Goal: Task Accomplishment & Management: Manage account settings

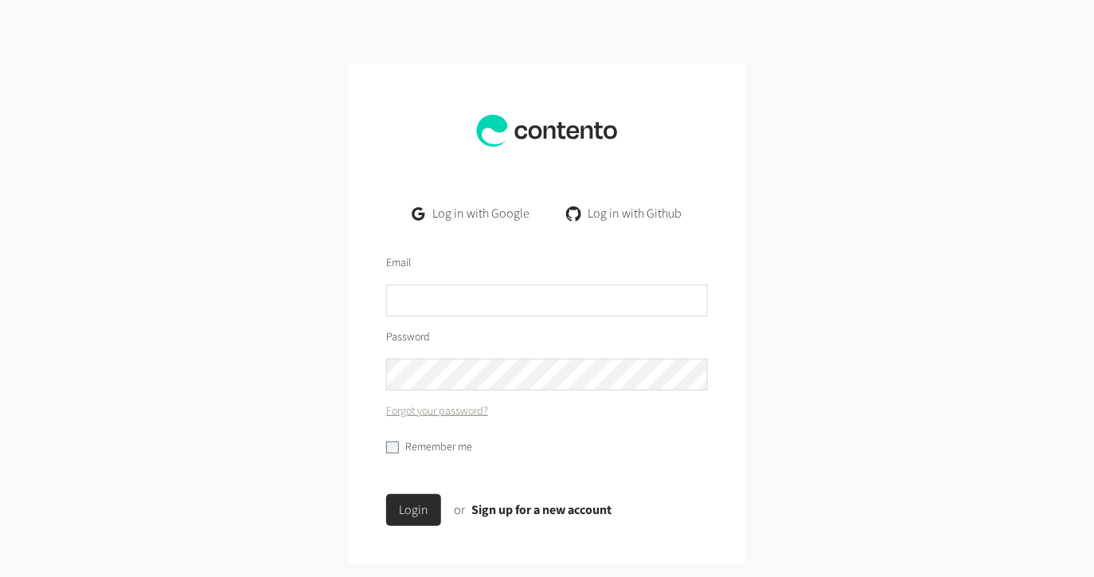
click at [495, 209] on link "Log in with Google" at bounding box center [471, 214] width 143 height 32
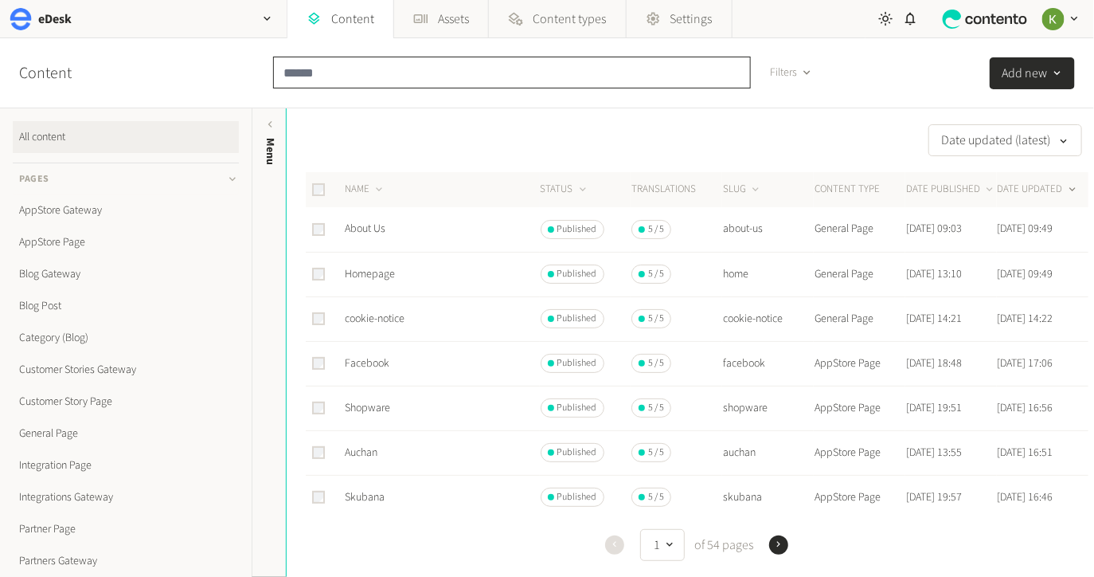
click at [325, 76] on input "text" at bounding box center [512, 73] width 478 height 32
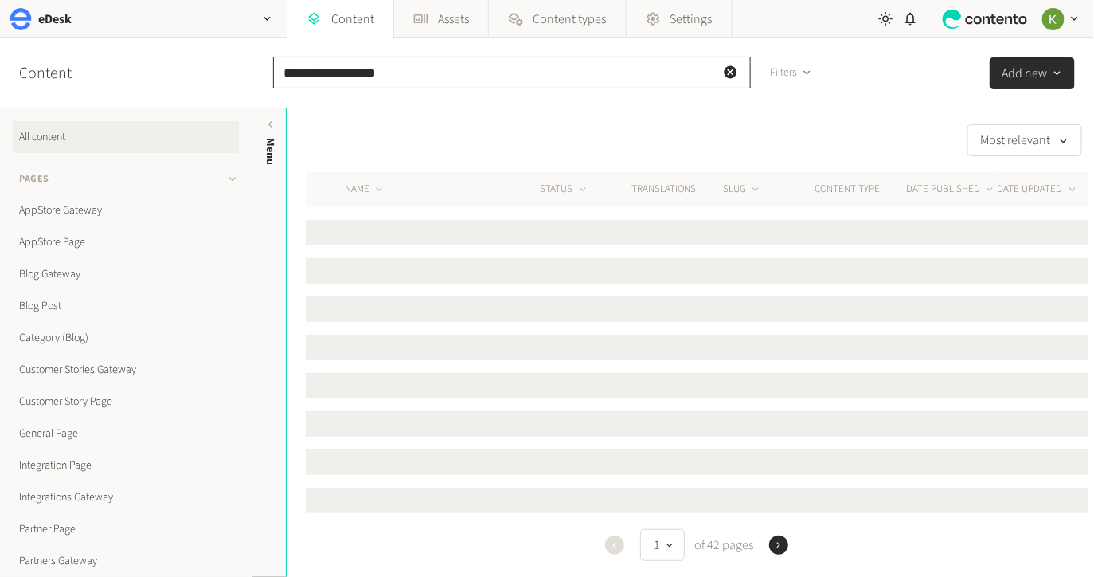
type input "**********"
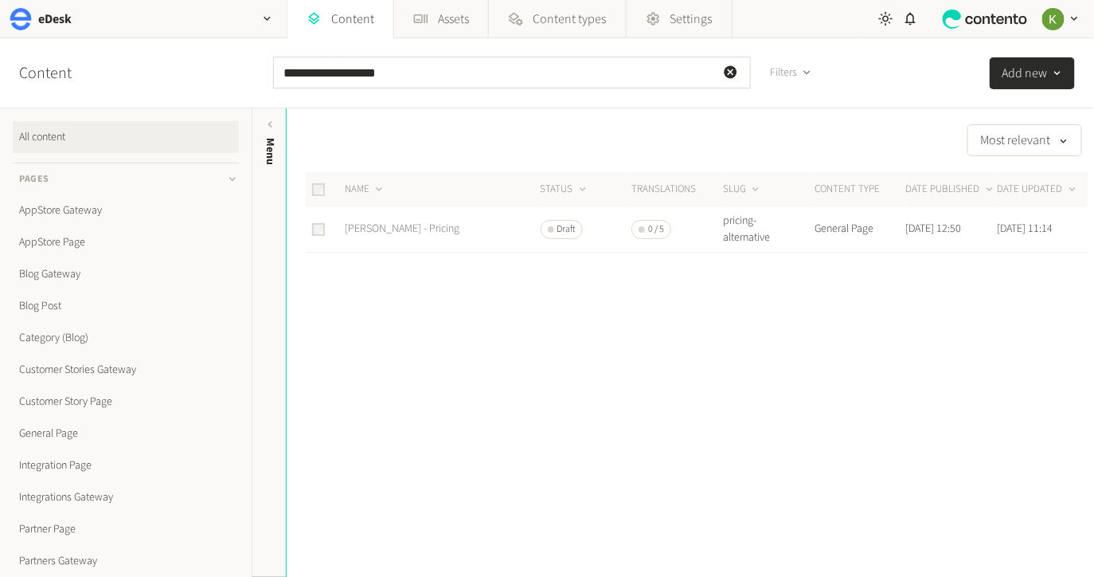
click at [358, 231] on link "[PERSON_NAME] - Pricing" at bounding box center [402, 229] width 115 height 16
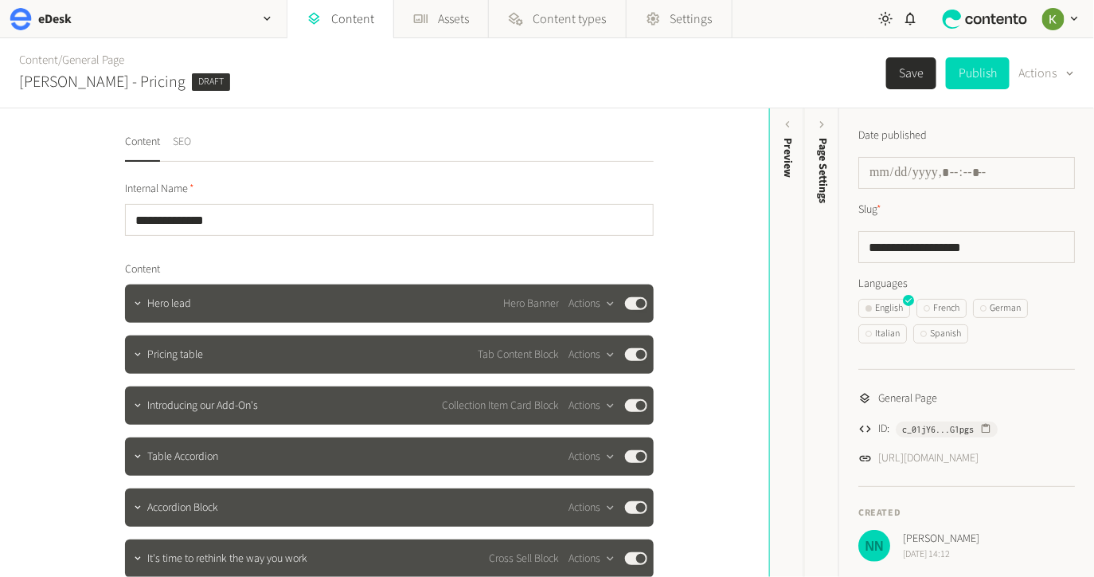
click at [182, 140] on button "SEO" at bounding box center [182, 148] width 18 height 28
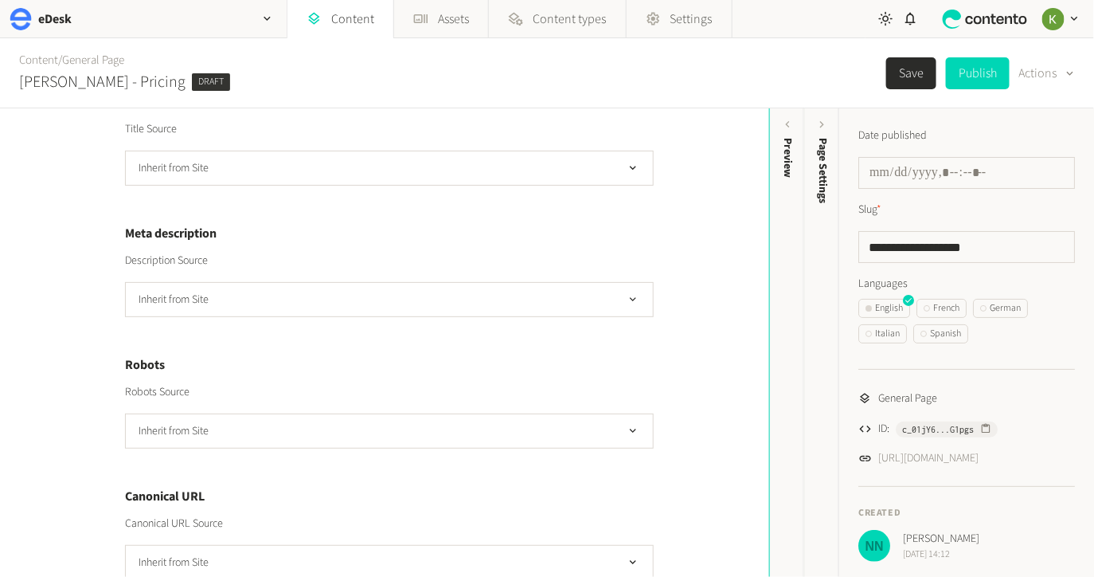
scroll to position [371, 0]
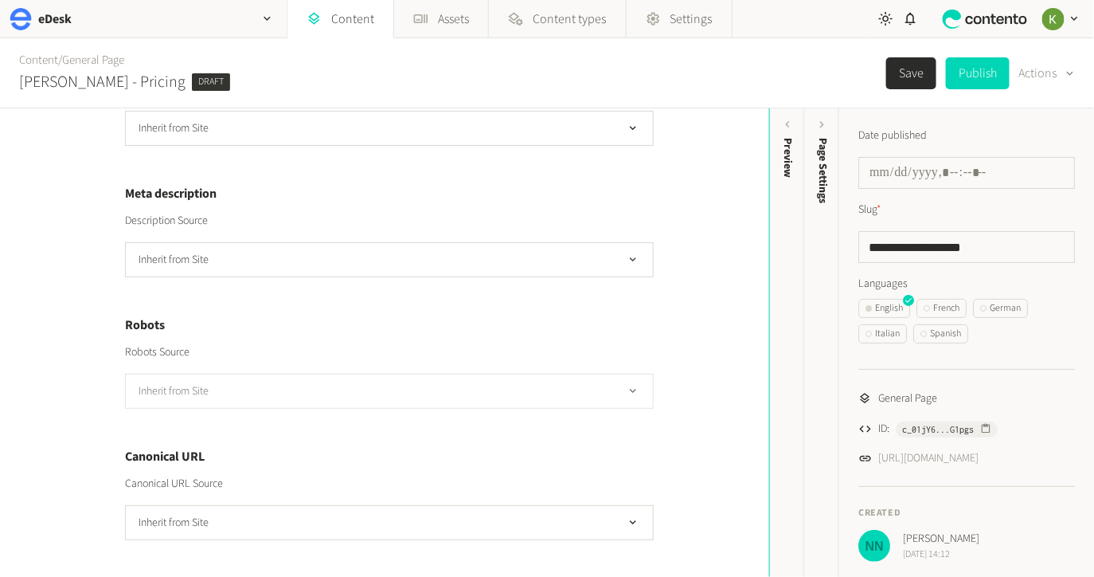
drag, startPoint x: 417, startPoint y: 360, endPoint x: 416, endPoint y: 386, distance: 25.5
click at [417, 362] on div "Robots Source Inherit from Site" at bounding box center [389, 376] width 529 height 65
click at [416, 388] on button "Inherit from Site" at bounding box center [389, 391] width 529 height 35
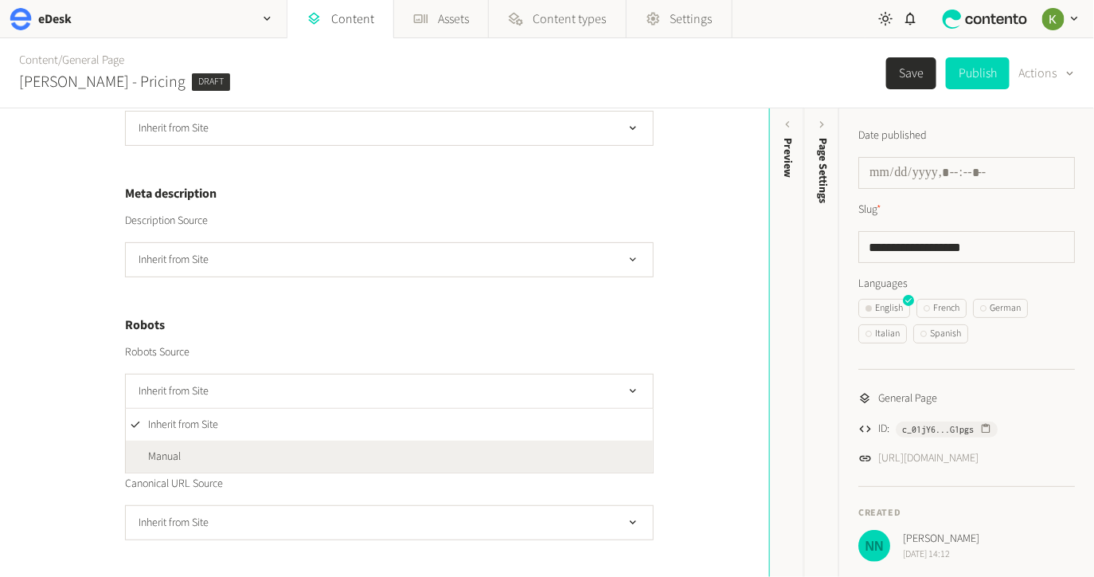
click at [377, 448] on li "Manual" at bounding box center [389, 456] width 527 height 32
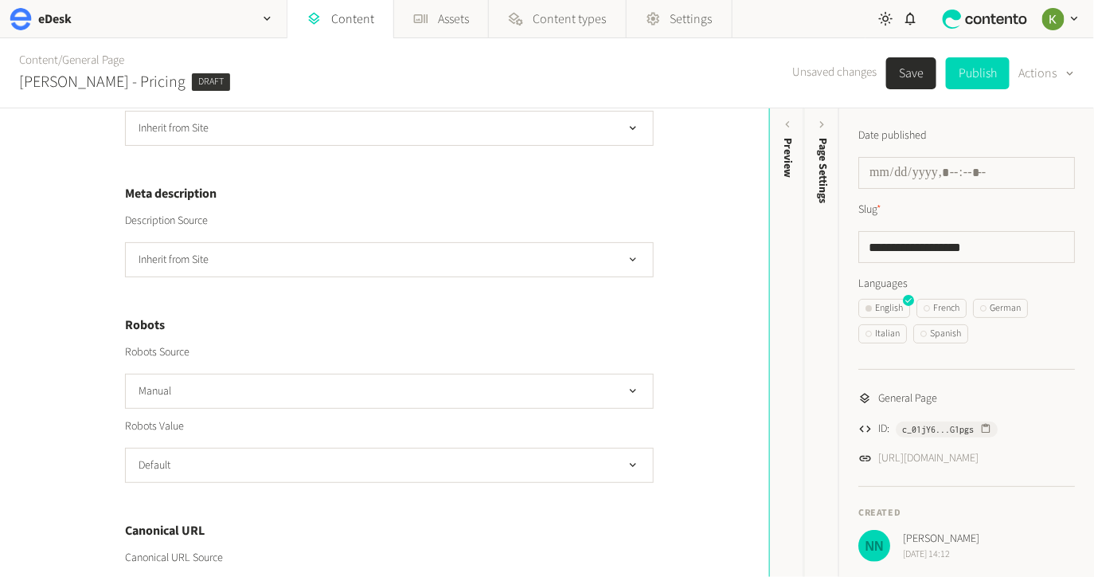
scroll to position [445, 0]
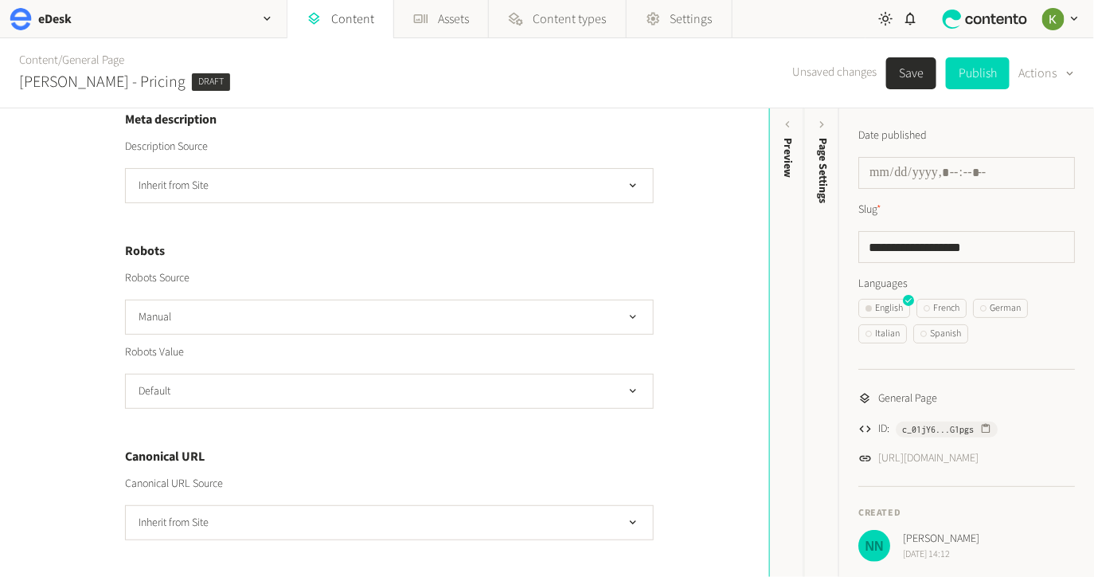
click at [382, 410] on div "Preview [DOMAIN_NAME] [URL][DOMAIN_NAME] › en › pricing-alternative Faster, sma…" at bounding box center [389, 162] width 529 height 758
click at [387, 393] on button "Default" at bounding box center [389, 391] width 529 height 35
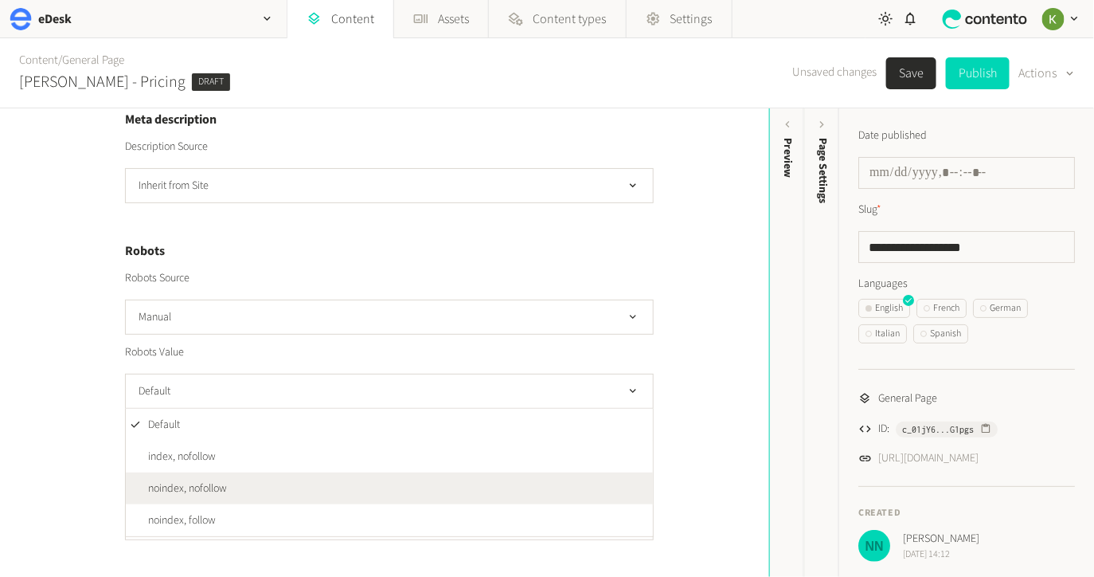
drag, startPoint x: 343, startPoint y: 476, endPoint x: 358, endPoint y: 460, distance: 21.4
click at [343, 476] on li "noindex, nofollow" at bounding box center [389, 488] width 527 height 32
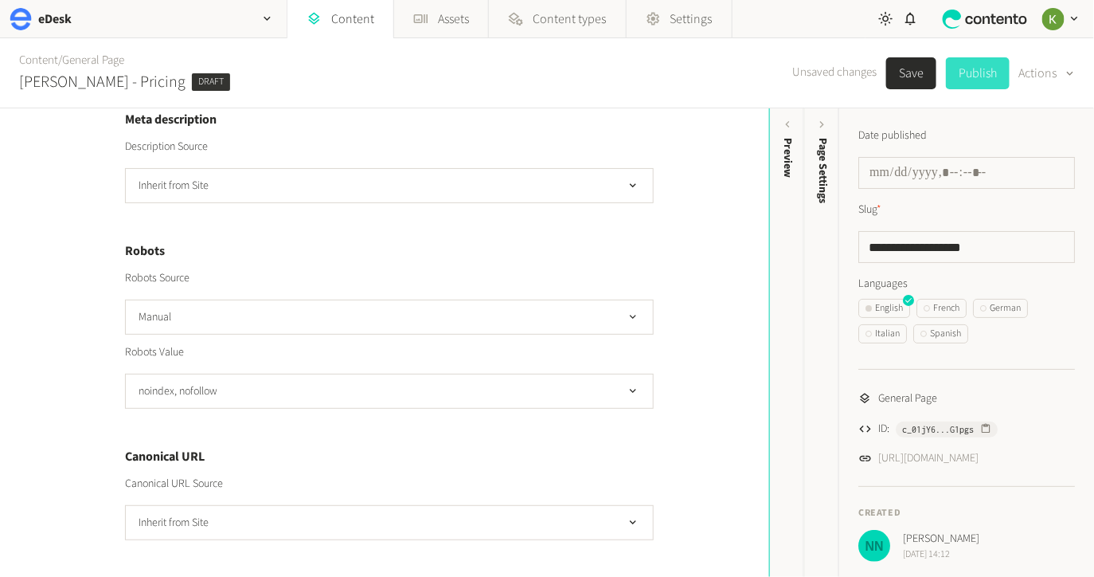
click at [974, 76] on button "Publish" at bounding box center [978, 73] width 64 height 32
type input "**********"
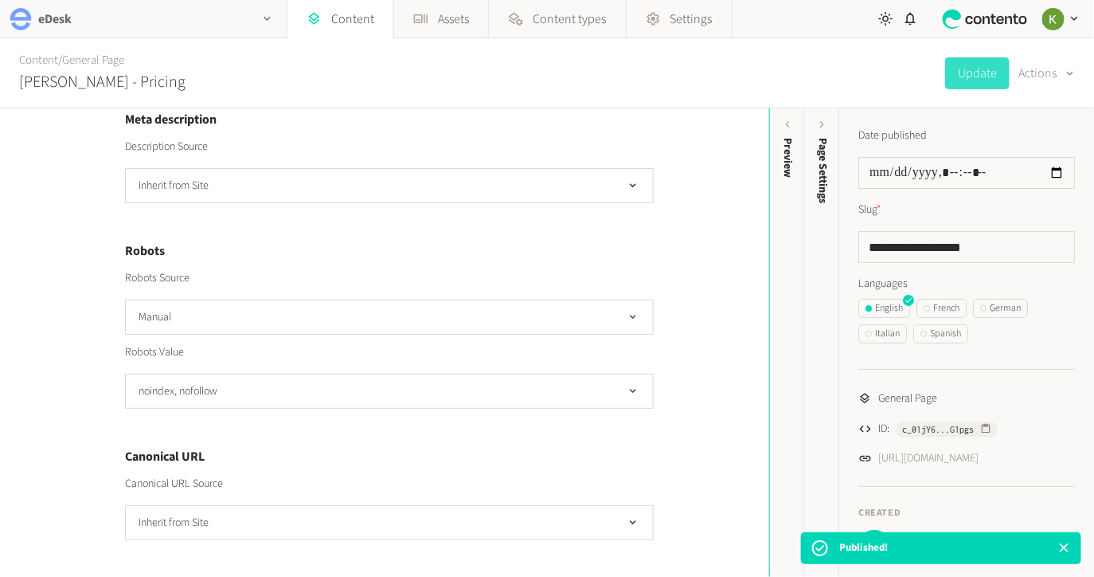
click at [269, 23] on icon "button" at bounding box center [267, 19] width 14 height 14
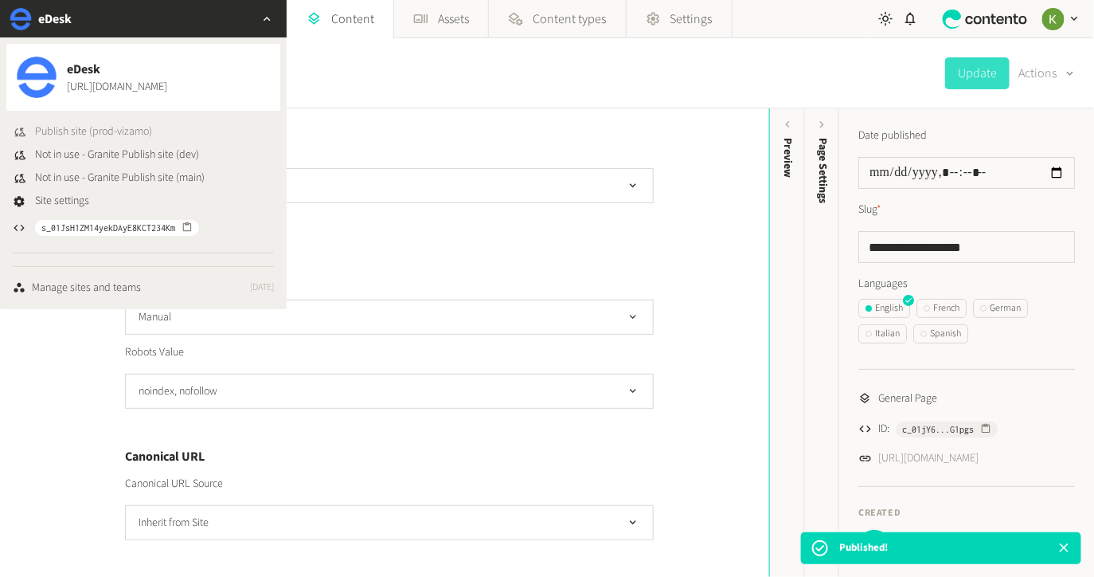
click at [99, 130] on span "Publish site (prod-vizamo)" at bounding box center [93, 131] width 117 height 17
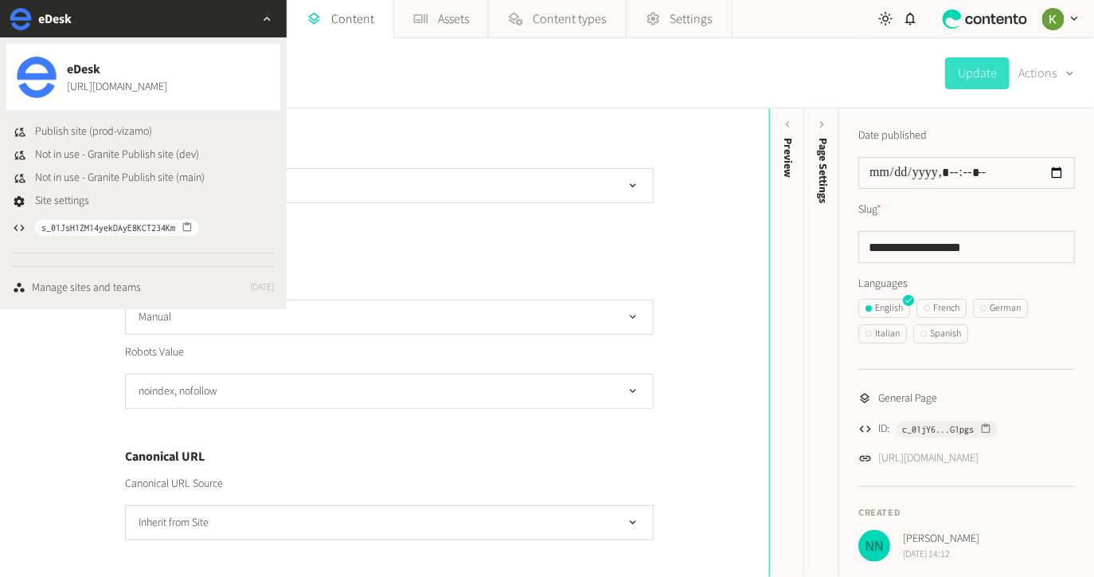
click at [936, 80] on div "Content / General Page [PERSON_NAME] - Pricing Update Actions" at bounding box center [547, 73] width 1094 height 70
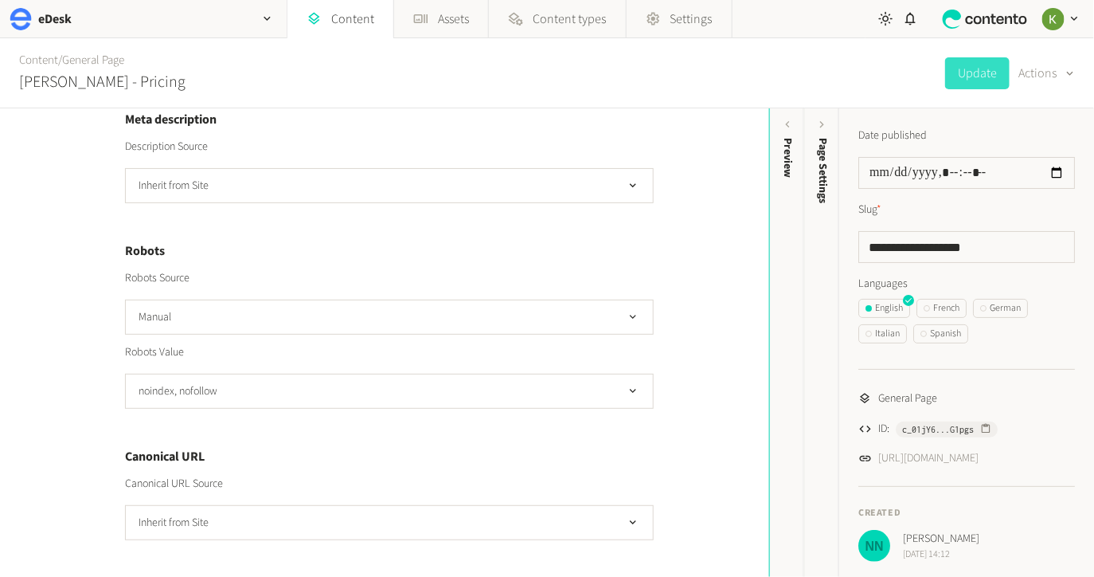
click at [432, 71] on div "Content / General Page [PERSON_NAME] - Pricing Update Actions" at bounding box center [547, 73] width 1094 height 70
click at [46, 60] on link "Content" at bounding box center [38, 60] width 39 height 17
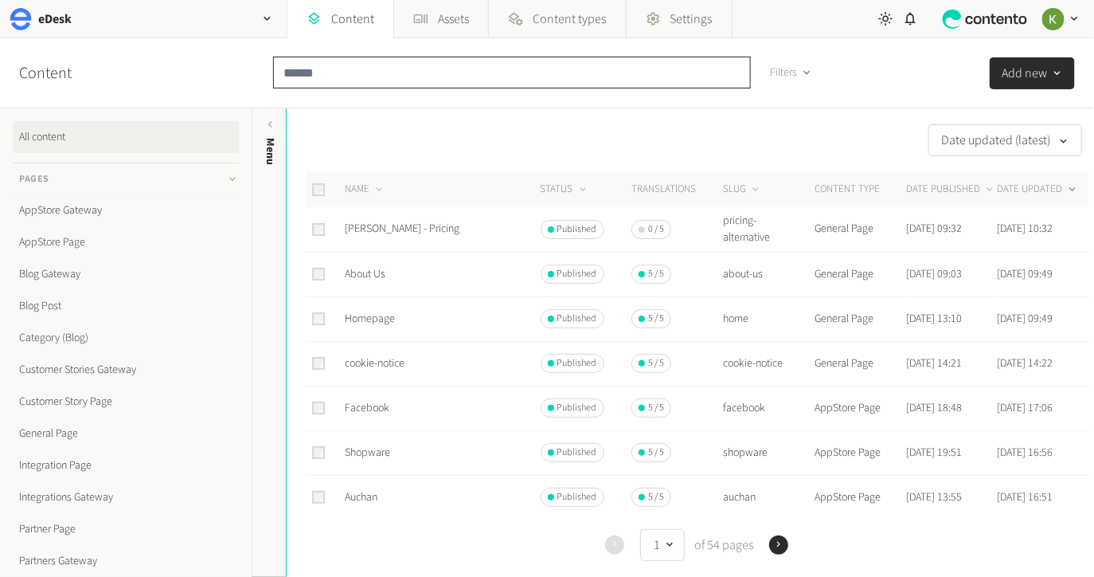
click at [390, 68] on input "text" at bounding box center [512, 73] width 478 height 32
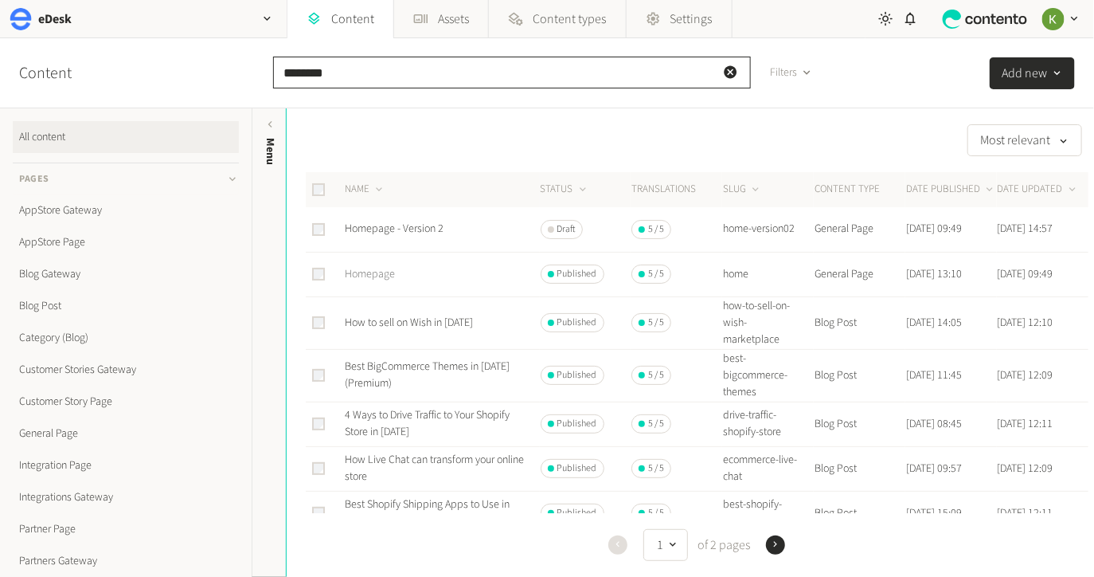
type input "********"
click at [378, 276] on link "Homepage" at bounding box center [370, 274] width 50 height 16
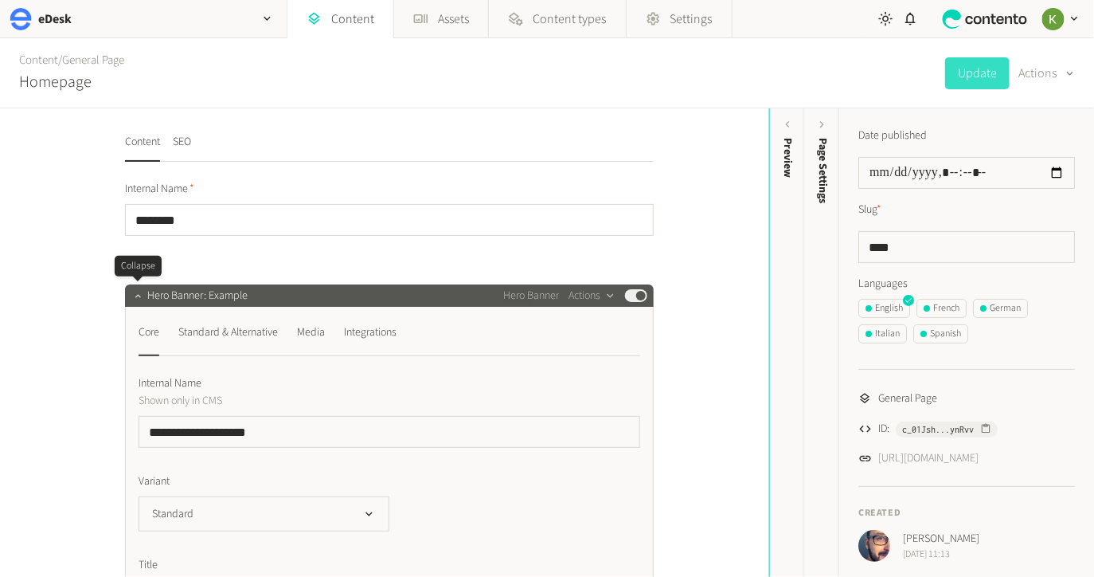
click at [132, 299] on icon "button" at bounding box center [137, 295] width 11 height 11
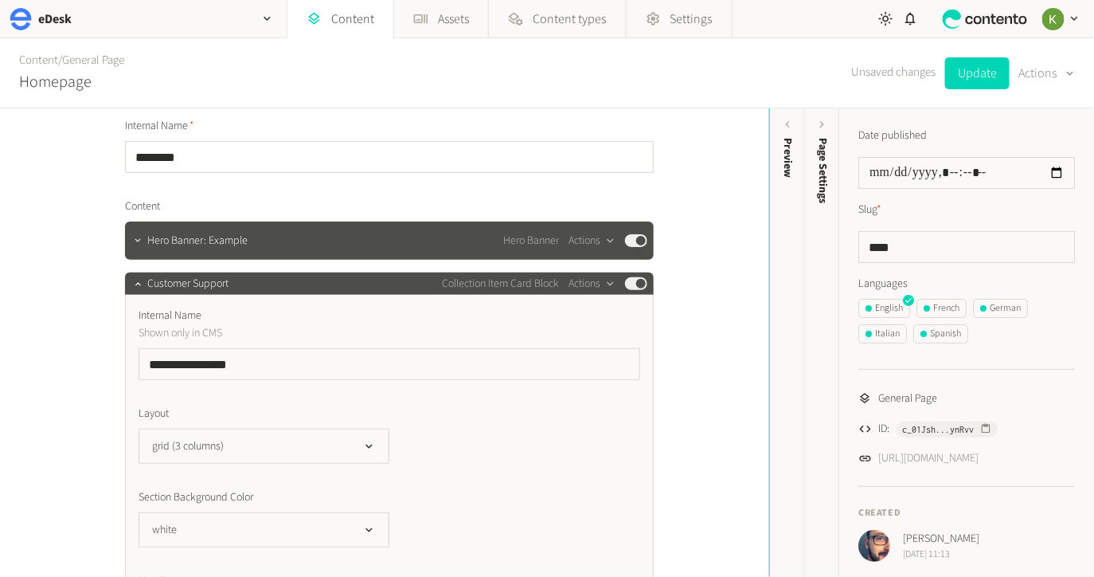
scroll to position [88, 0]
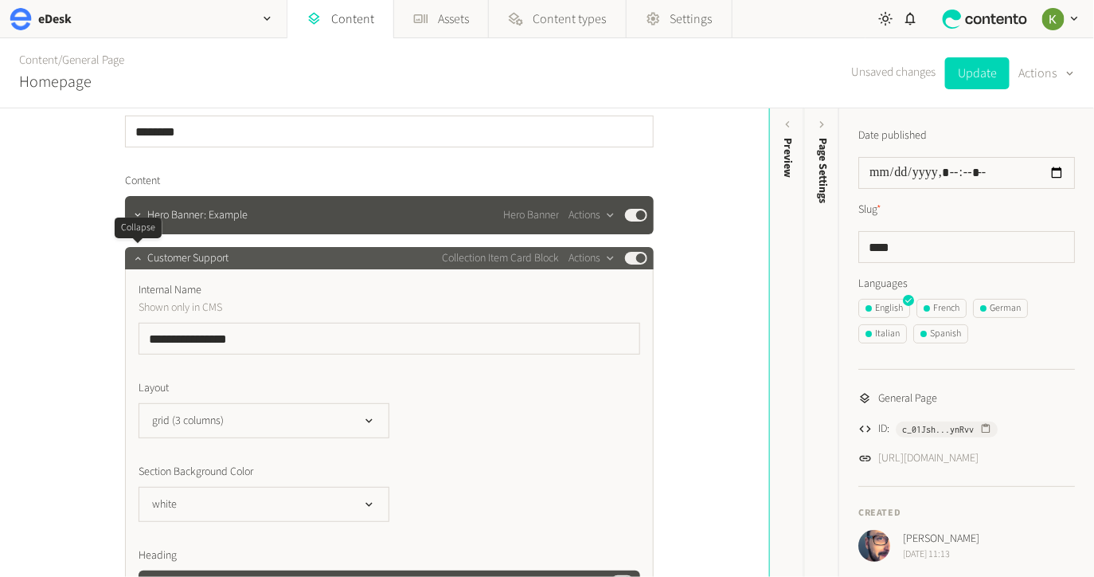
click at [132, 259] on icon "button" at bounding box center [137, 258] width 11 height 11
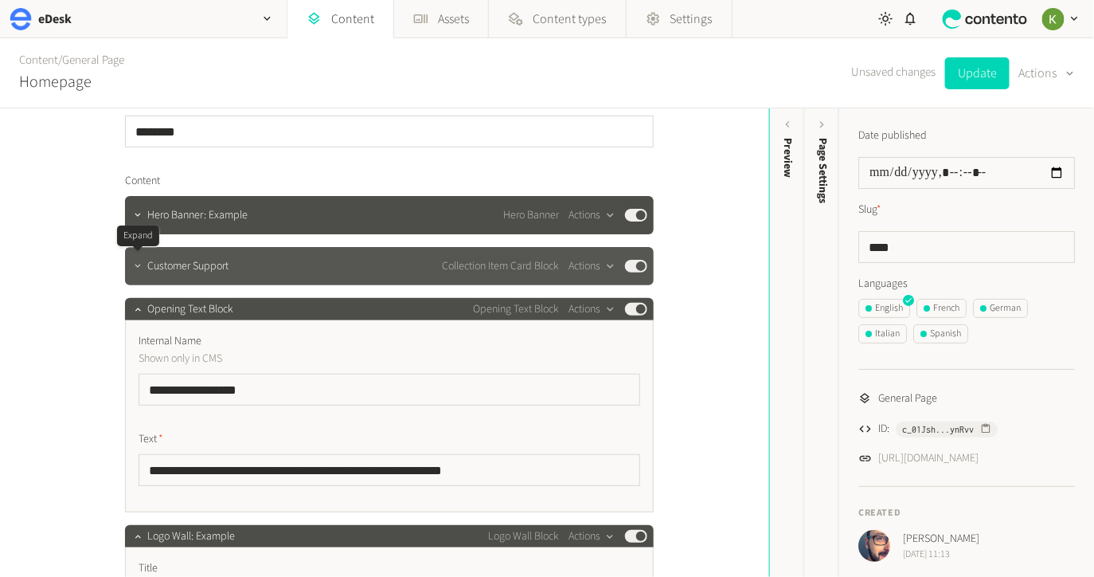
click at [132, 260] on icon "button" at bounding box center [137, 265] width 11 height 11
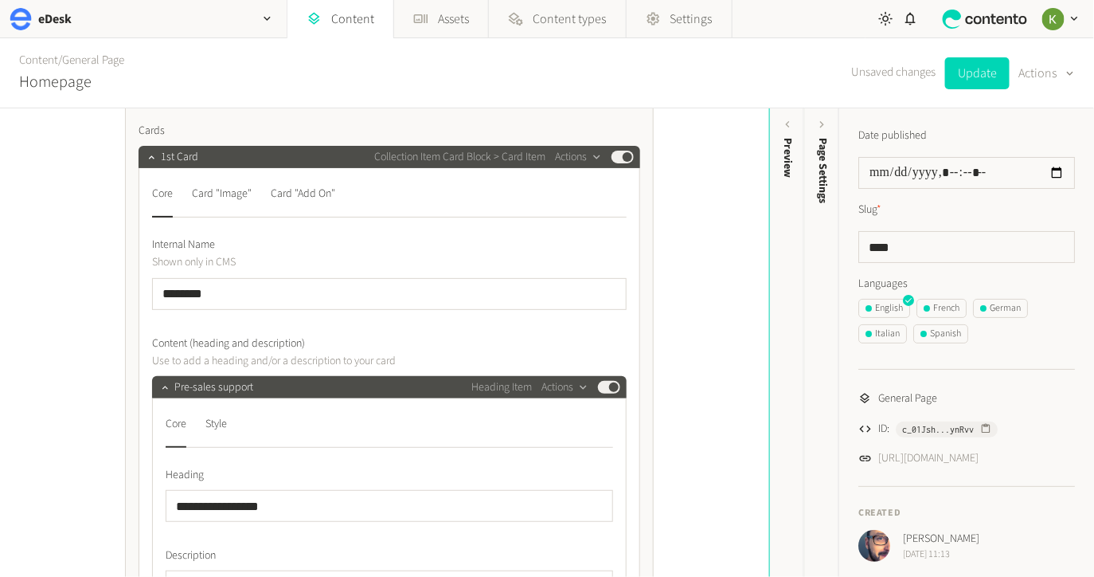
scroll to position [1061, 0]
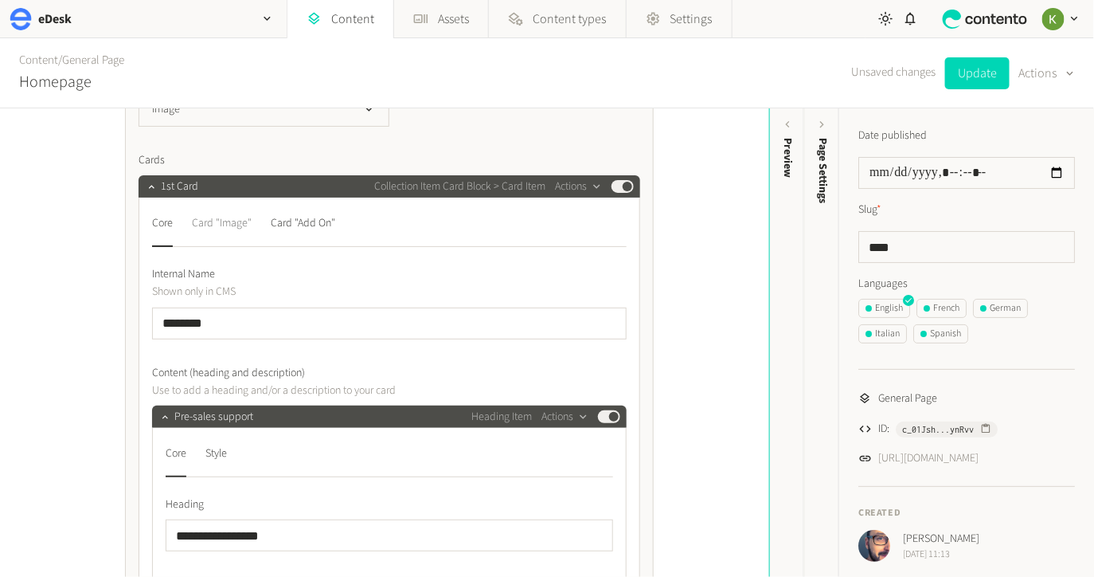
click at [230, 222] on div "Card "Image"" at bounding box center [222, 222] width 60 height 25
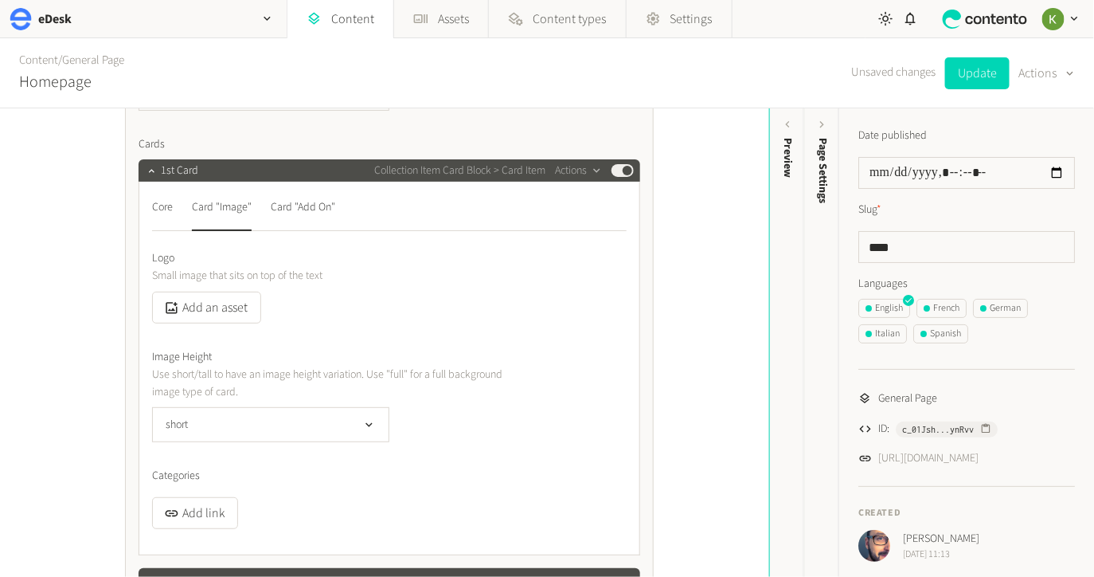
scroll to position [973, 0]
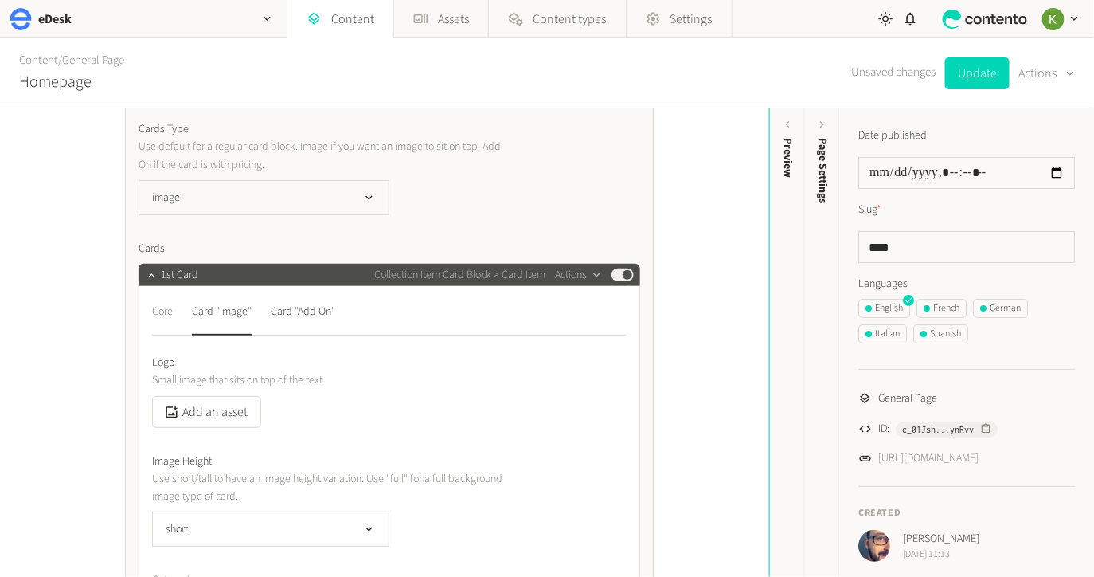
click at [155, 312] on div "Core" at bounding box center [162, 311] width 21 height 25
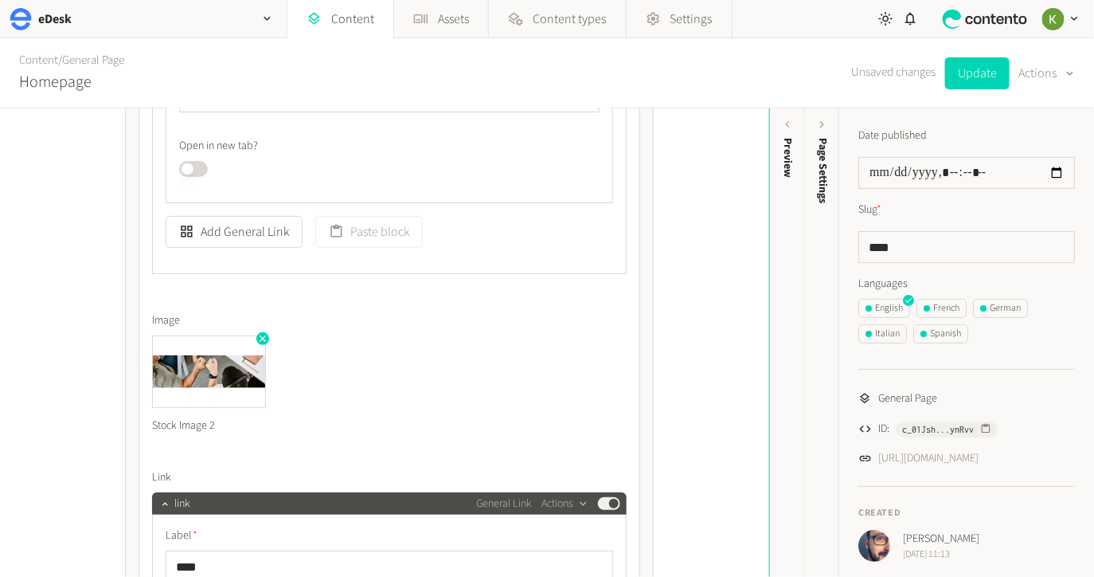
scroll to position [1913, 0]
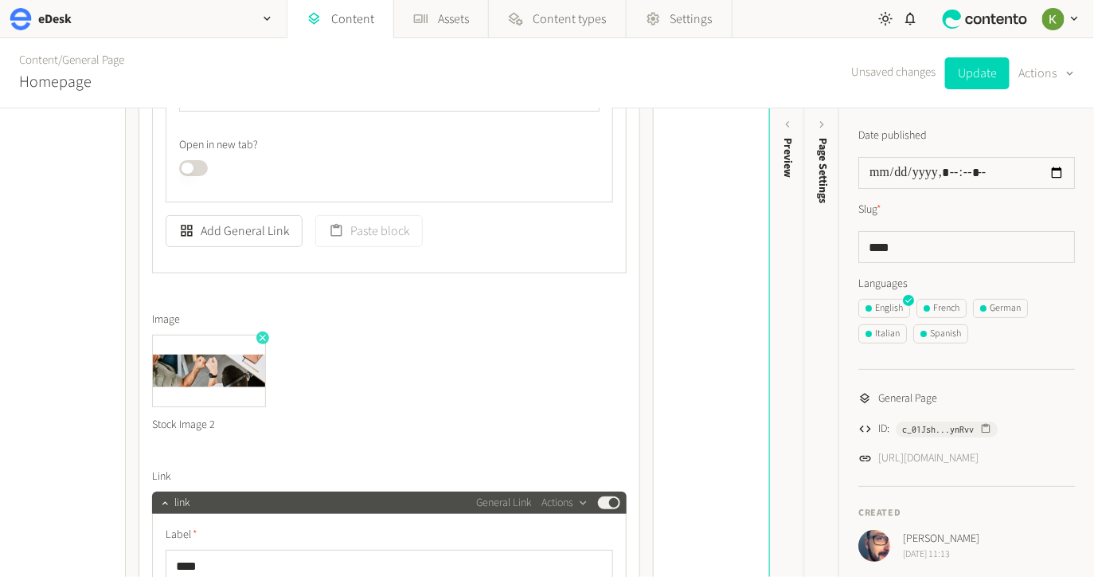
click at [264, 338] on icon "button" at bounding box center [263, 338] width 6 height 6
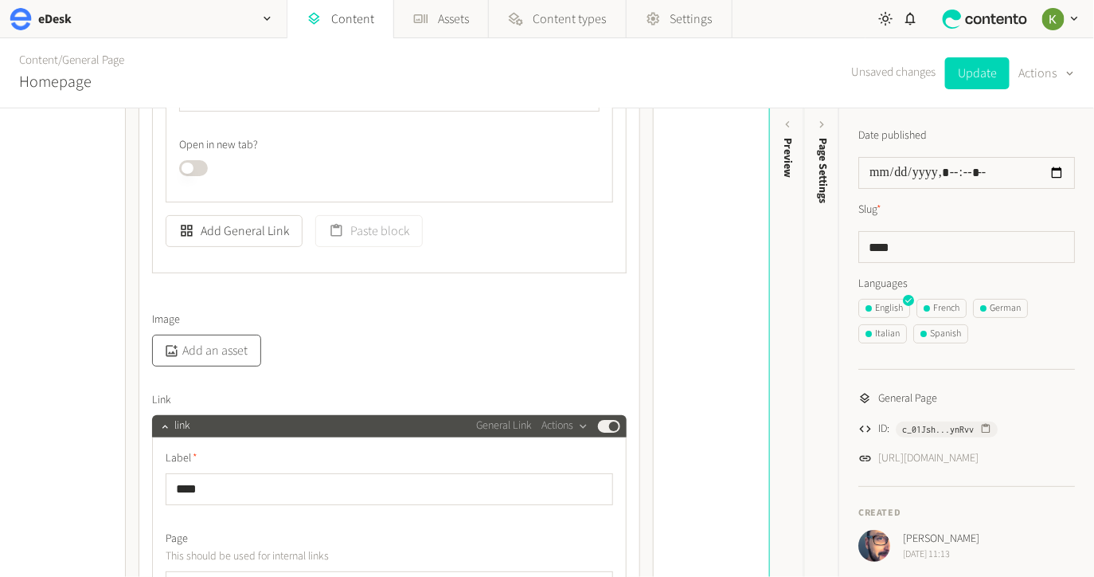
click at [210, 360] on button "Add an asset" at bounding box center [206, 351] width 109 height 32
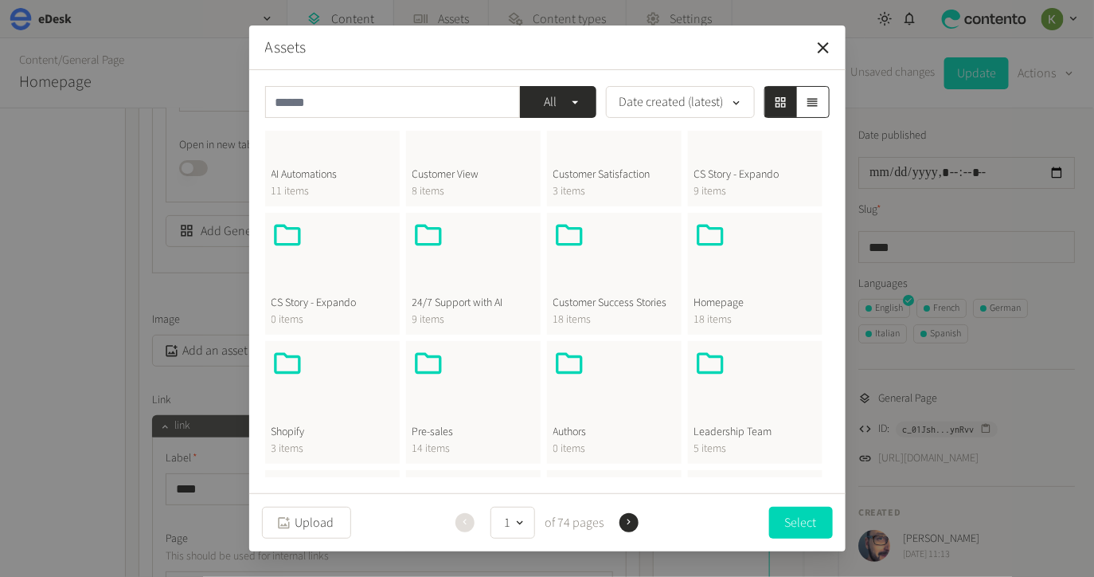
scroll to position [192, 0]
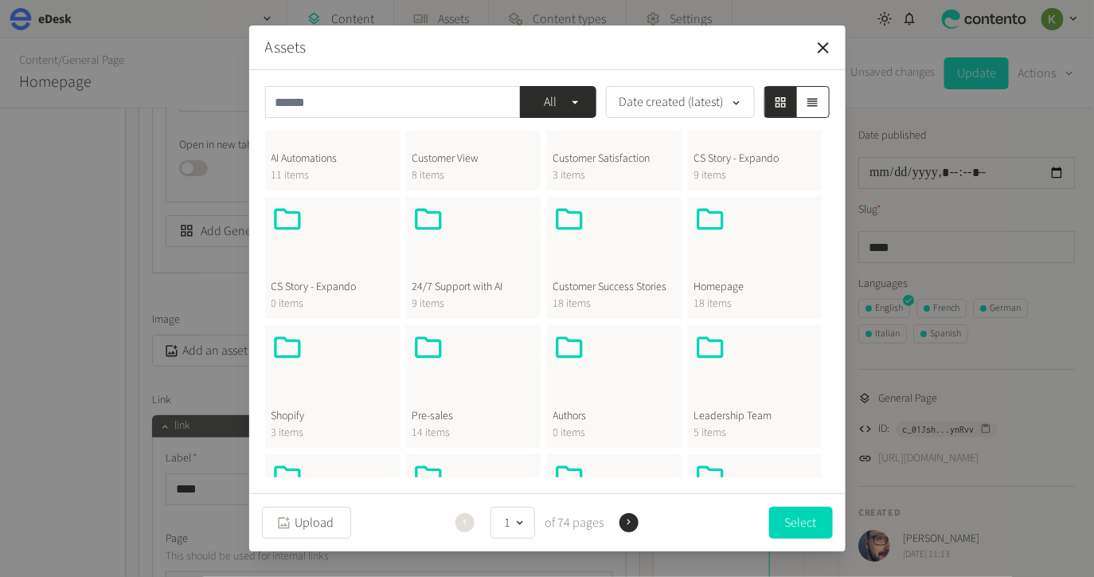
click at [695, 272] on div at bounding box center [756, 241] width 122 height 76
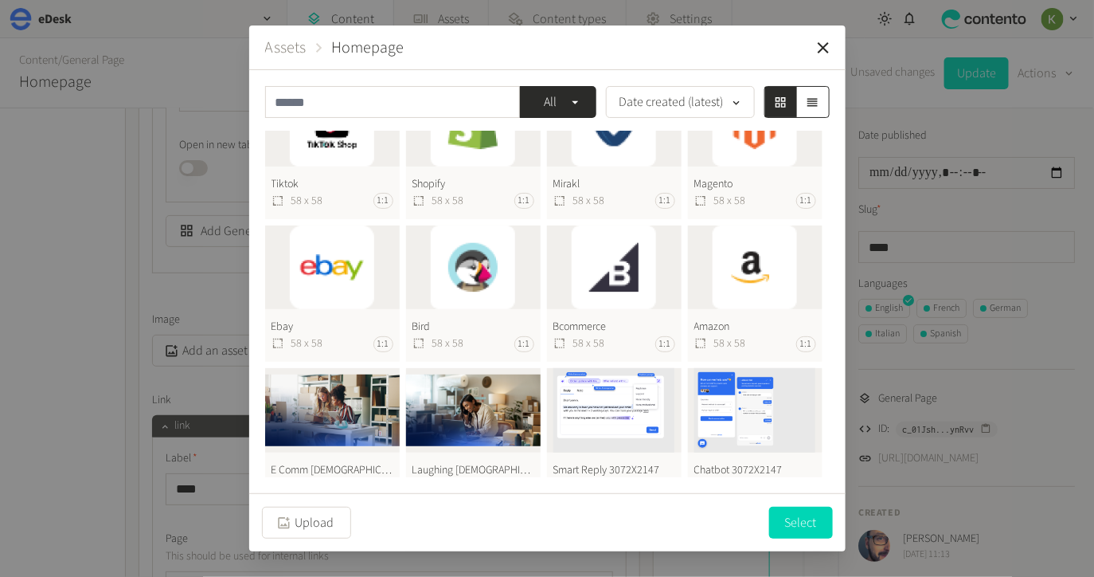
scroll to position [0, 0]
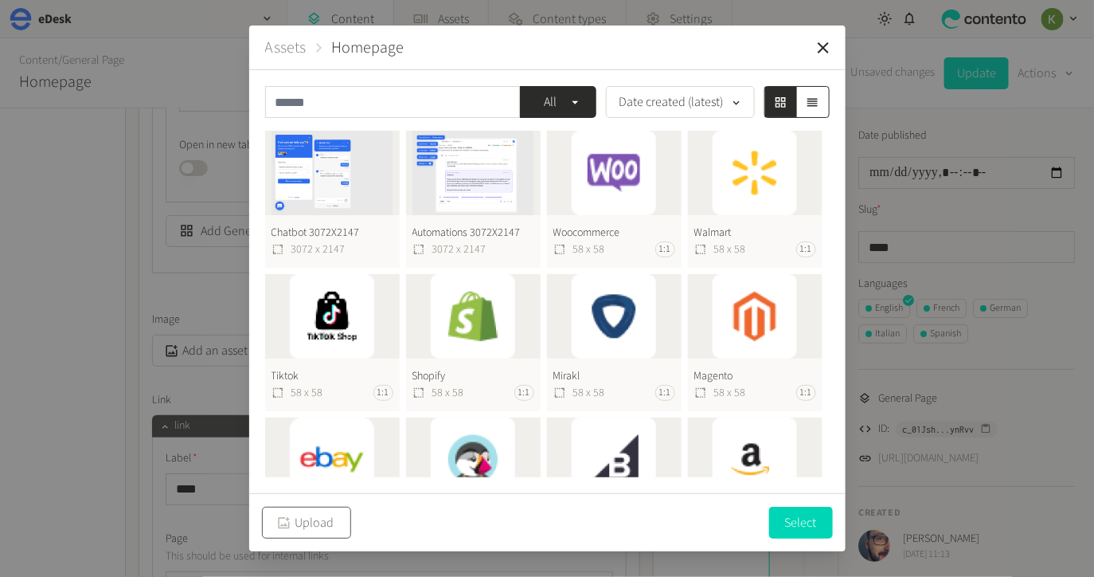
click at [328, 515] on button "Upload" at bounding box center [306, 523] width 89 height 32
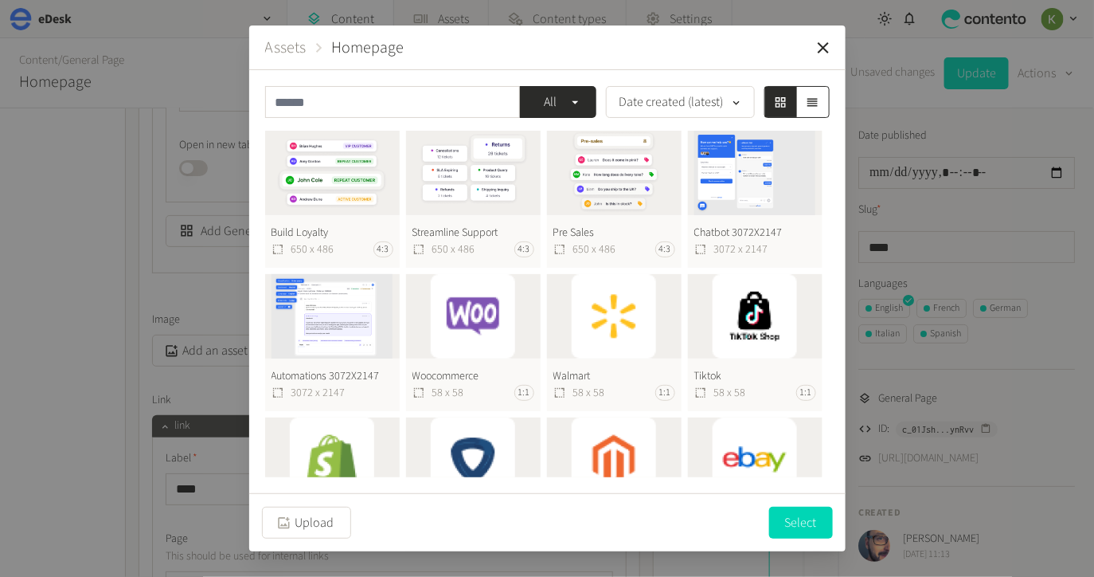
click at [596, 181] on button "Pre Sales 650 x 486 4:3" at bounding box center [614, 199] width 135 height 137
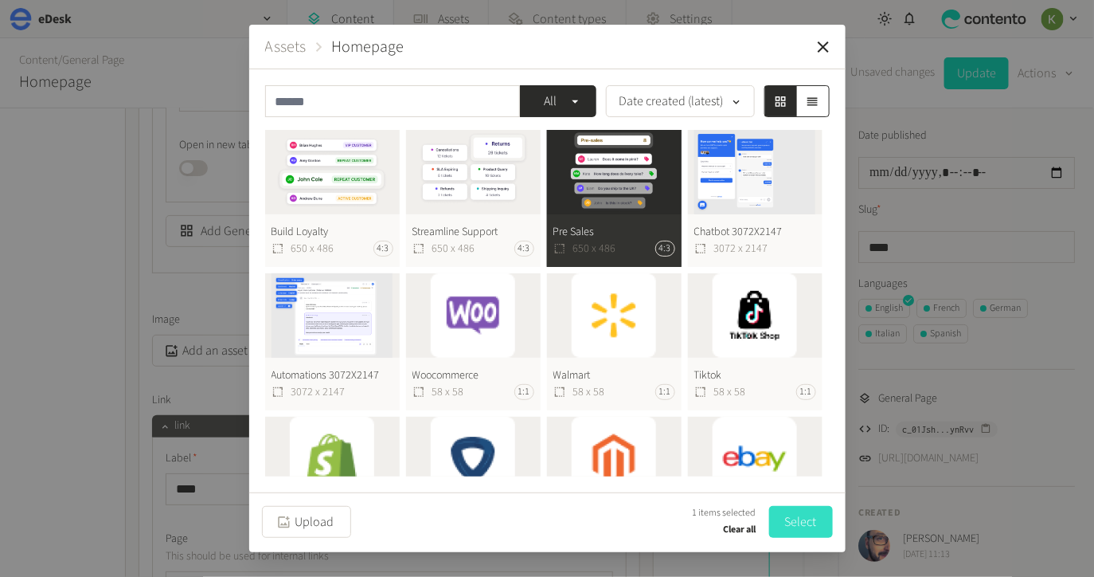
click at [783, 513] on button "Select" at bounding box center [801, 522] width 64 height 32
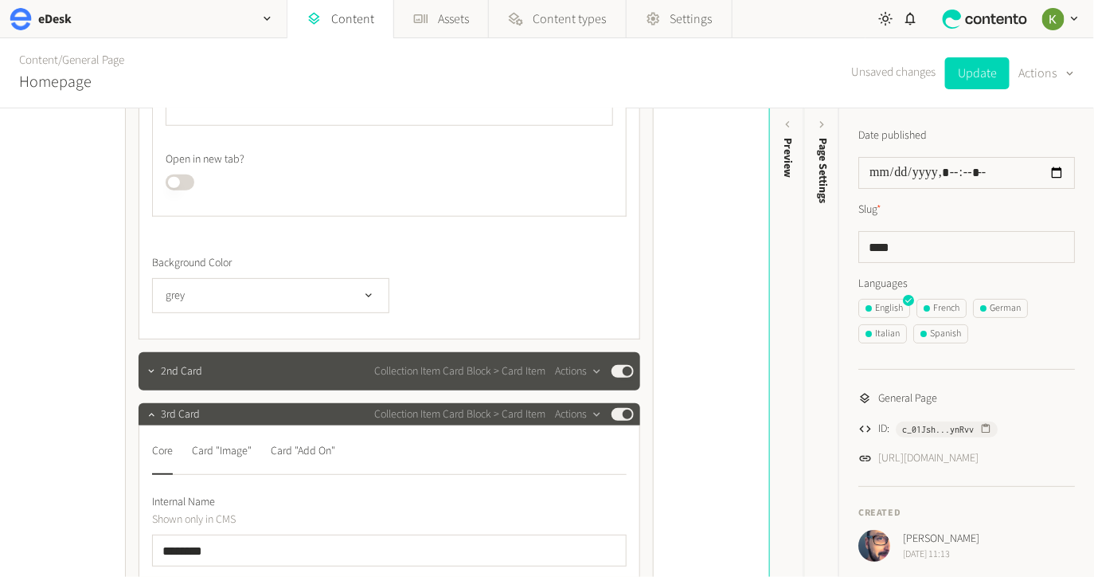
scroll to position [2609, 0]
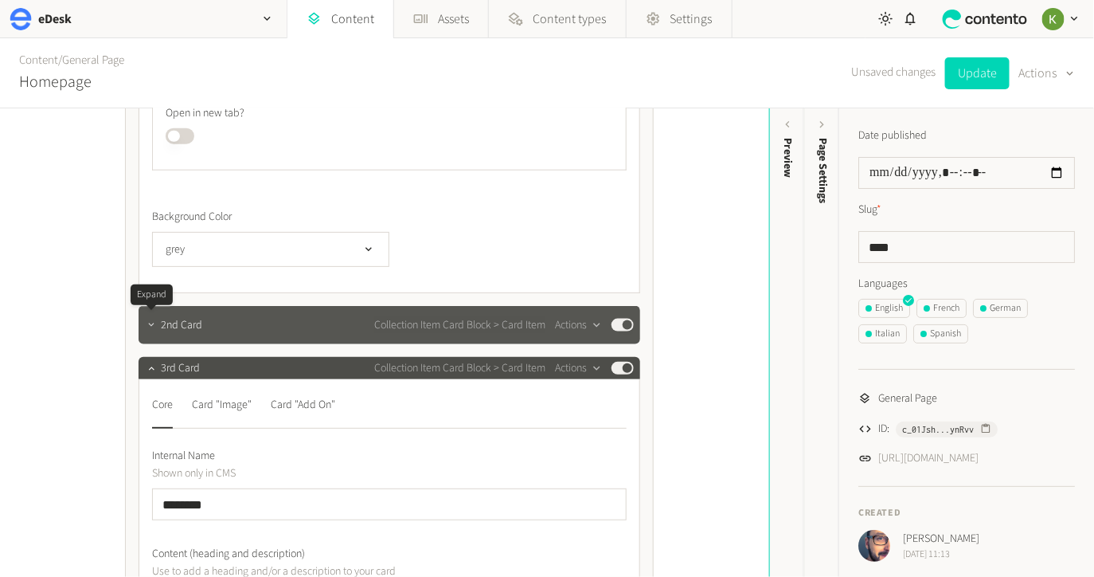
click at [147, 324] on icon "button" at bounding box center [151, 324] width 11 height 11
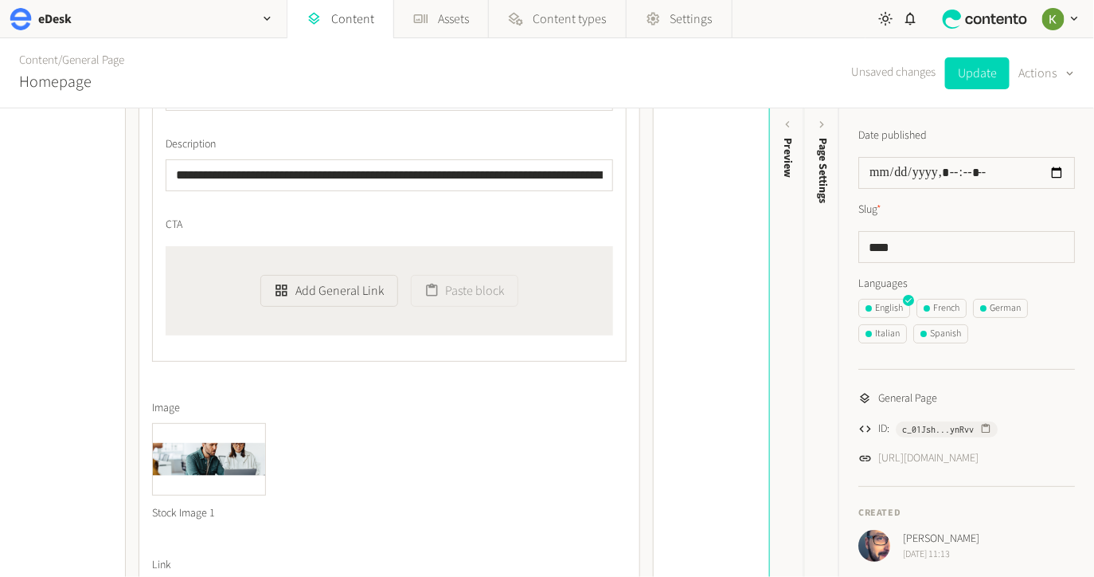
scroll to position [3238, 0]
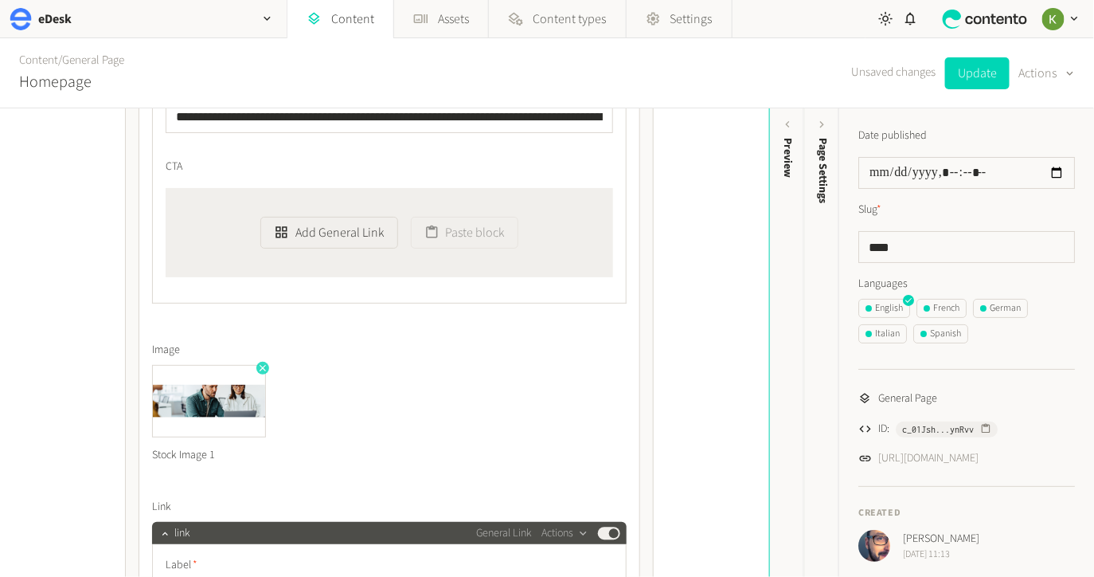
click at [262, 365] on icon "button" at bounding box center [263, 368] width 6 height 6
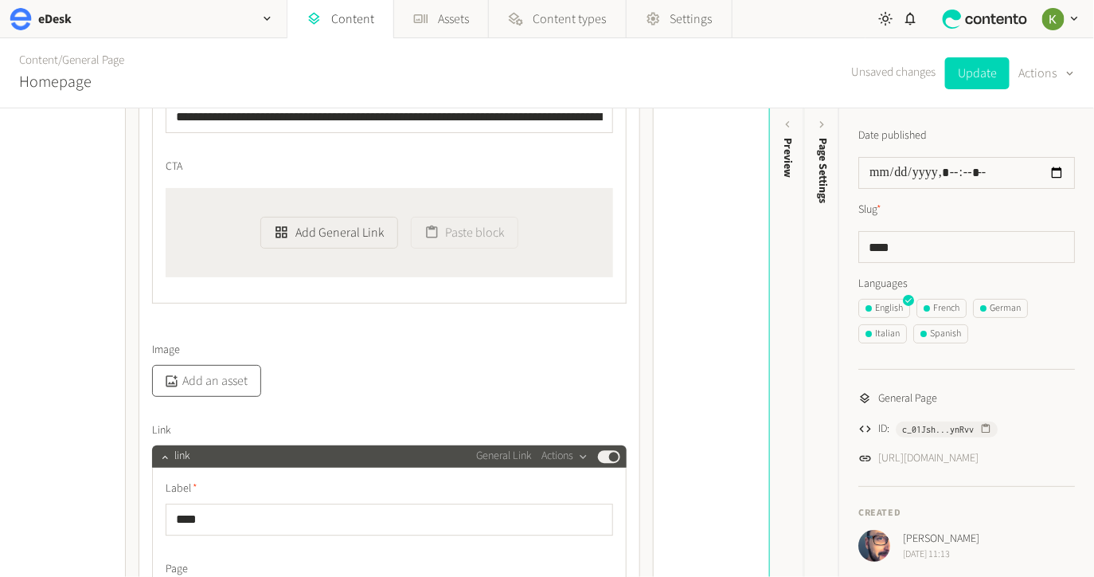
click at [217, 380] on button "Add an asset" at bounding box center [206, 381] width 109 height 32
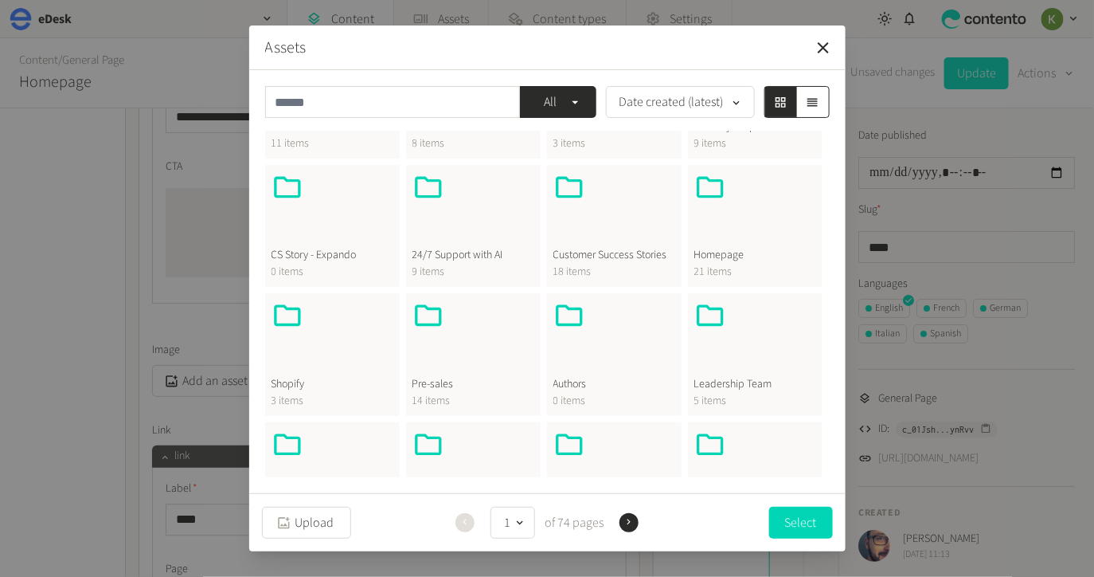
scroll to position [195, 0]
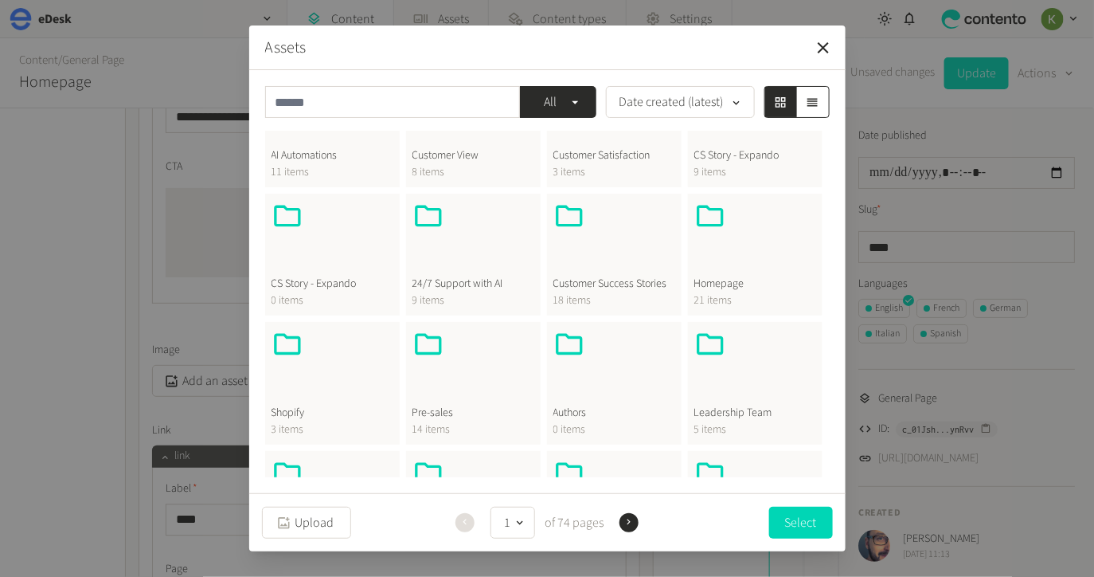
click at [731, 253] on div at bounding box center [756, 238] width 122 height 76
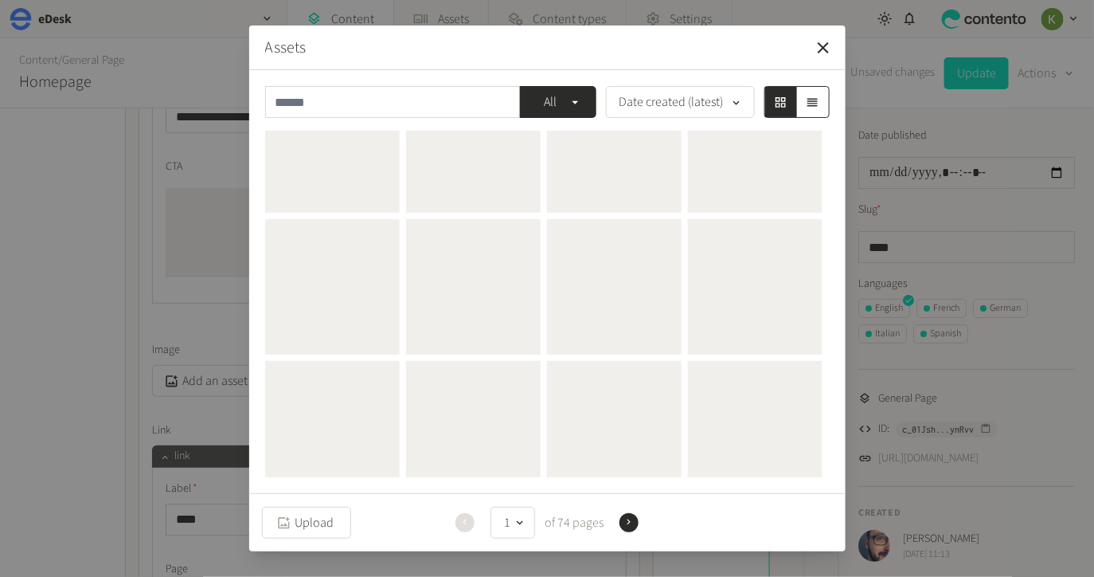
scroll to position [0, 0]
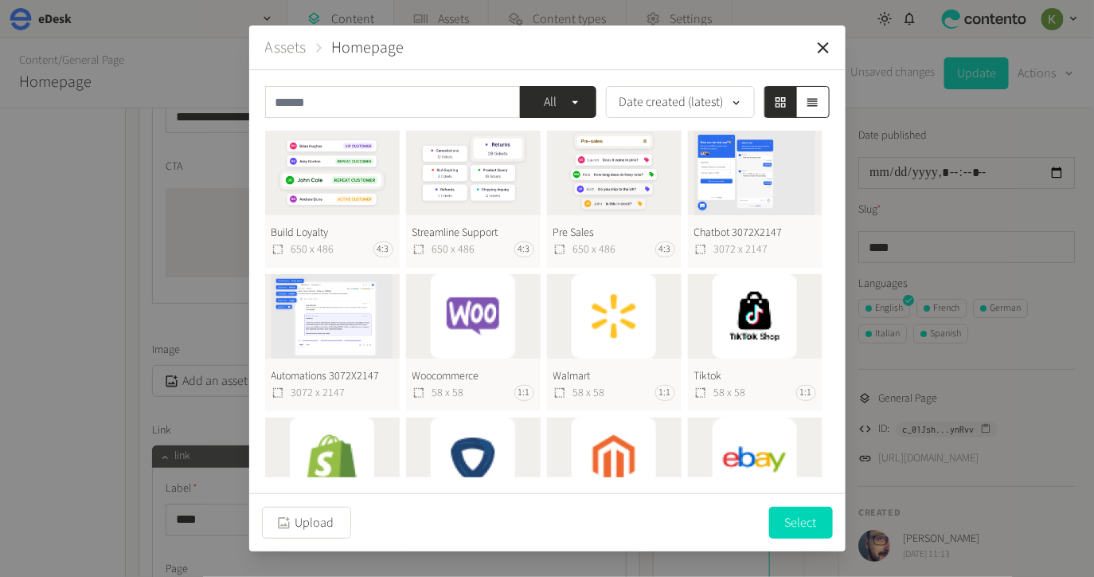
click at [472, 180] on button "Streamline Support 650 x 486 4:3" at bounding box center [473, 199] width 135 height 137
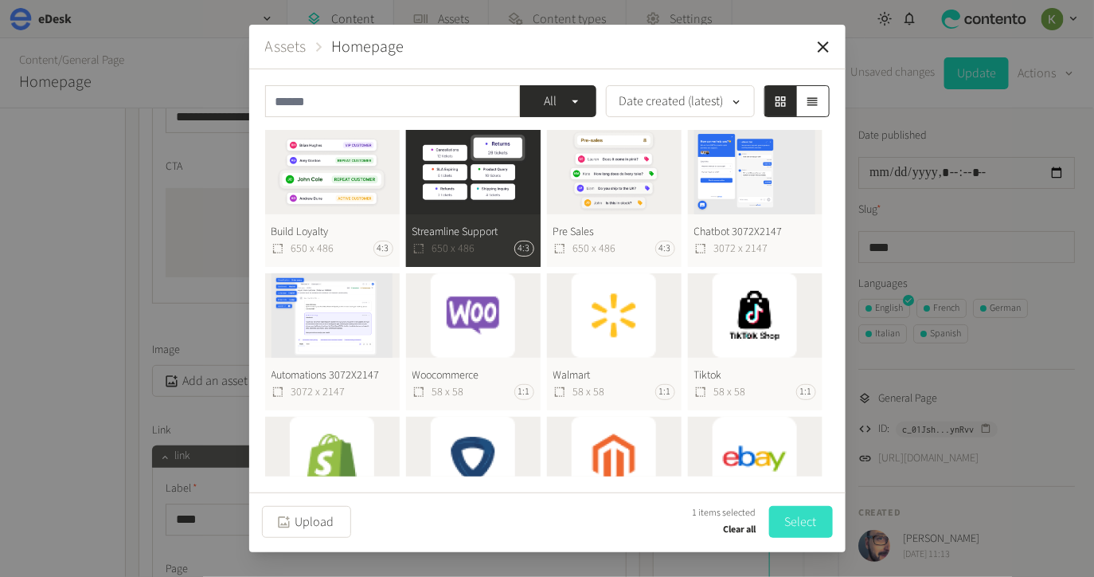
click at [797, 528] on button "Select" at bounding box center [801, 522] width 64 height 32
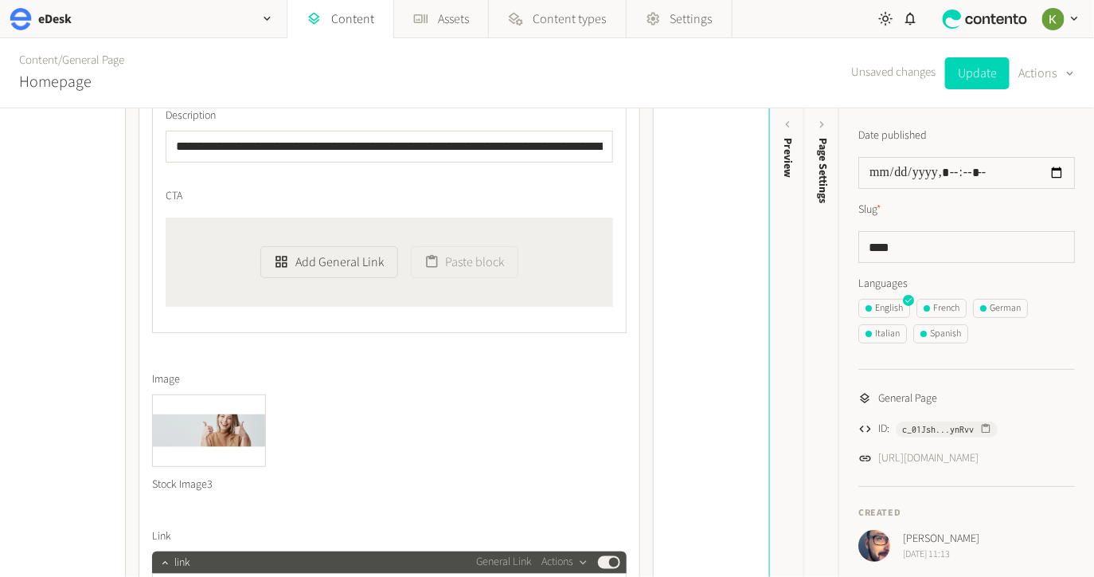
scroll to position [4590, 0]
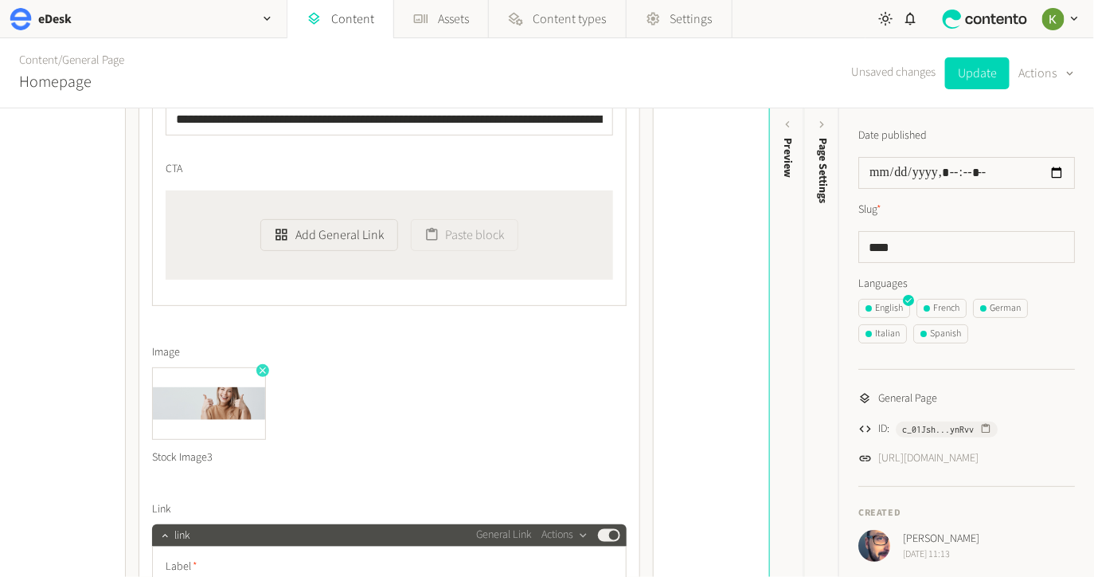
click at [262, 370] on icon "button" at bounding box center [262, 370] width 11 height 11
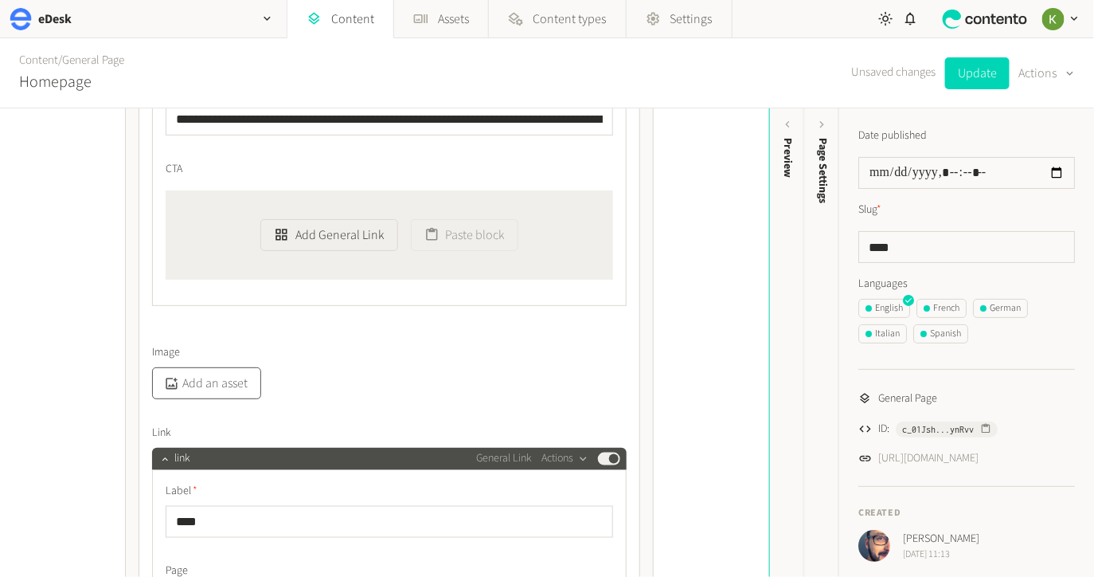
click at [229, 380] on button "Add an asset" at bounding box center [206, 383] width 109 height 32
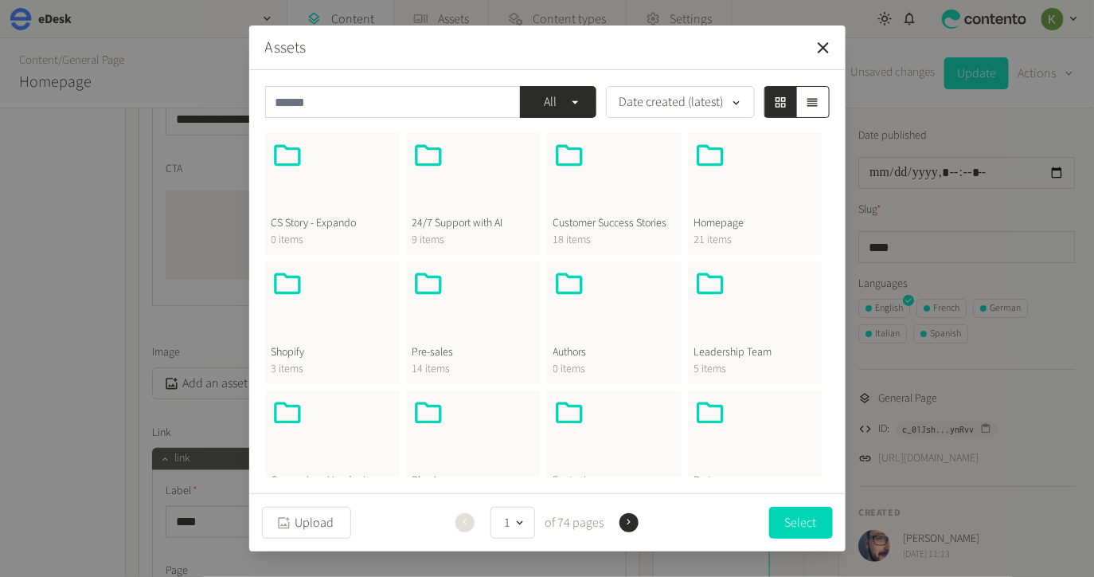
scroll to position [233, 0]
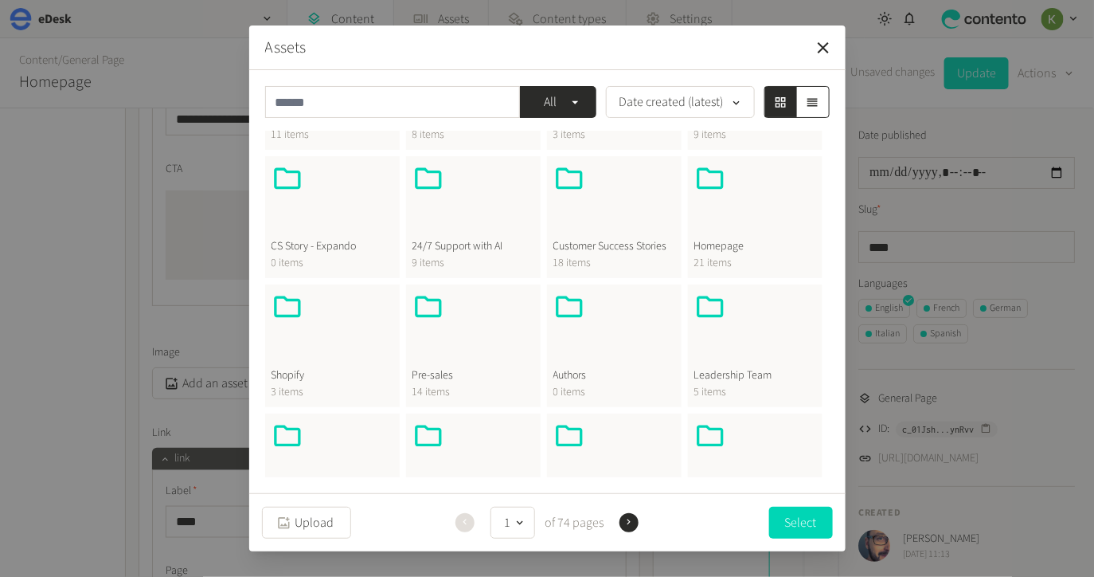
click at [748, 223] on div at bounding box center [756, 200] width 122 height 76
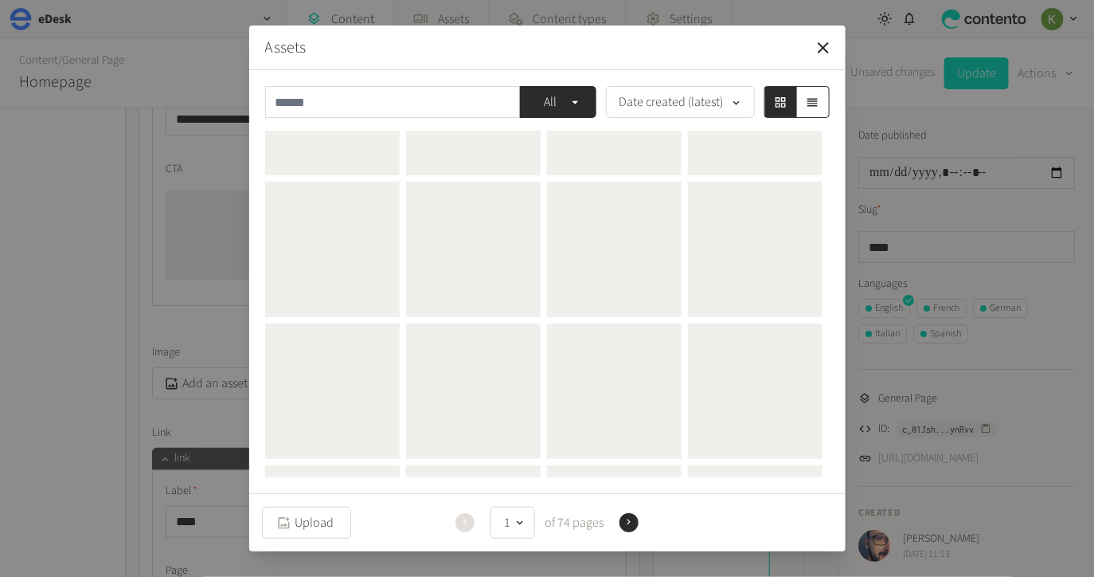
scroll to position [0, 0]
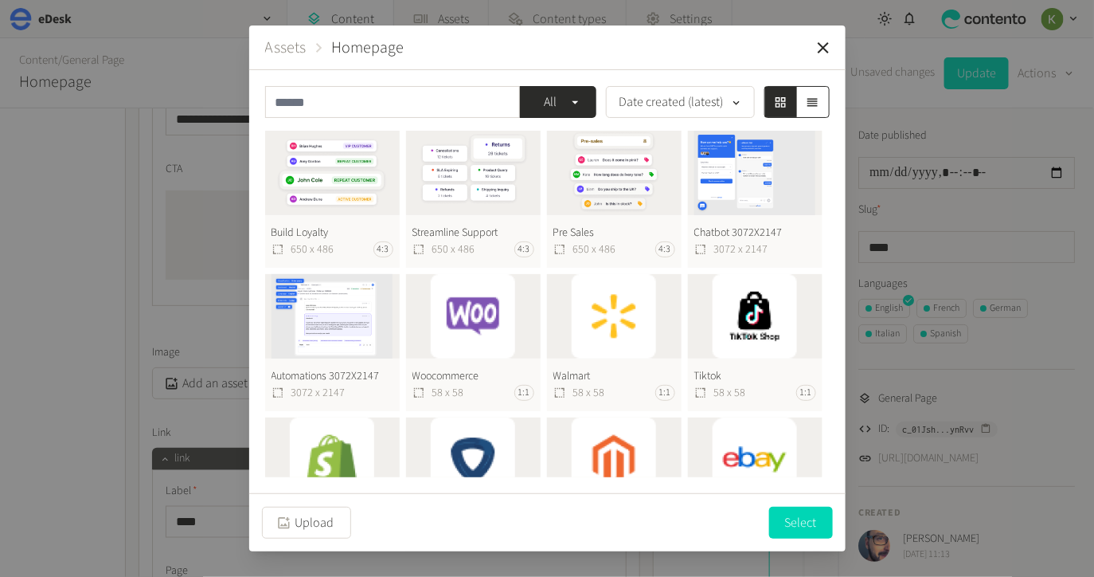
click at [338, 182] on button "Build Loyalty 650 x 486 4:3" at bounding box center [332, 199] width 135 height 137
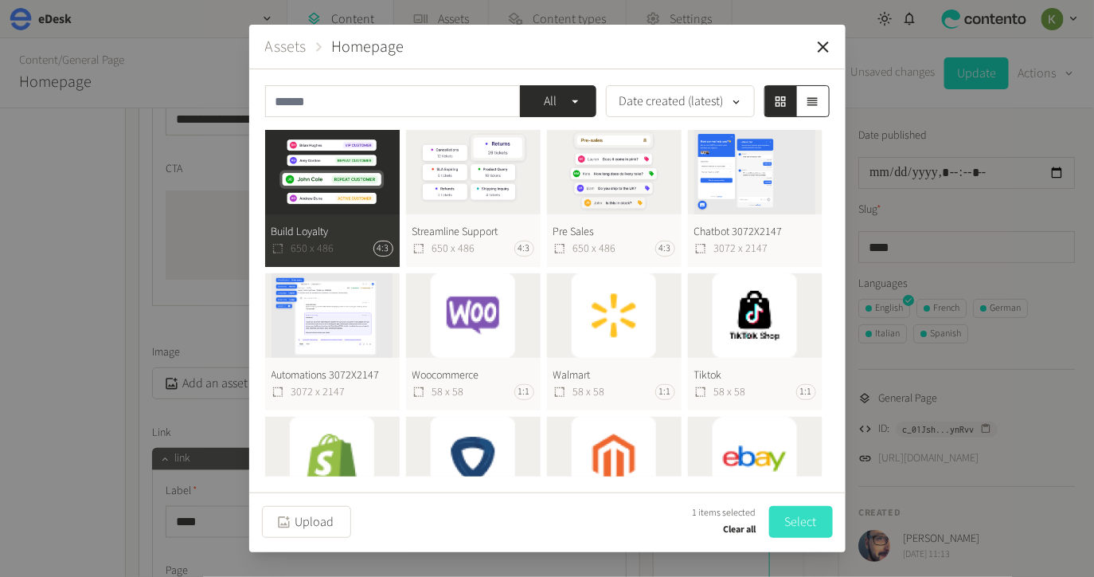
click at [803, 529] on button "Select" at bounding box center [801, 522] width 64 height 32
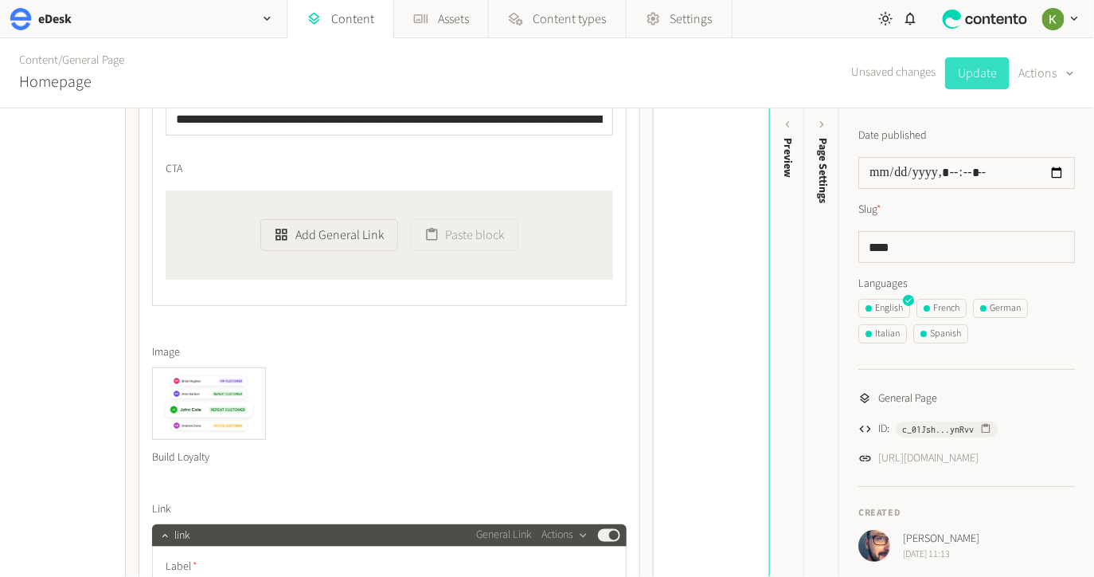
click at [970, 77] on button "Update" at bounding box center [977, 73] width 65 height 32
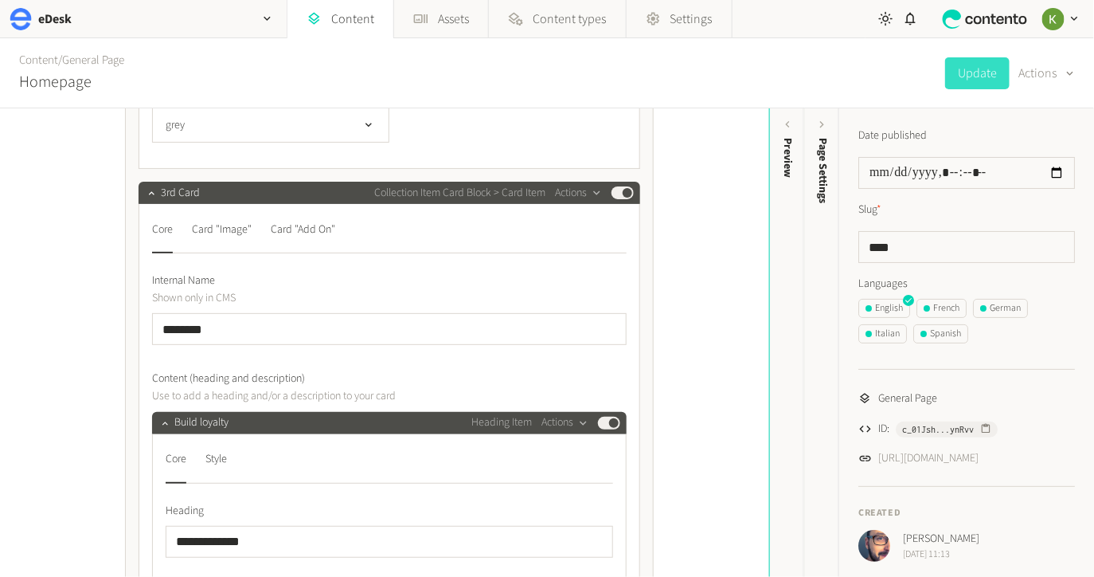
scroll to position [4113, 0]
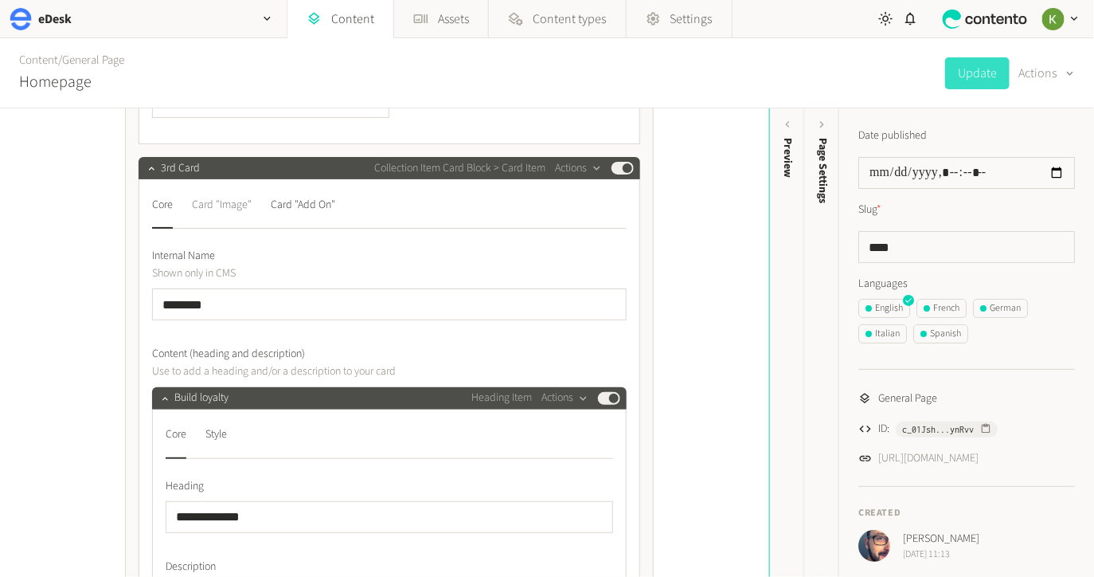
click at [232, 202] on div "Card "Image"" at bounding box center [222, 204] width 60 height 25
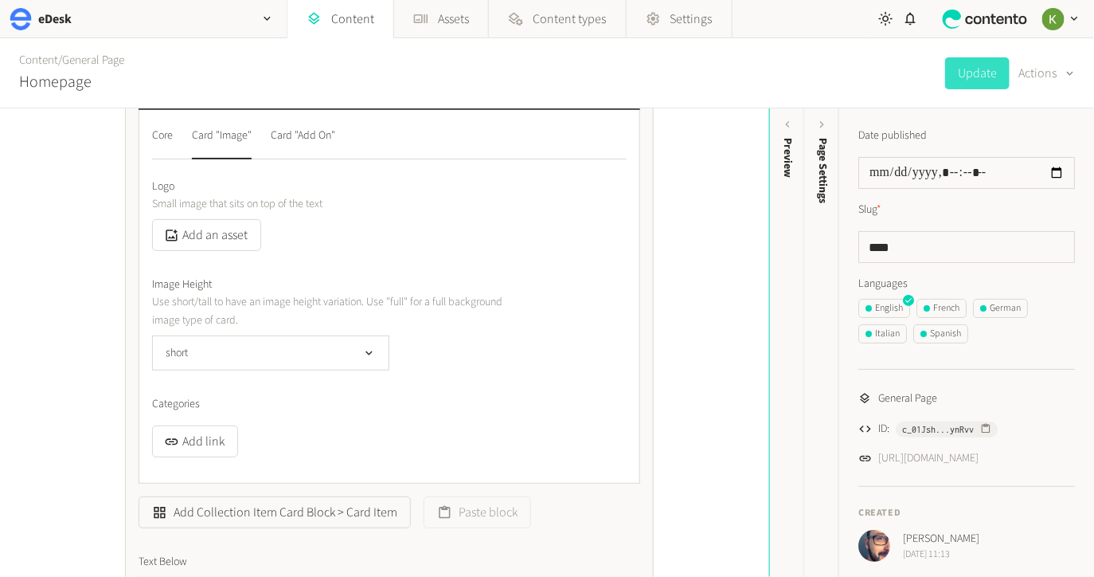
scroll to position [4210, 0]
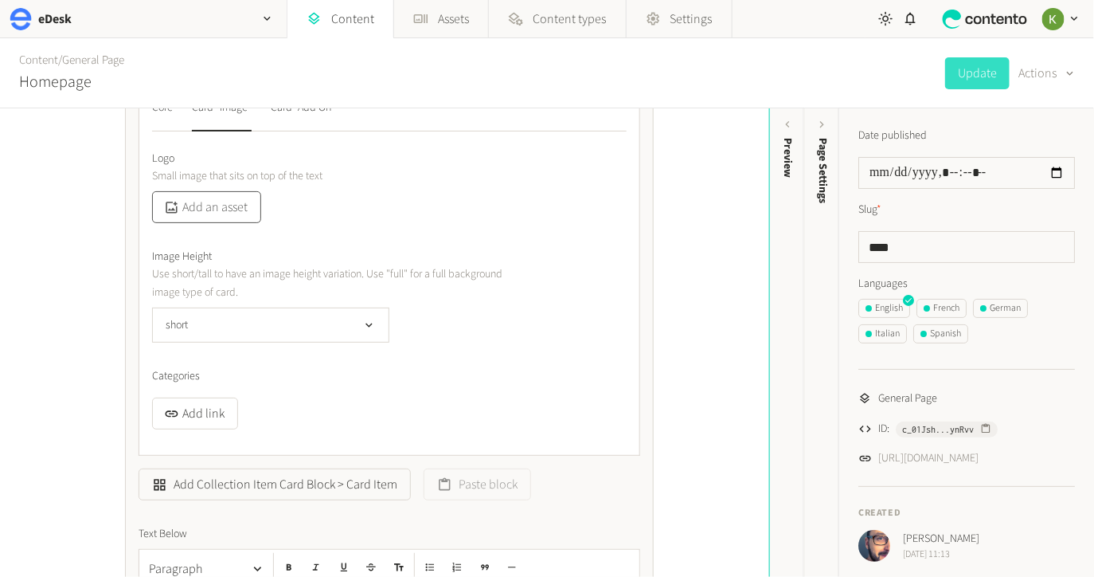
click at [216, 210] on button "Add an asset" at bounding box center [206, 207] width 109 height 32
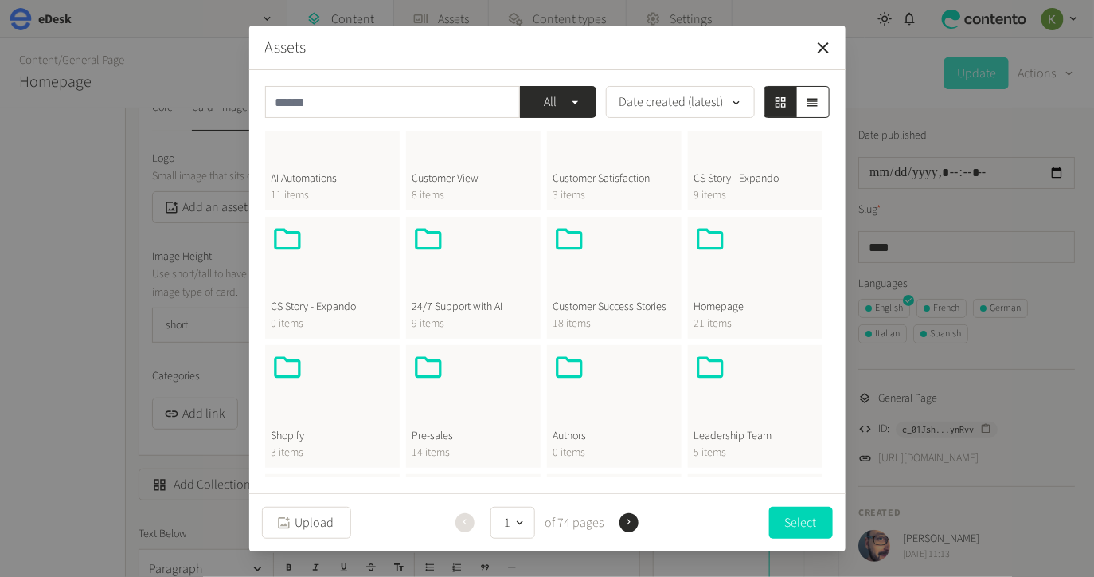
scroll to position [206, 0]
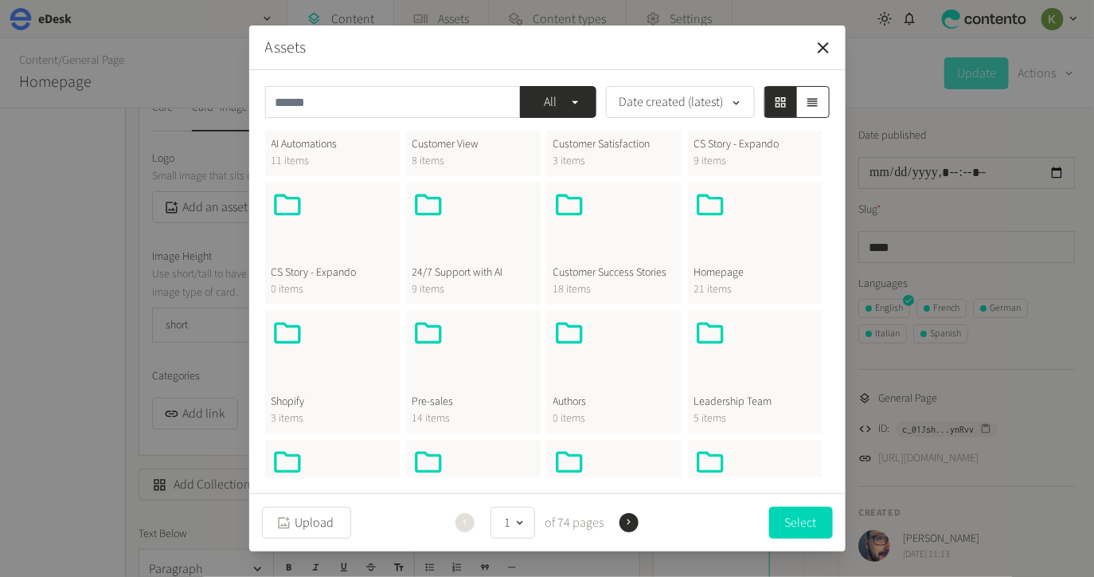
click at [748, 277] on span "Homepage" at bounding box center [756, 272] width 122 height 17
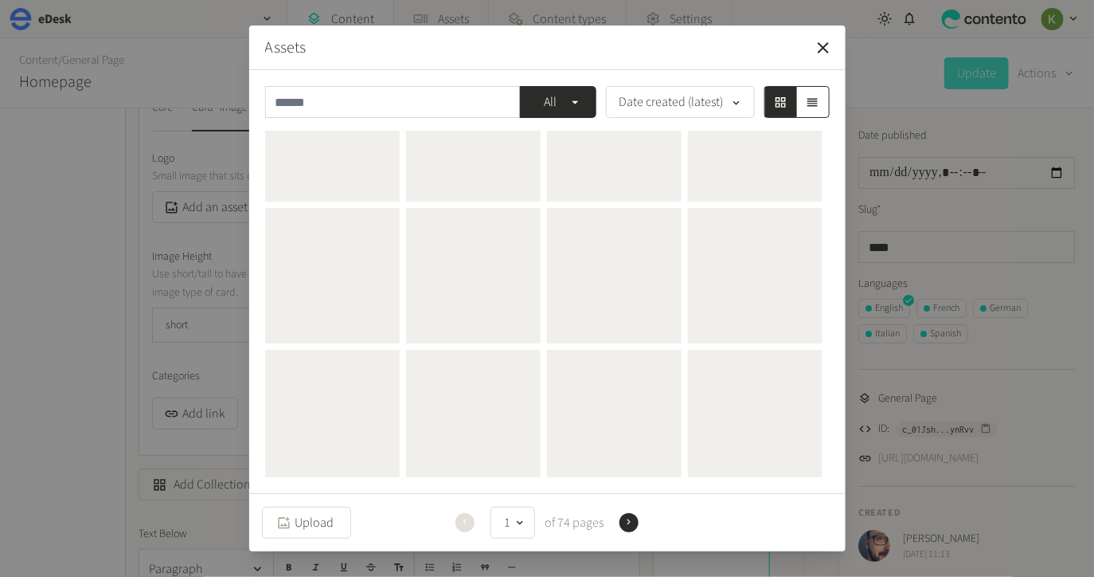
scroll to position [0, 0]
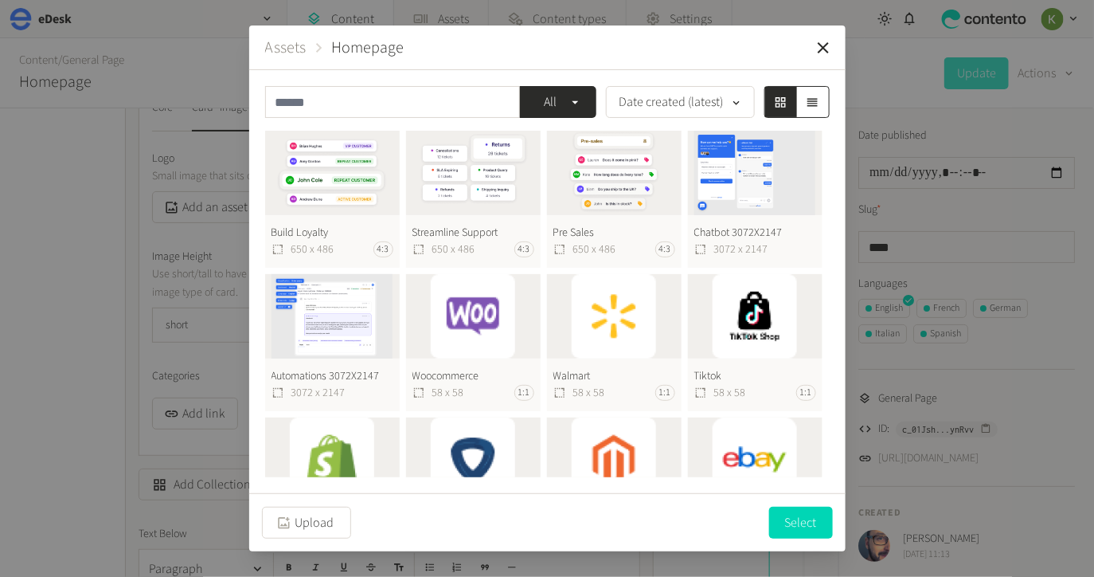
click at [581, 179] on button "Pre Sales 650 x 486 4:3" at bounding box center [614, 199] width 135 height 137
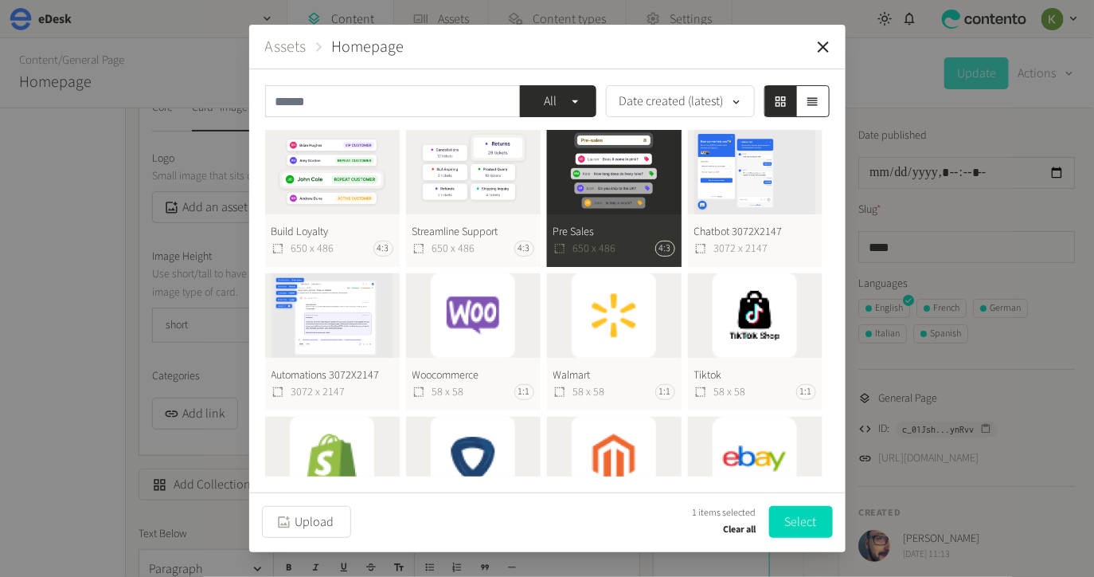
drag, startPoint x: 786, startPoint y: 524, endPoint x: 406, endPoint y: 337, distance: 423.6
click at [786, 524] on button "Select" at bounding box center [801, 522] width 64 height 32
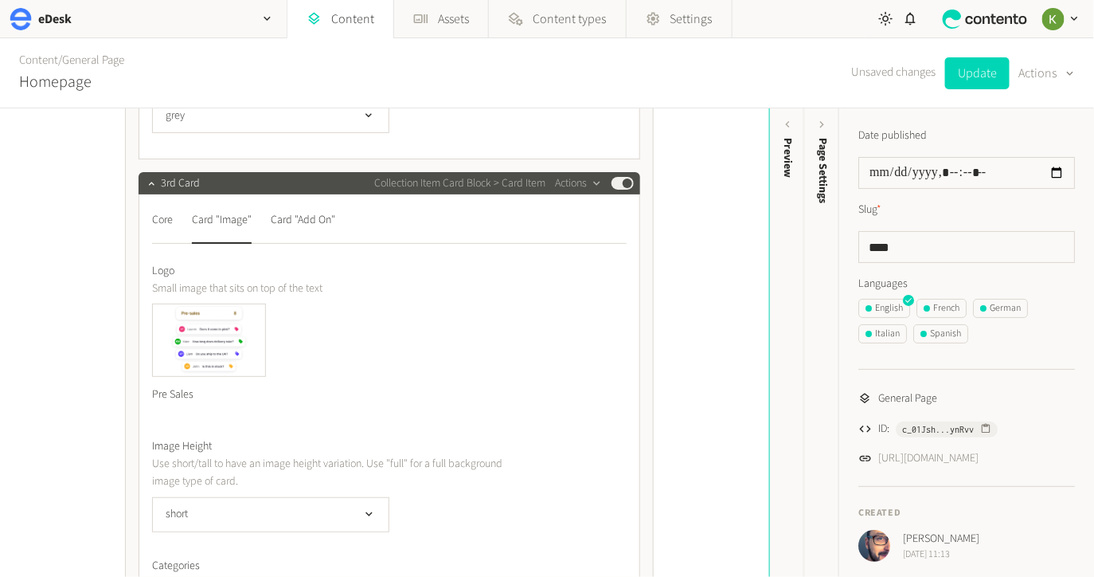
scroll to position [4063, 0]
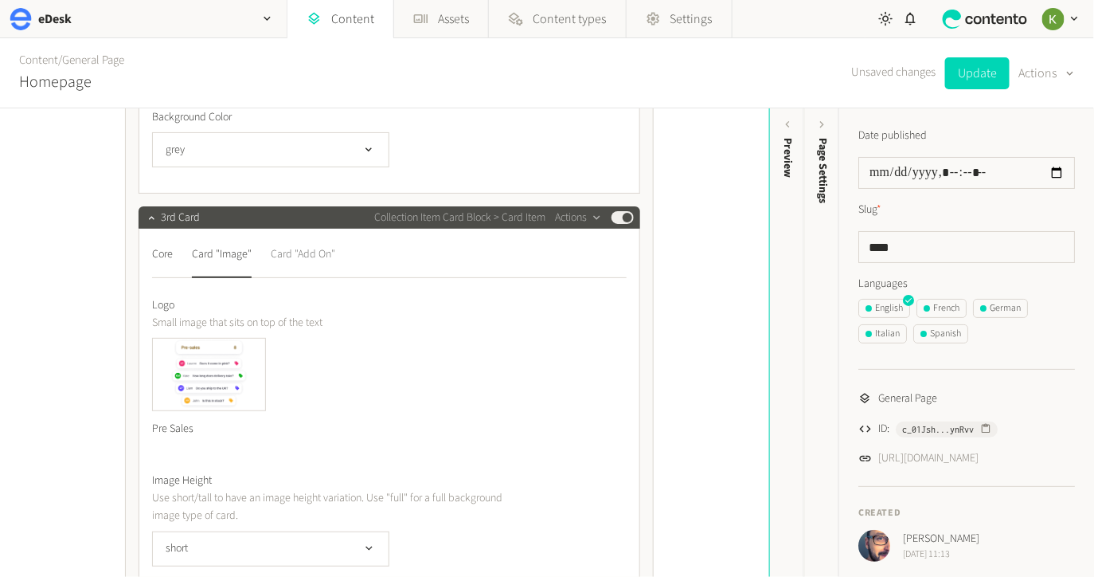
click at [311, 260] on div "Card "Add On"" at bounding box center [303, 253] width 65 height 25
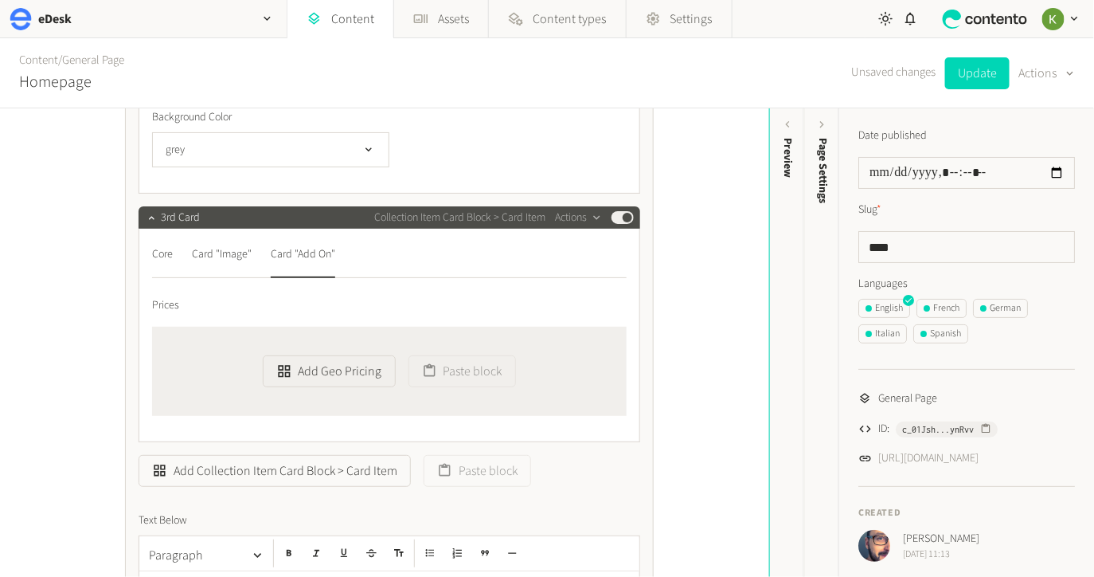
click at [264, 256] on nav "Core Card "Image" Card "Add On"" at bounding box center [389, 259] width 475 height 37
click at [217, 256] on div "Card "Image"" at bounding box center [222, 253] width 60 height 25
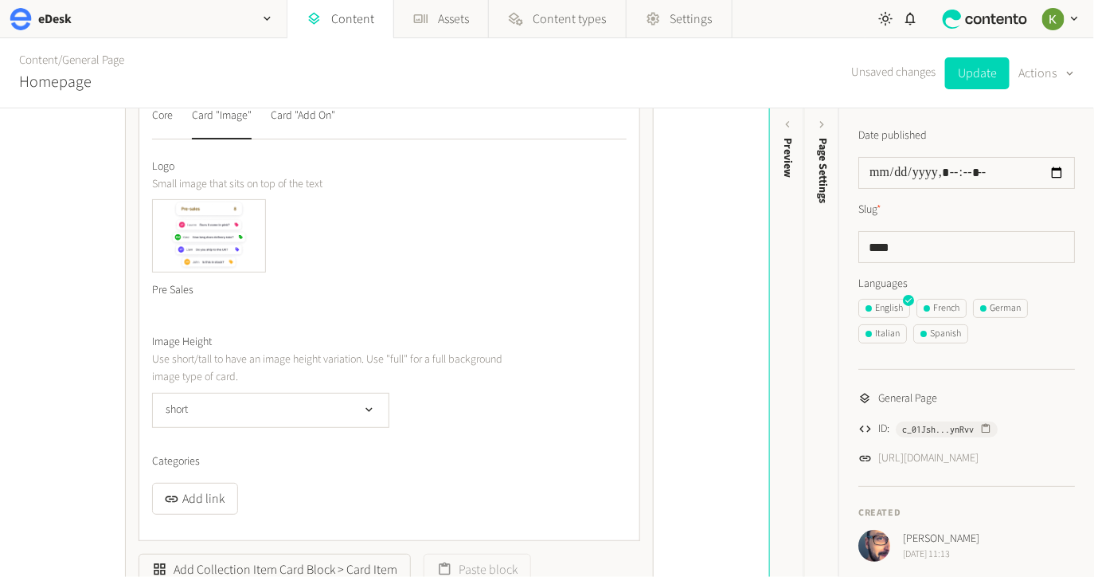
scroll to position [4217, 0]
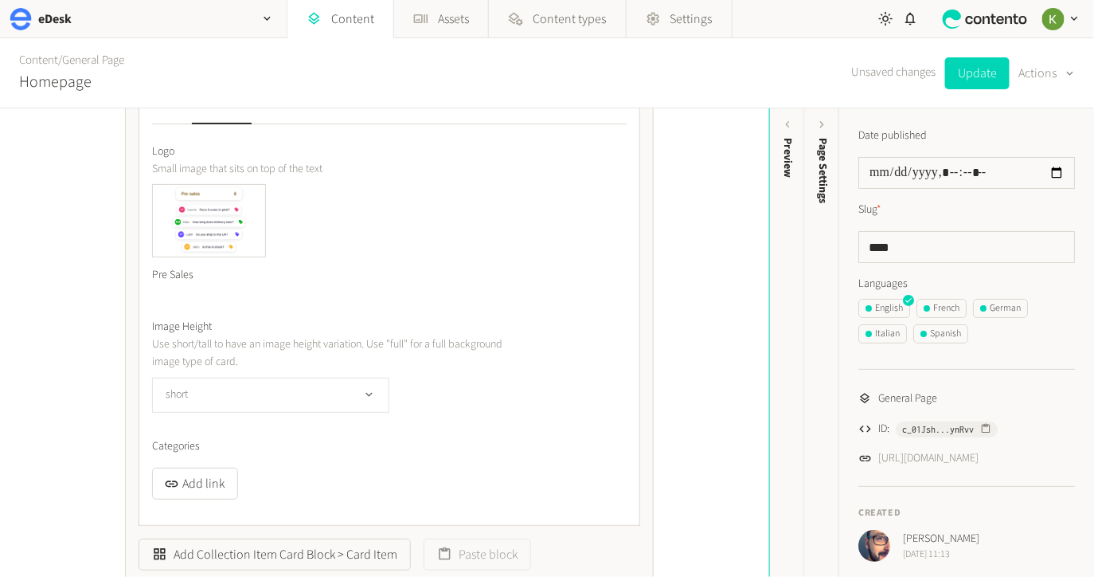
click at [367, 388] on icon "button" at bounding box center [369, 395] width 14 height 14
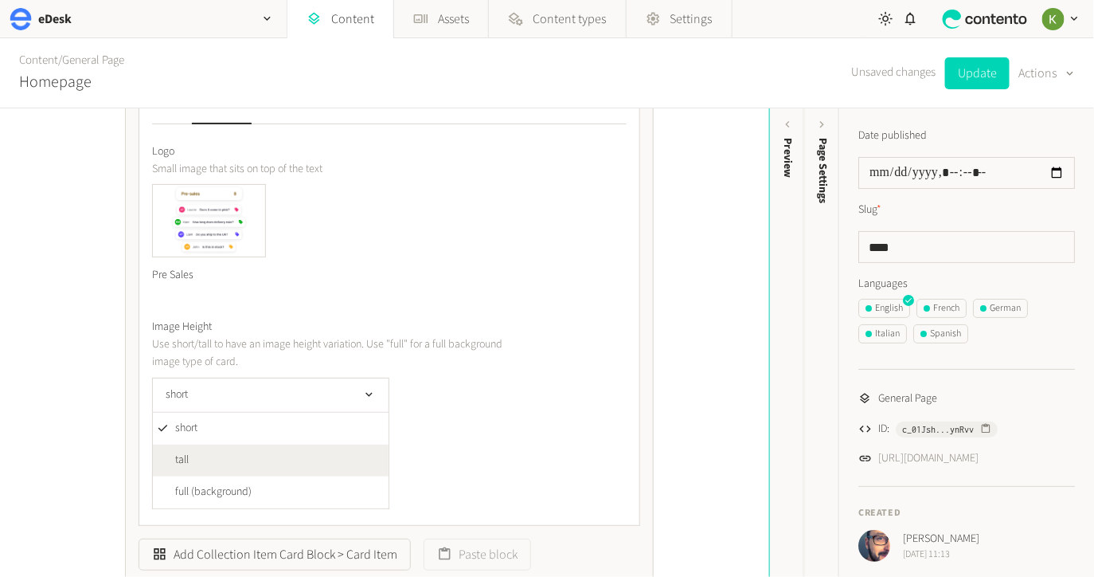
click at [308, 455] on li "tall" at bounding box center [271, 460] width 236 height 32
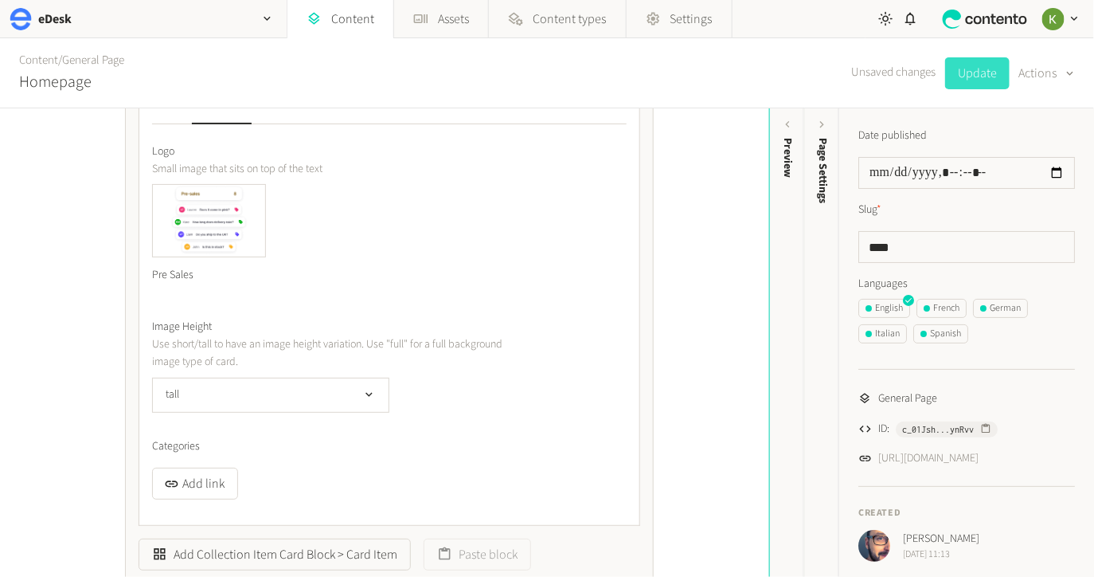
click at [974, 73] on button "Update" at bounding box center [977, 73] width 65 height 32
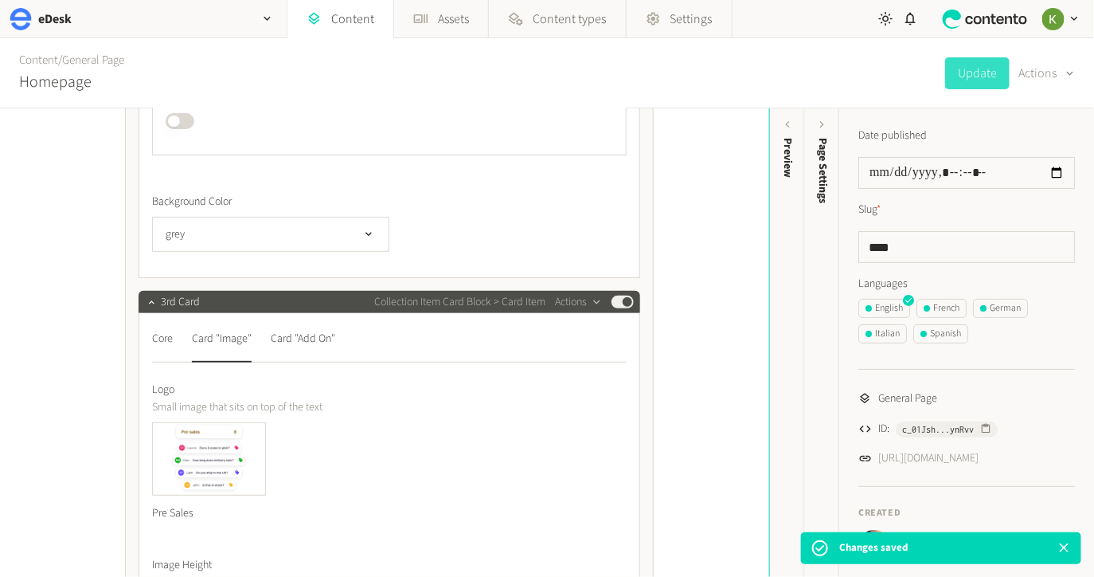
scroll to position [3888, 0]
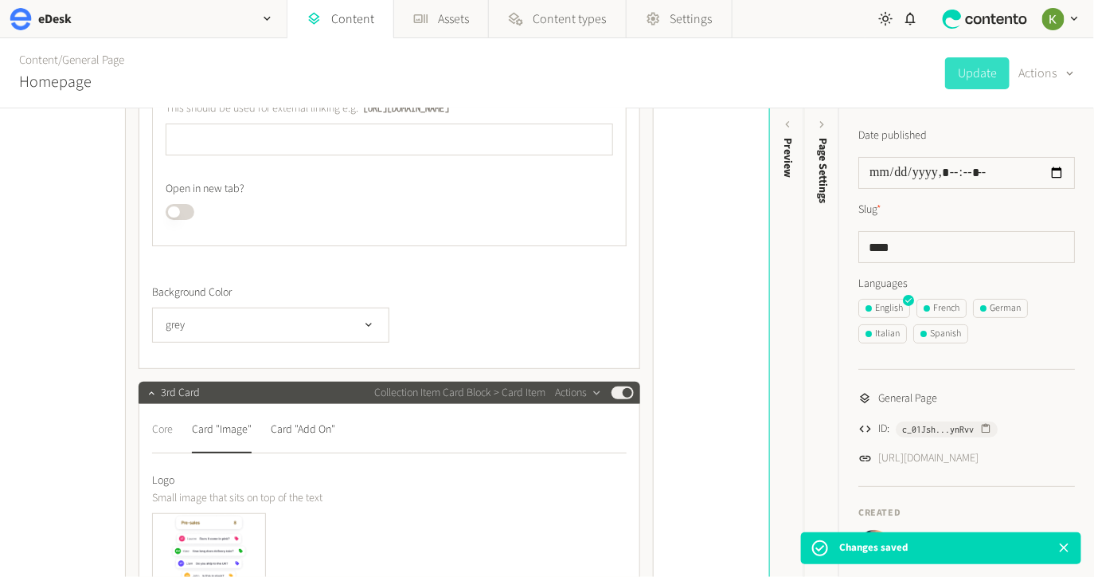
click at [165, 427] on div "Core" at bounding box center [162, 429] width 21 height 25
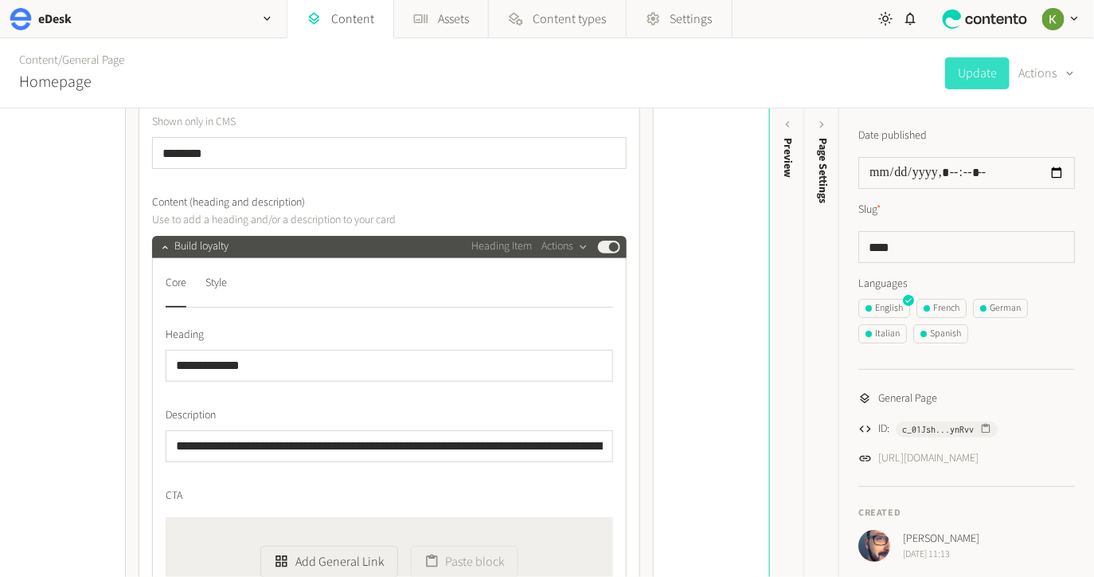
scroll to position [4267, 0]
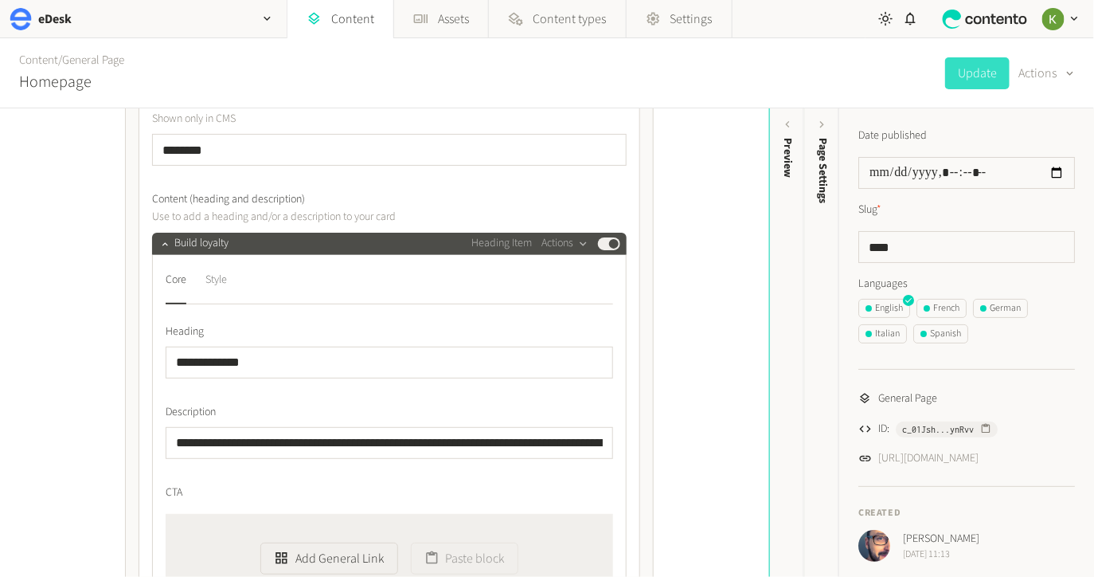
drag, startPoint x: 228, startPoint y: 283, endPoint x: 218, endPoint y: 280, distance: 9.9
click at [227, 283] on div "Style" at bounding box center [217, 280] width 22 height 25
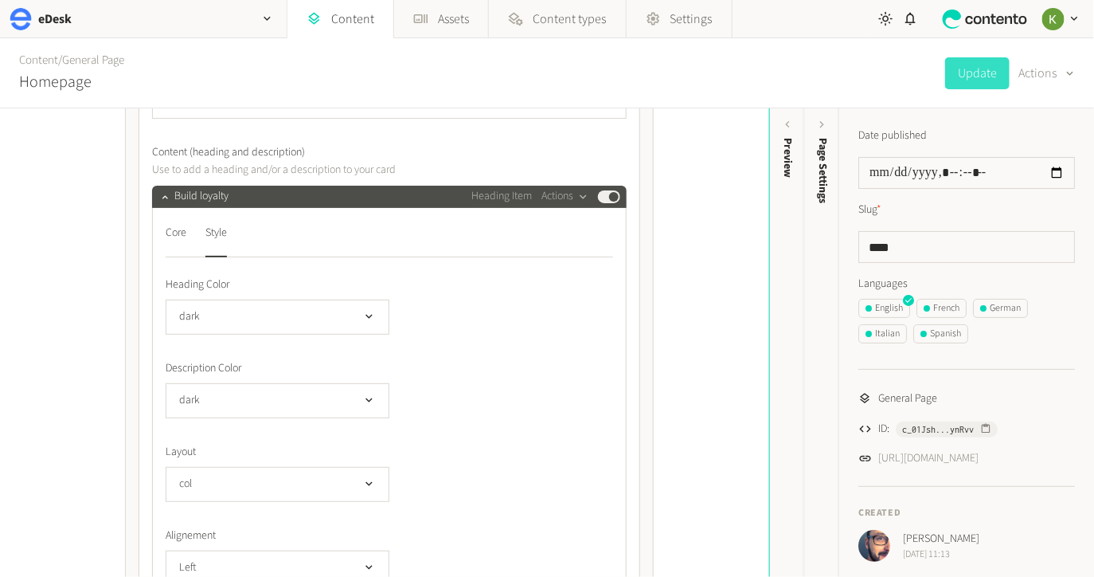
scroll to position [4211, 0]
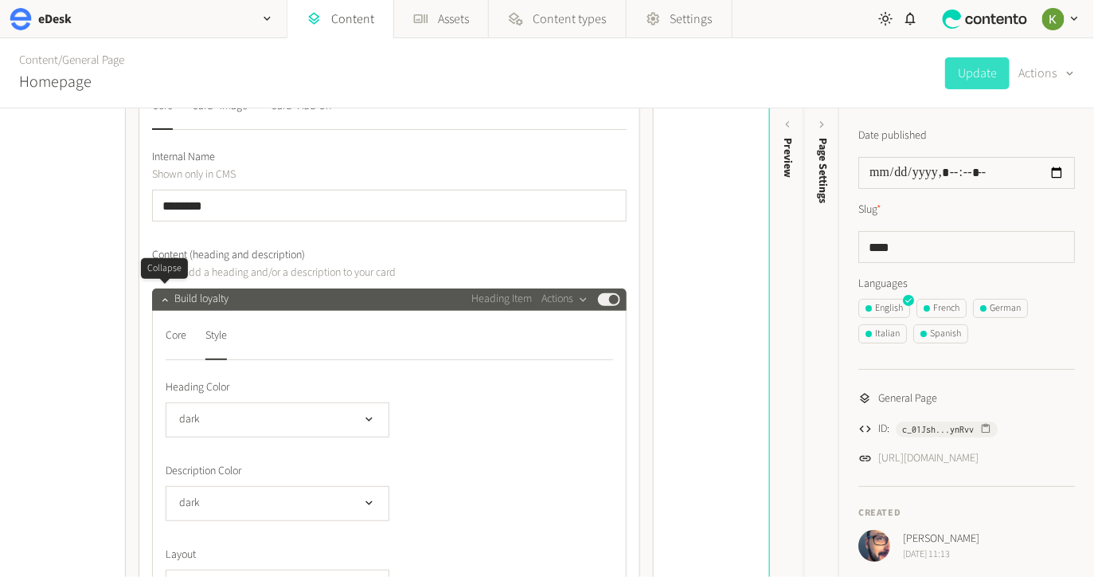
drag, startPoint x: 166, startPoint y: 303, endPoint x: 178, endPoint y: 299, distance: 12.6
click at [166, 303] on icon "button" at bounding box center [164, 299] width 11 height 11
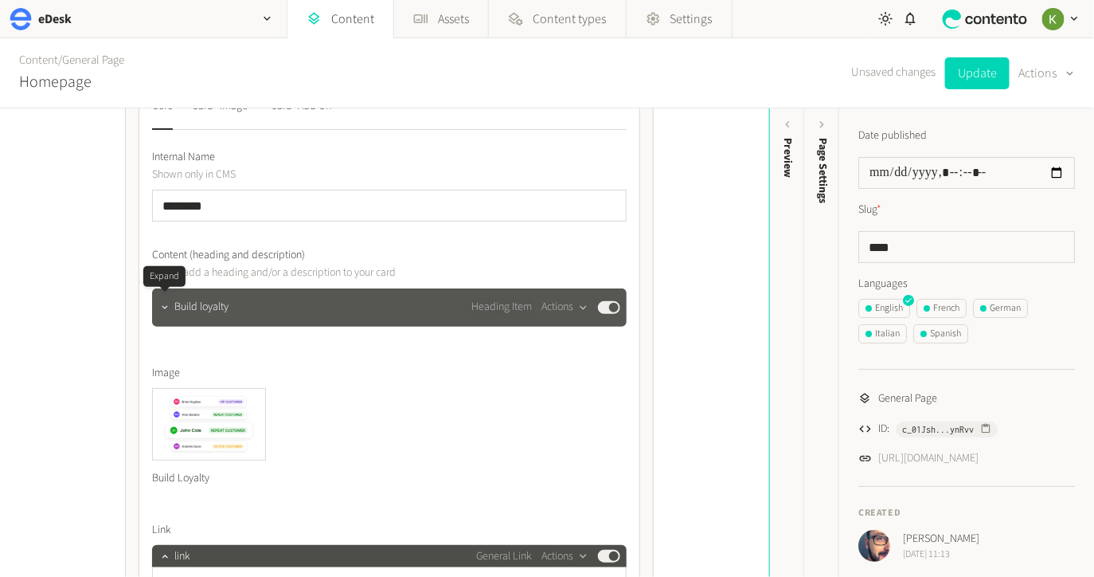
drag, startPoint x: 161, startPoint y: 309, endPoint x: 240, endPoint y: 300, distance: 79.3
click at [161, 309] on icon "button" at bounding box center [164, 307] width 11 height 11
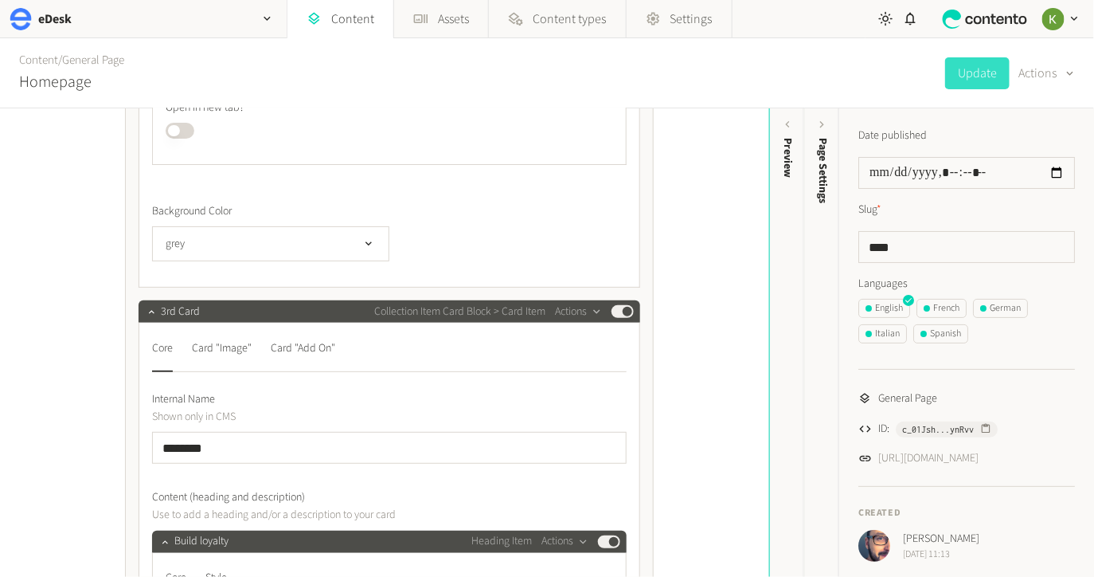
scroll to position [3962, 0]
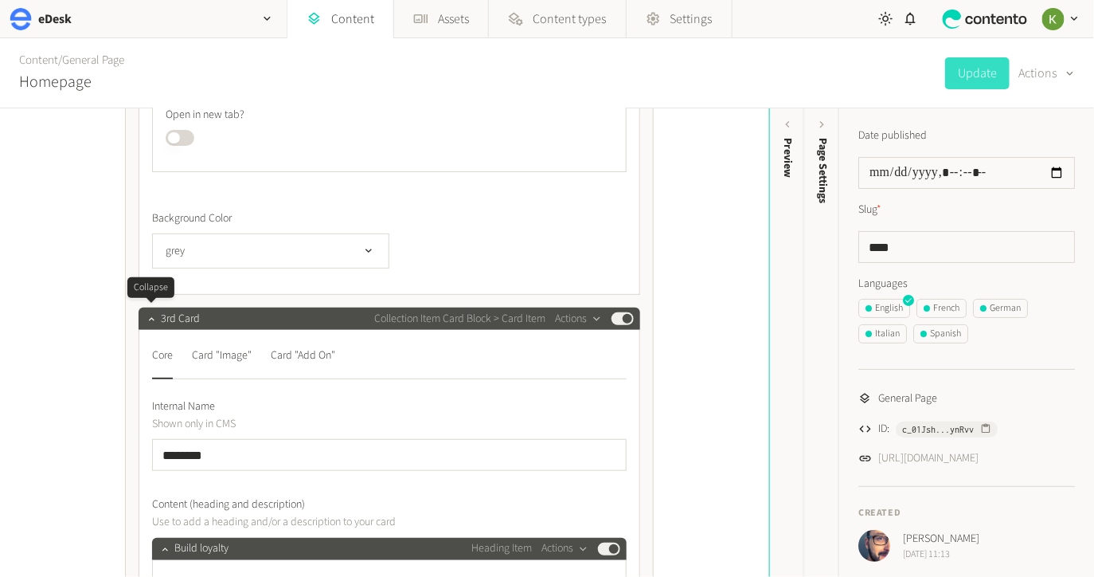
drag, startPoint x: 150, startPoint y: 310, endPoint x: 213, endPoint y: 291, distance: 65.8
click at [150, 310] on button "button" at bounding box center [151, 316] width 19 height 19
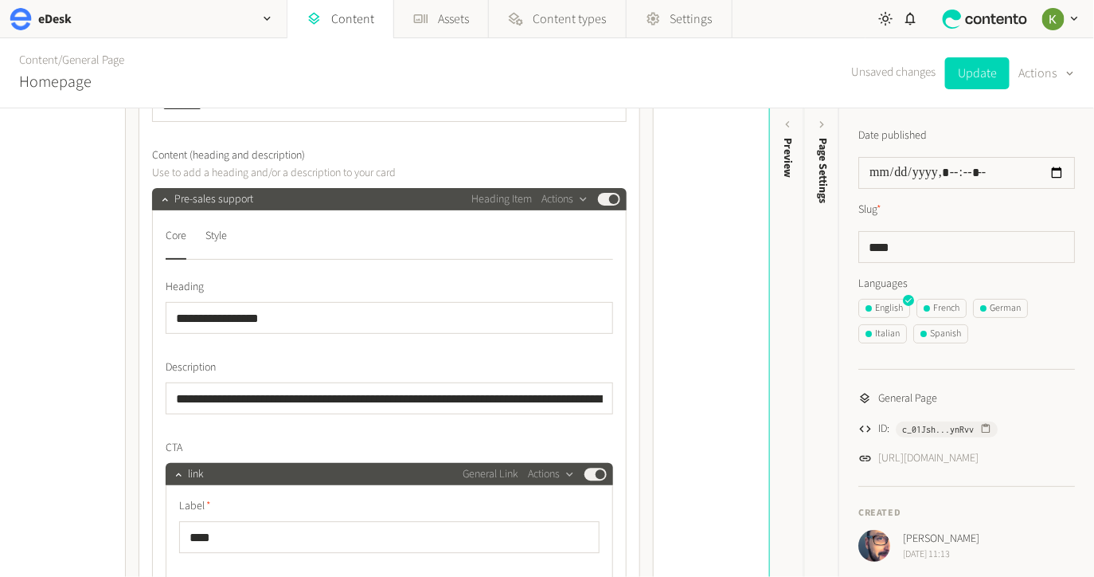
scroll to position [1239, 0]
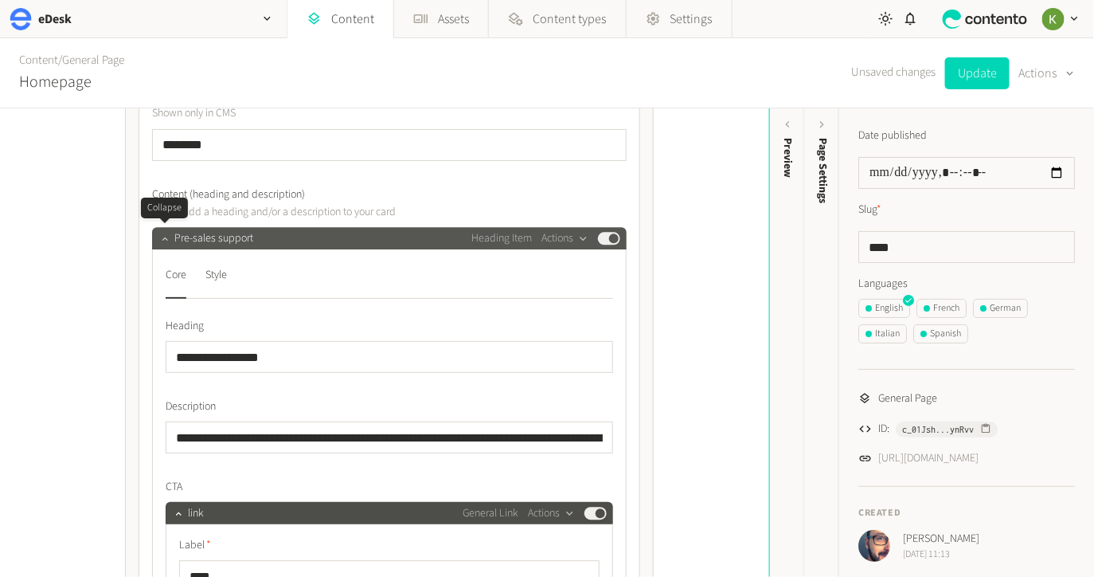
click at [166, 241] on icon "button" at bounding box center [164, 238] width 11 height 11
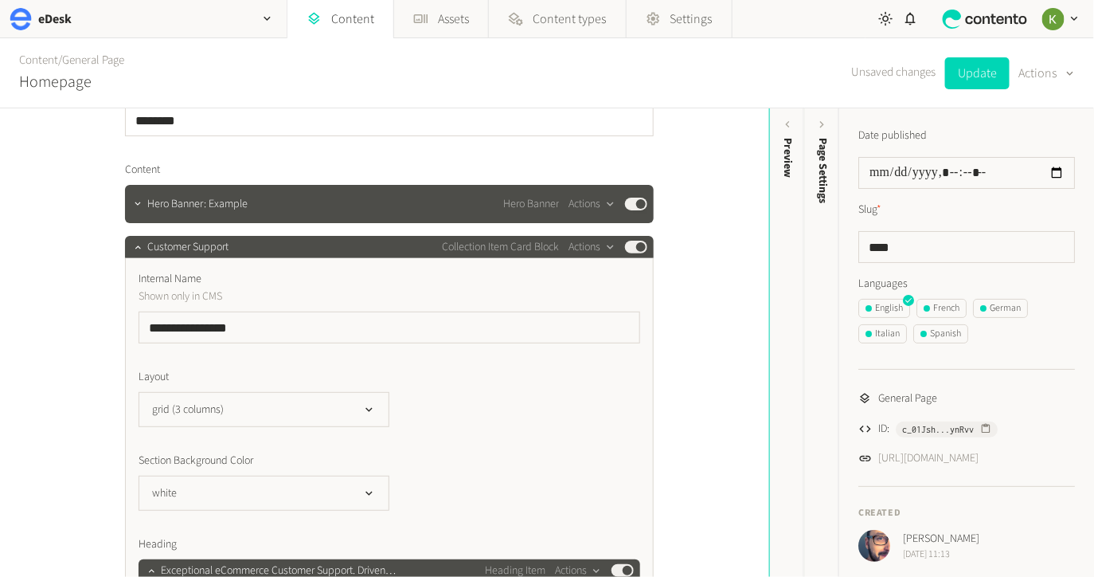
scroll to position [0, 0]
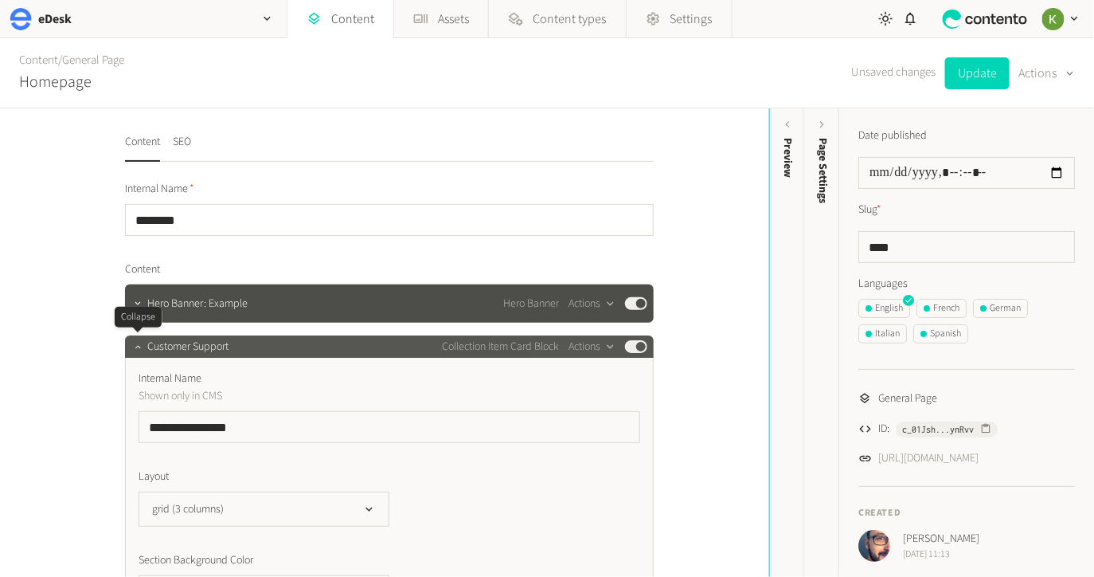
click at [136, 342] on icon "button" at bounding box center [137, 346] width 11 height 11
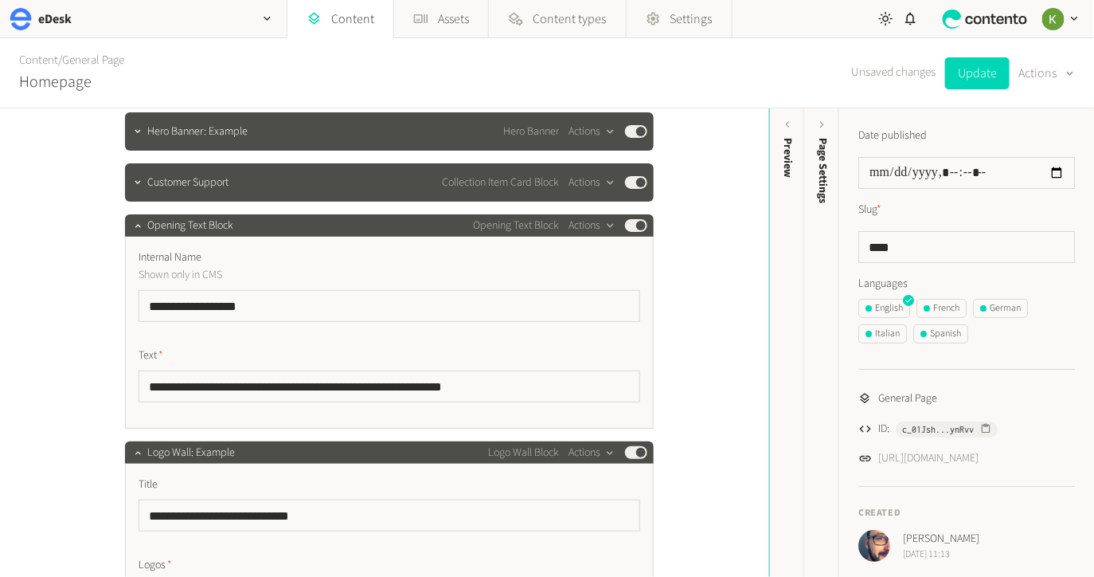
scroll to position [175, 0]
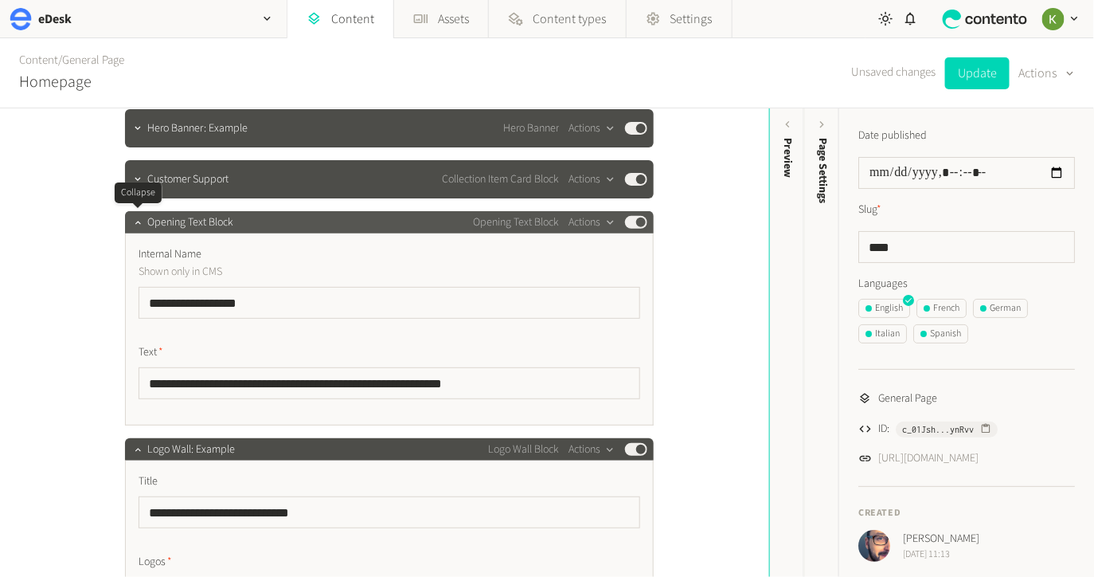
drag, startPoint x: 138, startPoint y: 221, endPoint x: 178, endPoint y: 221, distance: 40.6
click at [138, 221] on icon "button" at bounding box center [137, 222] width 11 height 11
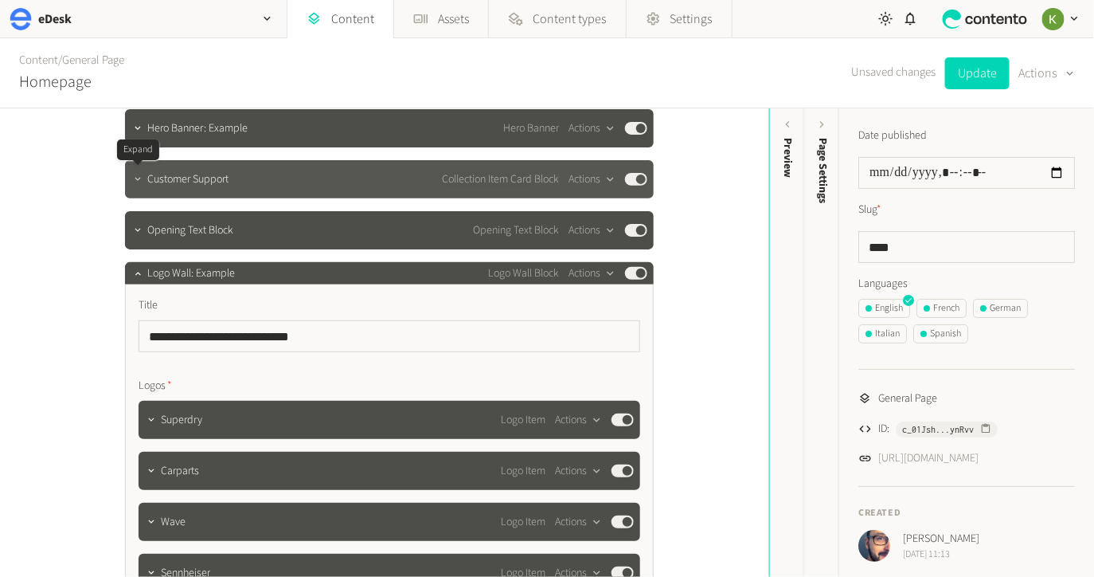
click at [139, 183] on icon "button" at bounding box center [137, 179] width 11 height 11
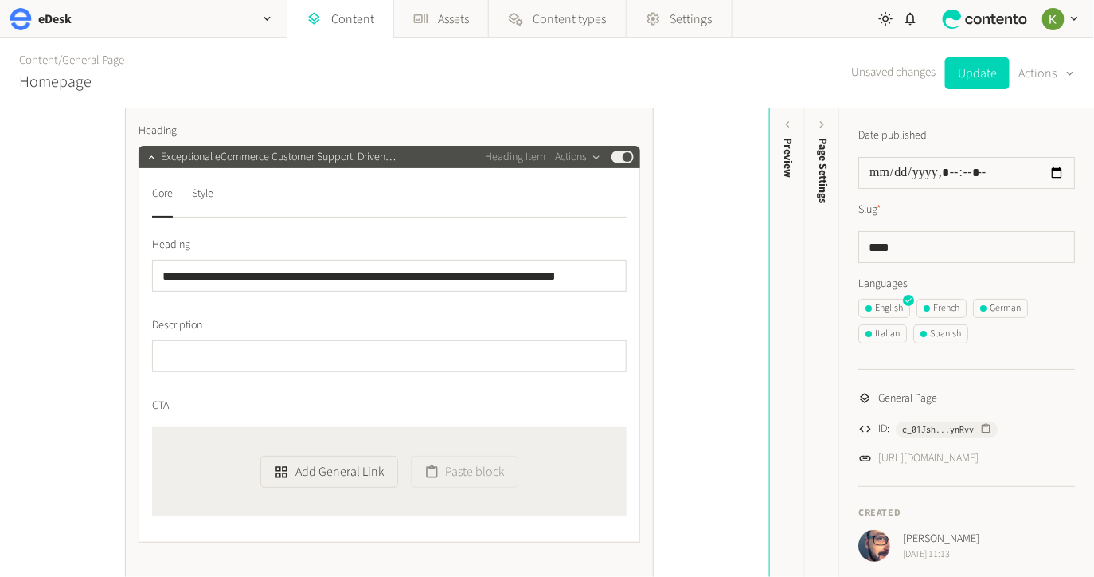
scroll to position [407, 0]
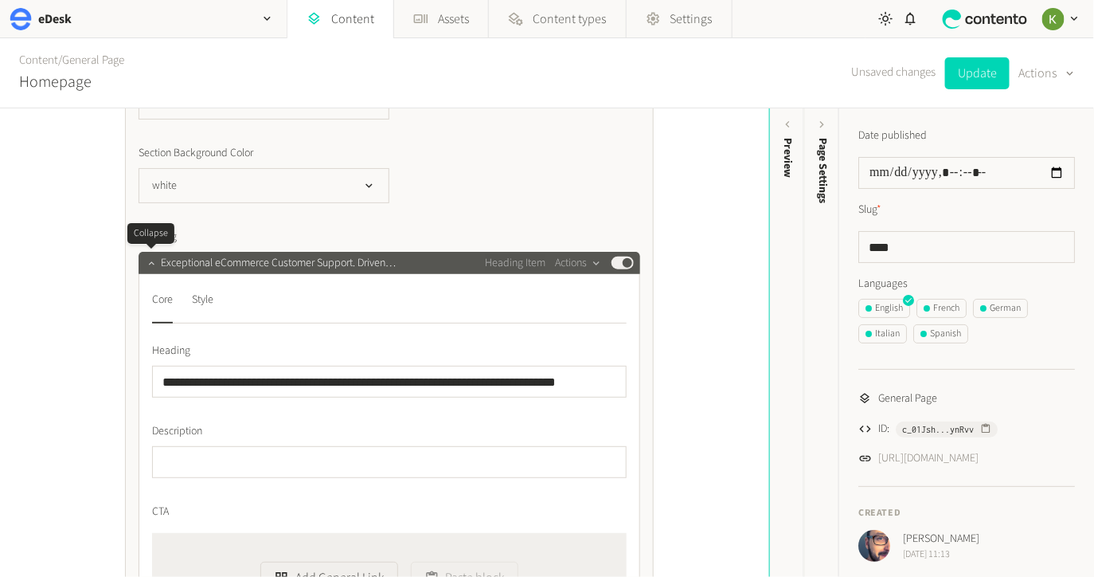
click at [153, 265] on icon "button" at bounding box center [151, 262] width 11 height 11
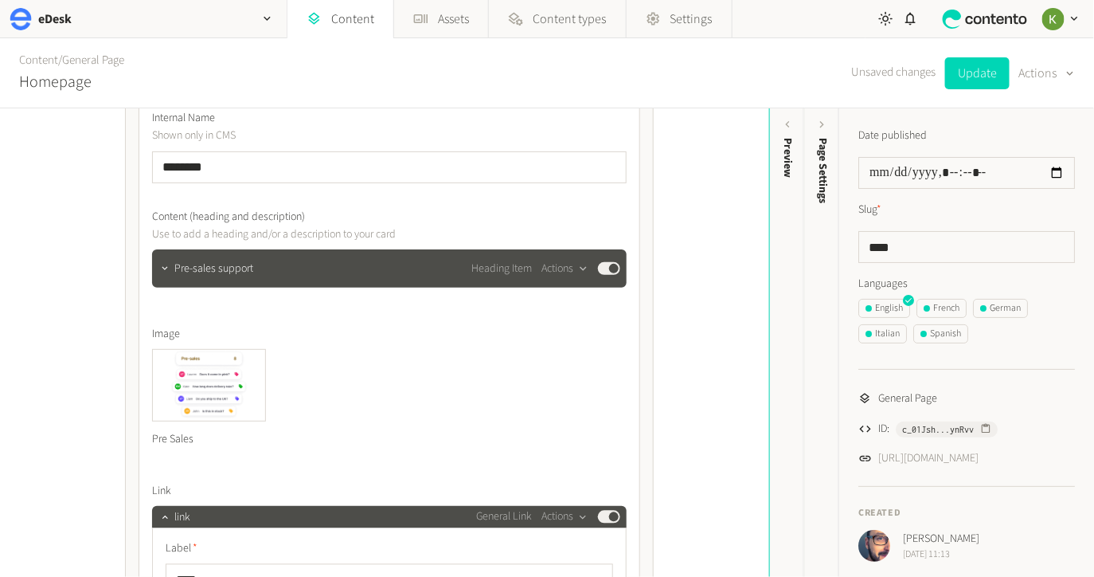
scroll to position [859, 0]
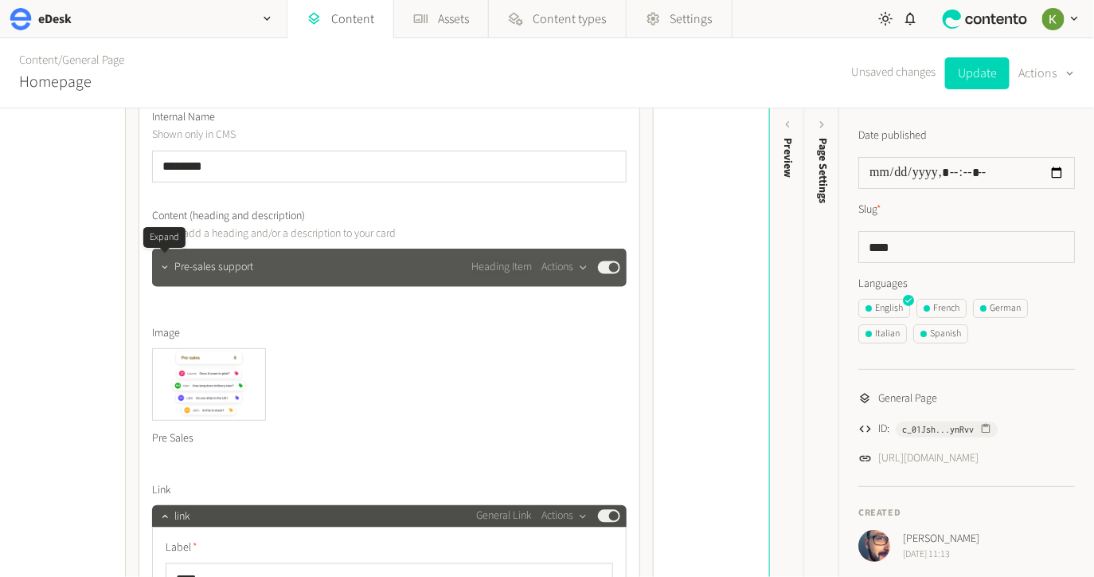
click at [169, 271] on icon "button" at bounding box center [164, 267] width 11 height 11
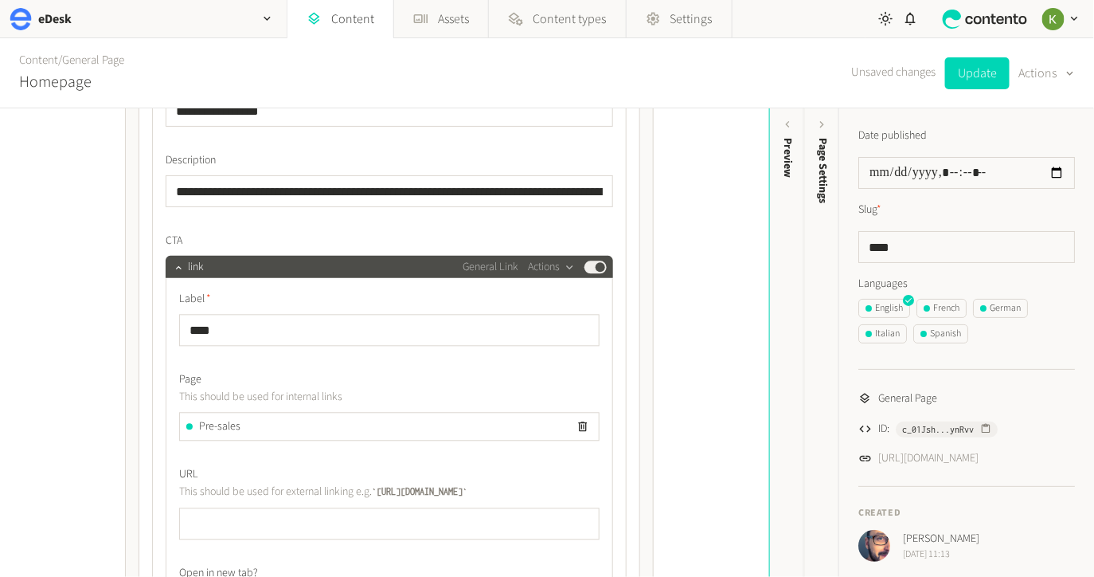
scroll to position [1116, 0]
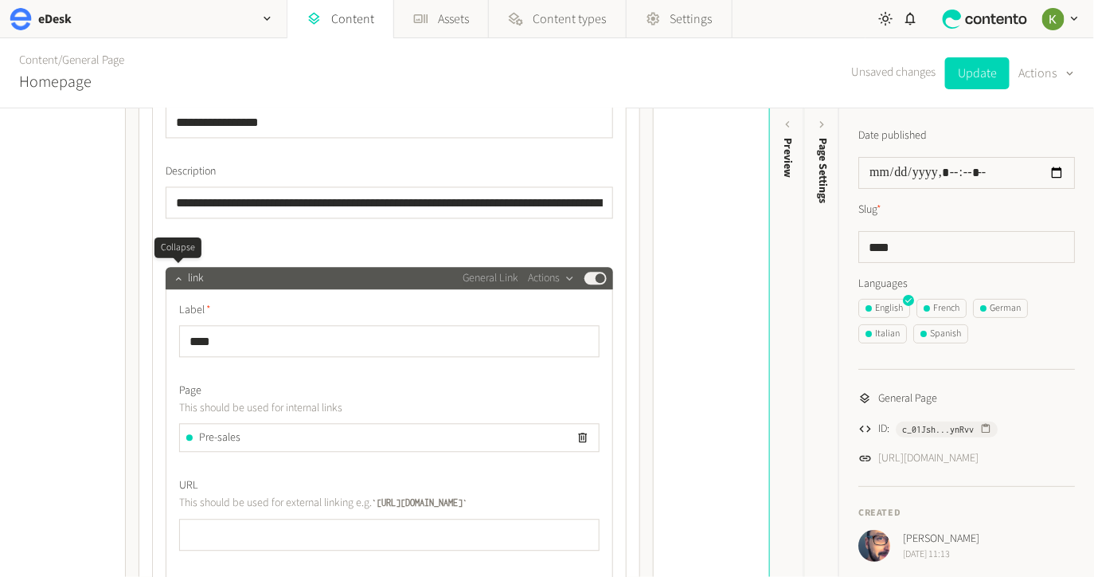
click at [176, 277] on icon "button" at bounding box center [178, 277] width 11 height 11
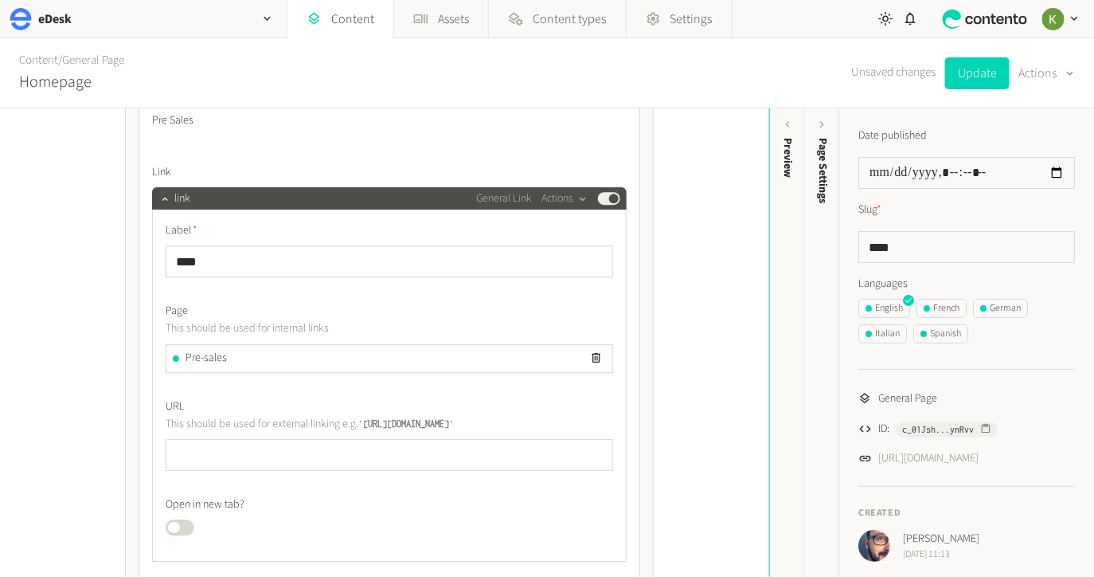
scroll to position [1496, 0]
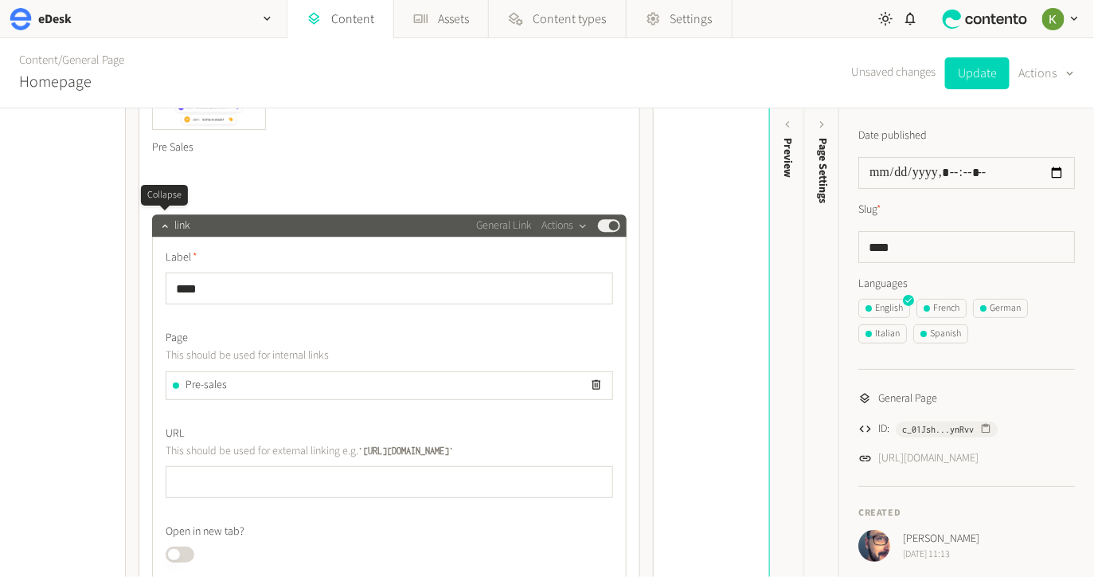
drag, startPoint x: 165, startPoint y: 225, endPoint x: 213, endPoint y: 227, distance: 47.8
click at [165, 225] on icon "button" at bounding box center [164, 225] width 11 height 11
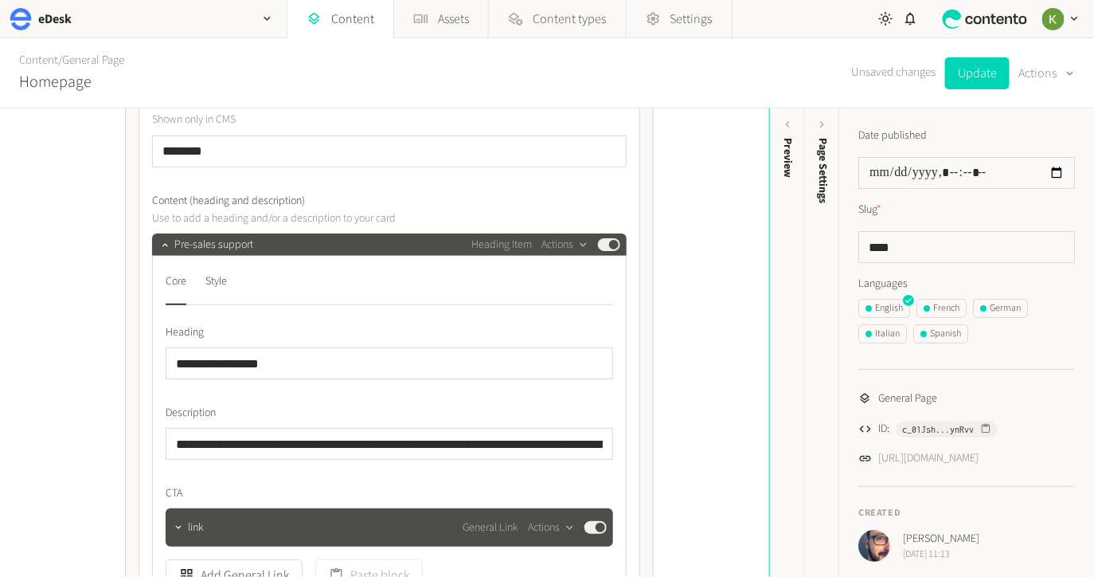
scroll to position [844, 0]
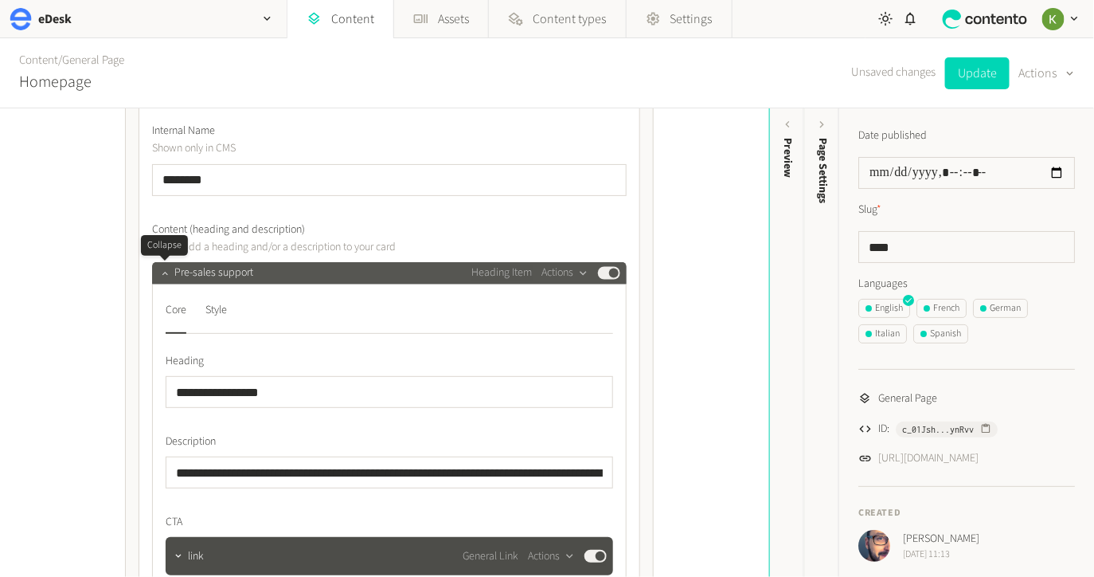
click at [163, 278] on button "button" at bounding box center [164, 271] width 19 height 19
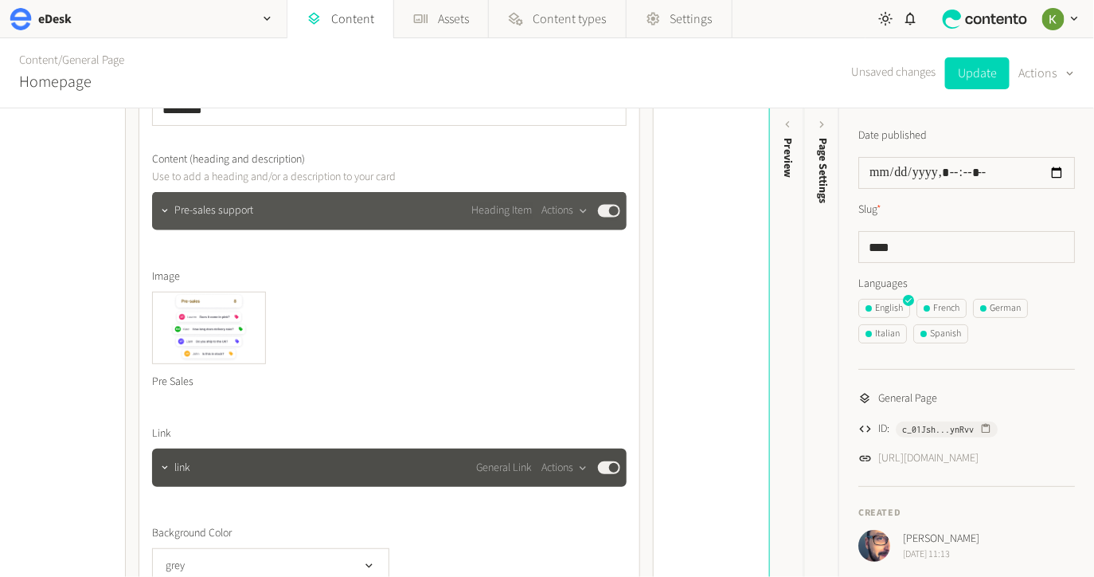
scroll to position [938, 0]
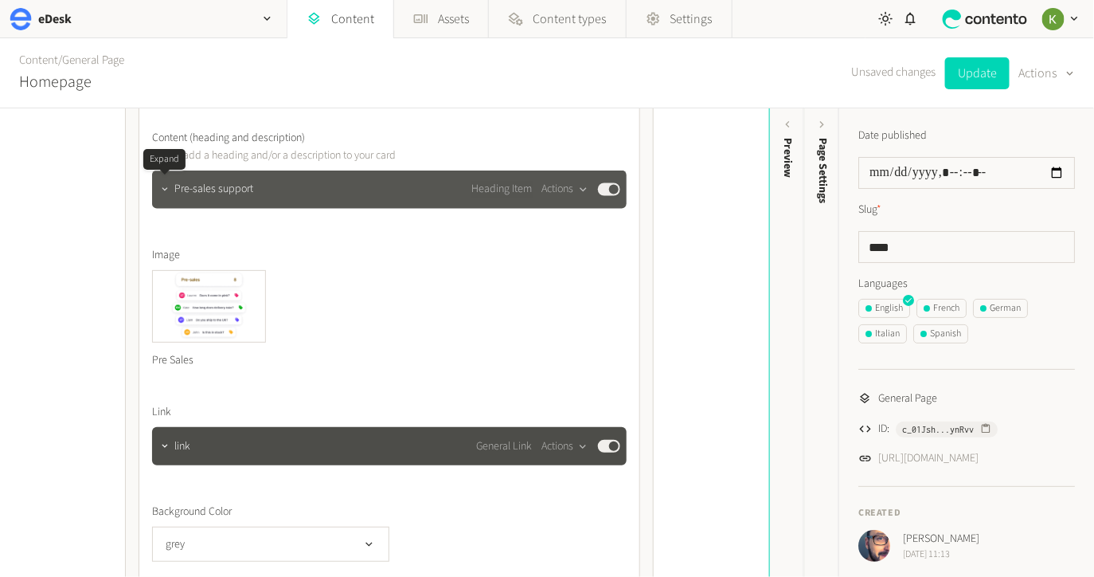
click at [163, 189] on icon "button" at bounding box center [165, 189] width 6 height 3
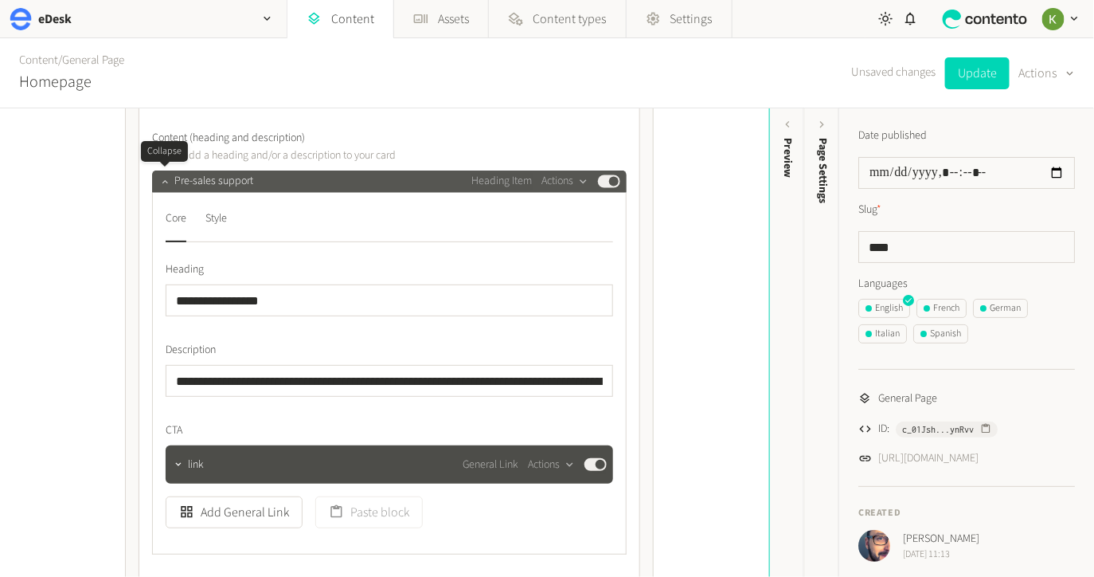
click at [163, 189] on button "button" at bounding box center [164, 179] width 19 height 19
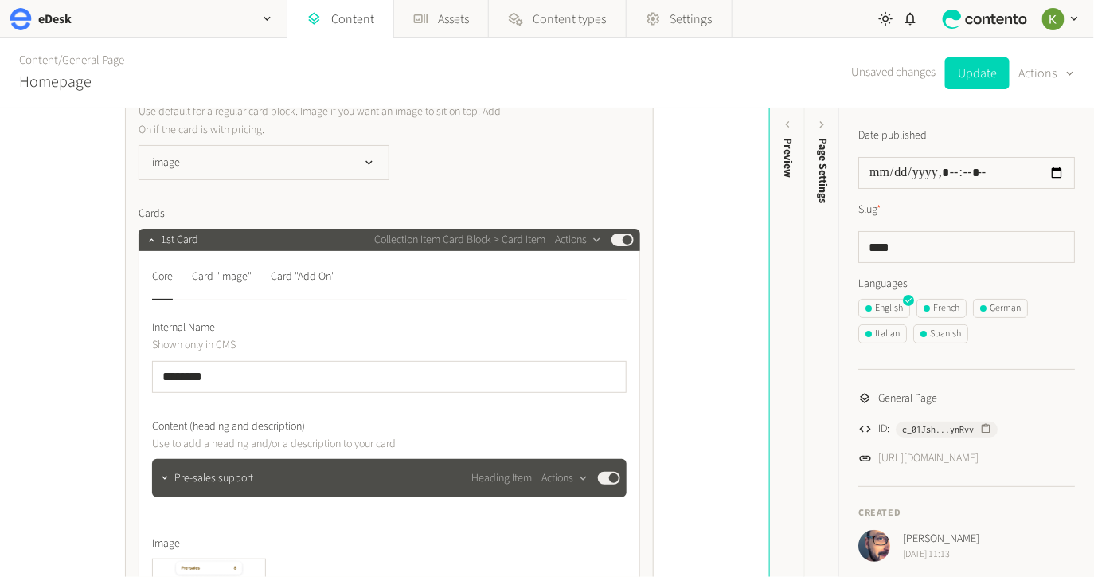
scroll to position [690, 0]
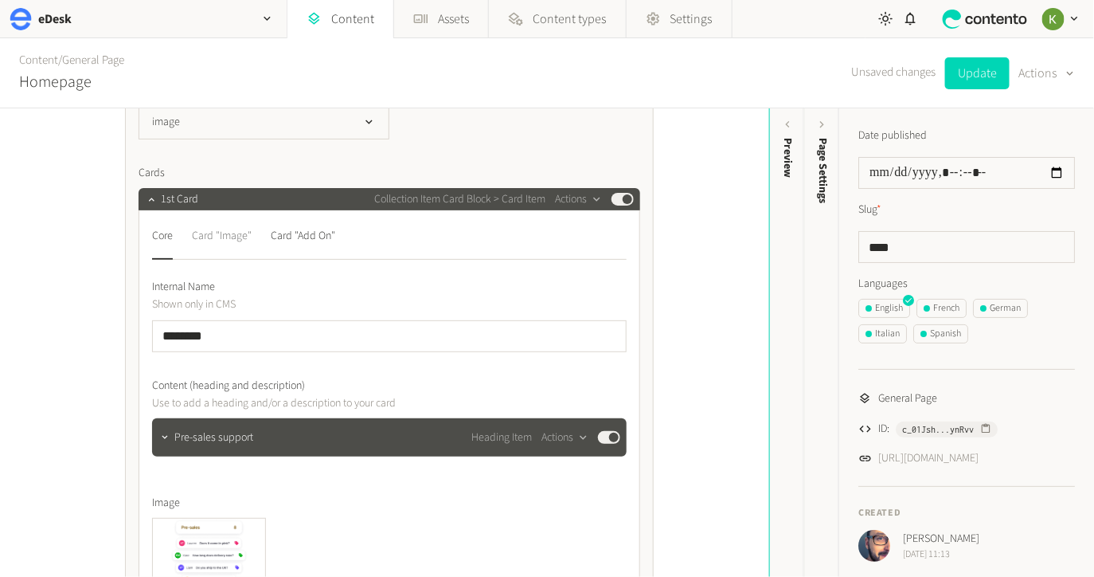
click at [234, 234] on div "Card "Image"" at bounding box center [222, 235] width 60 height 25
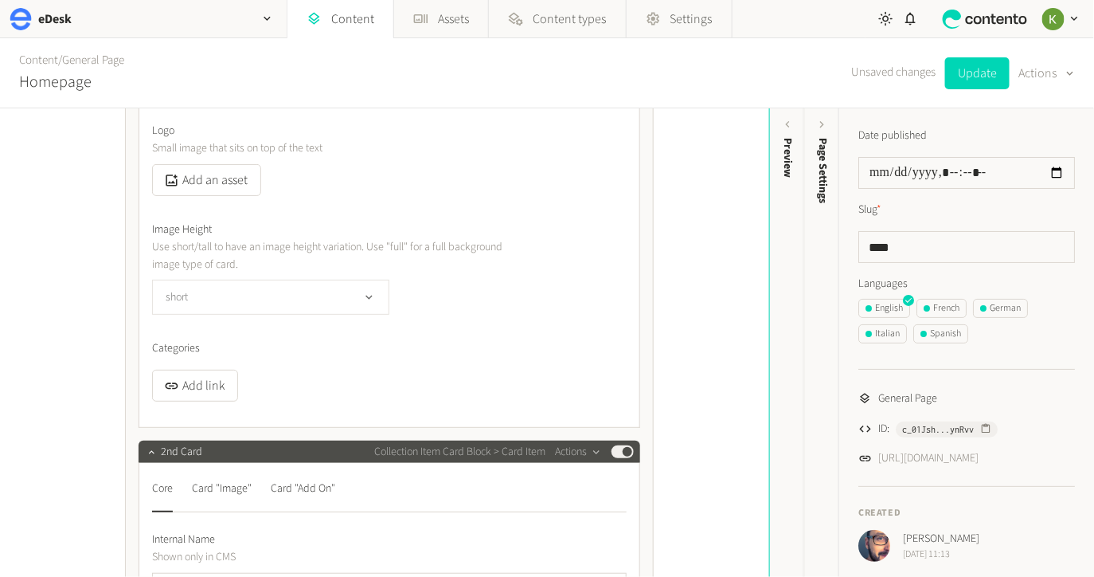
scroll to position [859, 0]
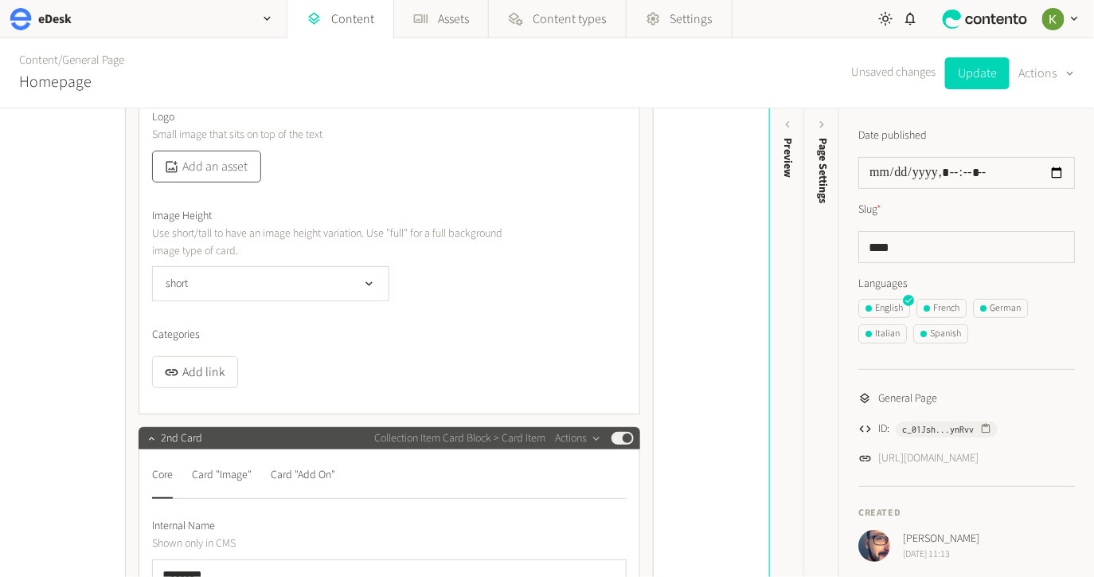
click at [220, 166] on button "Add an asset" at bounding box center [206, 167] width 109 height 32
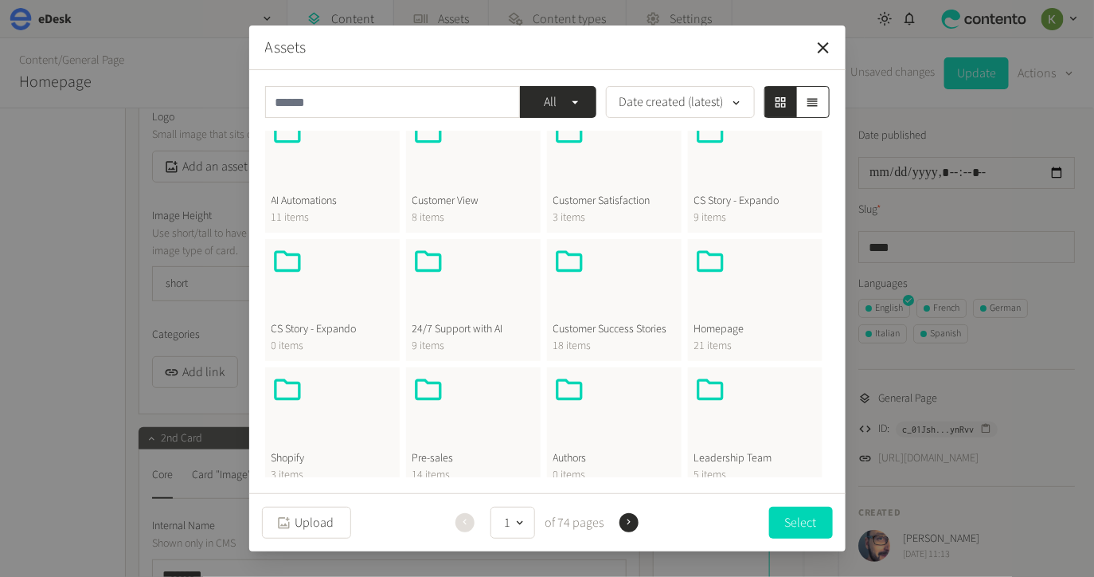
scroll to position [179, 0]
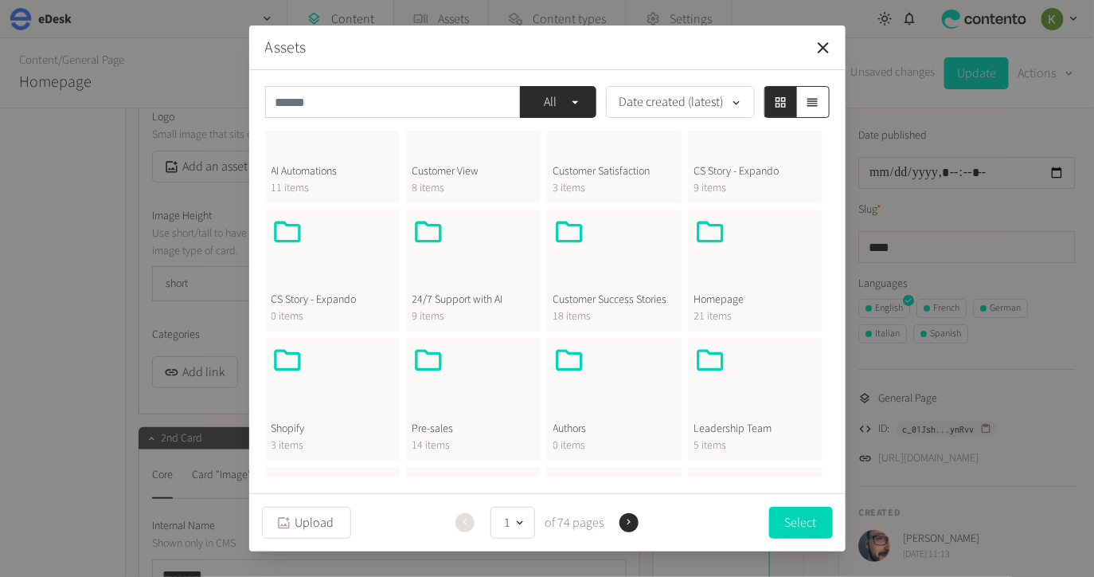
click at [728, 298] on span "Homepage" at bounding box center [756, 300] width 122 height 17
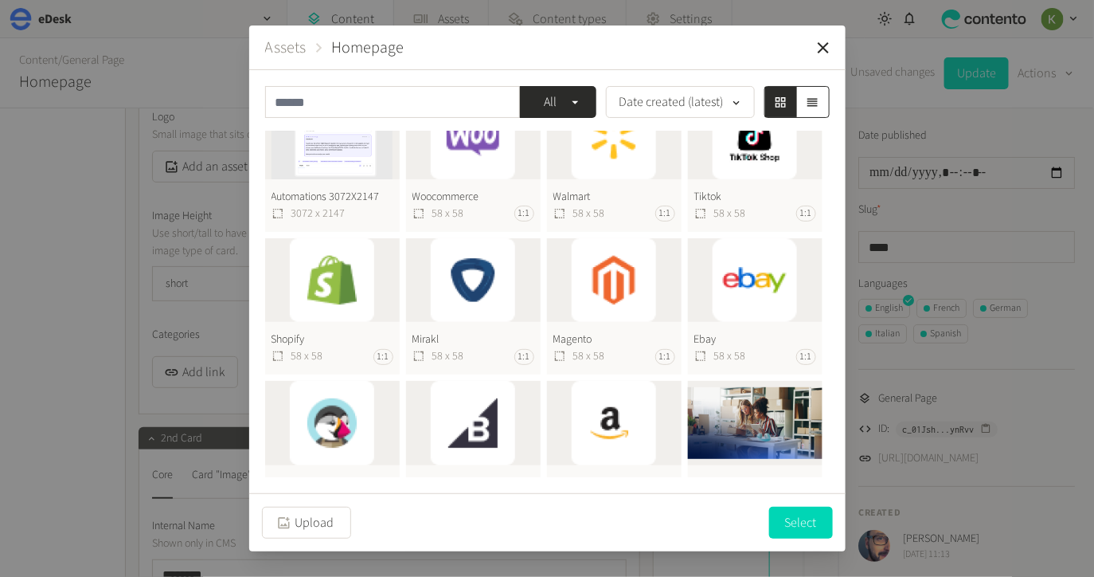
scroll to position [0, 0]
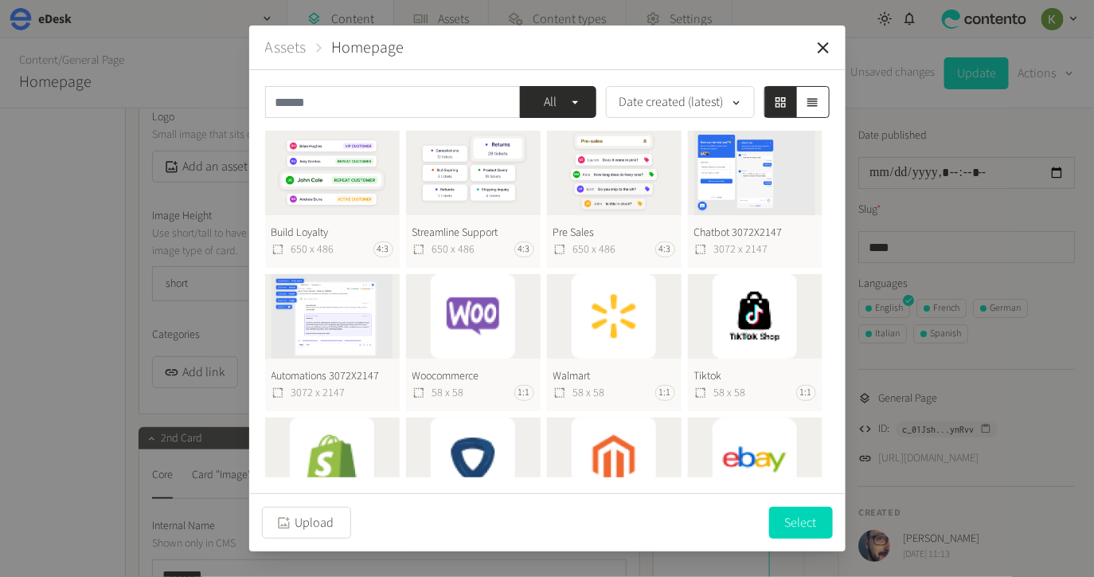
click at [572, 167] on button "Pre Sales 650 x 486 4:3" at bounding box center [614, 199] width 135 height 137
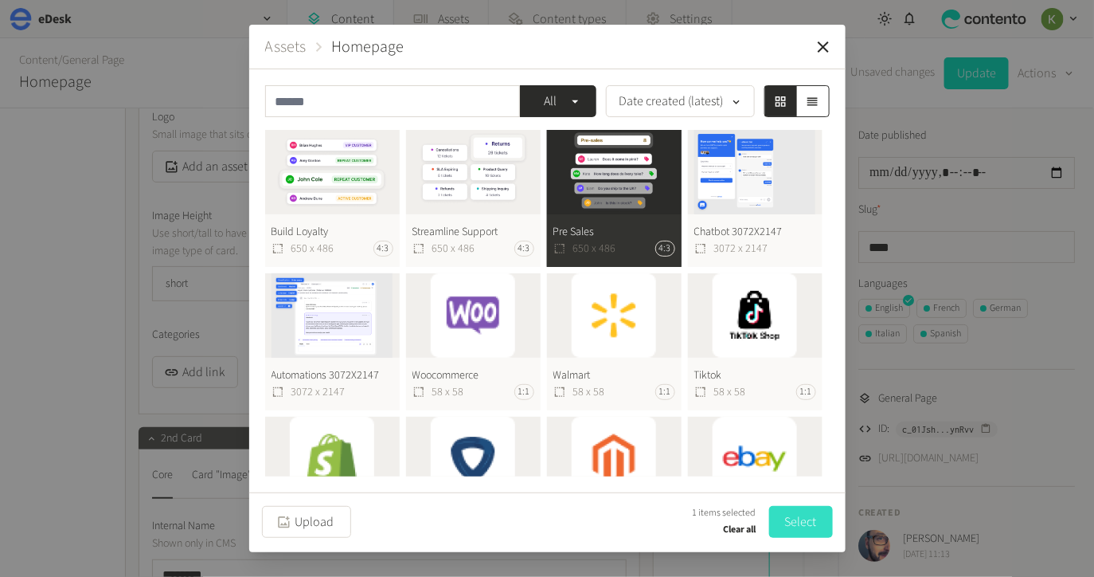
click at [801, 515] on button "Select" at bounding box center [801, 522] width 64 height 32
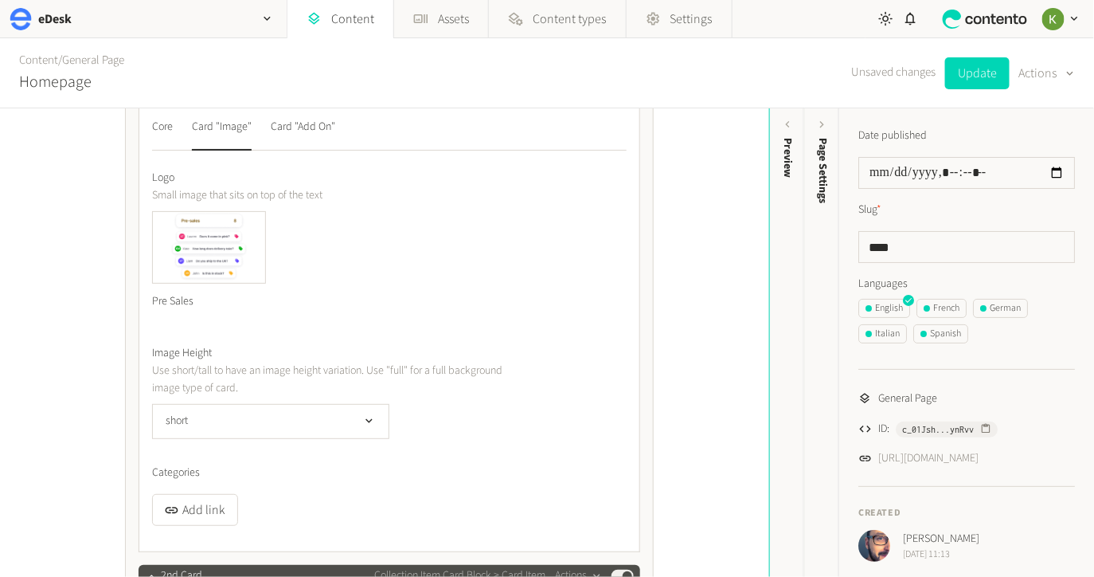
scroll to position [860, 0]
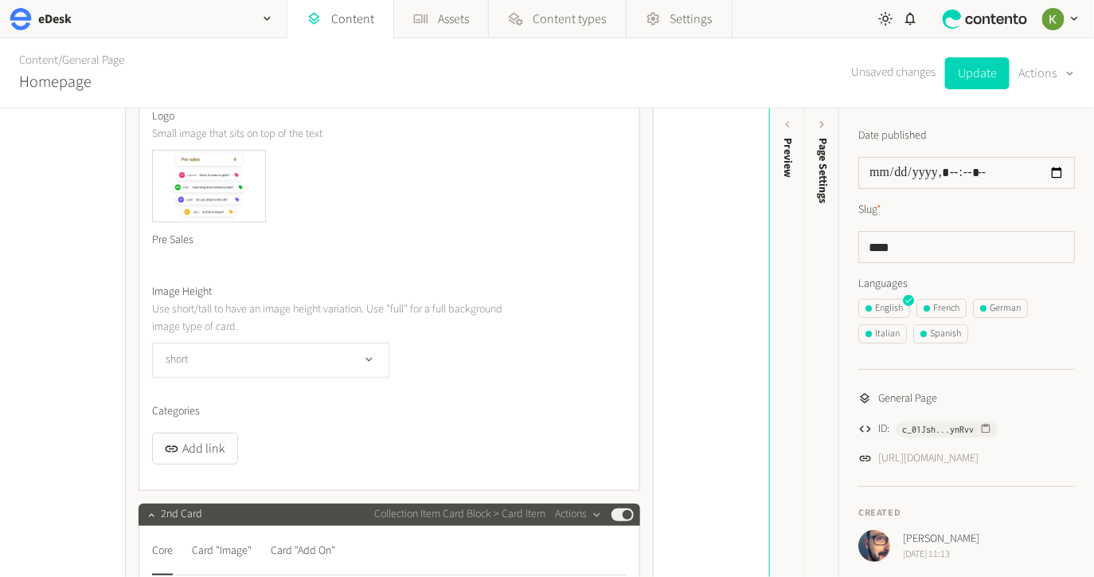
click at [309, 347] on button "short" at bounding box center [270, 360] width 237 height 35
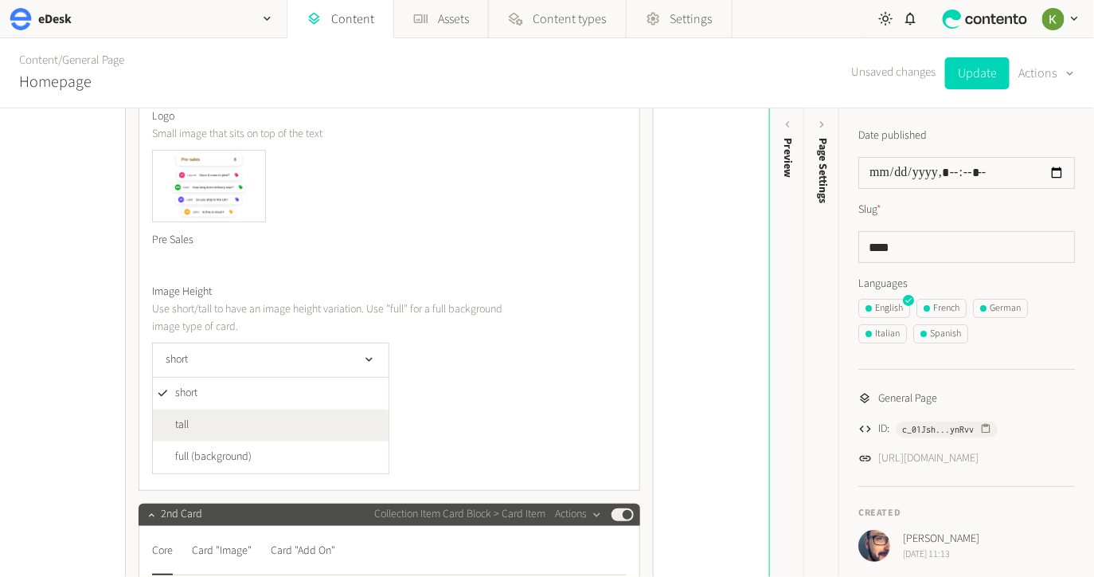
click at [287, 427] on li "tall" at bounding box center [271, 425] width 236 height 32
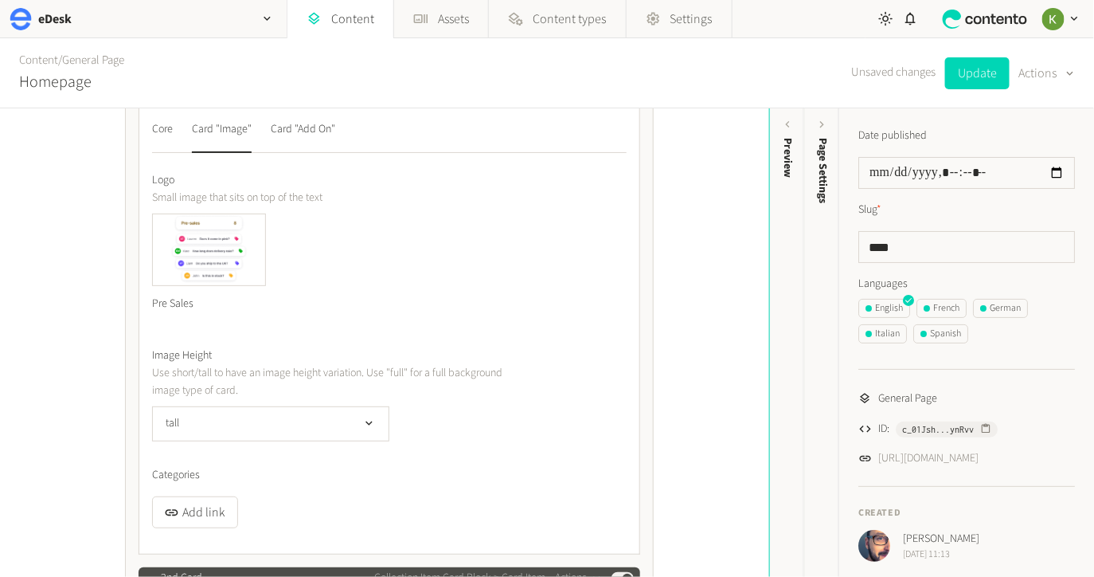
scroll to position [747, 0]
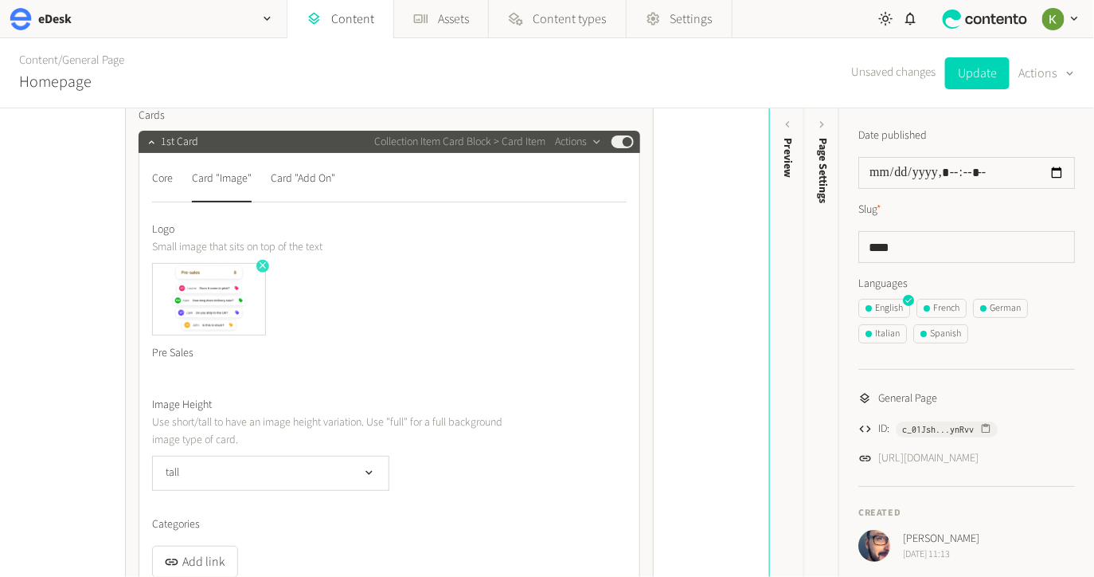
click at [258, 266] on icon "button" at bounding box center [262, 265] width 11 height 11
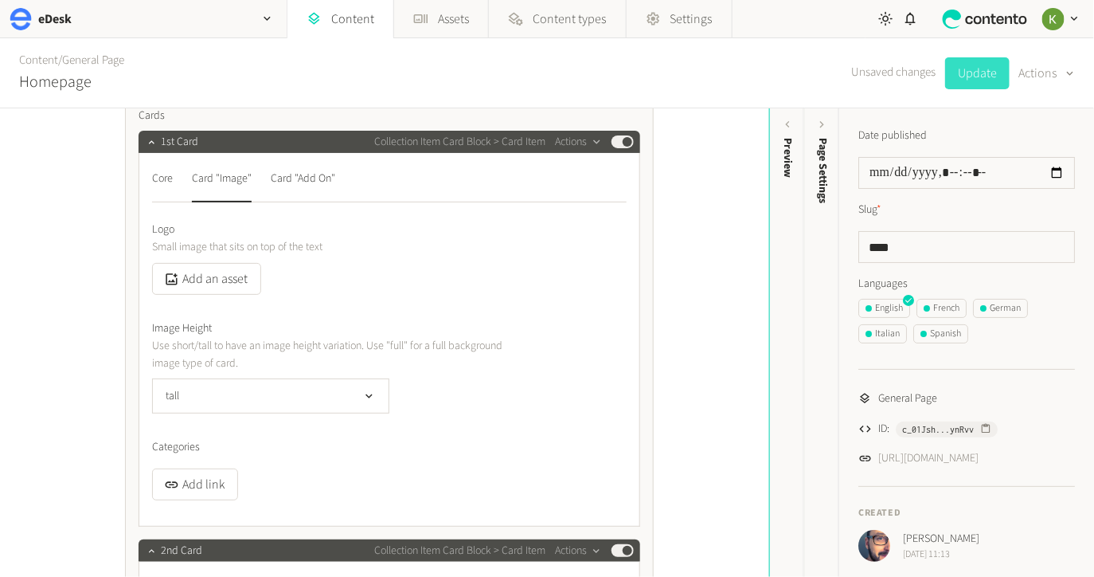
click at [959, 82] on button "Update" at bounding box center [977, 73] width 65 height 32
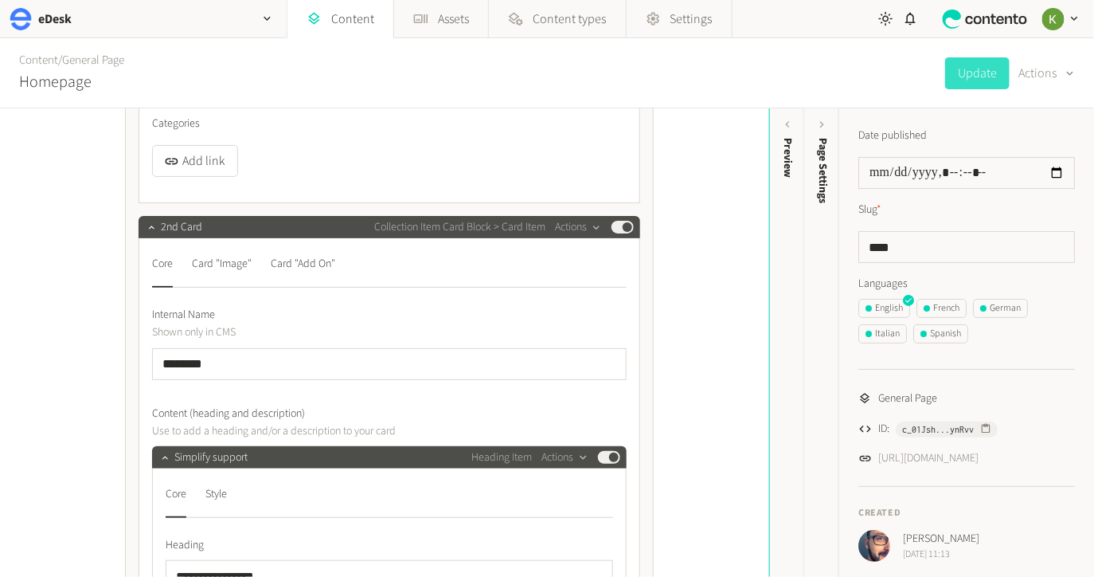
scroll to position [900, 0]
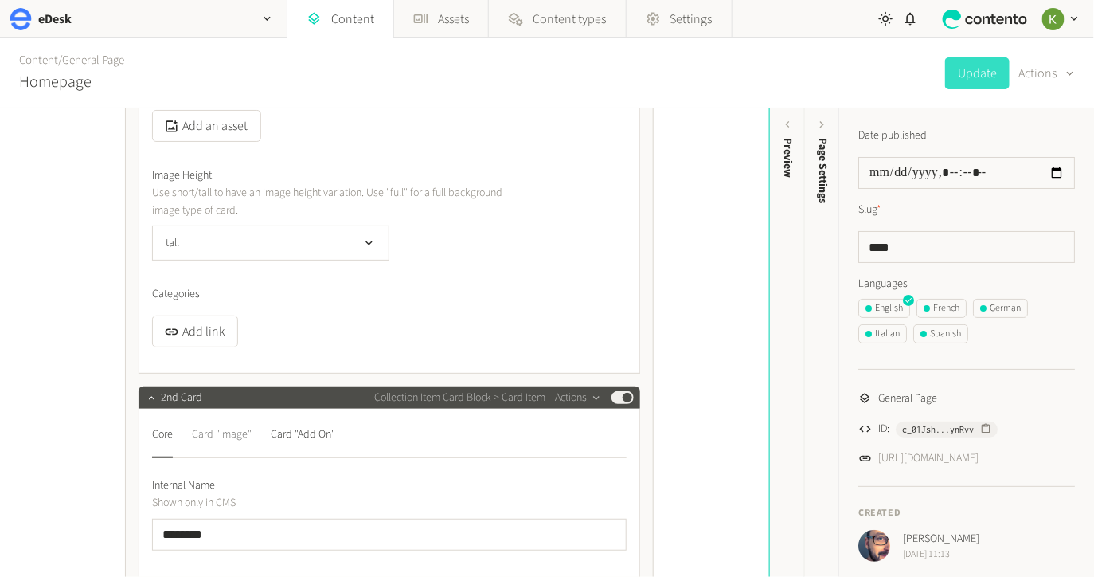
click at [221, 429] on div "Card "Image"" at bounding box center [222, 433] width 60 height 25
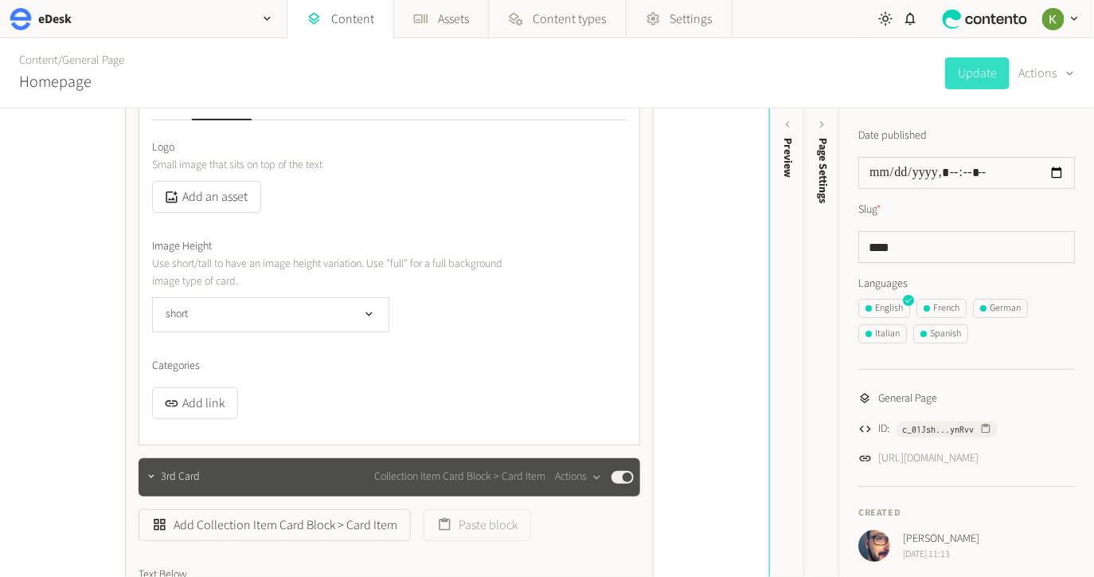
scroll to position [1240, 0]
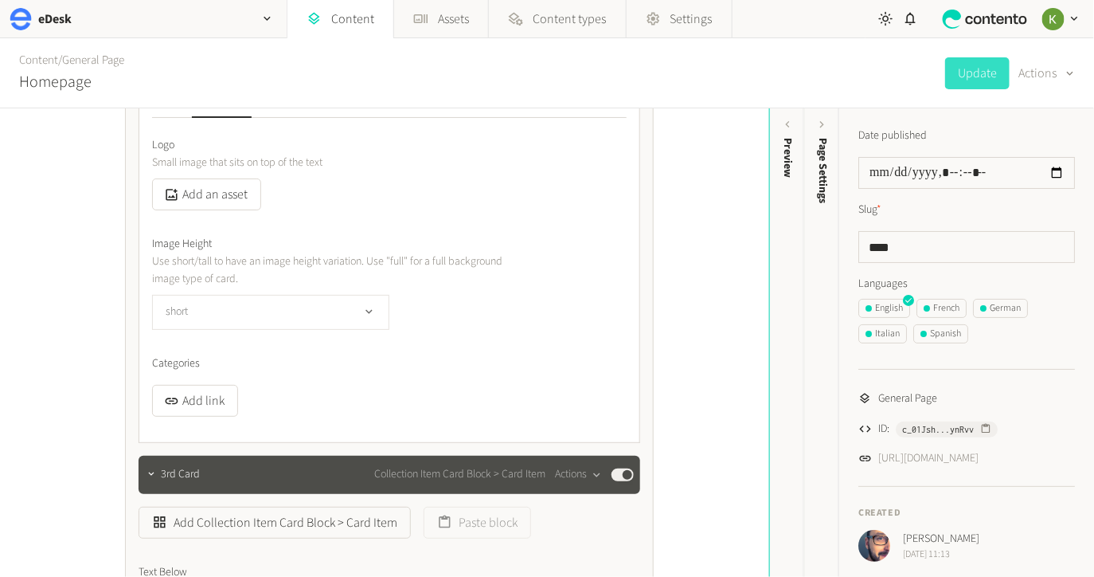
click at [339, 310] on button "short" at bounding box center [270, 312] width 237 height 35
click at [315, 368] on li "tall" at bounding box center [271, 378] width 236 height 32
click at [339, 312] on button "tall" at bounding box center [270, 312] width 237 height 35
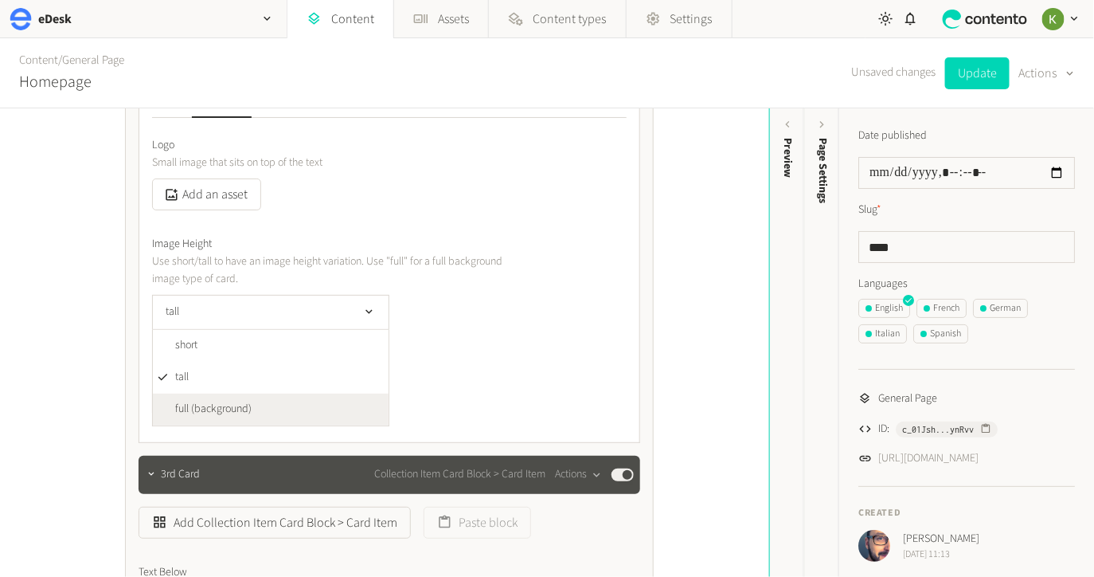
drag, startPoint x: 299, startPoint y: 399, endPoint x: 307, endPoint y: 364, distance: 36.1
click at [299, 399] on li "full (background)" at bounding box center [271, 409] width 236 height 32
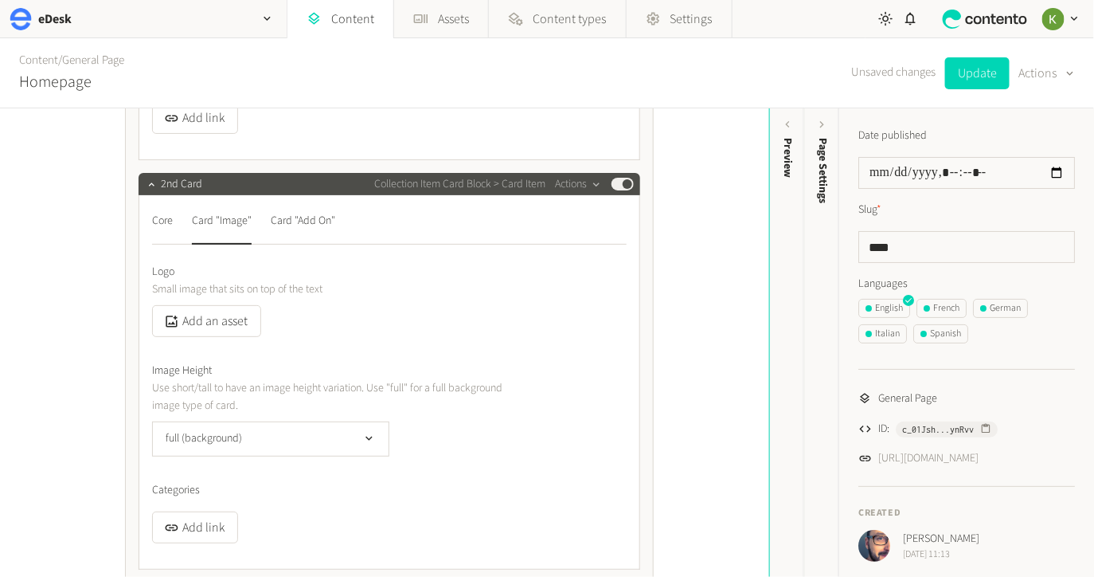
scroll to position [1035, 0]
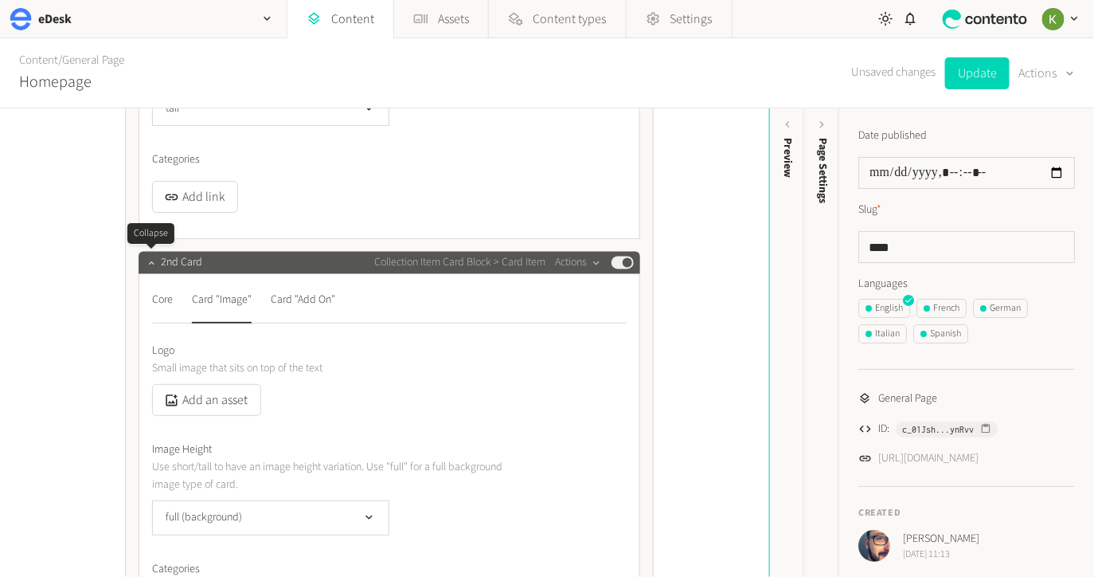
click at [151, 265] on icon "button" at bounding box center [151, 262] width 11 height 11
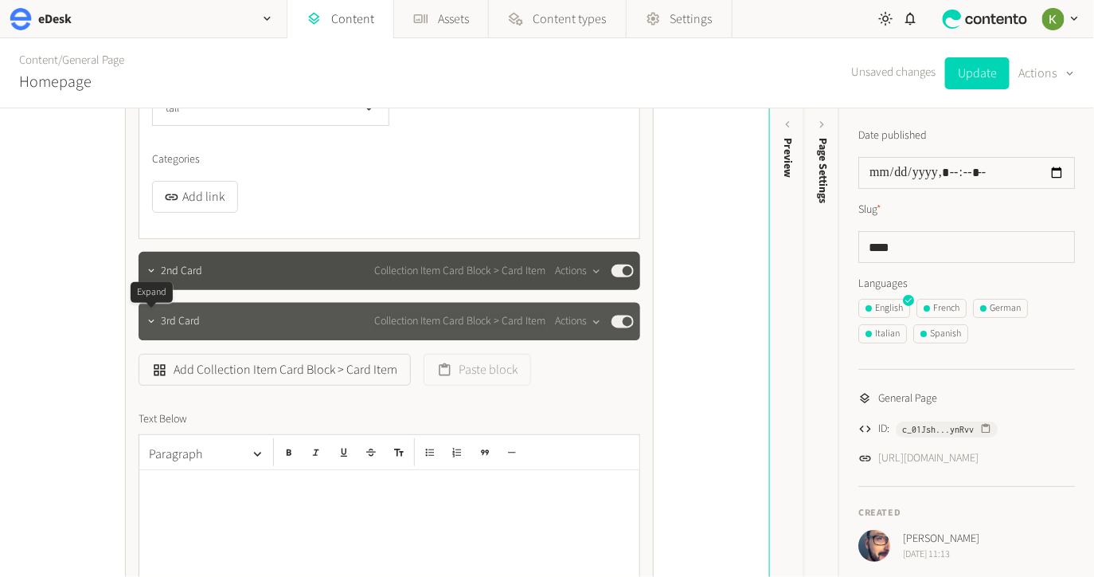
drag, startPoint x: 151, startPoint y: 322, endPoint x: 248, endPoint y: 311, distance: 97.8
click at [151, 322] on icon "button" at bounding box center [151, 321] width 6 height 3
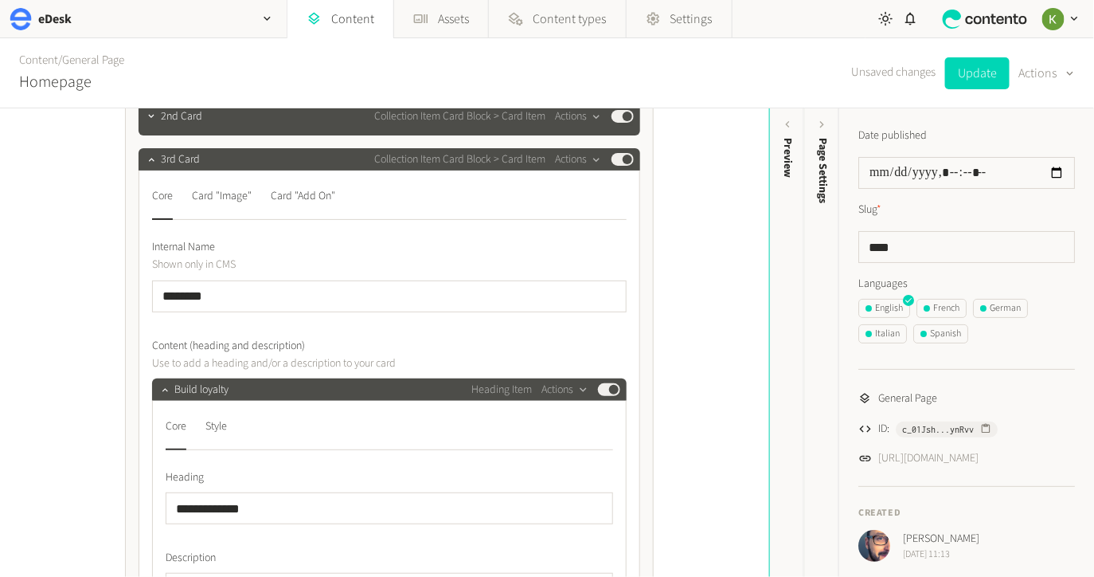
scroll to position [1115, 0]
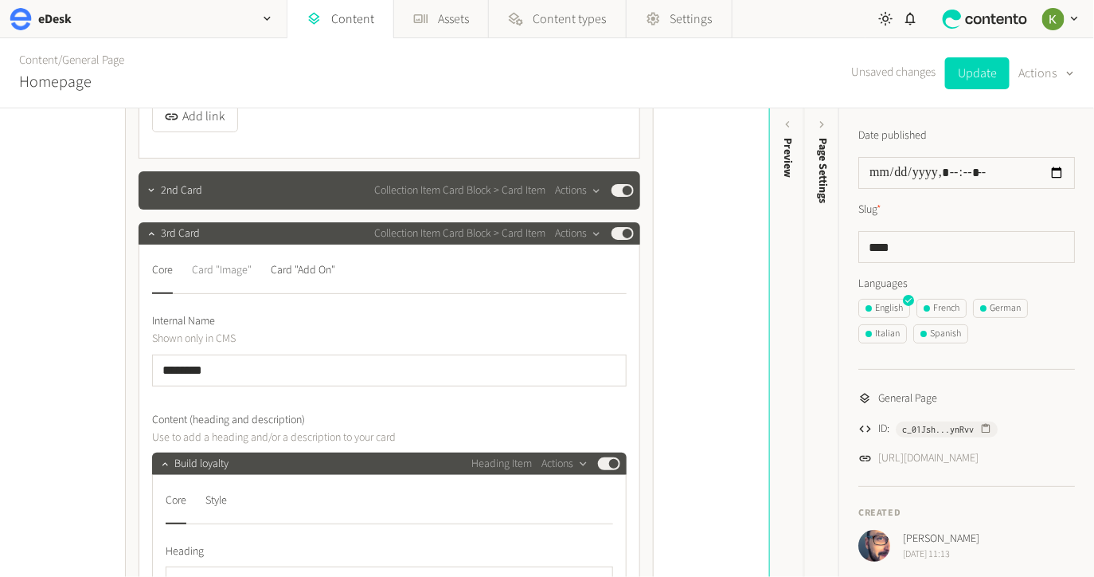
click at [228, 263] on div "Card "Image"" at bounding box center [222, 269] width 60 height 25
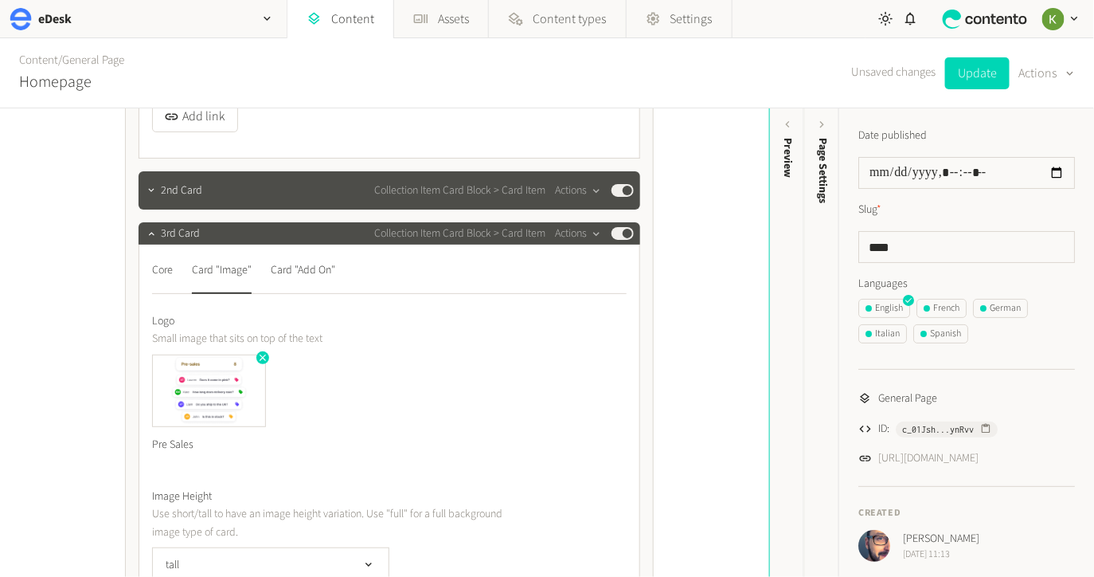
drag, startPoint x: 261, startPoint y: 354, endPoint x: 312, endPoint y: 346, distance: 51.6
click at [261, 354] on icon "button" at bounding box center [262, 357] width 11 height 11
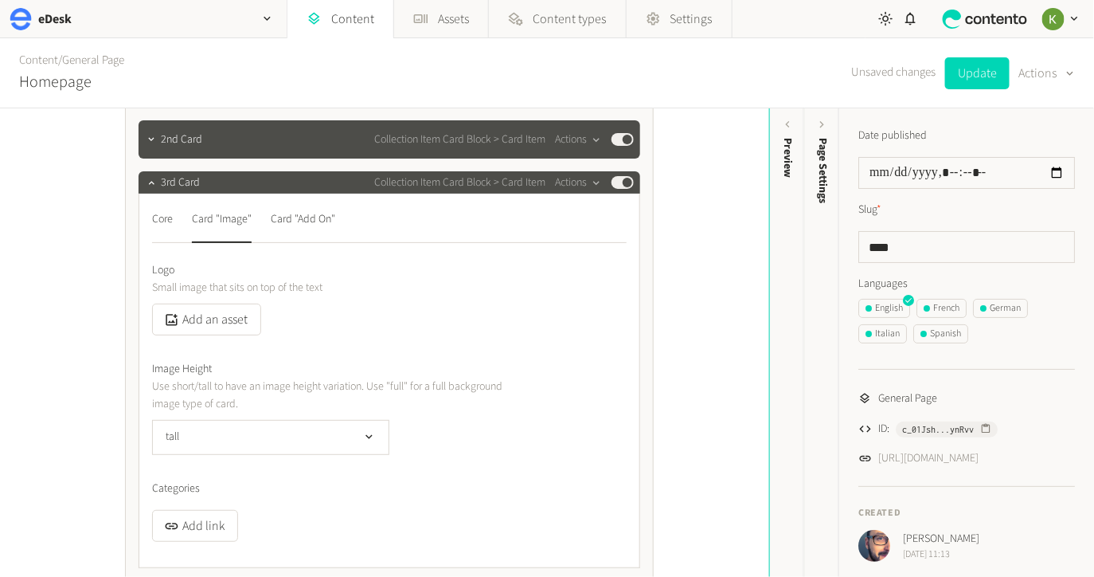
scroll to position [1168, 0]
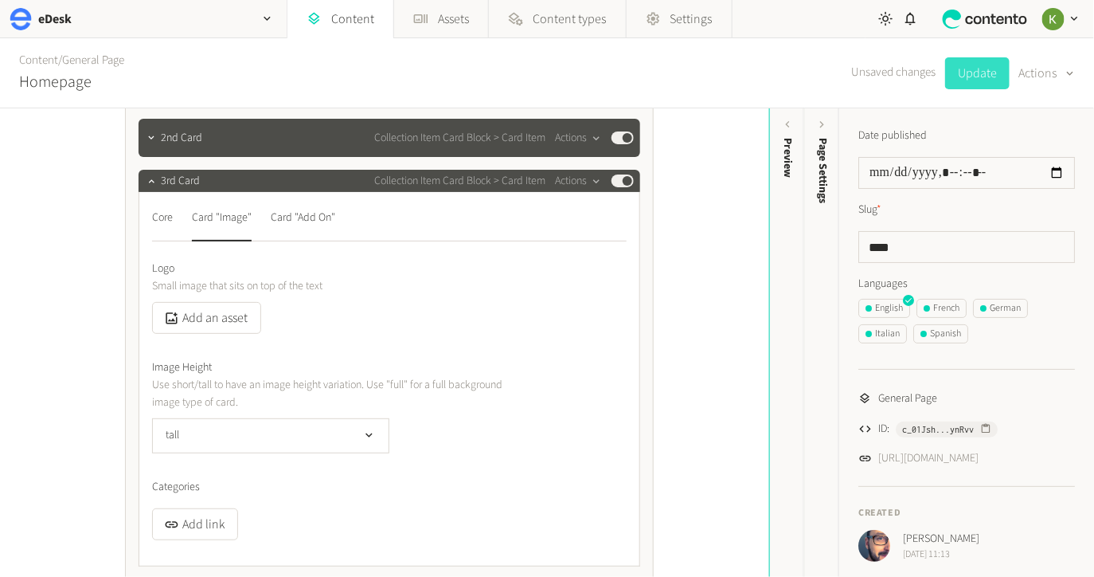
click at [961, 81] on button "Update" at bounding box center [977, 73] width 65 height 32
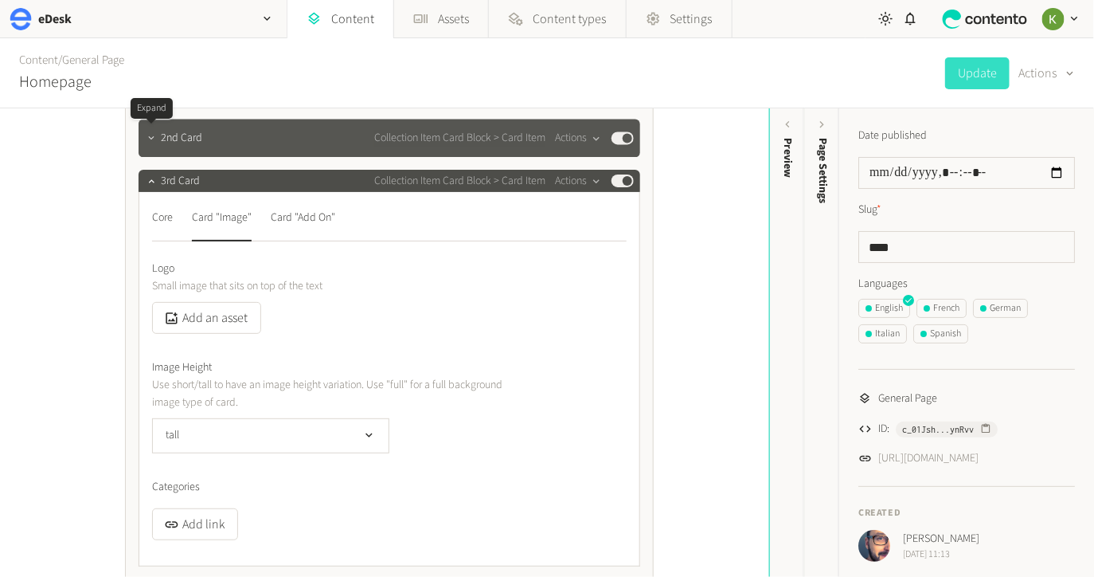
click at [150, 138] on icon "button" at bounding box center [151, 137] width 11 height 11
click at [150, 138] on div at bounding box center [151, 138] width 19 height 22
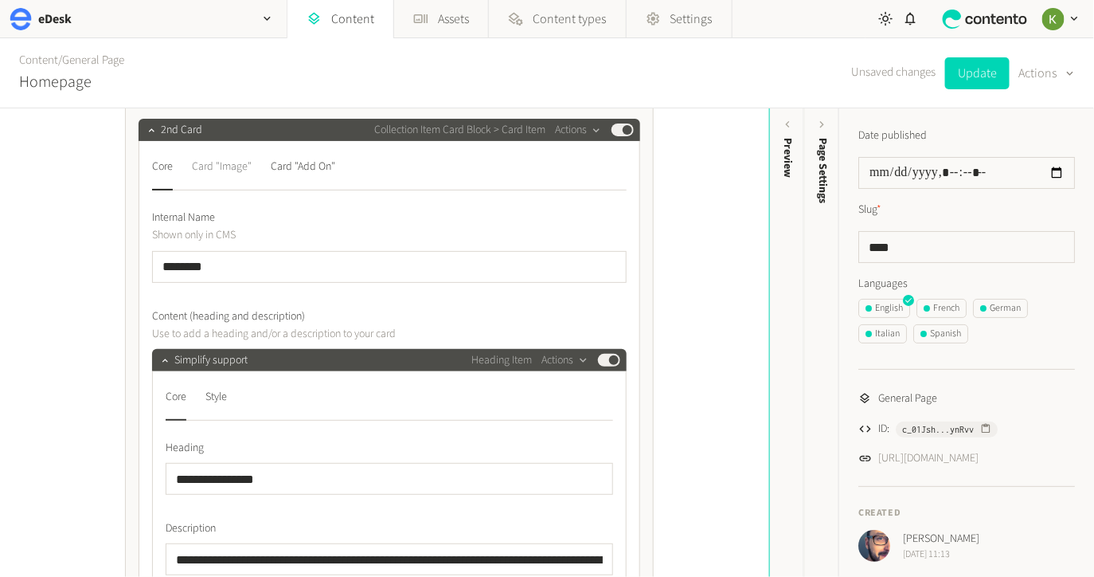
click at [224, 167] on div "Card "Image"" at bounding box center [222, 166] width 60 height 25
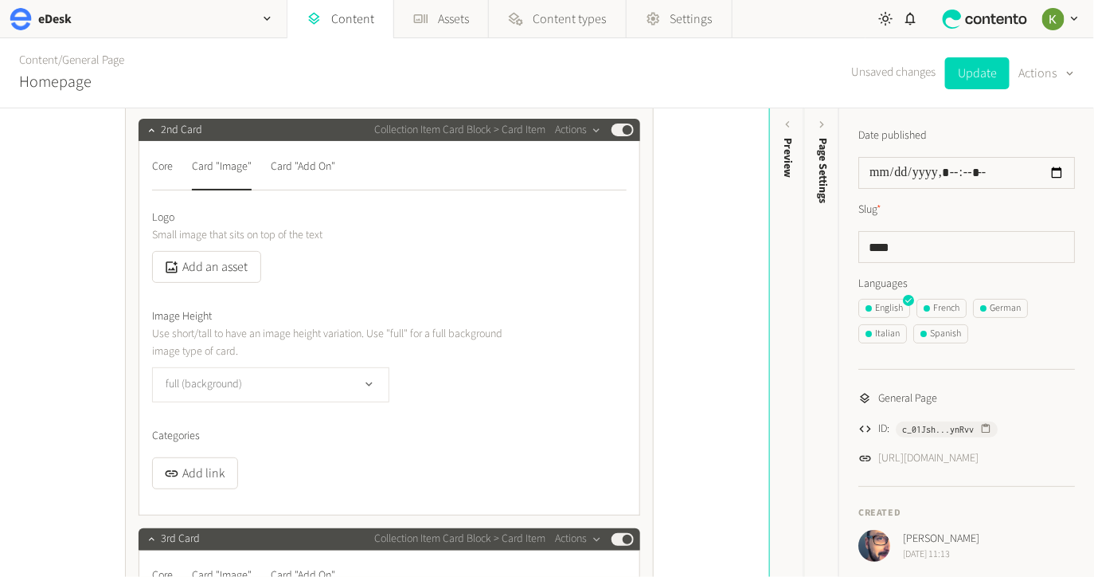
click at [311, 382] on button "full (background)" at bounding box center [270, 384] width 237 height 35
click at [295, 438] on li "tall" at bounding box center [271, 450] width 236 height 32
click at [956, 80] on button "Update" at bounding box center [977, 73] width 65 height 32
click at [434, 22] on link "Assets" at bounding box center [441, 19] width 94 height 38
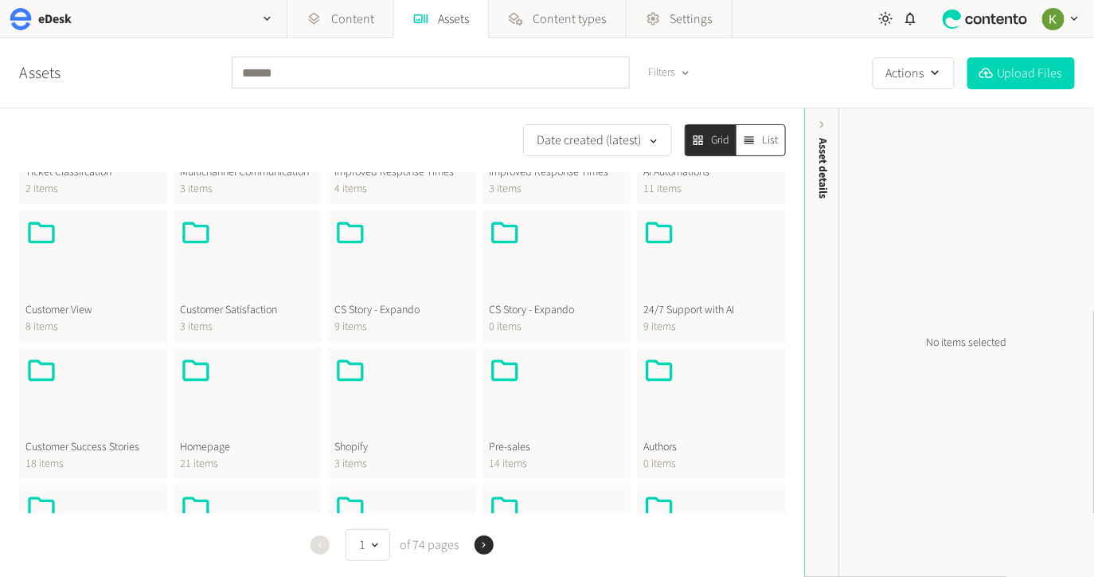
scroll to position [335, 0]
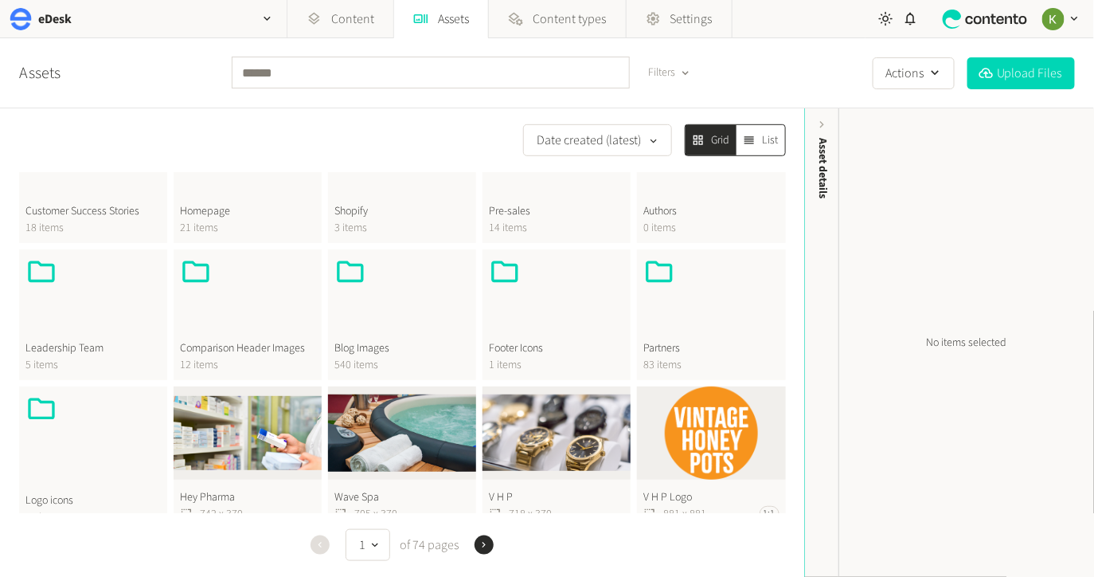
click at [272, 223] on span "21 items" at bounding box center [247, 228] width 135 height 17
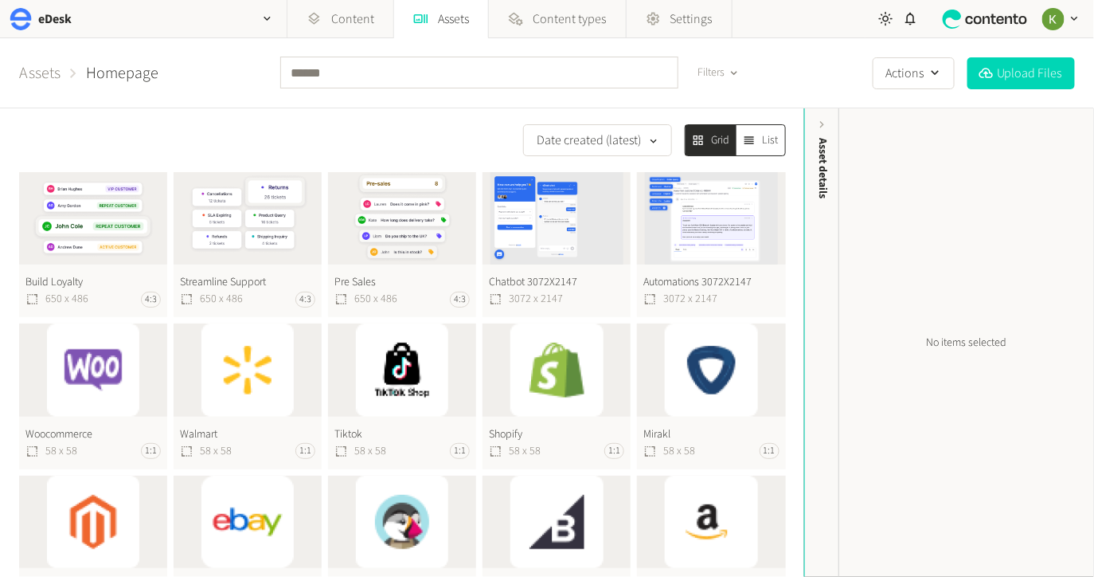
click at [114, 228] on button "Build Loyalty 650 x 486 4:3" at bounding box center [93, 244] width 148 height 145
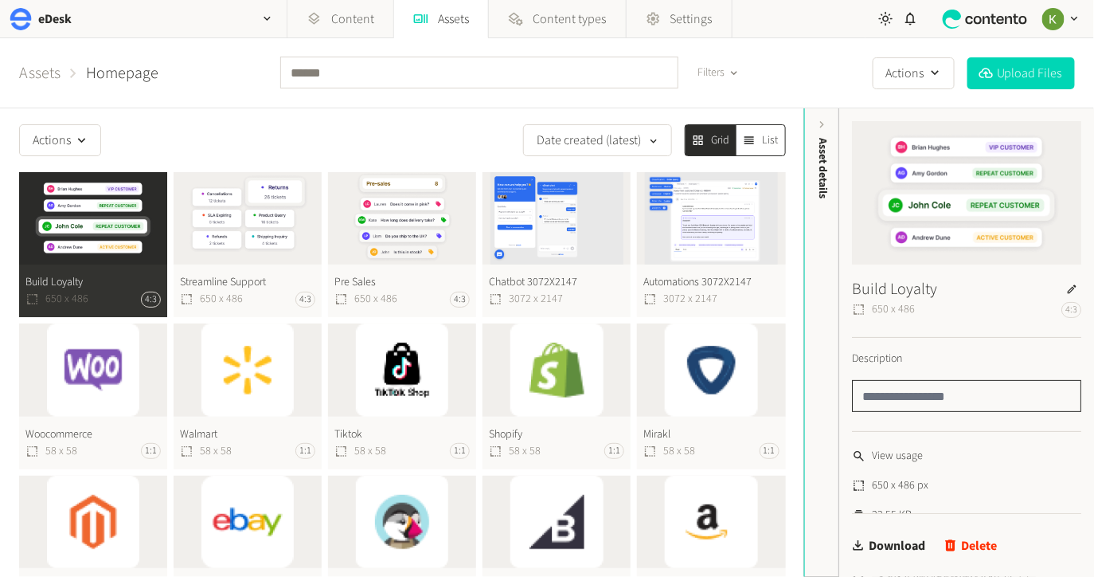
click at [935, 393] on input "text" at bounding box center [966, 396] width 229 height 32
drag, startPoint x: 902, startPoint y: 397, endPoint x: 851, endPoint y: 396, distance: 51.8
click at [851, 396] on form "Build Loyalty 650 x 486 4:3 Description *** View usage 650 x 486 px 22.55 KB bu…" at bounding box center [967, 438] width 255 height 660
type input "*"
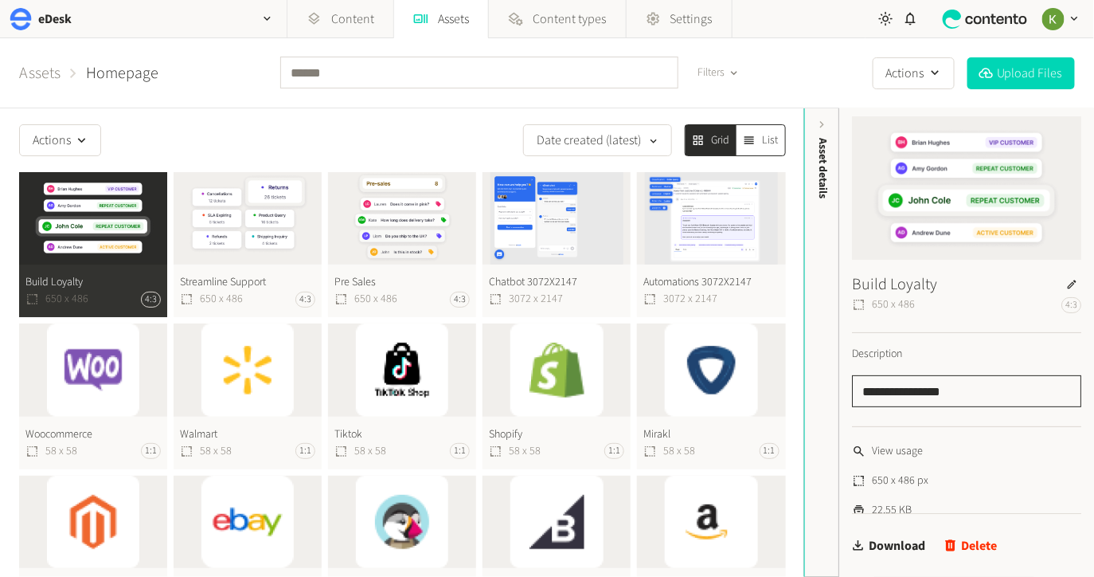
scroll to position [7, 0]
click at [981, 393] on input "**********" at bounding box center [966, 389] width 229 height 32
drag, startPoint x: 946, startPoint y: 390, endPoint x: 1013, endPoint y: 385, distance: 67.1
click at [1013, 385] on input "**********" at bounding box center [966, 389] width 229 height 32
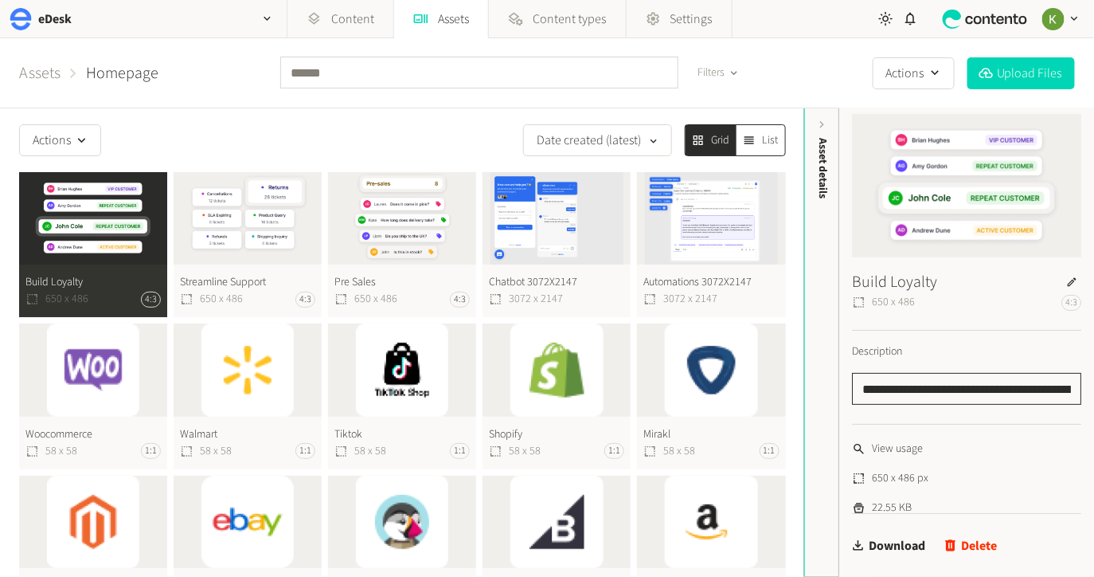
click at [1065, 390] on input "**********" at bounding box center [966, 389] width 229 height 32
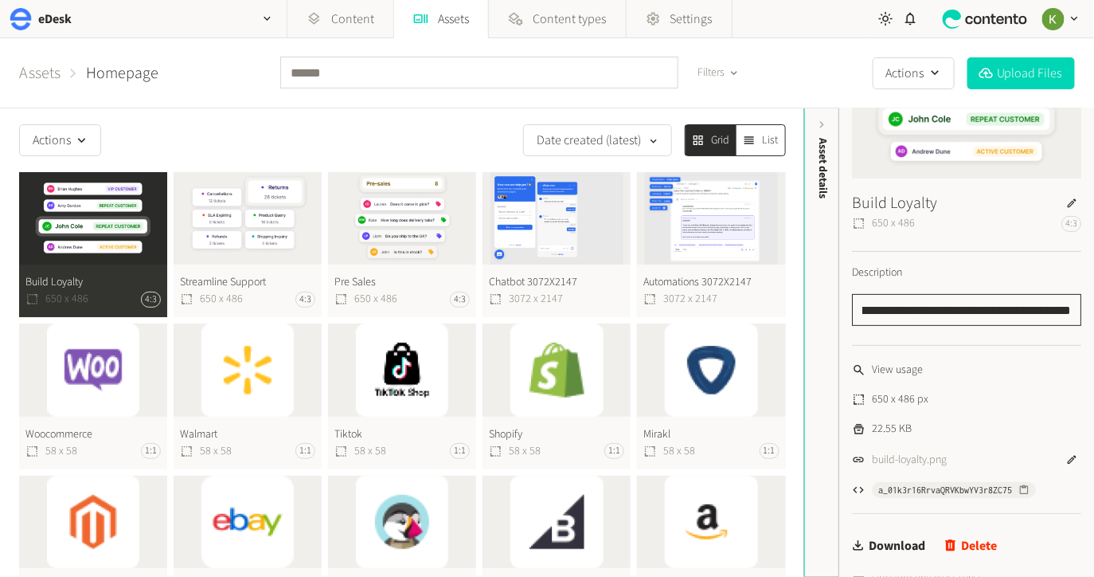
scroll to position [88, 0]
type input "**********"
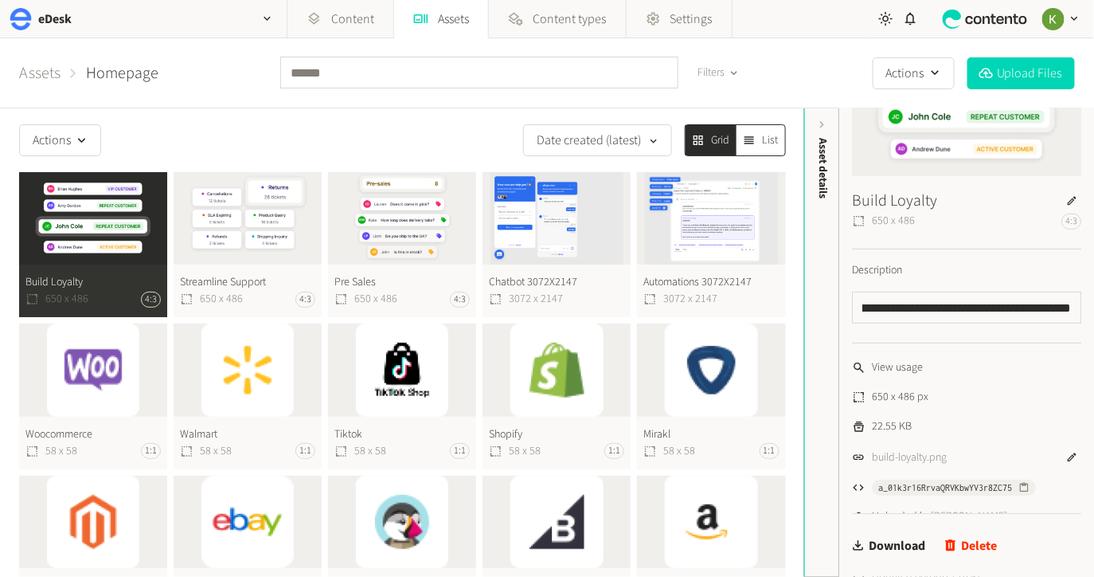
scroll to position [0, 0]
click at [237, 219] on button "Streamline Support 650 x 486 4:3" at bounding box center [248, 244] width 148 height 145
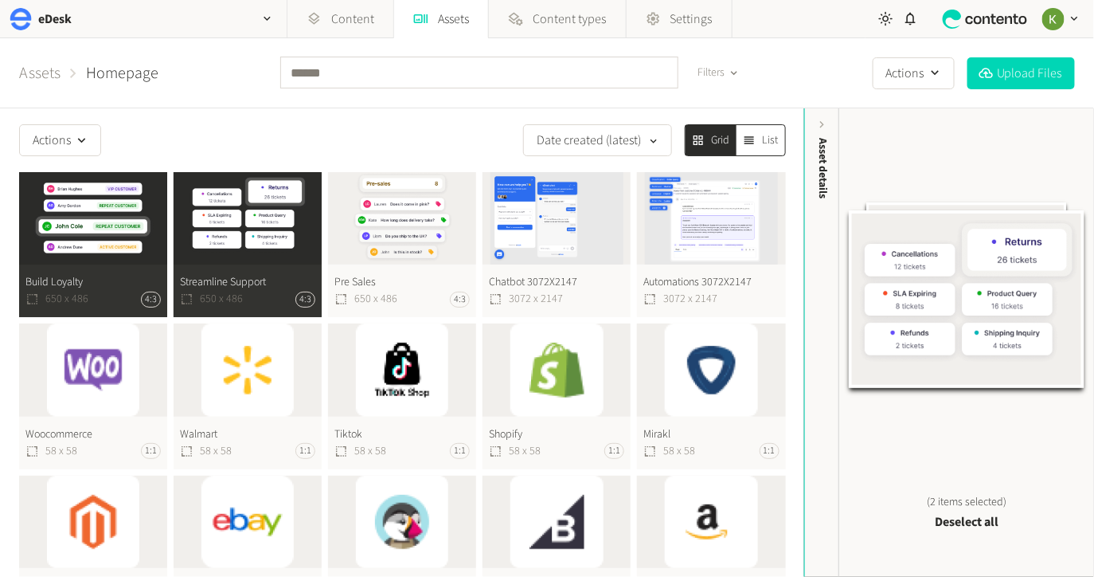
click at [127, 254] on button "Build Loyalty 650 x 486 4:3" at bounding box center [93, 244] width 148 height 145
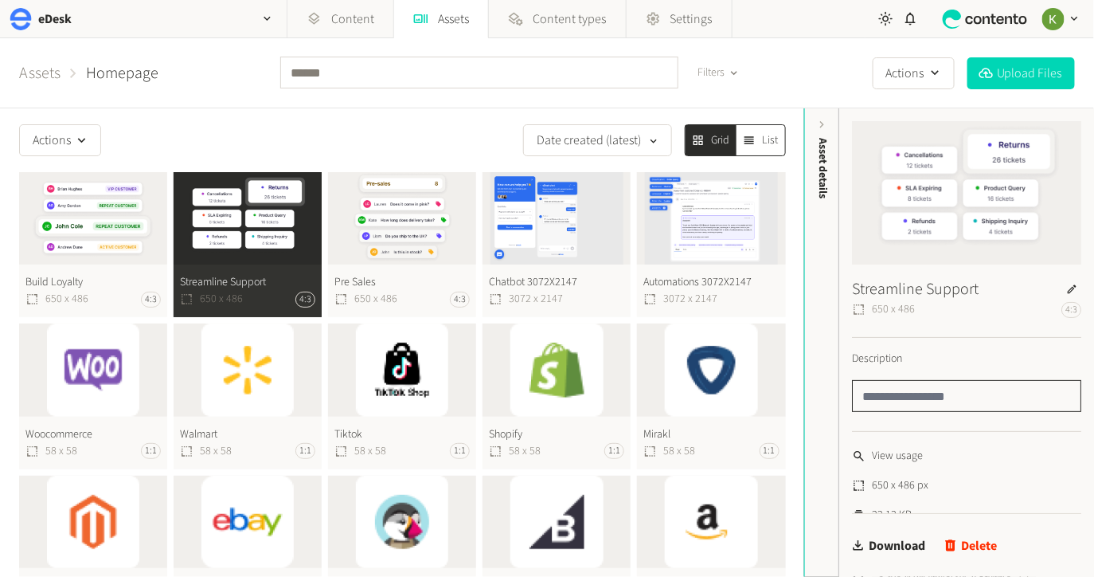
click at [909, 390] on input "text" at bounding box center [966, 396] width 229 height 32
drag, startPoint x: 1025, startPoint y: 401, endPoint x: 840, endPoint y: 393, distance: 185.0
click at [840, 393] on form "**********" at bounding box center [967, 438] width 255 height 660
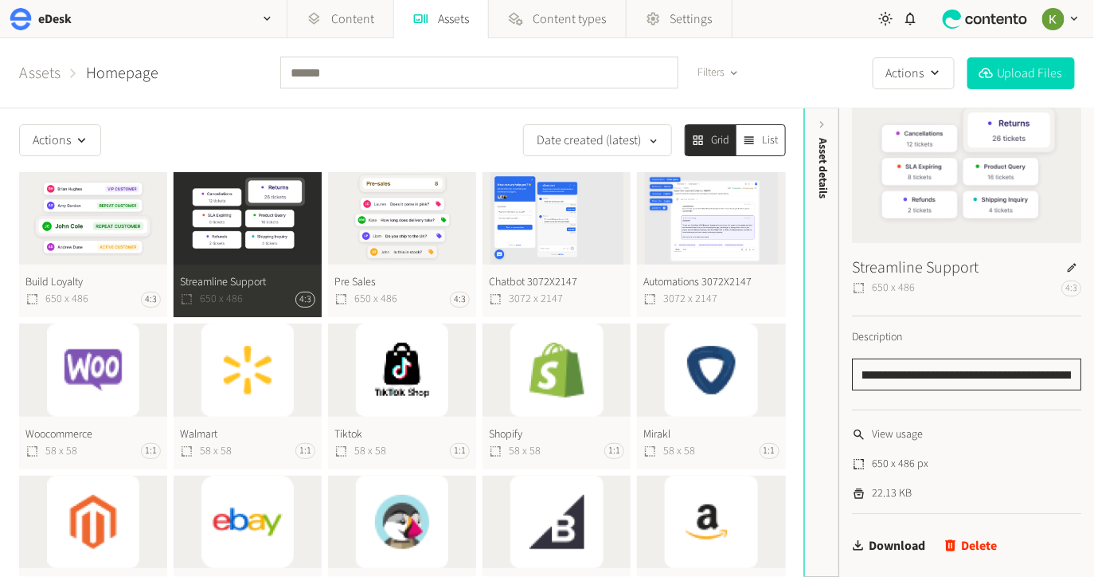
scroll to position [0, 183]
drag, startPoint x: 962, startPoint y: 374, endPoint x: 1016, endPoint y: 378, distance: 54.4
click at [962, 374] on input "**********" at bounding box center [966, 374] width 229 height 32
type input "**********"
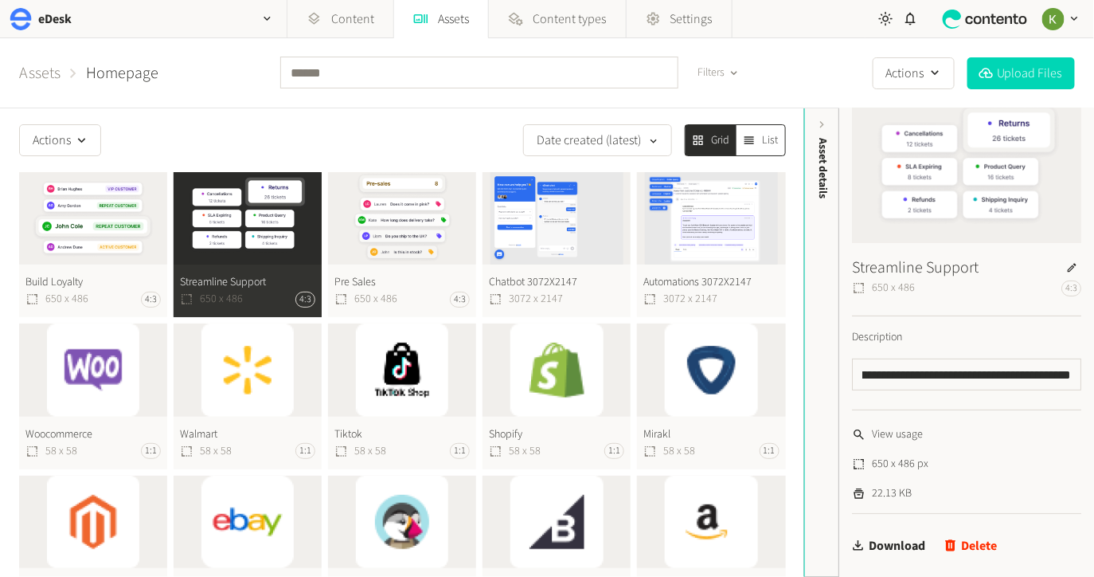
scroll to position [0, 0]
click at [397, 217] on button "Pre Sales 650 x 486 4:3" at bounding box center [402, 244] width 148 height 145
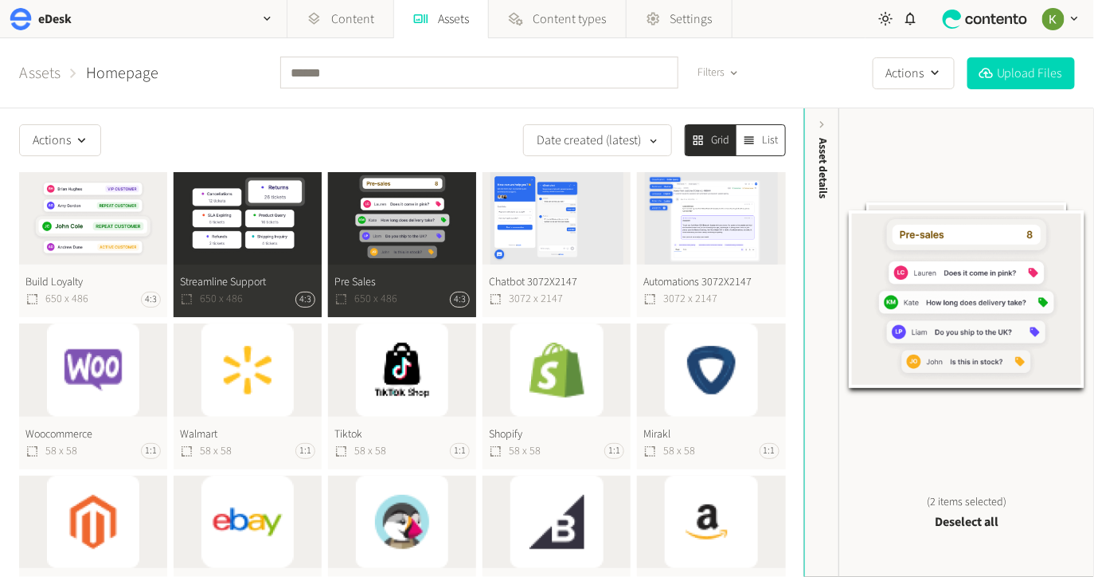
drag, startPoint x: 247, startPoint y: 223, endPoint x: 272, endPoint y: 222, distance: 25.5
click at [247, 223] on button "Streamline Support 650 x 486 4:3" at bounding box center [248, 244] width 148 height 145
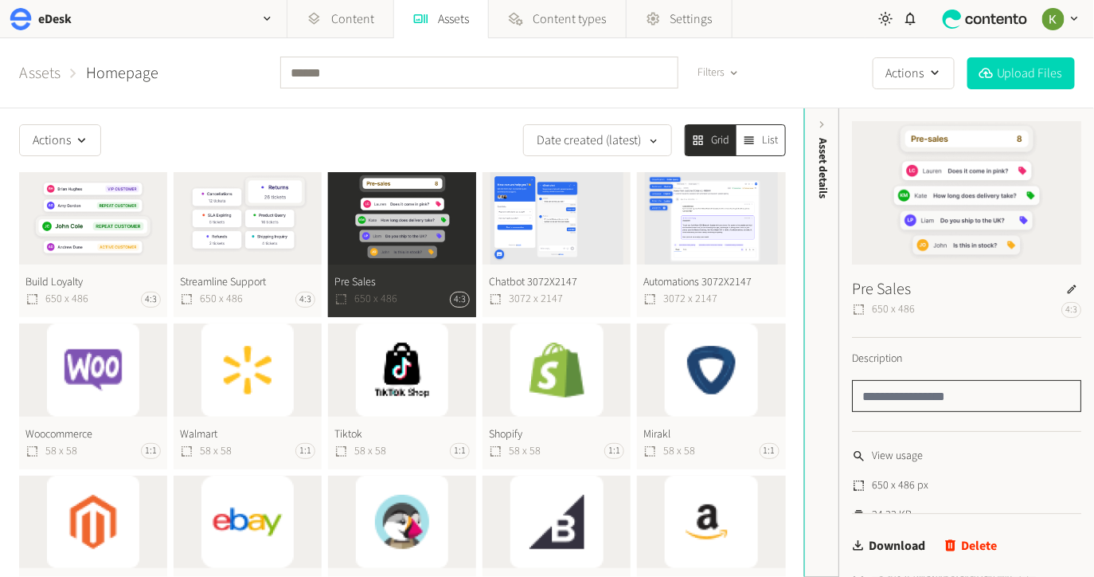
click at [947, 393] on input "text" at bounding box center [966, 396] width 229 height 32
type input "*"
click at [935, 402] on input "text" at bounding box center [966, 396] width 229 height 32
type input "**********"
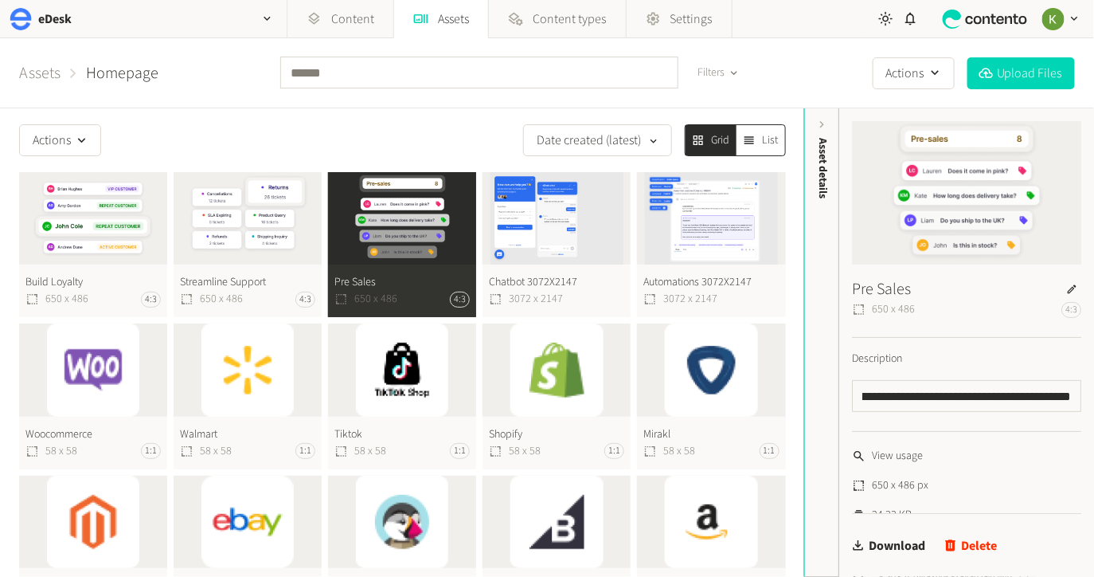
scroll to position [0, 0]
click at [264, 194] on button "Streamline Support 650 x 486 4:3" at bounding box center [248, 244] width 148 height 145
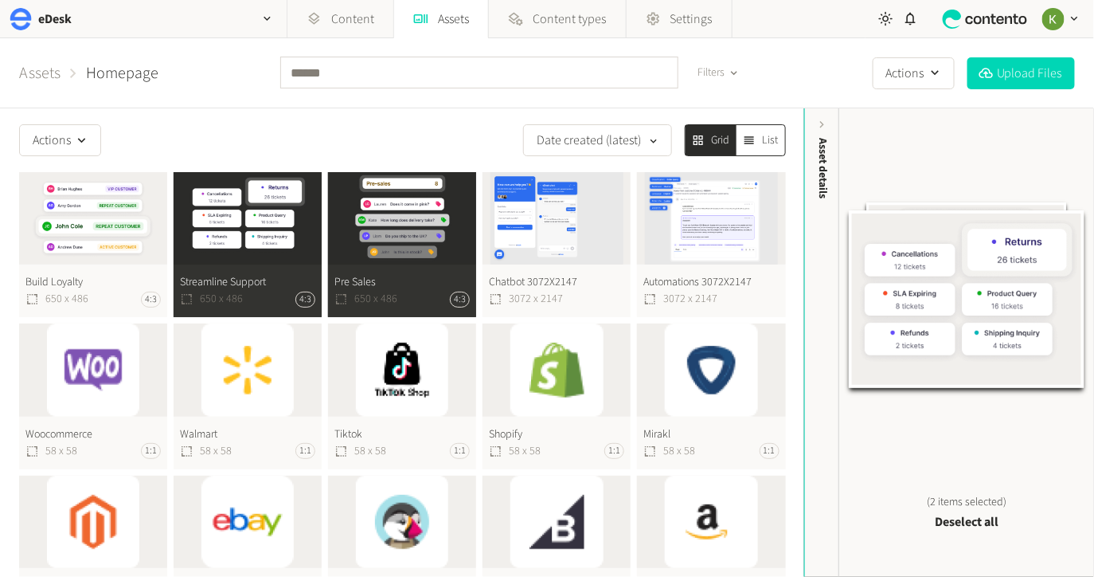
click at [276, 227] on button "Streamline Support 650 x 486 4:3" at bounding box center [248, 244] width 148 height 145
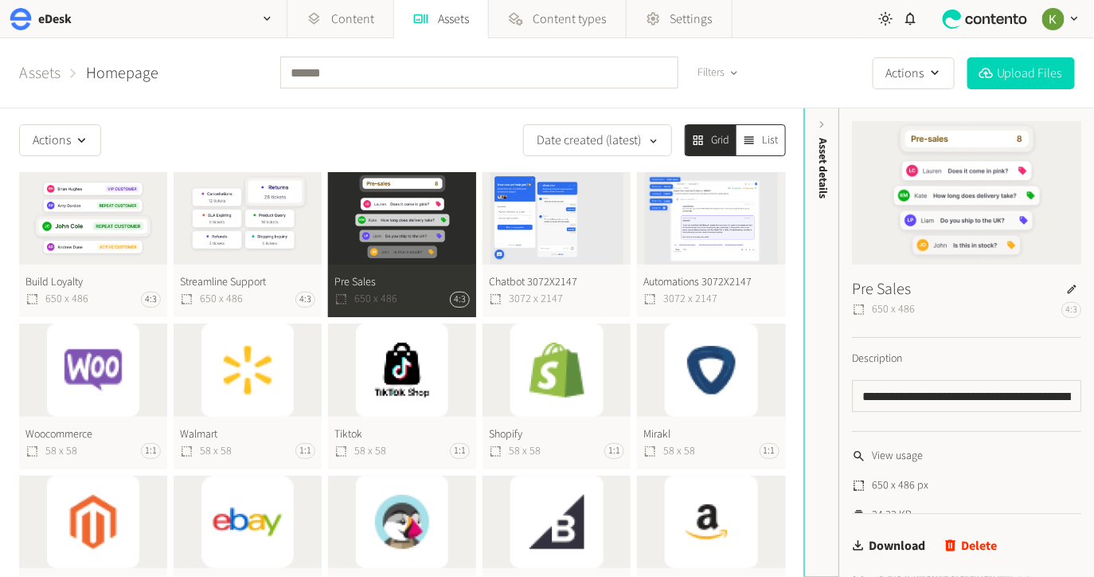
click at [386, 228] on button "Pre Sales 650 x 486 4:3" at bounding box center [402, 244] width 148 height 145
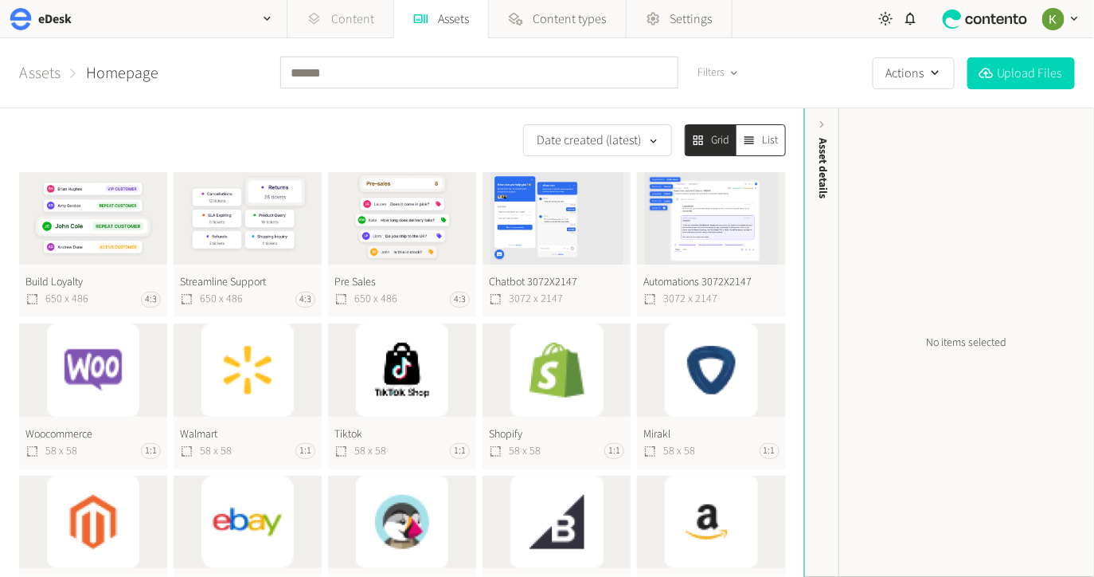
click at [331, 15] on link "Content" at bounding box center [341, 19] width 106 height 38
click at [346, 22] on link "Content" at bounding box center [341, 19] width 106 height 38
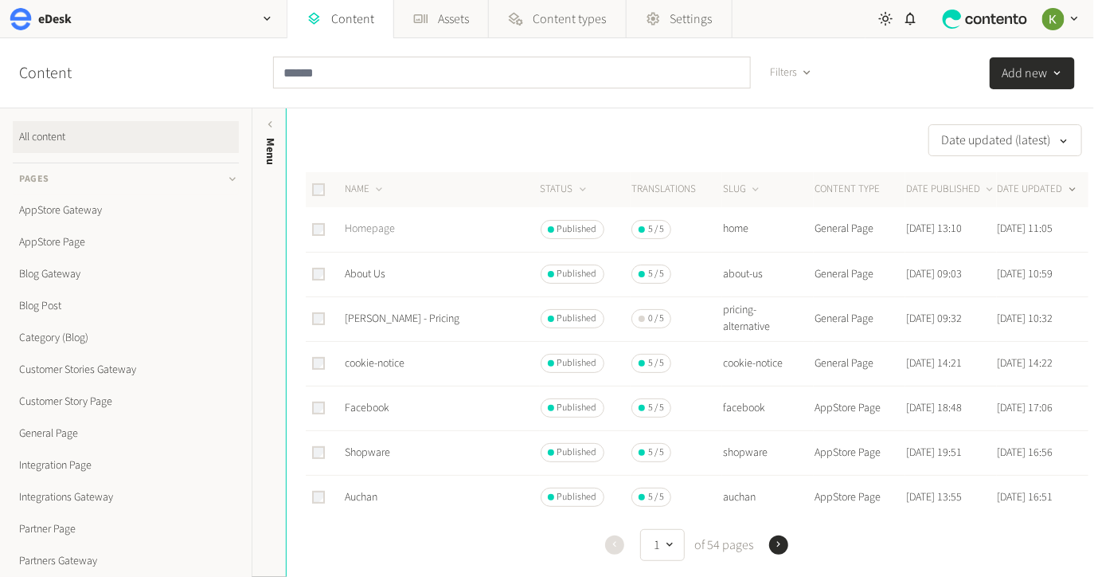
click at [370, 230] on link "Homepage" at bounding box center [370, 229] width 50 height 16
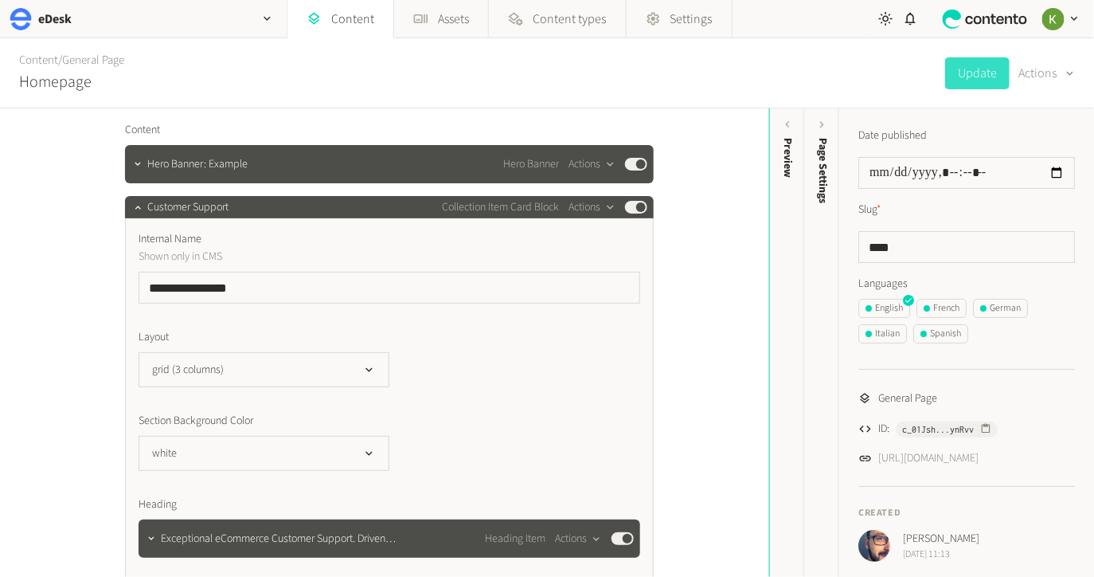
scroll to position [151, 0]
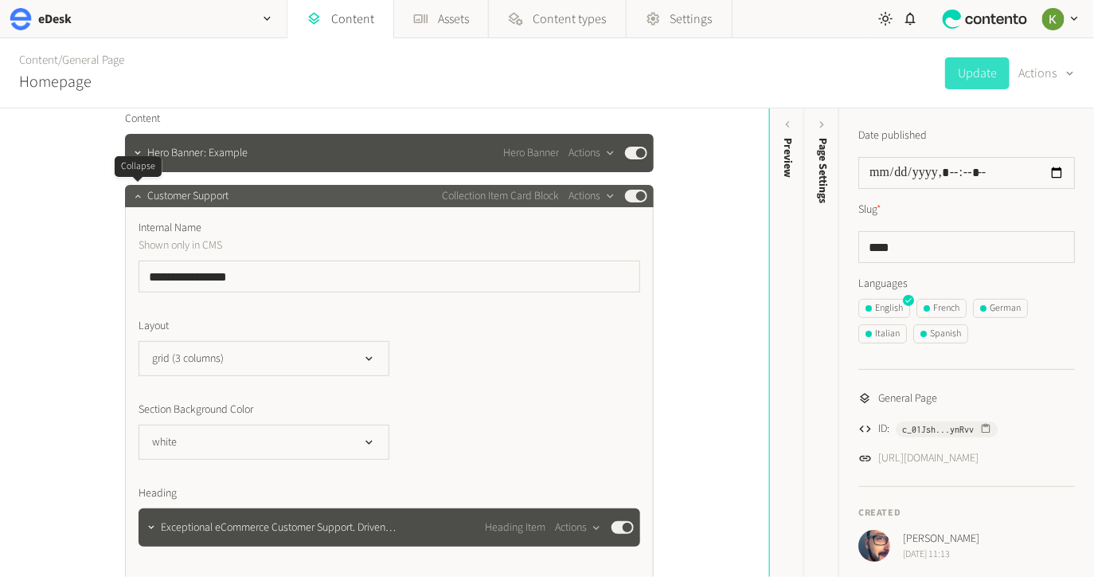
click at [135, 195] on icon "button" at bounding box center [137, 195] width 11 height 11
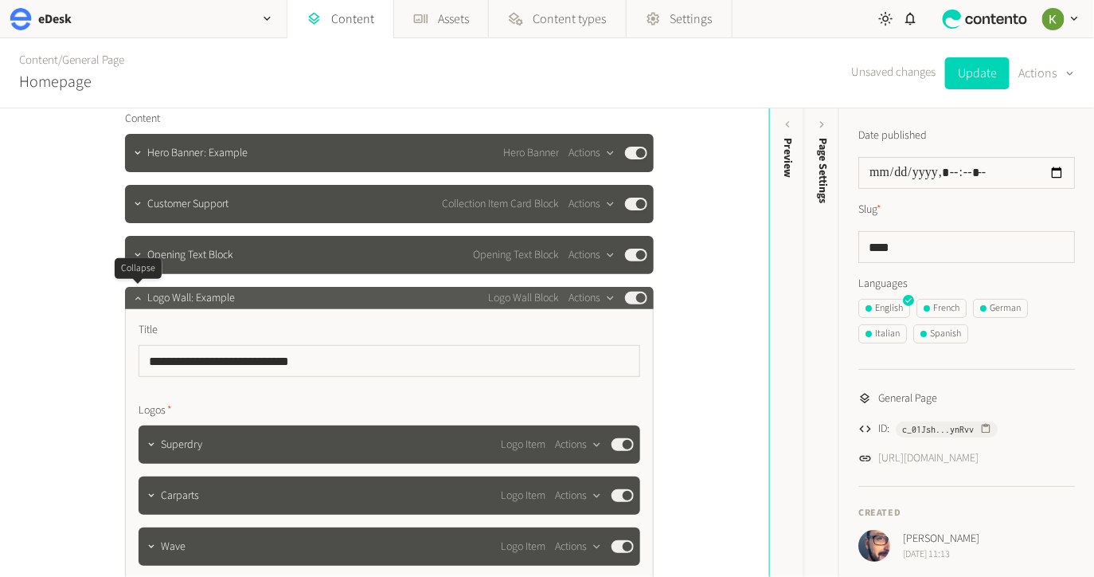
click at [137, 300] on icon "button" at bounding box center [137, 297] width 11 height 11
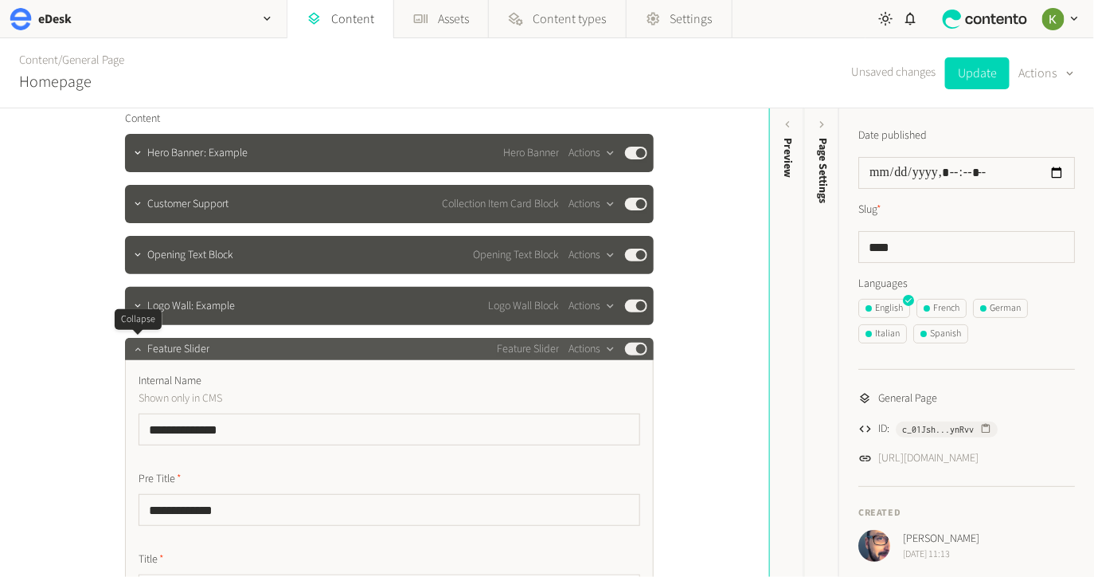
click at [137, 350] on icon "button" at bounding box center [137, 348] width 11 height 11
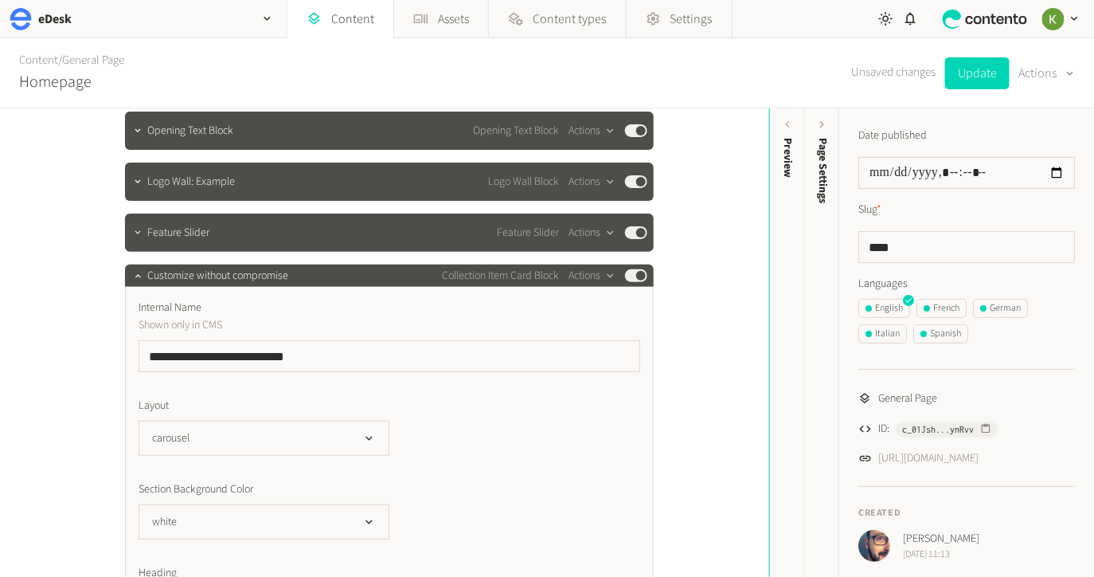
scroll to position [320, 0]
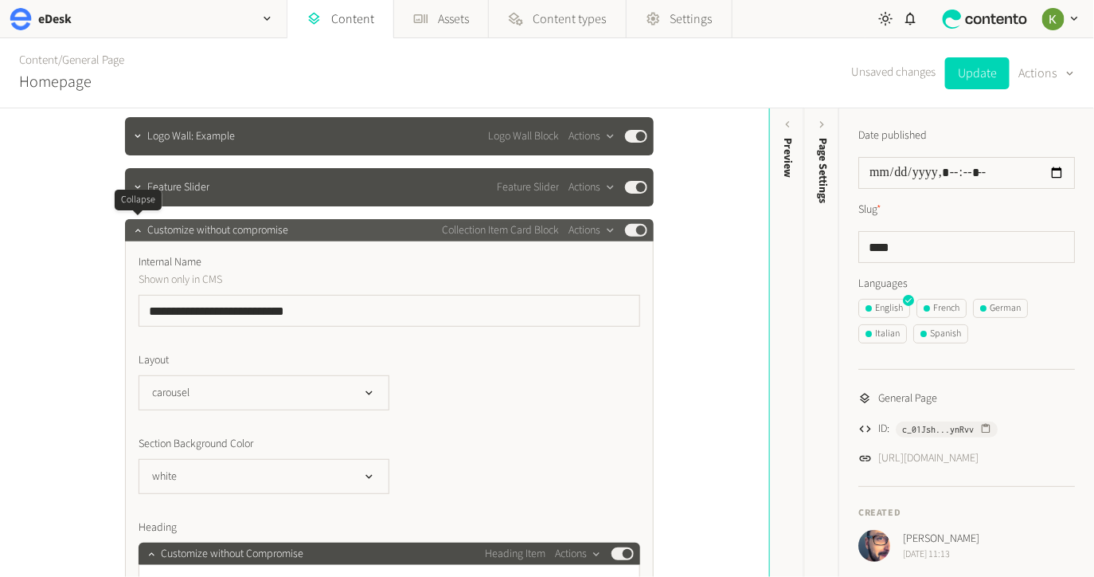
drag, startPoint x: 134, startPoint y: 226, endPoint x: 144, endPoint y: 225, distance: 10.5
click at [134, 226] on icon "button" at bounding box center [137, 230] width 11 height 11
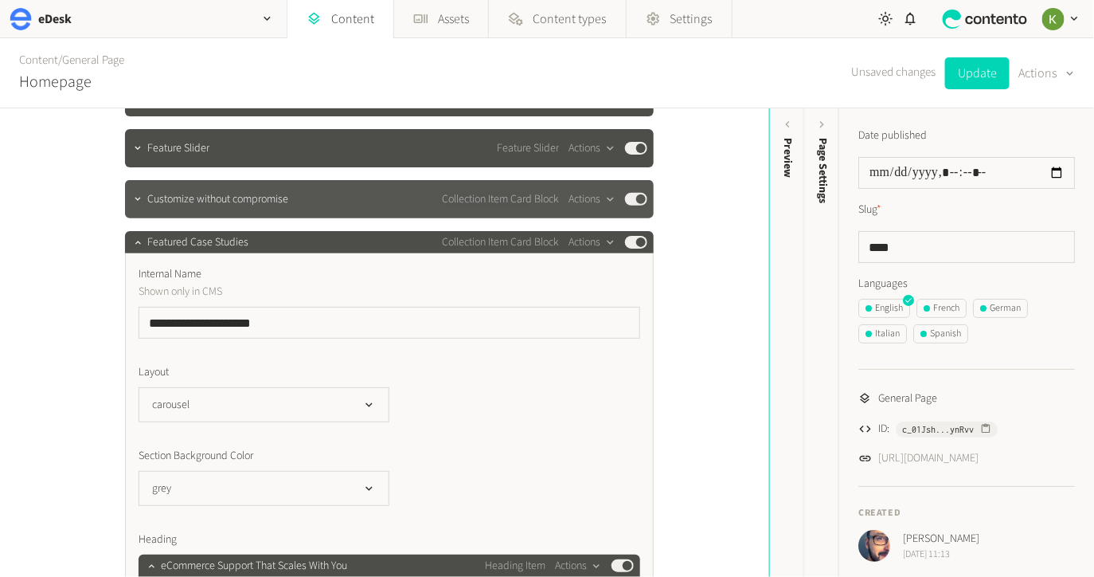
scroll to position [307, 0]
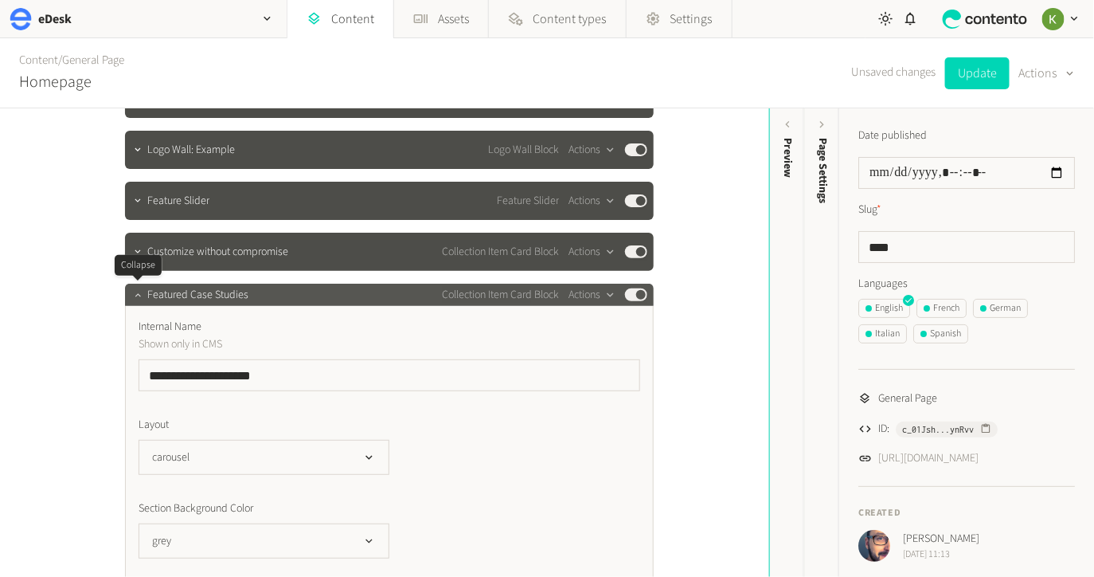
click at [140, 298] on icon "button" at bounding box center [137, 294] width 11 height 11
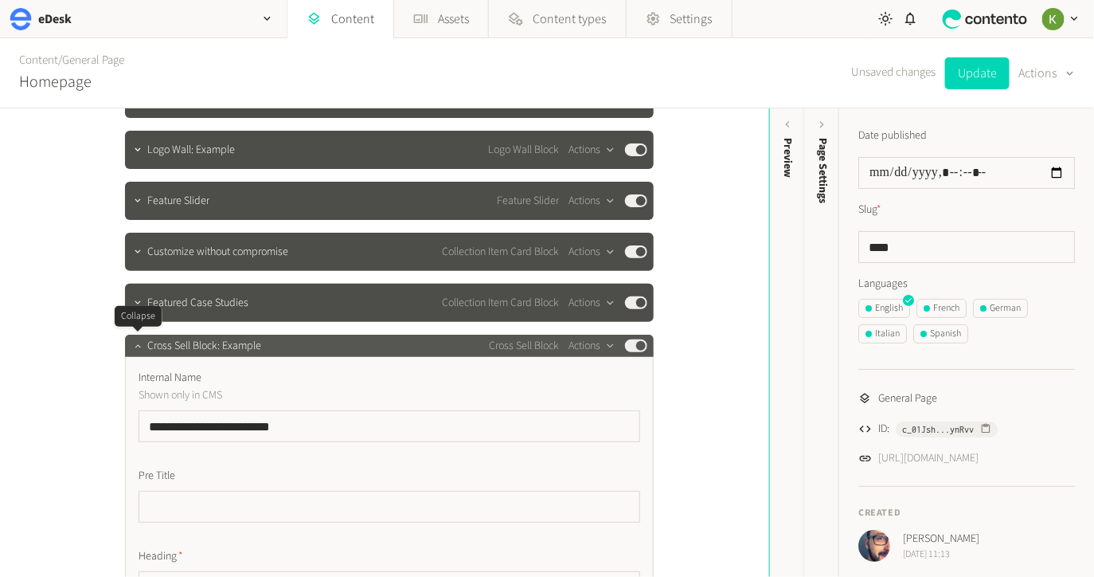
click at [140, 346] on icon "button" at bounding box center [137, 345] width 11 height 11
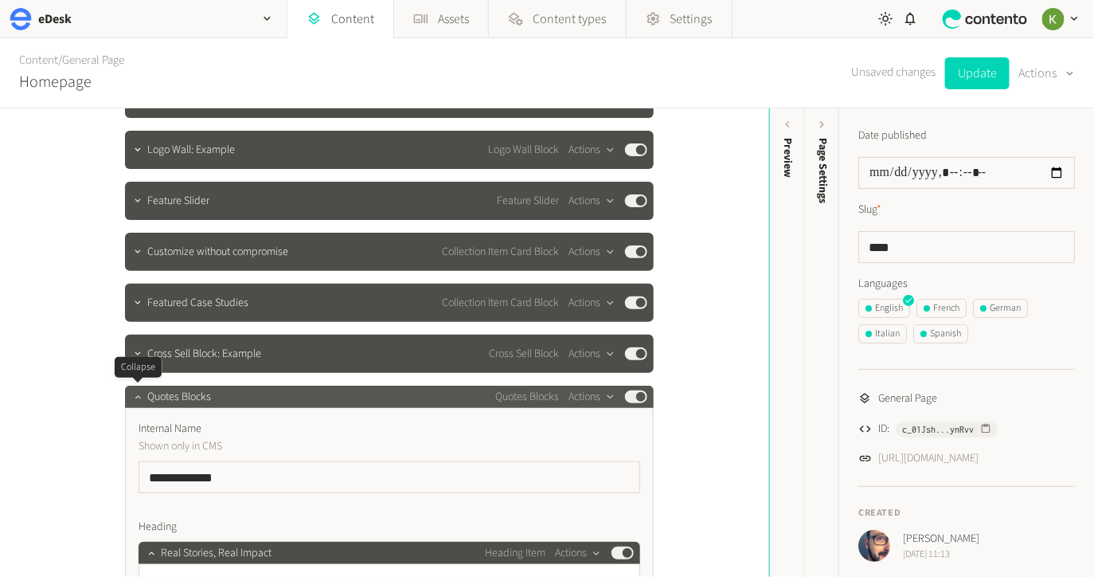
click at [138, 395] on icon "button" at bounding box center [137, 396] width 11 height 11
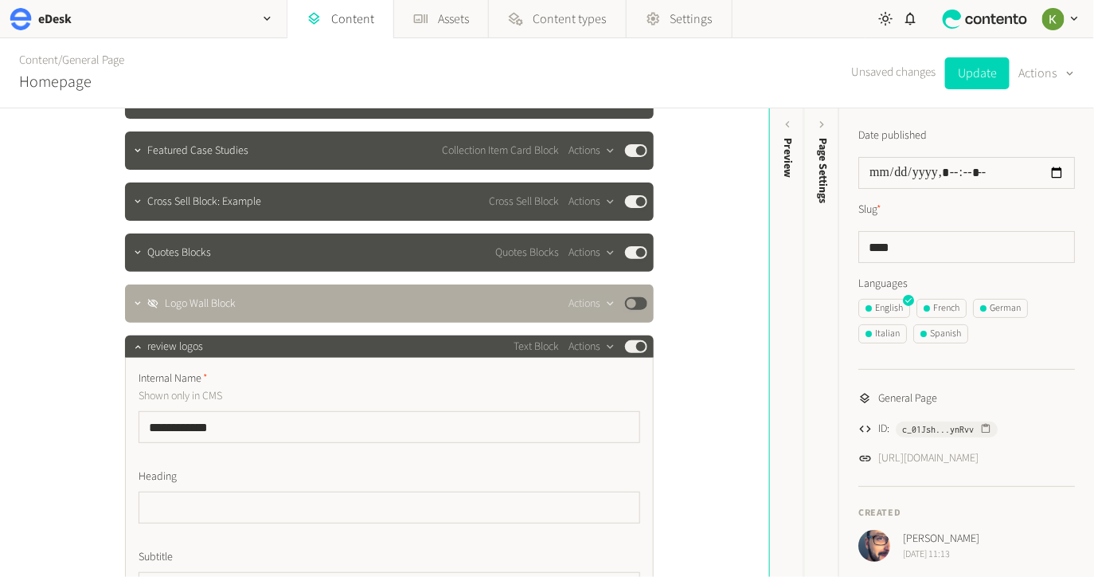
scroll to position [397, 0]
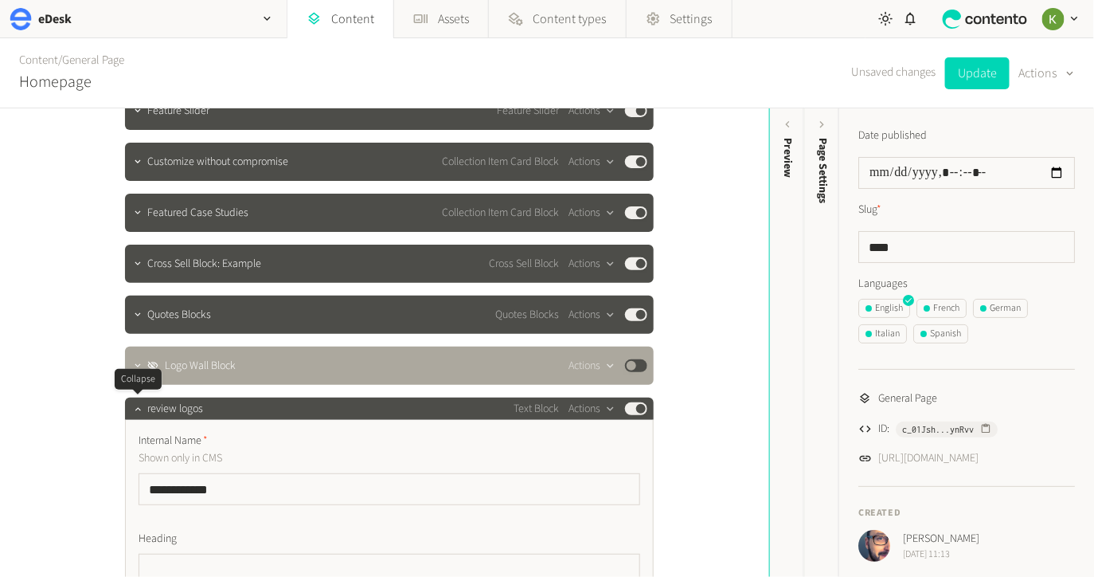
drag, startPoint x: 135, startPoint y: 405, endPoint x: 154, endPoint y: 390, distance: 23.9
click at [135, 405] on icon "button" at bounding box center [137, 408] width 11 height 11
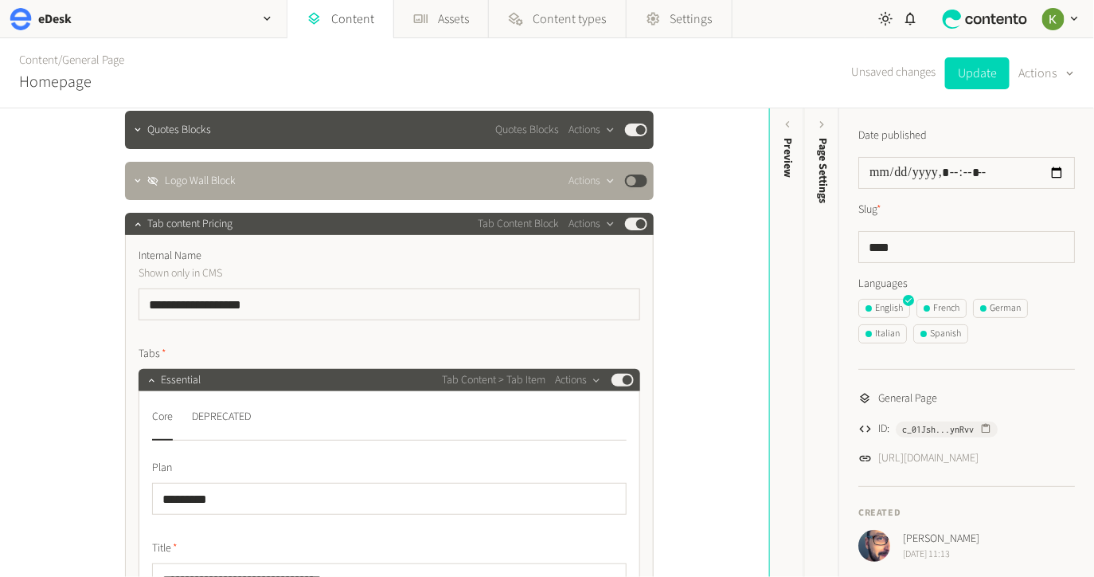
scroll to position [618, 0]
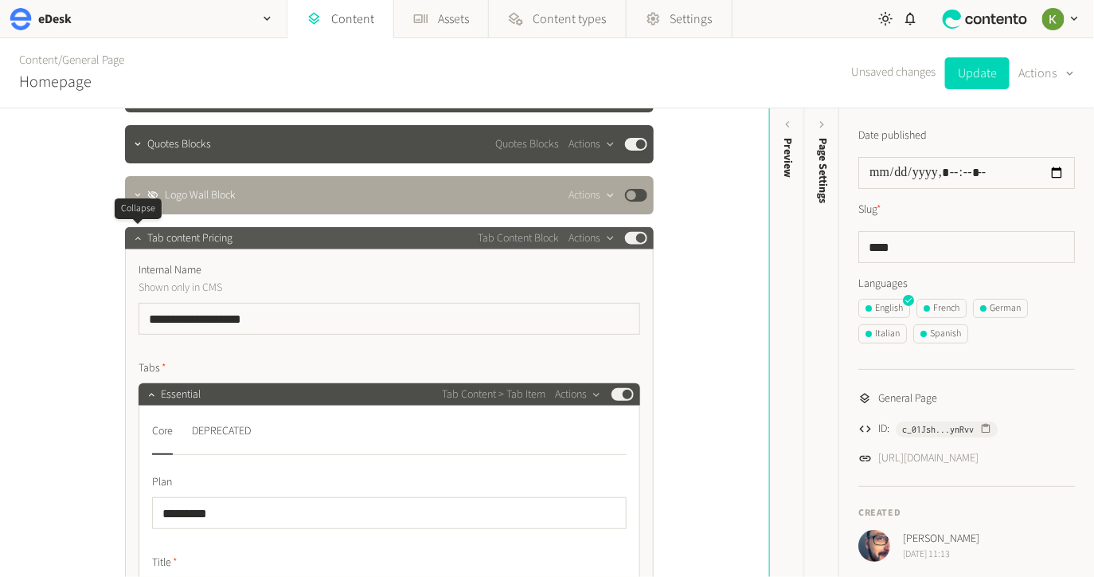
click at [141, 240] on icon "button" at bounding box center [137, 238] width 11 height 11
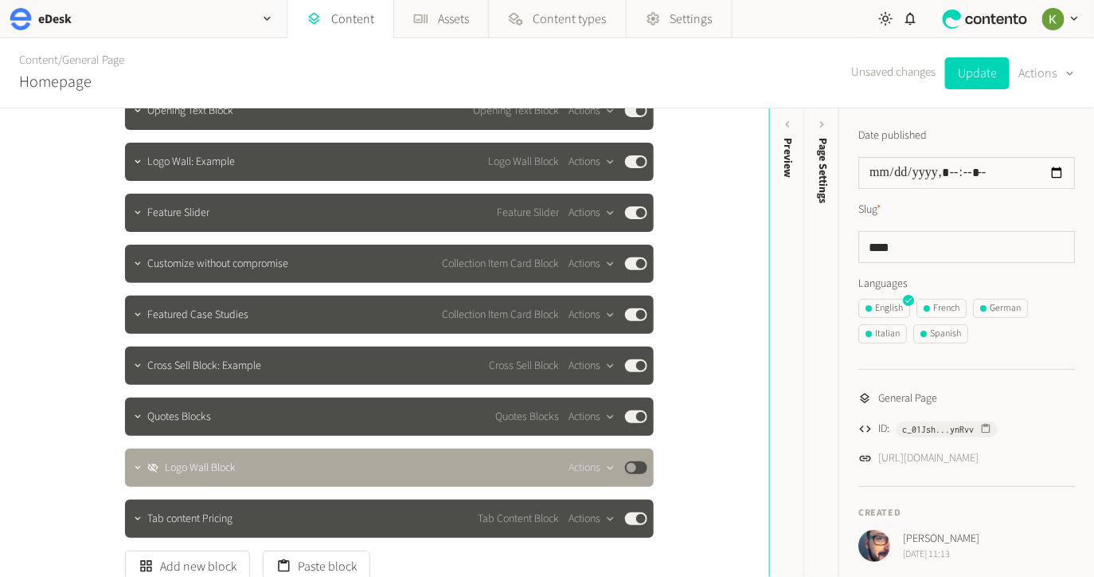
scroll to position [283, 0]
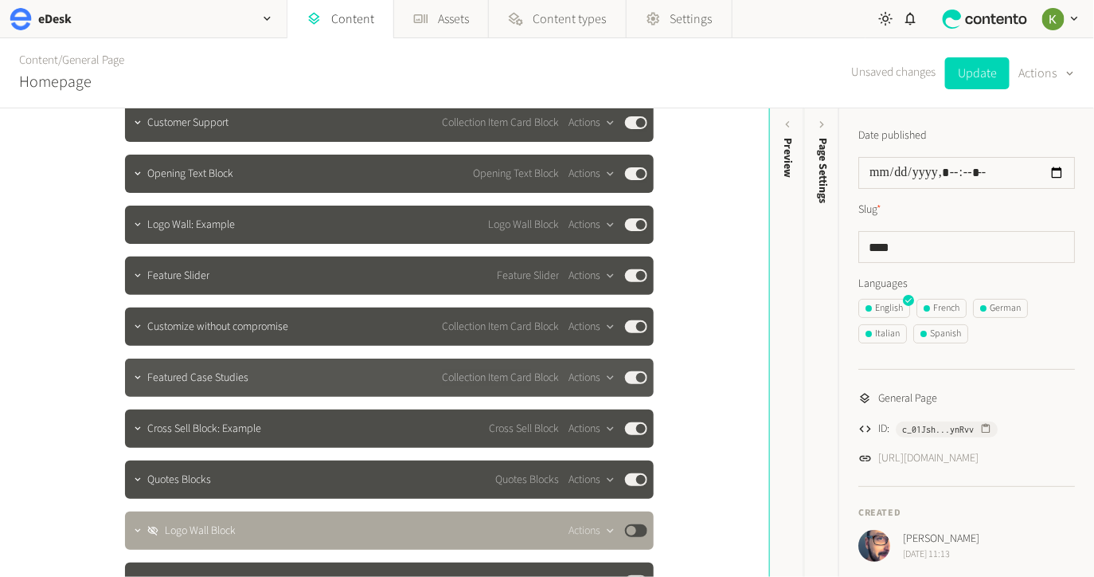
click at [181, 383] on span "Featured Case Studies" at bounding box center [197, 378] width 101 height 17
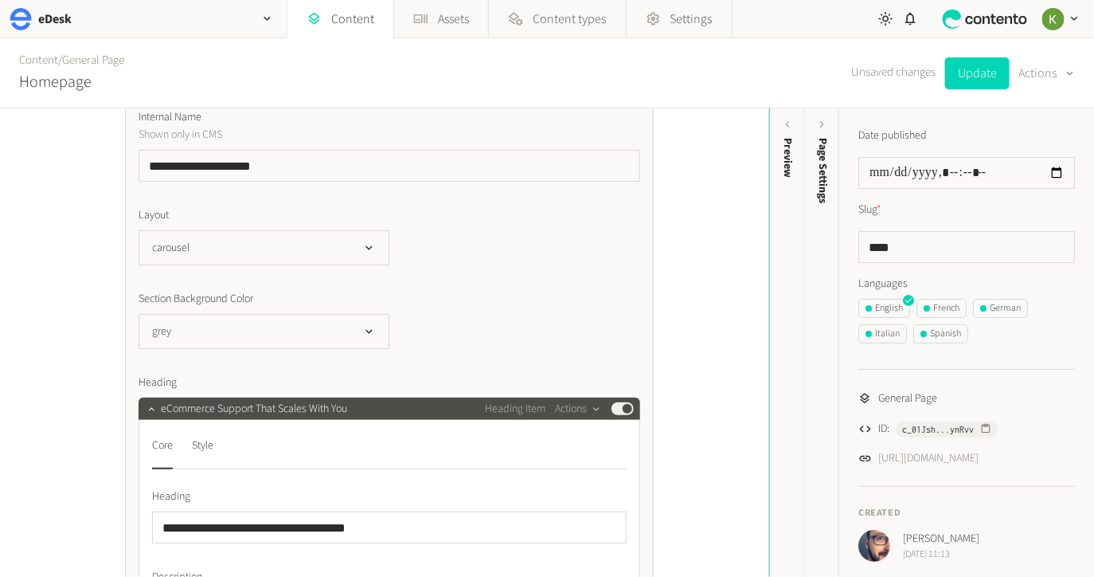
scroll to position [435, 0]
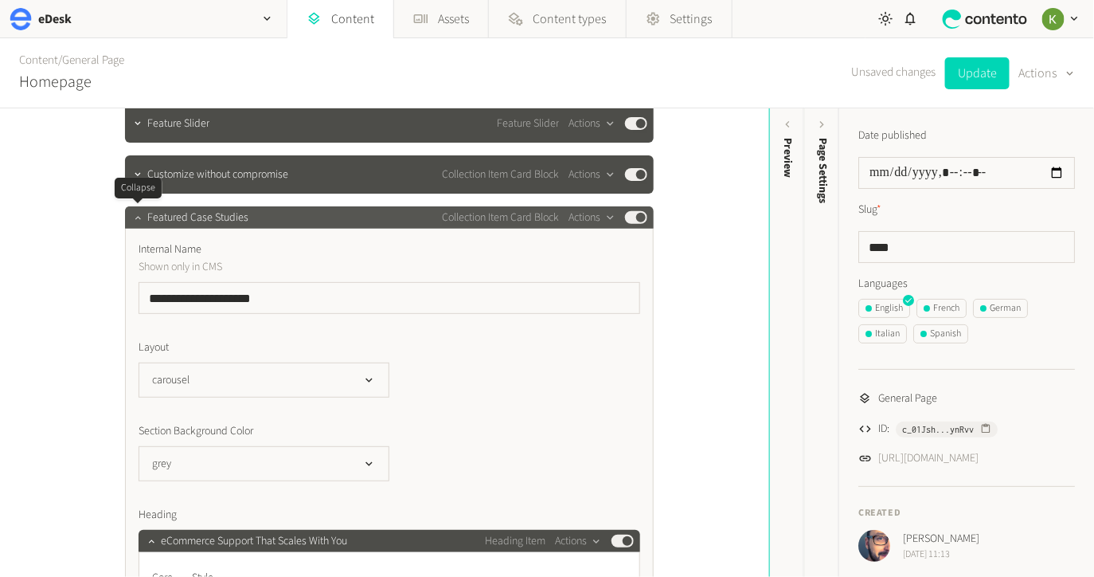
click at [137, 221] on icon "button" at bounding box center [137, 217] width 11 height 11
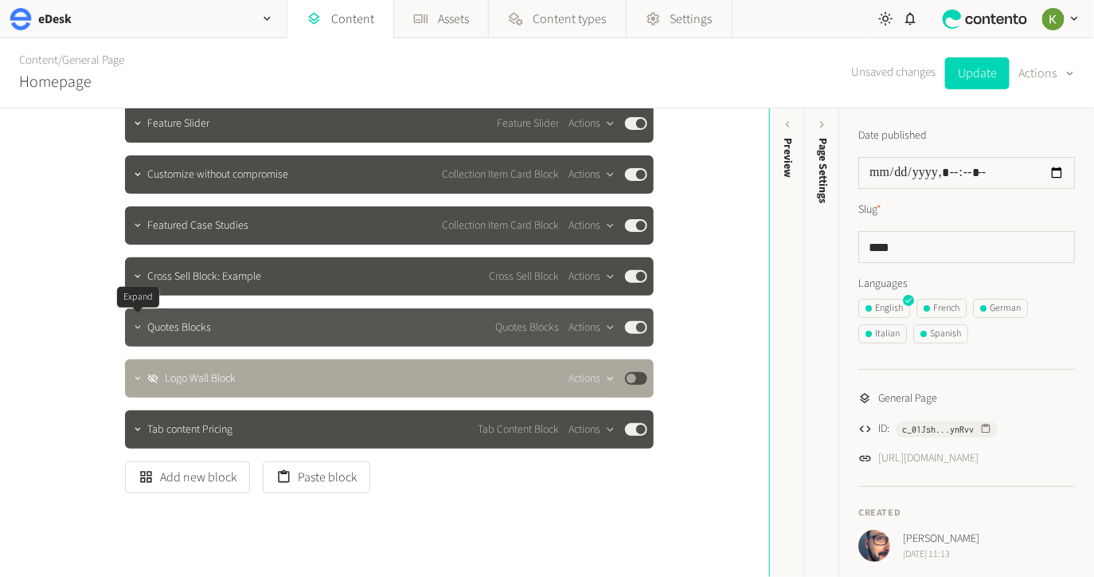
click at [141, 331] on icon "button" at bounding box center [137, 327] width 11 height 11
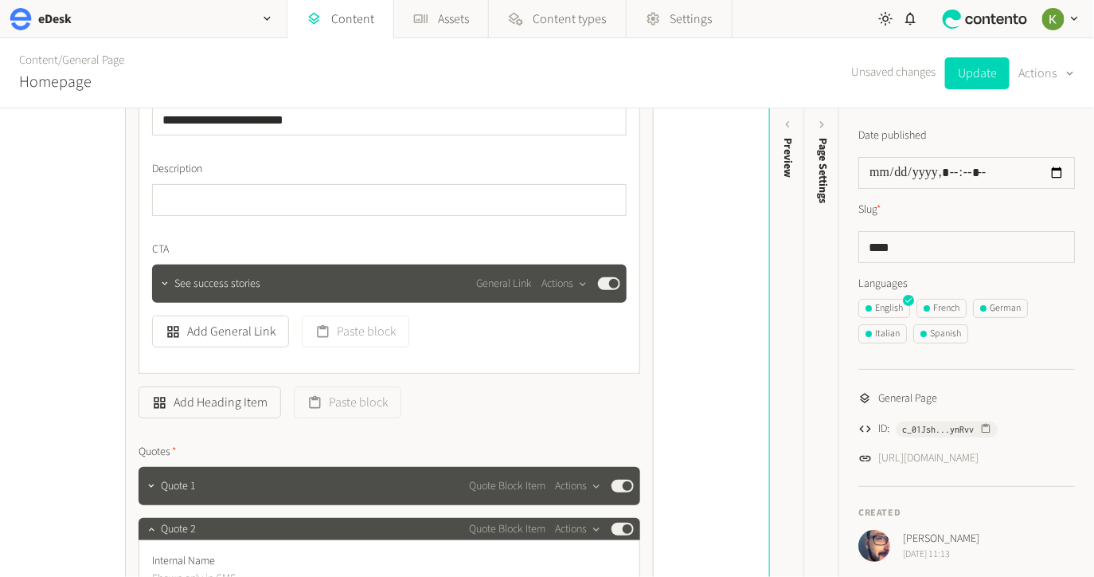
scroll to position [952, 0]
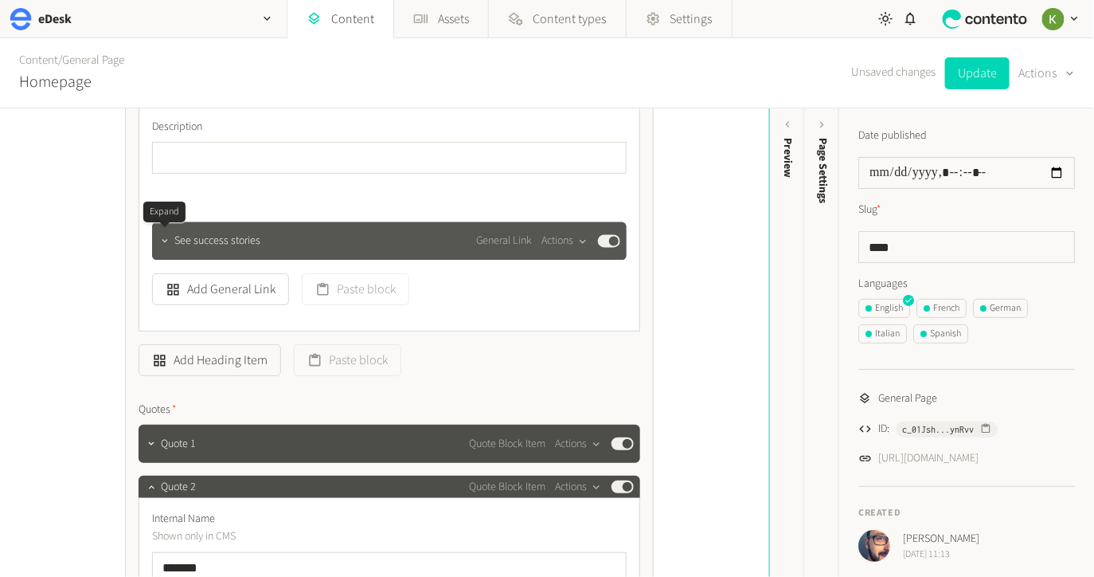
click at [167, 241] on icon "button" at bounding box center [164, 241] width 11 height 11
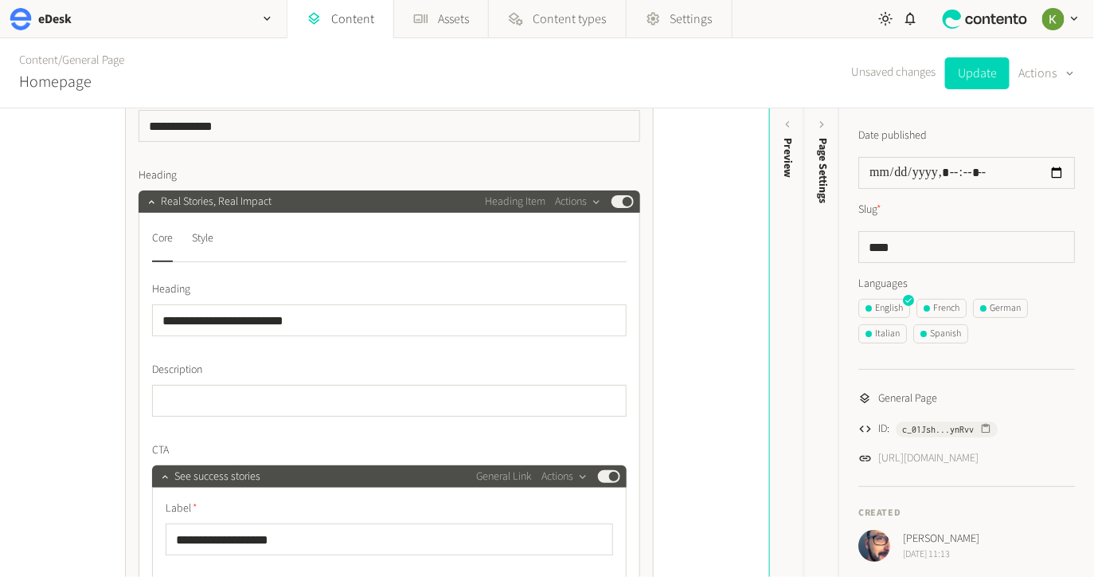
scroll to position [672, 0]
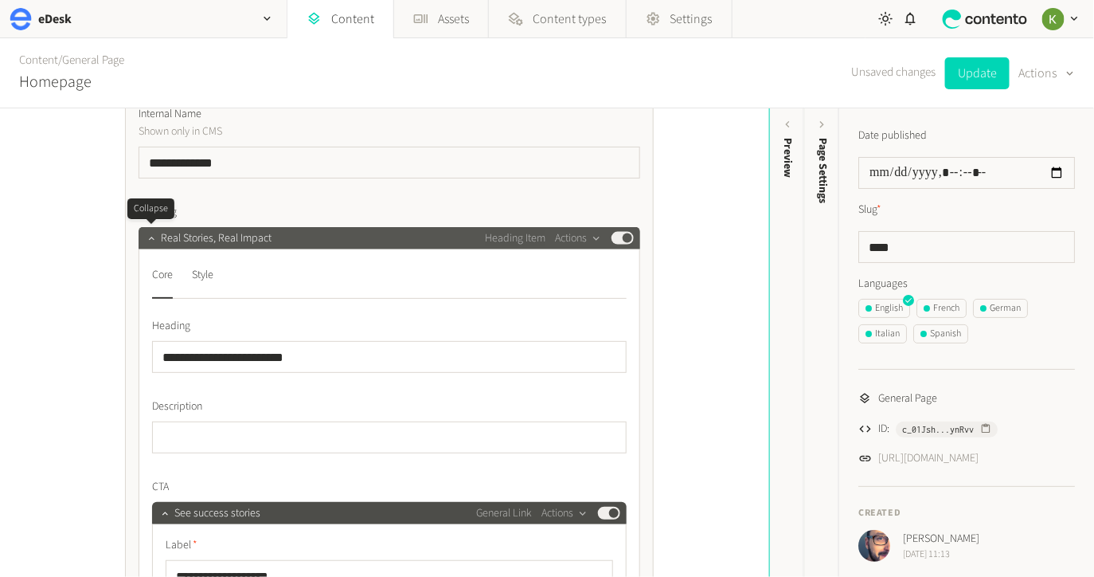
click at [152, 237] on icon "button" at bounding box center [151, 238] width 11 height 11
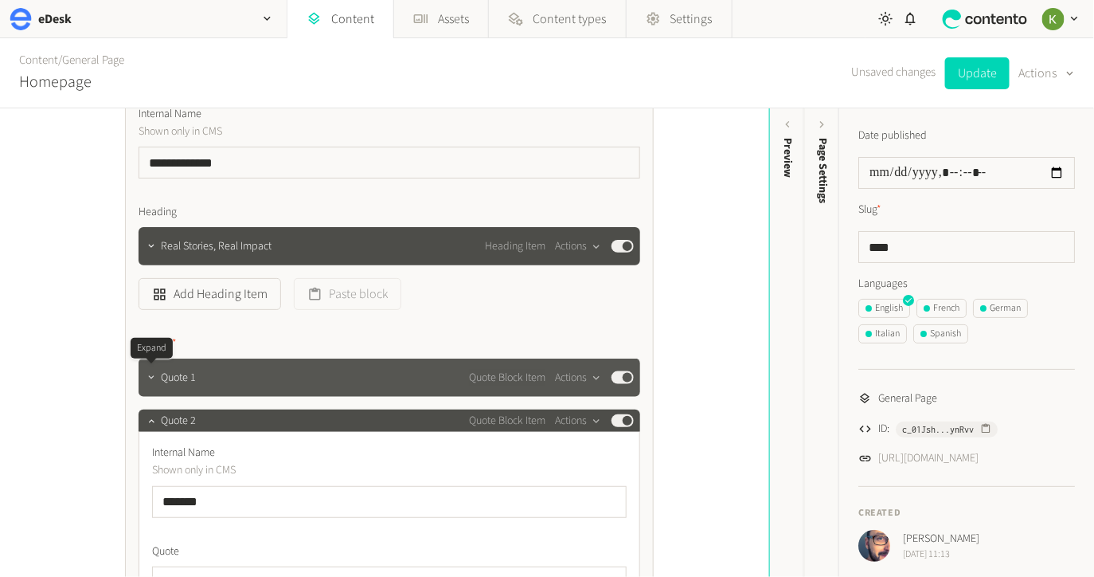
click at [151, 381] on icon "button" at bounding box center [151, 377] width 11 height 11
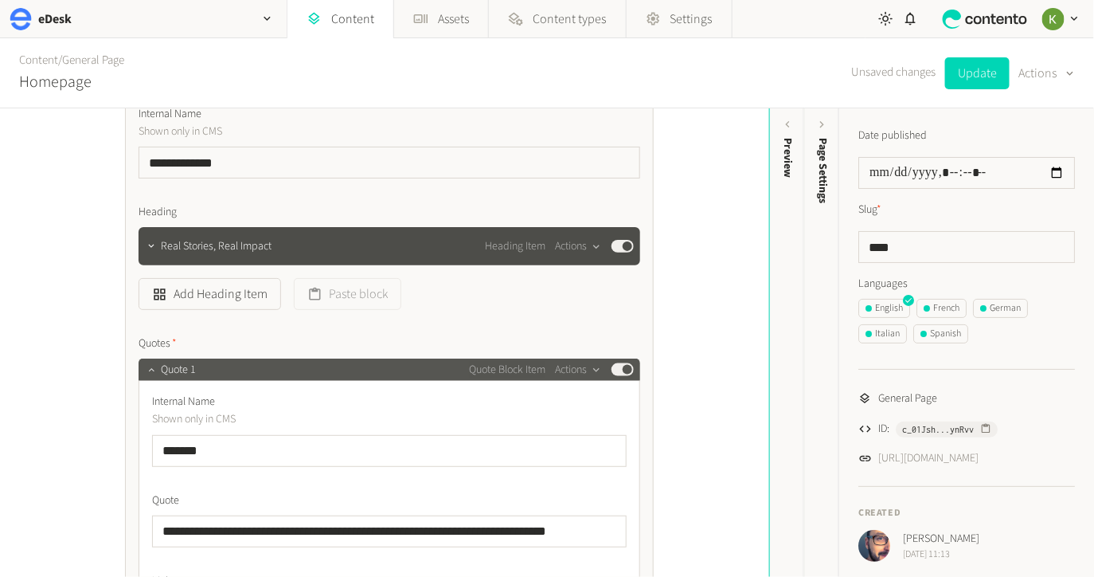
click at [152, 373] on icon "button" at bounding box center [151, 369] width 11 height 11
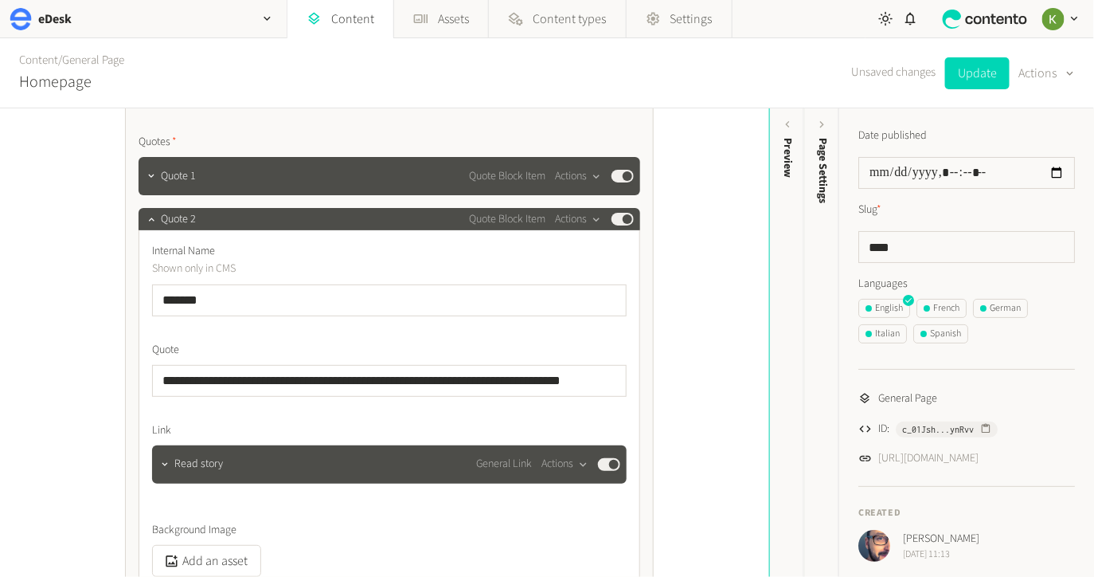
scroll to position [879, 0]
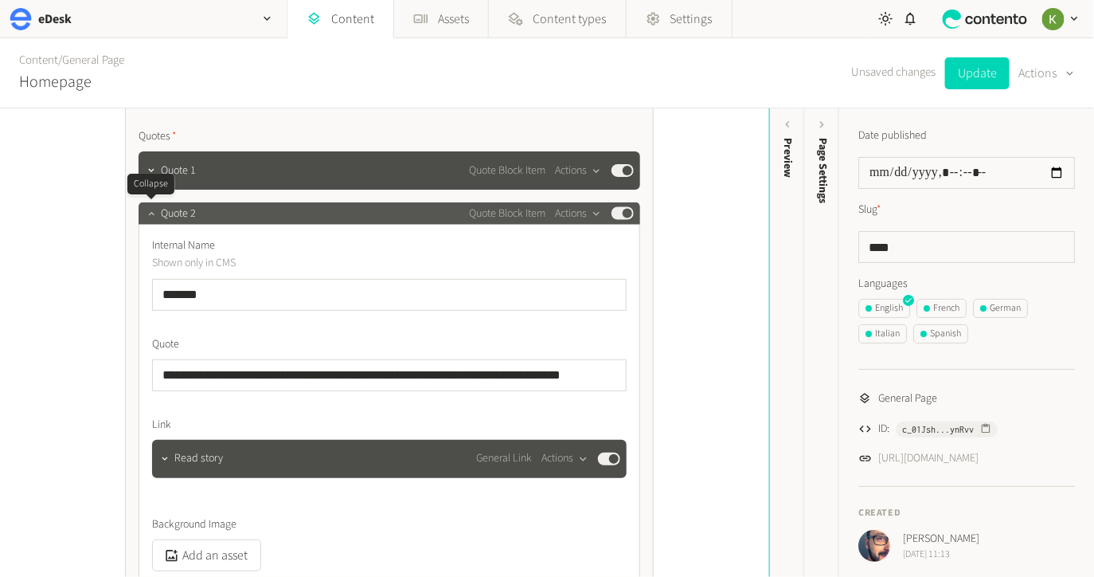
click at [154, 215] on icon "button" at bounding box center [151, 213] width 11 height 11
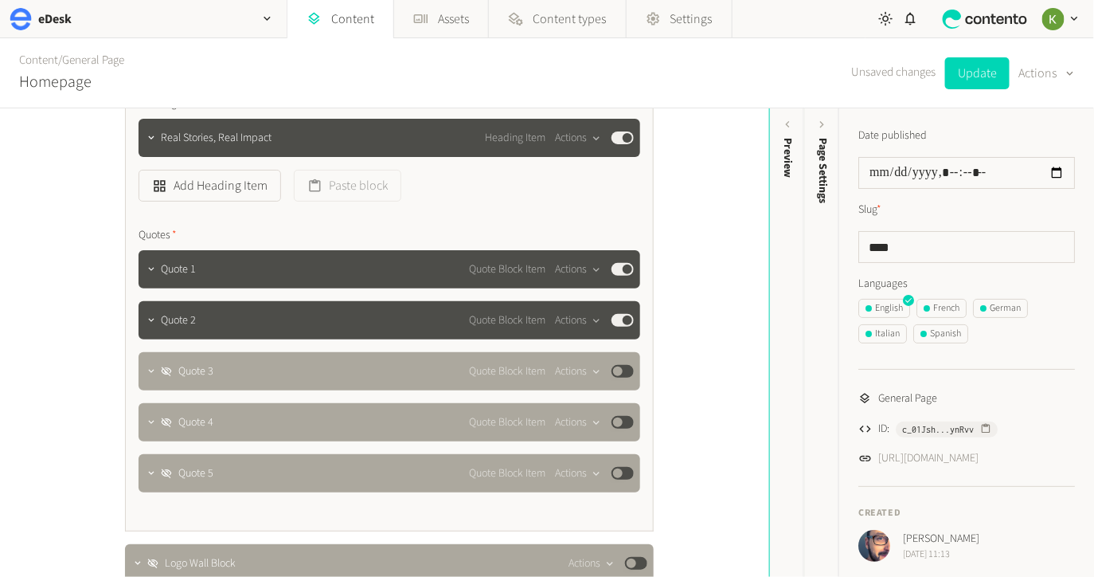
scroll to position [744, 0]
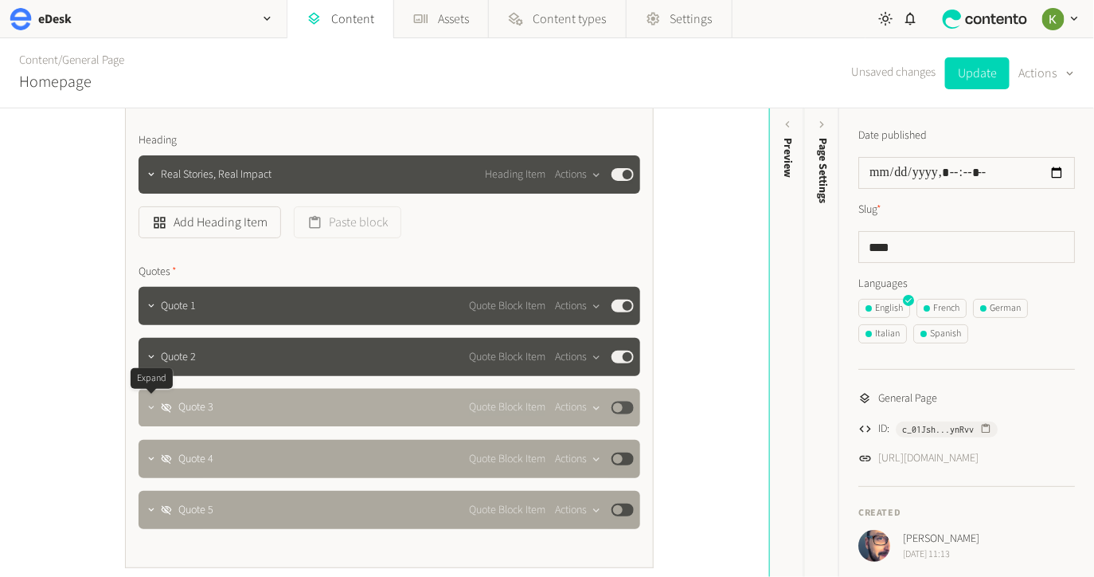
click at [146, 408] on icon "button" at bounding box center [151, 407] width 11 height 11
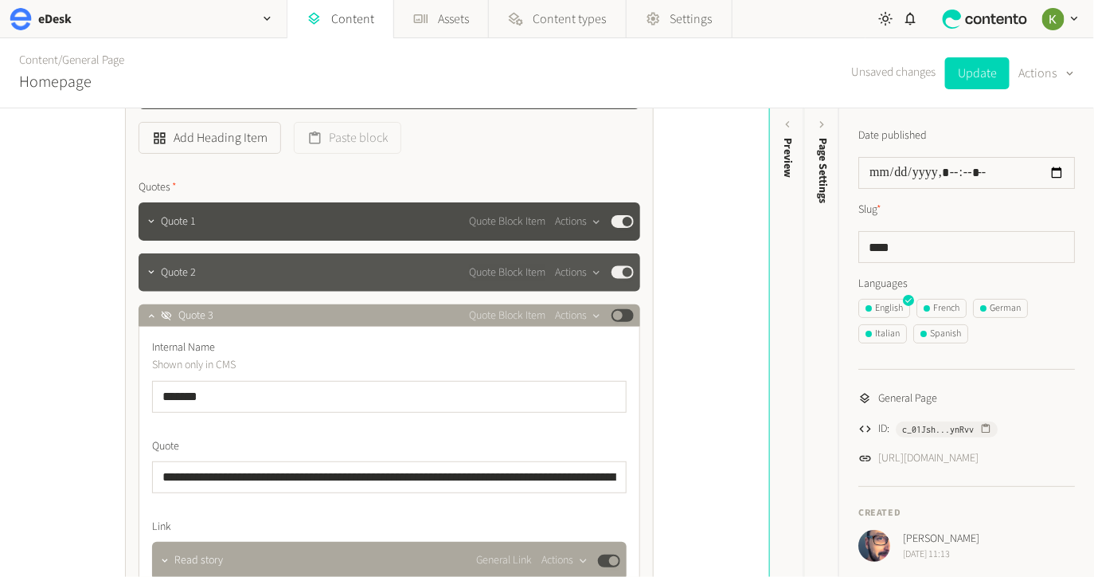
scroll to position [746, 0]
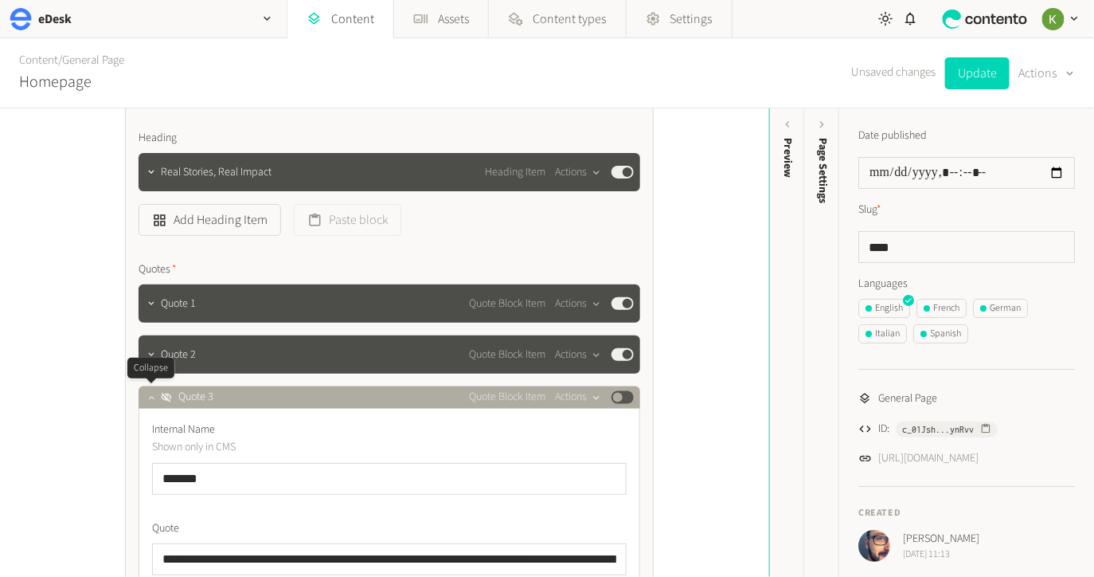
click at [151, 397] on icon "button" at bounding box center [151, 397] width 6 height 3
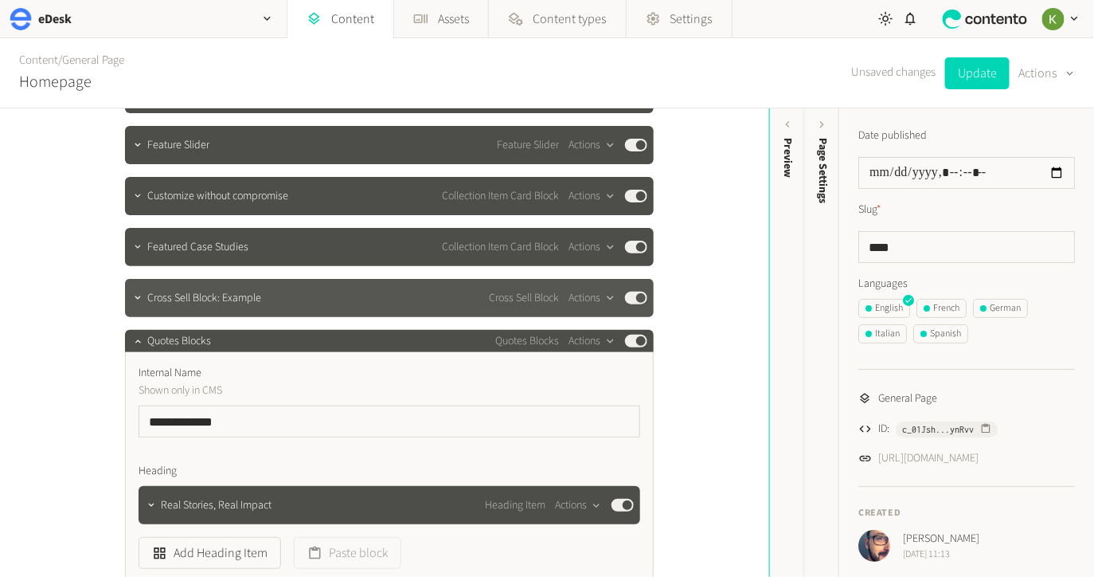
scroll to position [387, 0]
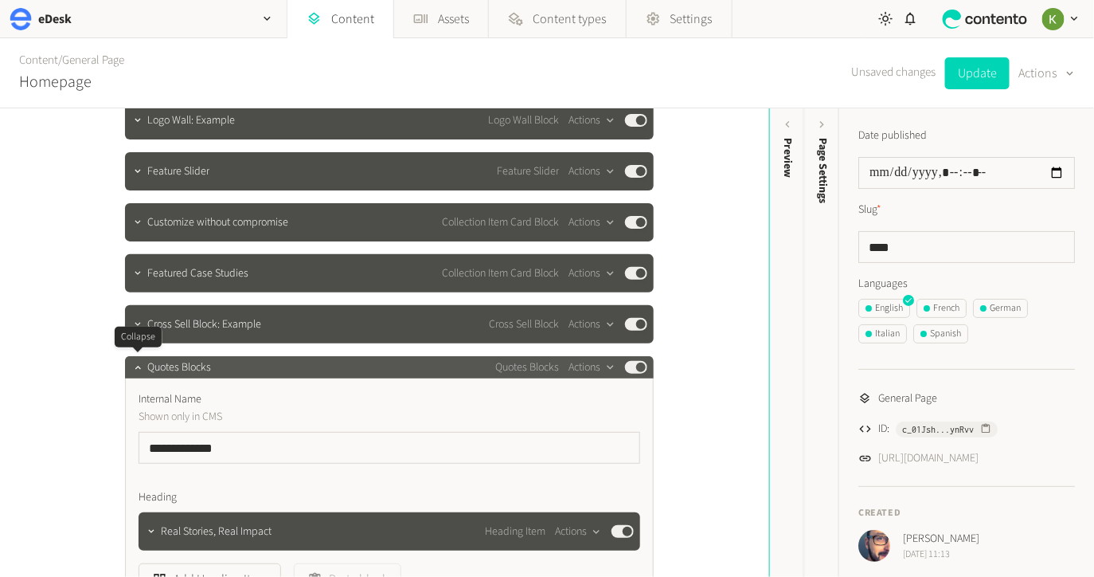
drag, startPoint x: 136, startPoint y: 368, endPoint x: 146, endPoint y: 366, distance: 9.9
click at [136, 368] on icon "button" at bounding box center [137, 367] width 11 height 11
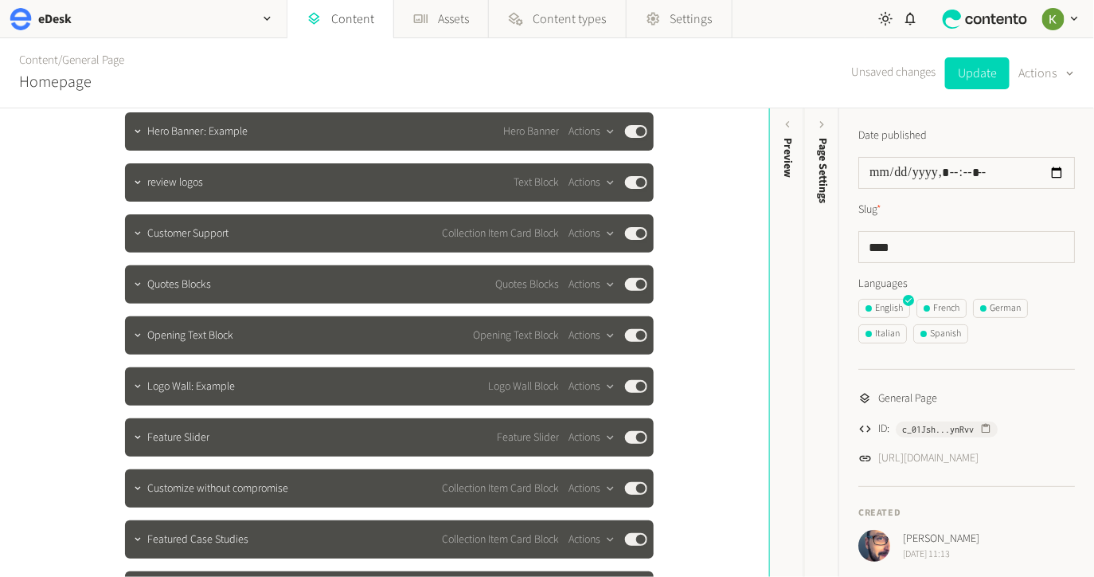
scroll to position [143, 0]
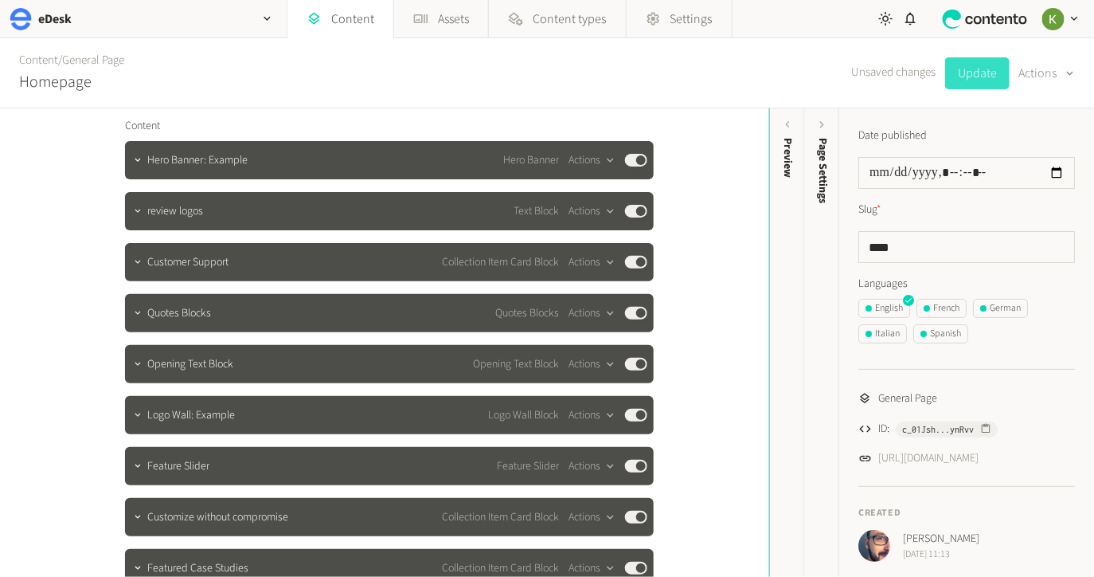
click at [962, 80] on button "Update" at bounding box center [977, 73] width 65 height 32
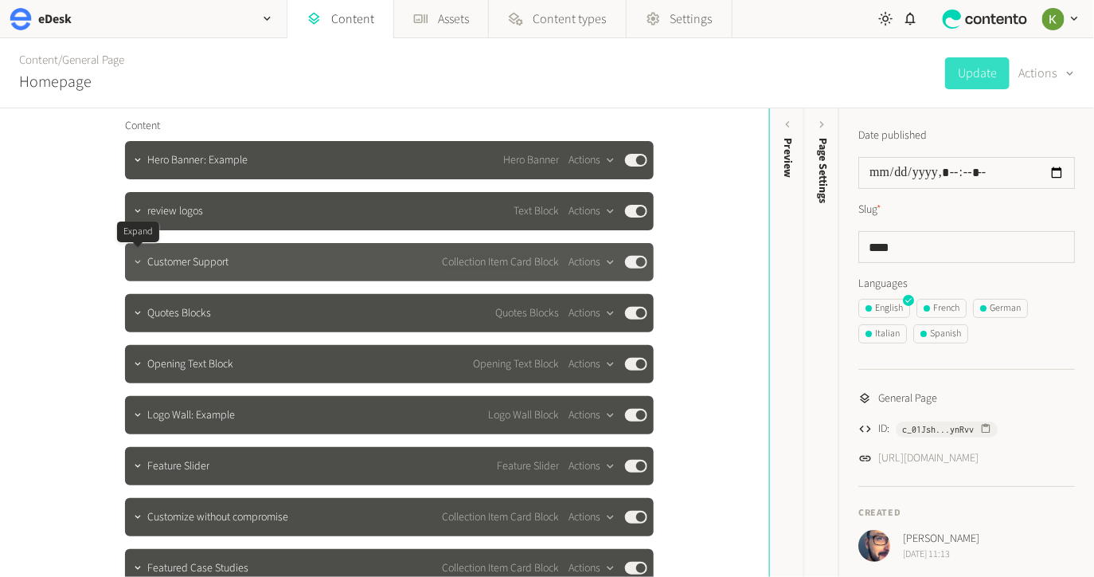
click at [141, 261] on icon "button" at bounding box center [137, 261] width 11 height 11
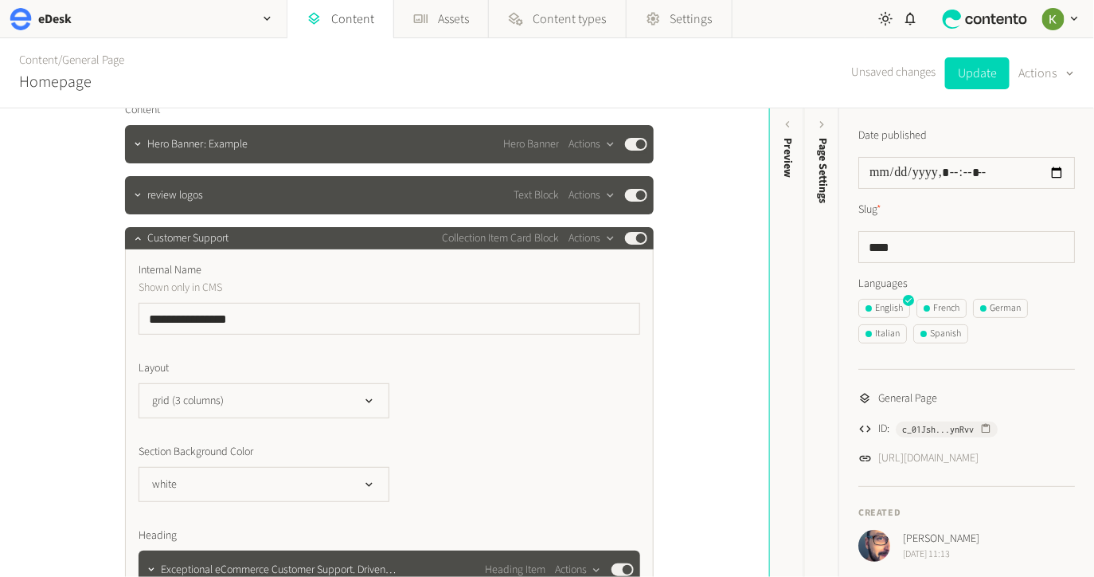
scroll to position [153, 0]
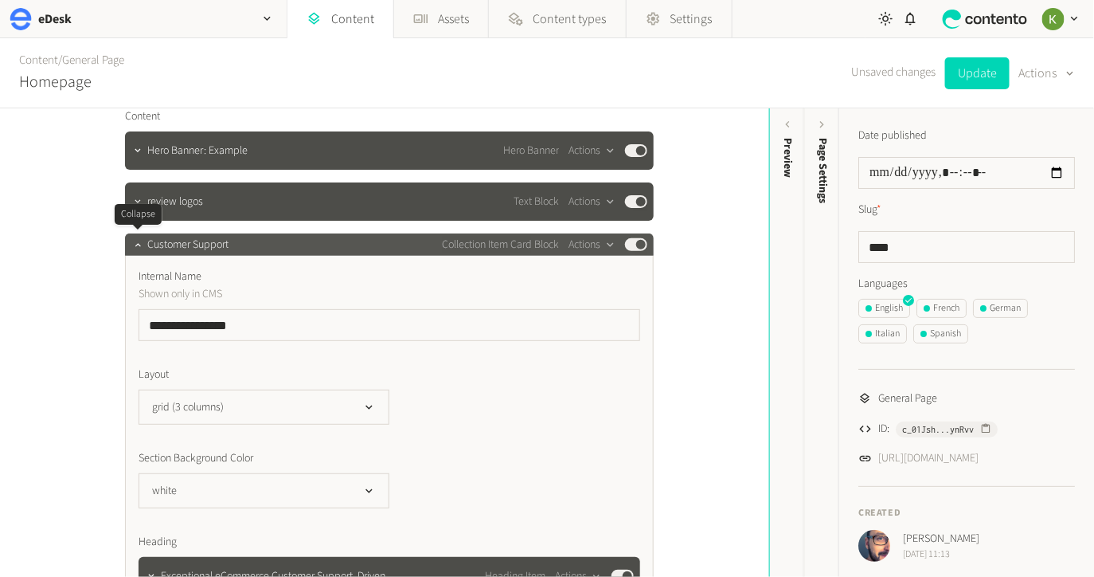
drag, startPoint x: 138, startPoint y: 247, endPoint x: 169, endPoint y: 240, distance: 31.9
click at [138, 247] on icon "button" at bounding box center [137, 244] width 11 height 11
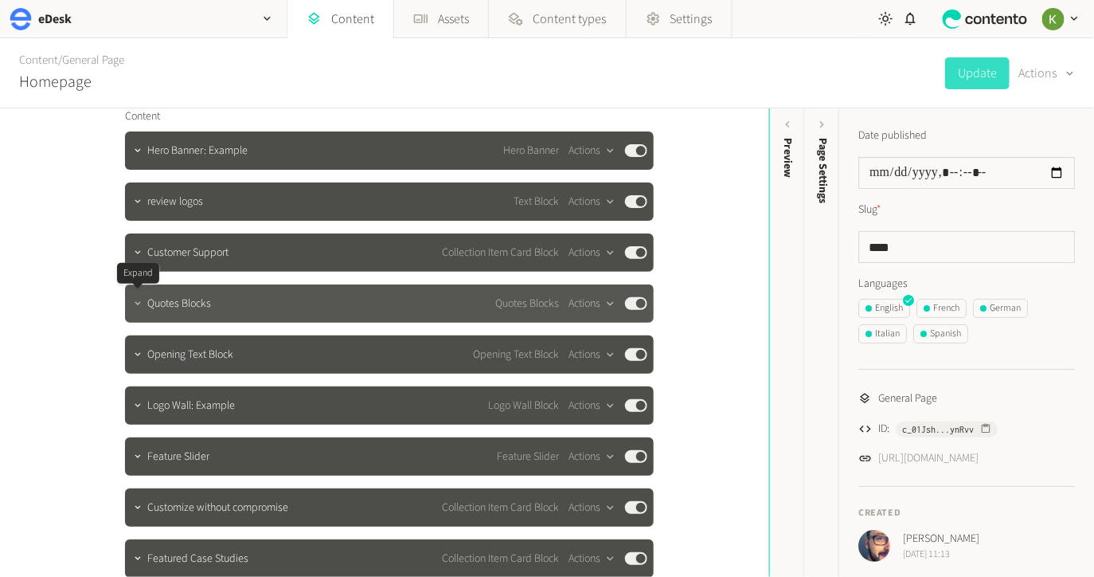
click at [139, 304] on icon "button" at bounding box center [137, 303] width 11 height 11
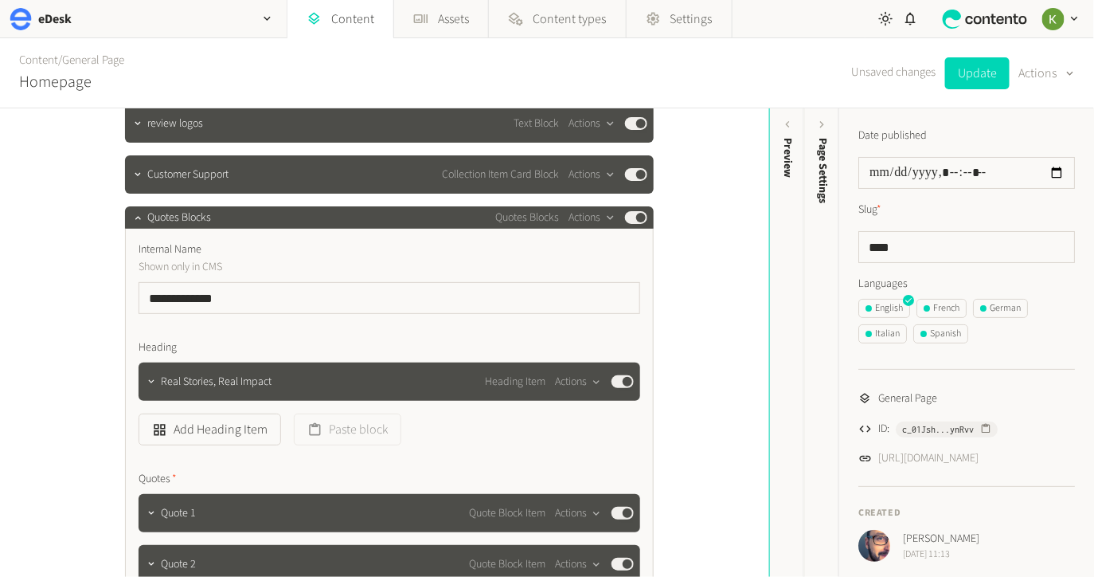
scroll to position [543, 0]
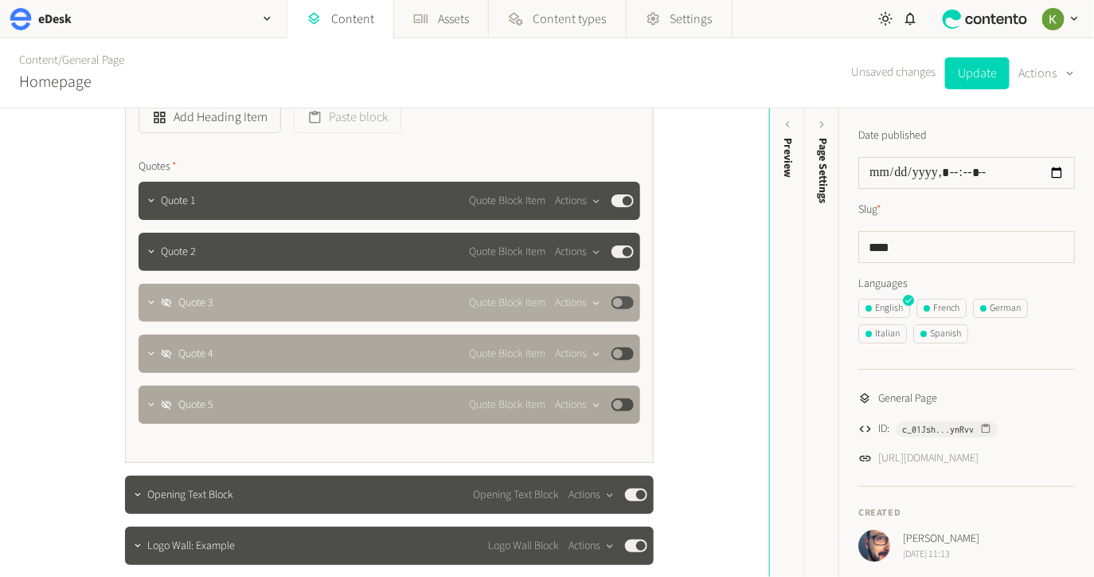
click at [624, 306] on button "Published" at bounding box center [623, 302] width 22 height 13
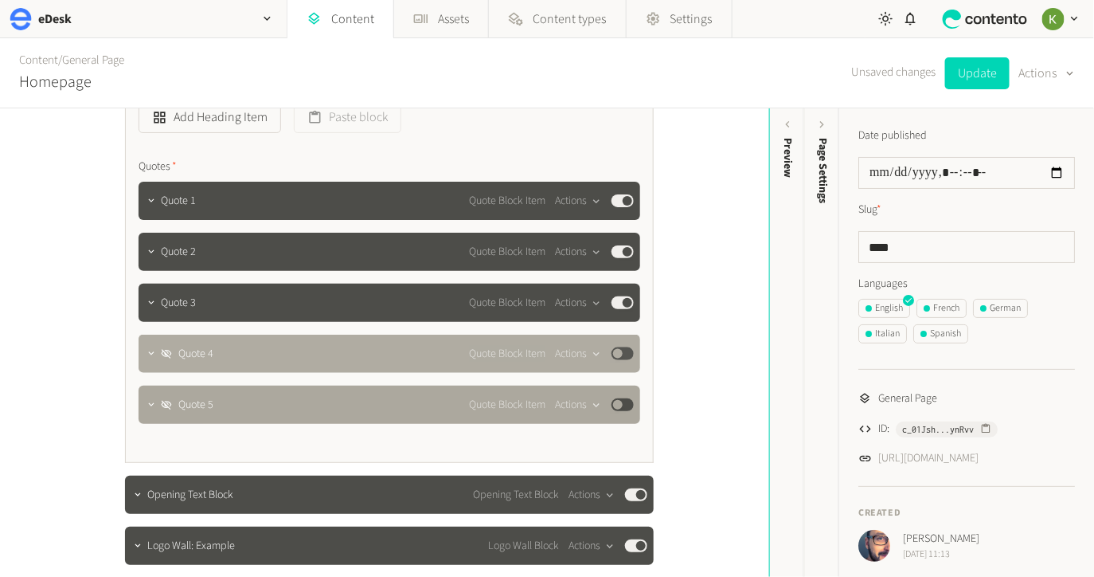
click at [623, 350] on button "Published" at bounding box center [623, 353] width 22 height 13
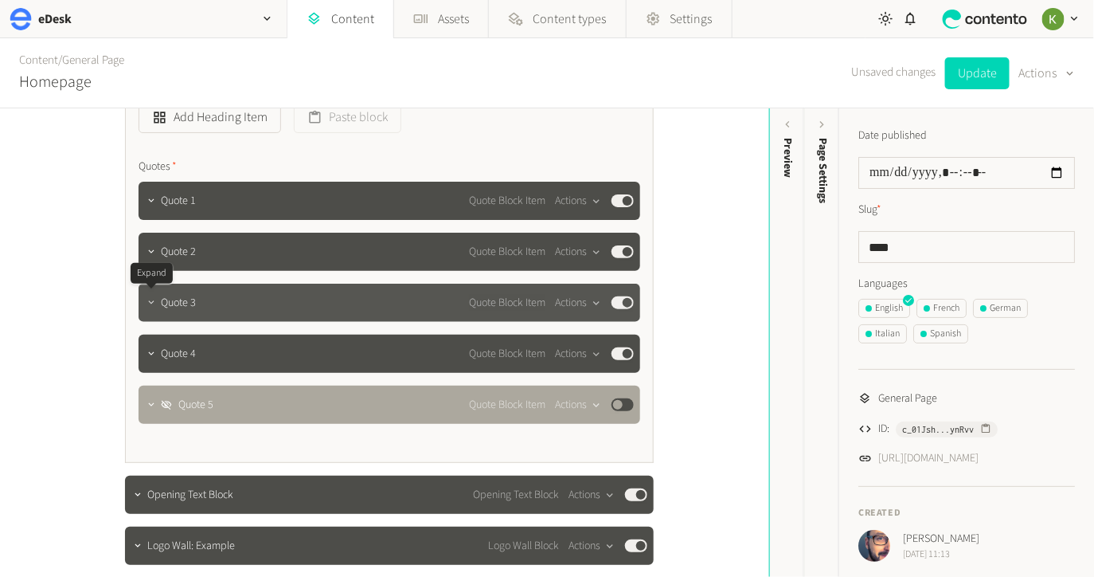
click at [147, 306] on icon "button" at bounding box center [151, 302] width 11 height 11
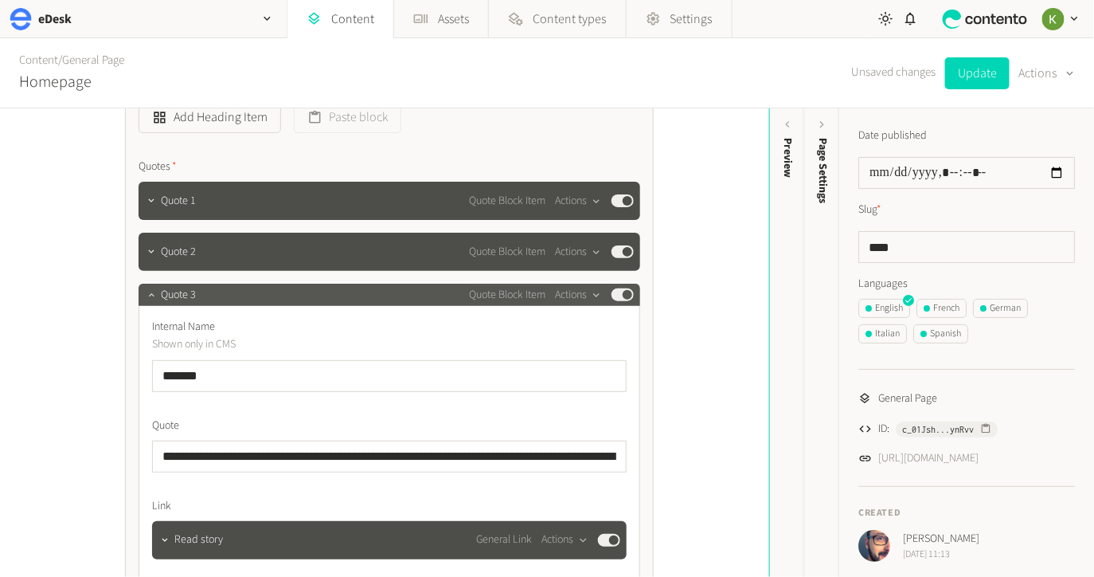
drag, startPoint x: 149, startPoint y: 300, endPoint x: 271, endPoint y: 281, distance: 123.4
click at [149, 300] on button "button" at bounding box center [151, 293] width 19 height 19
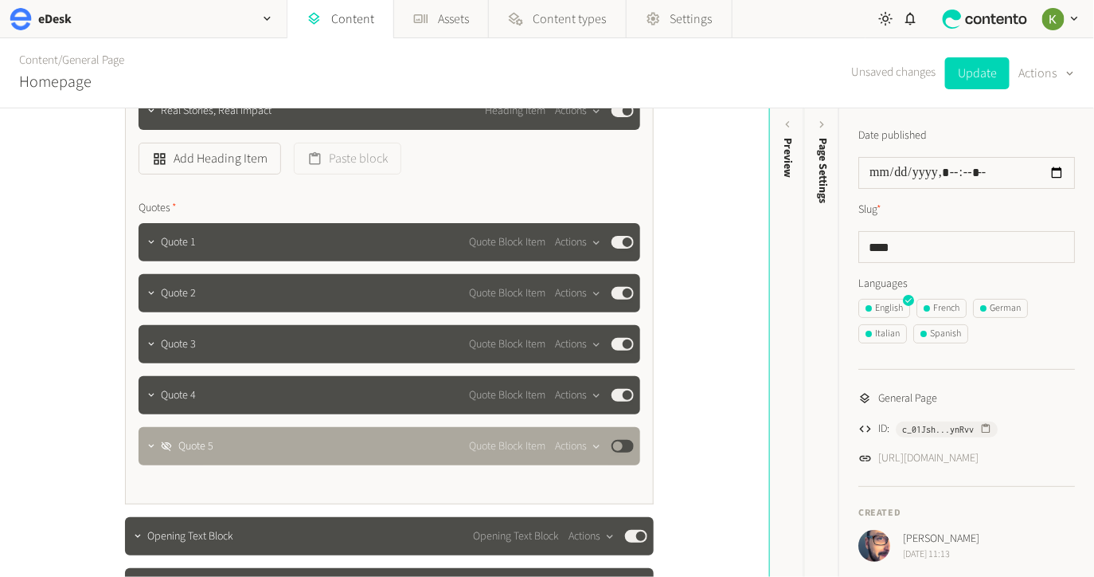
scroll to position [504, 0]
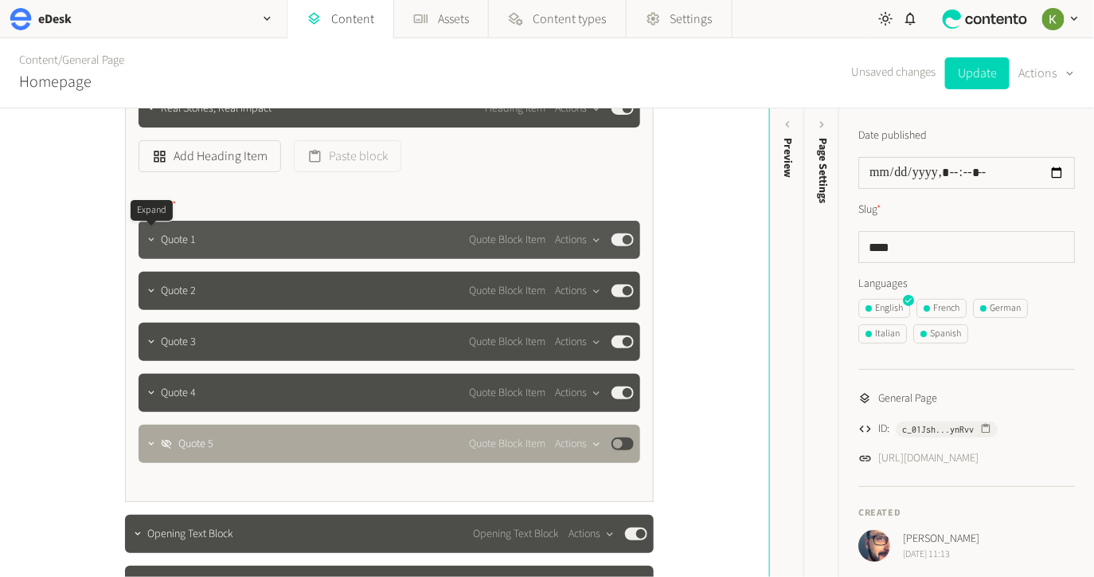
click at [153, 245] on icon "button" at bounding box center [151, 239] width 11 height 11
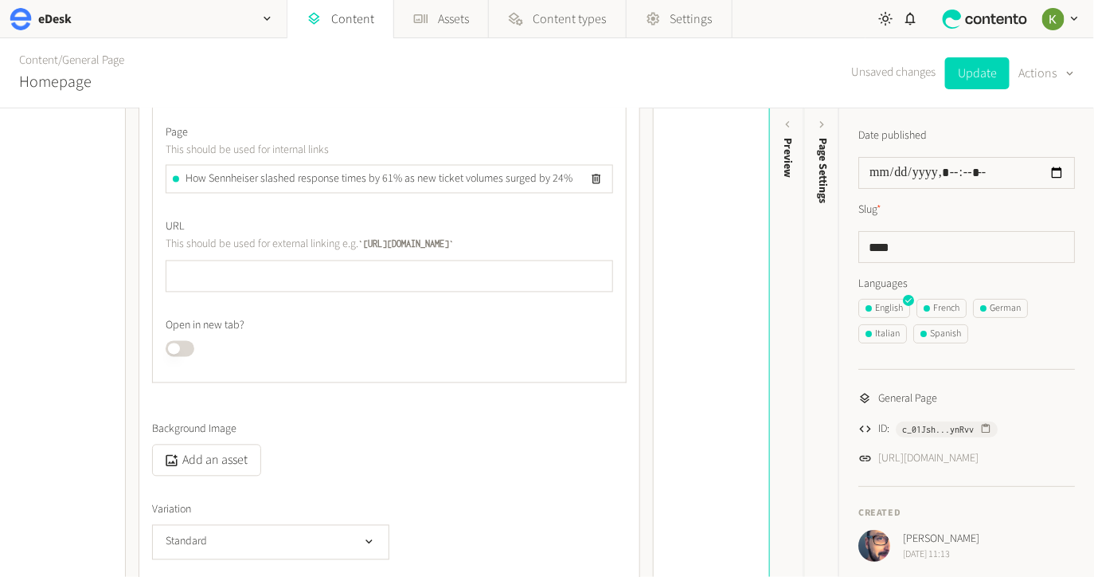
scroll to position [727, 0]
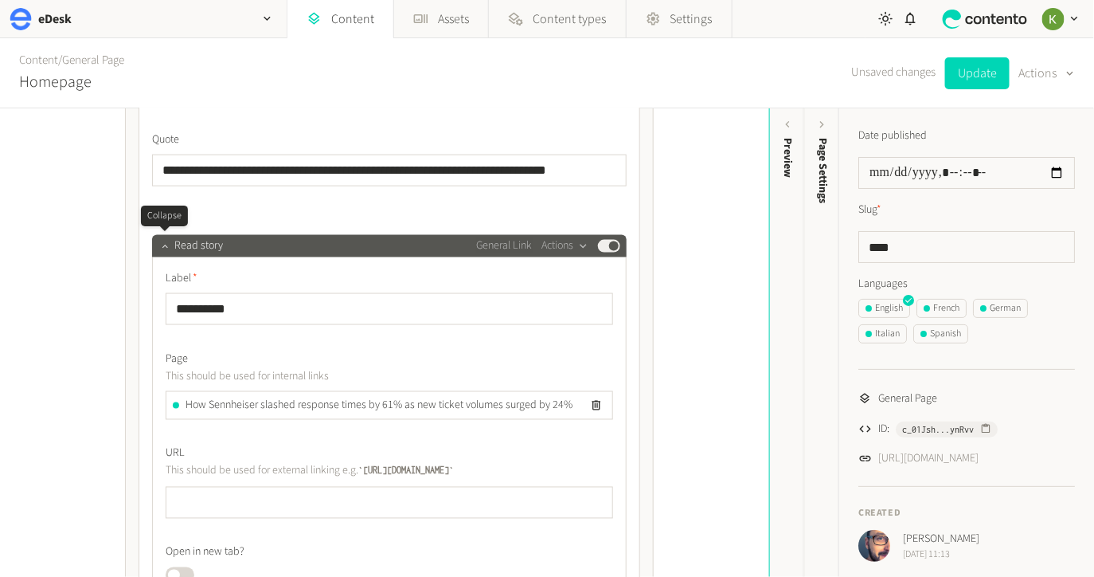
click at [165, 250] on icon "button" at bounding box center [164, 246] width 11 height 11
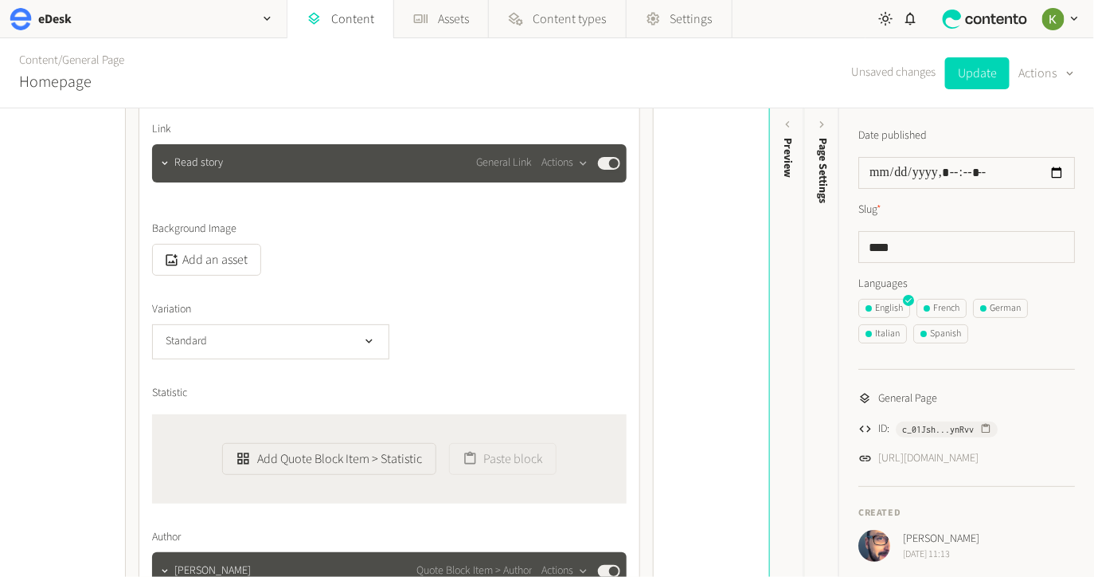
scroll to position [829, 0]
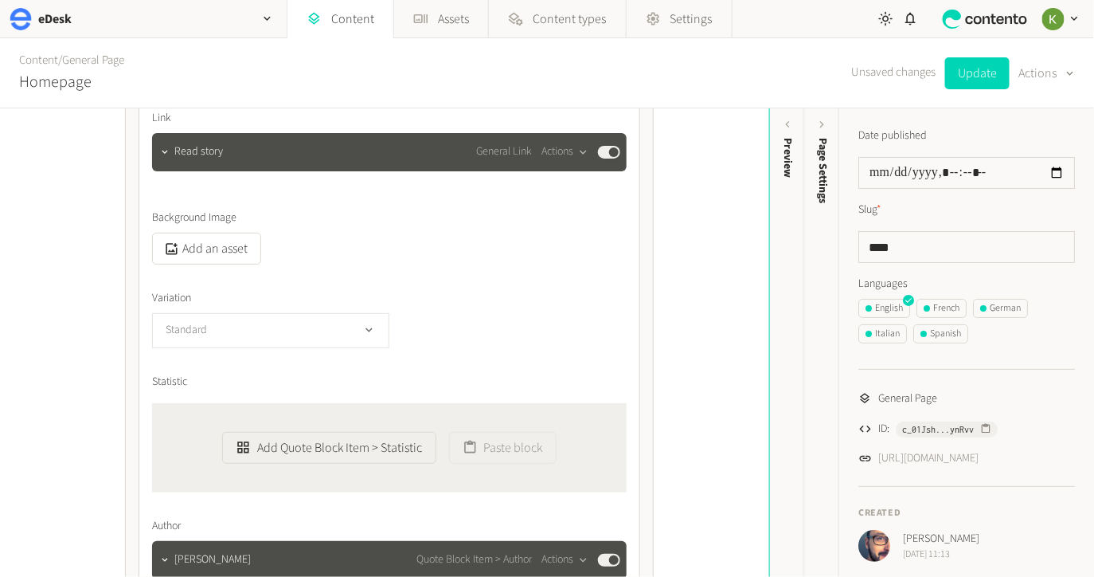
click at [373, 331] on icon "button" at bounding box center [369, 330] width 14 height 14
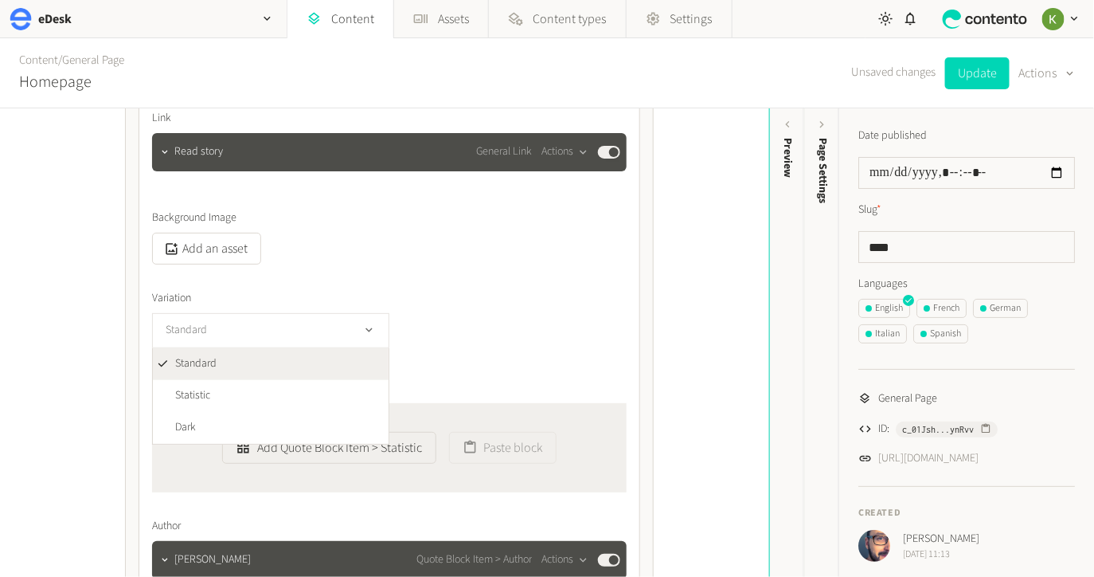
click at [373, 331] on icon "button" at bounding box center [369, 330] width 14 height 14
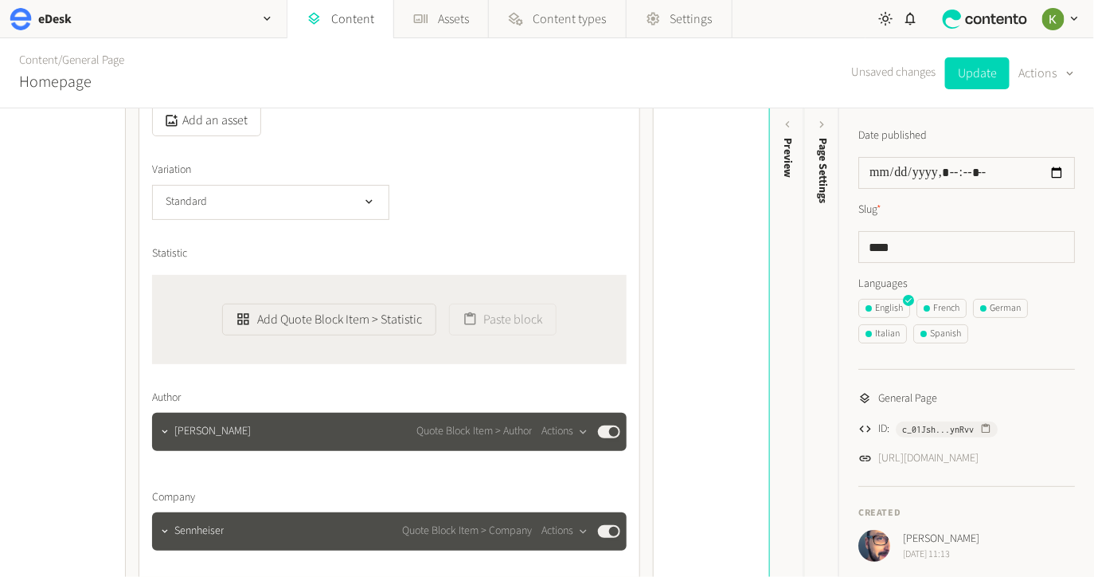
scroll to position [969, 0]
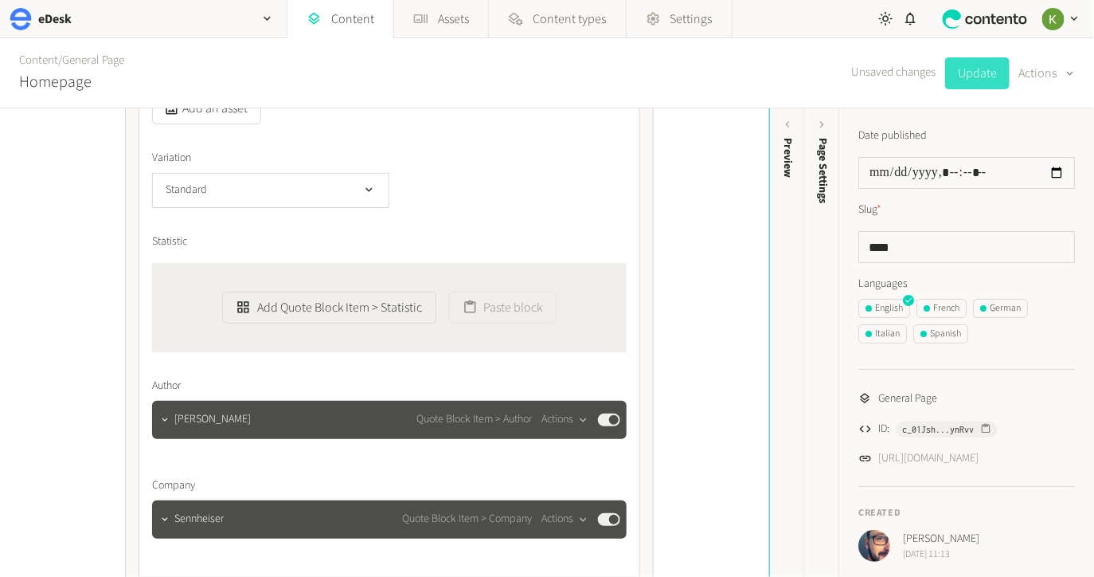
click at [977, 78] on button "Update" at bounding box center [977, 73] width 65 height 32
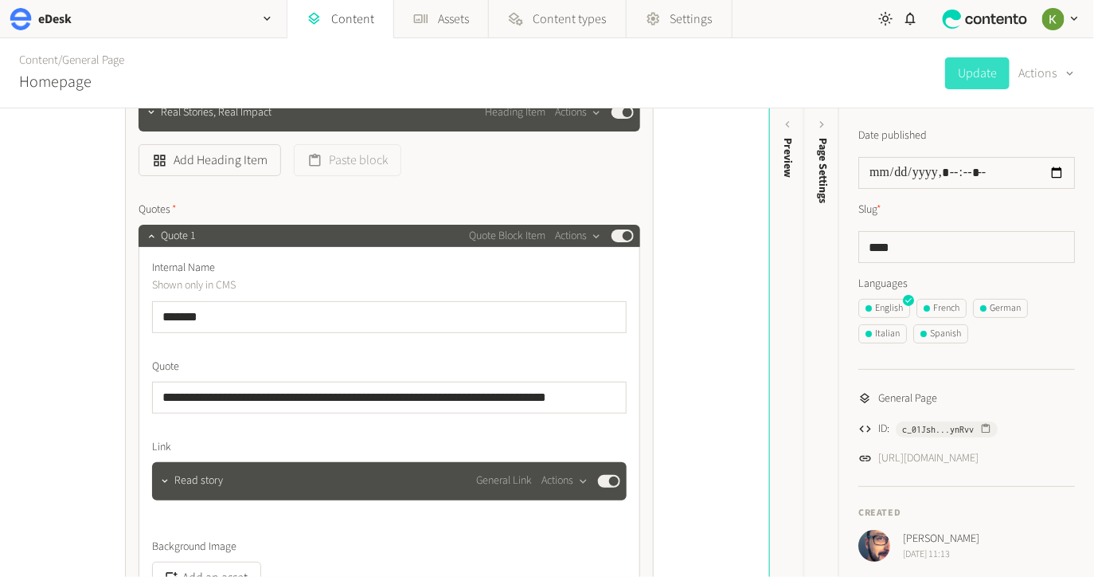
scroll to position [450, 0]
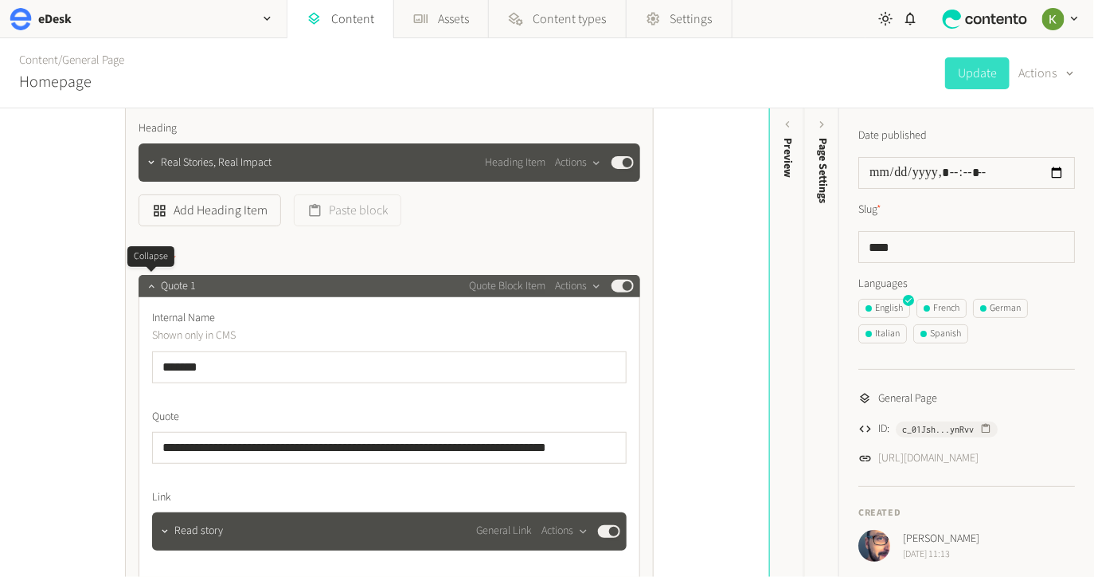
click at [147, 286] on icon "button" at bounding box center [151, 285] width 11 height 11
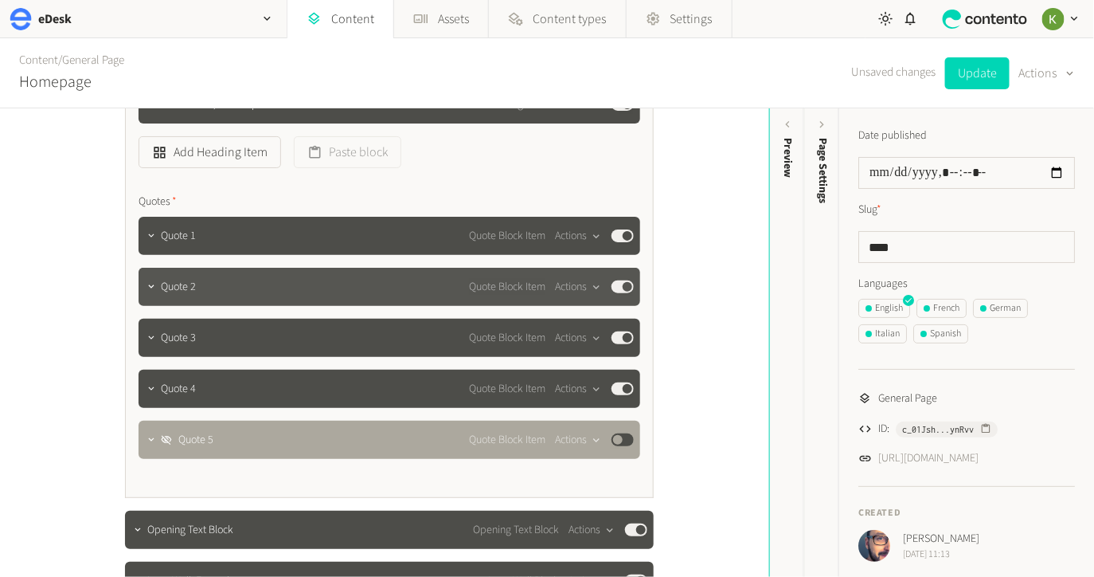
scroll to position [577, 0]
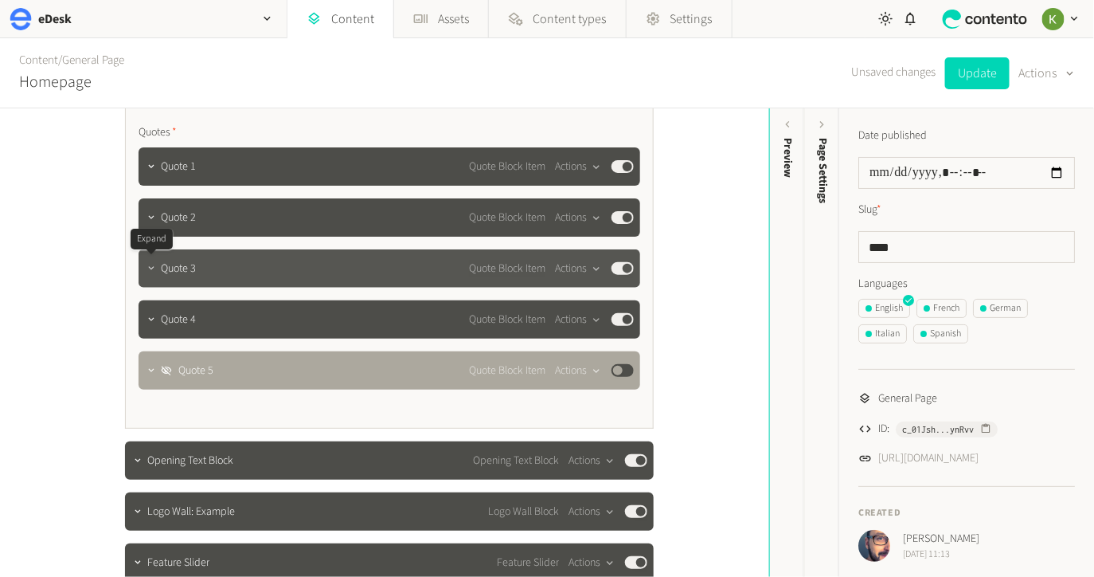
click at [154, 272] on icon "button" at bounding box center [151, 268] width 11 height 11
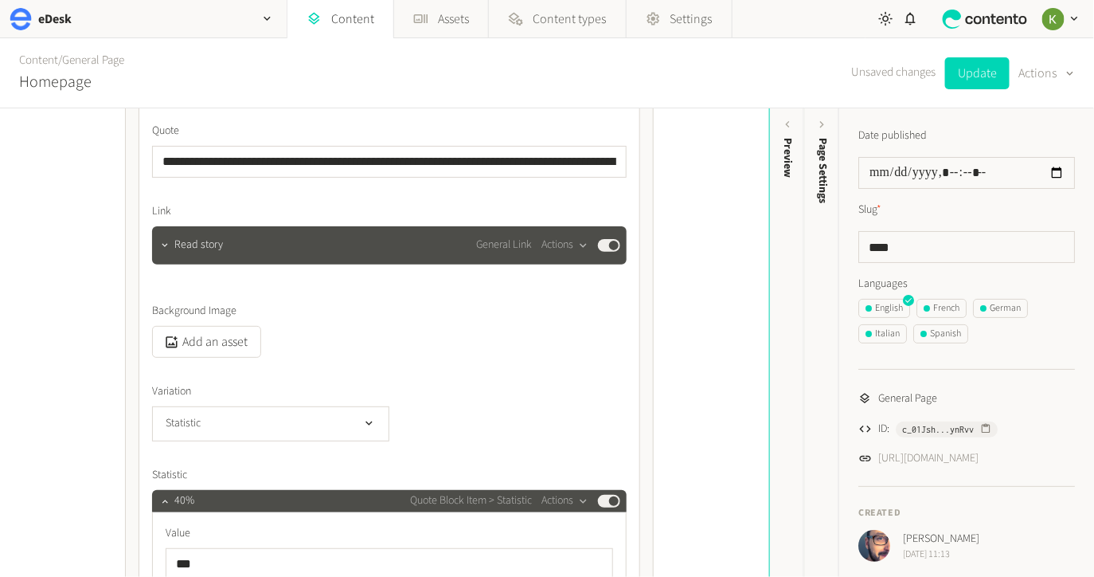
scroll to position [842, 0]
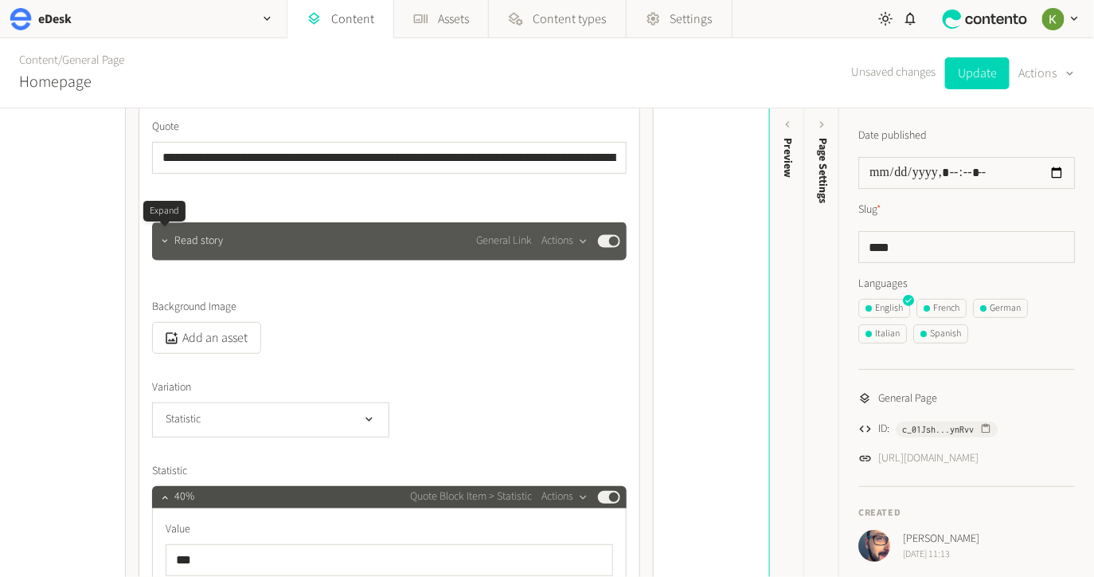
click at [167, 246] on icon "button" at bounding box center [164, 241] width 11 height 11
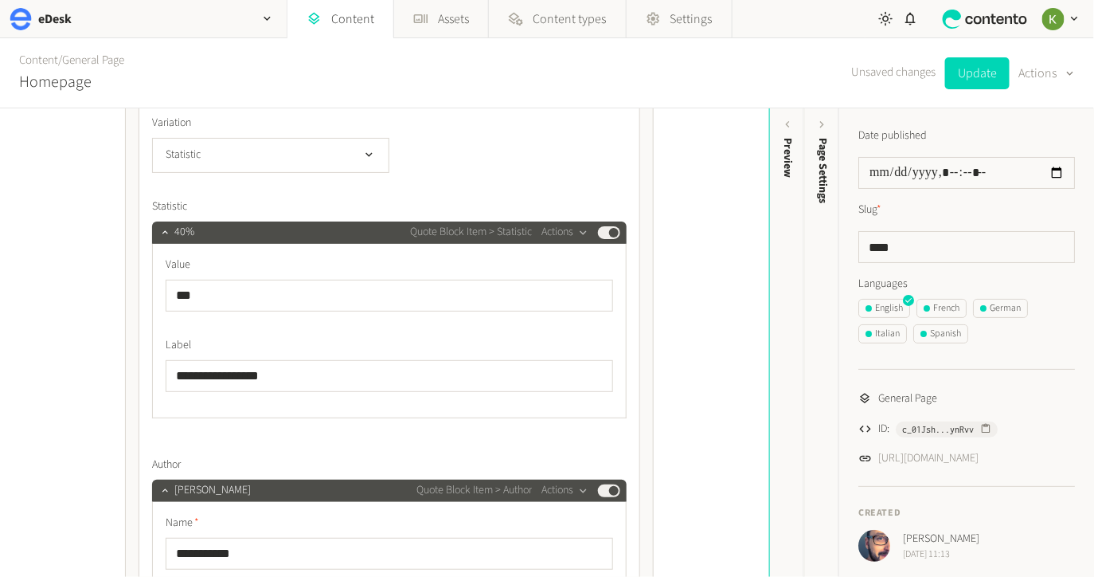
scroll to position [1454, 0]
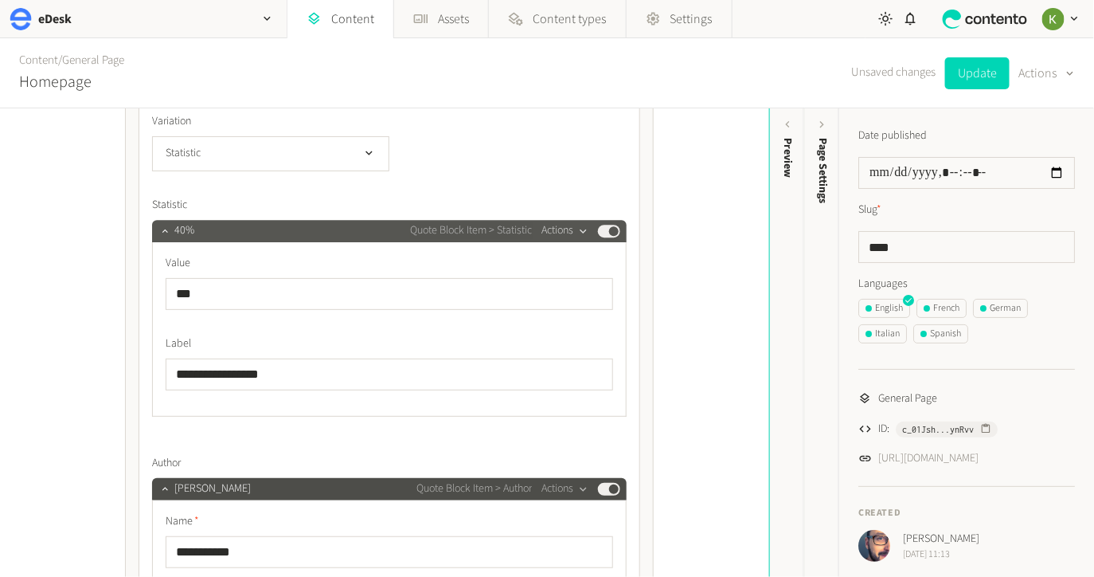
click at [574, 230] on div "button" at bounding box center [584, 231] width 20 height 14
click at [576, 351] on button "Delete" at bounding box center [593, 353] width 105 height 29
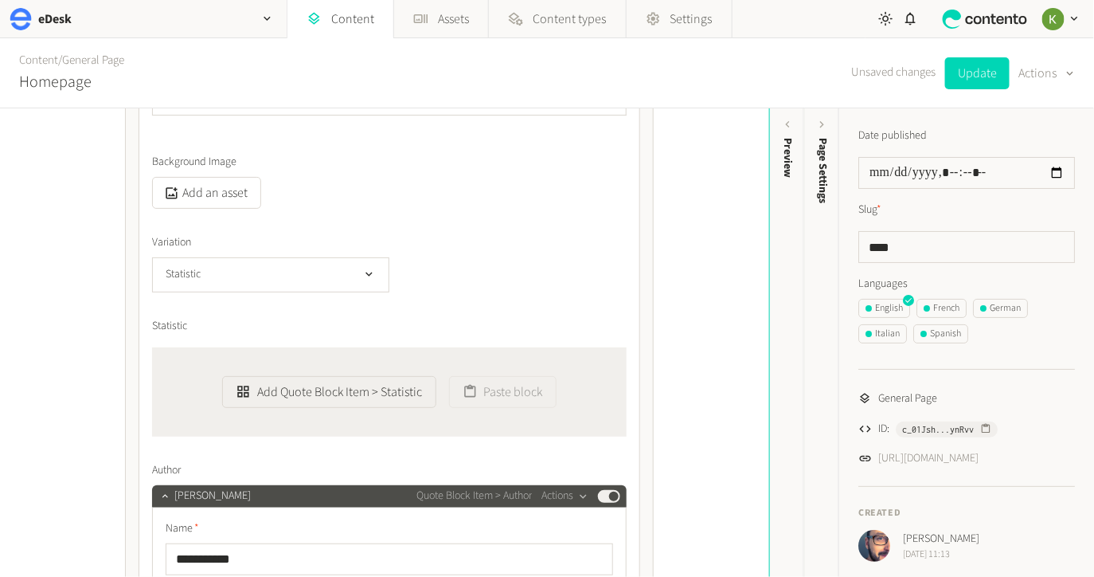
scroll to position [1359, 0]
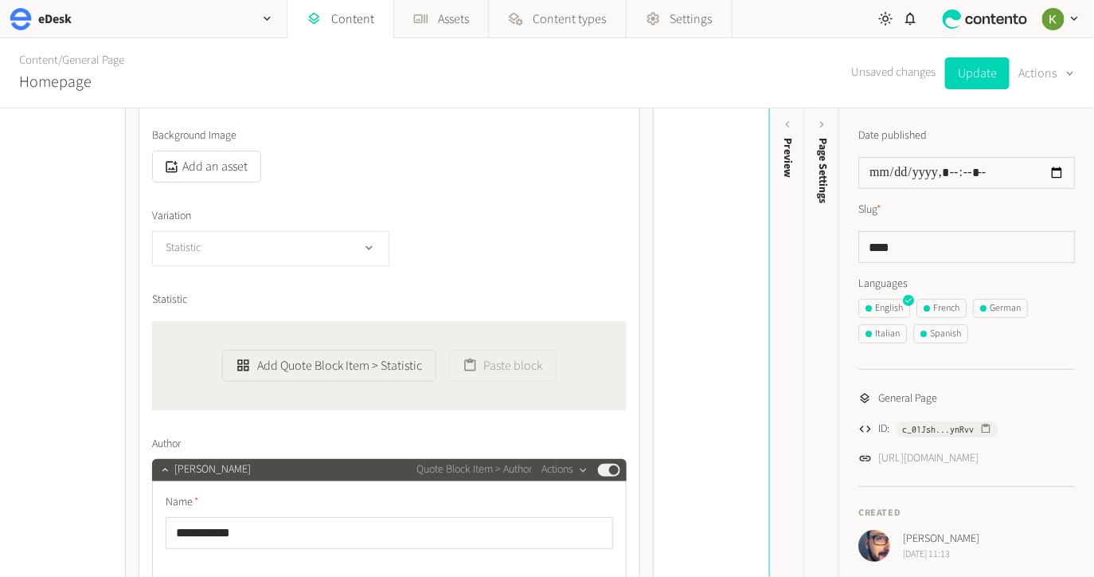
click at [359, 254] on button "Statistic" at bounding box center [270, 248] width 237 height 35
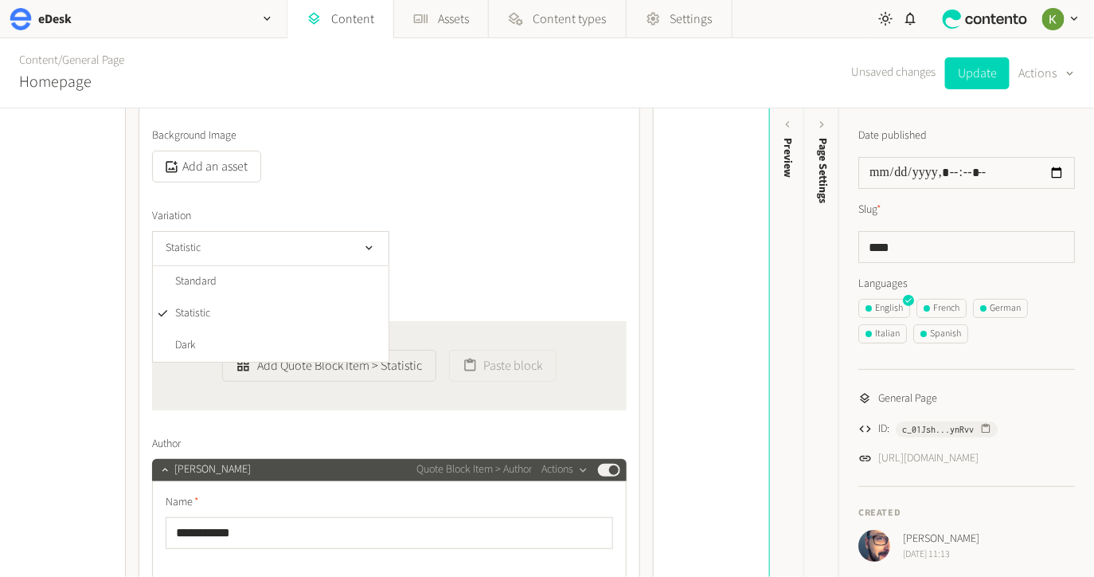
click at [465, 263] on div "Statistic Standard Statistic Dark" at bounding box center [389, 248] width 475 height 35
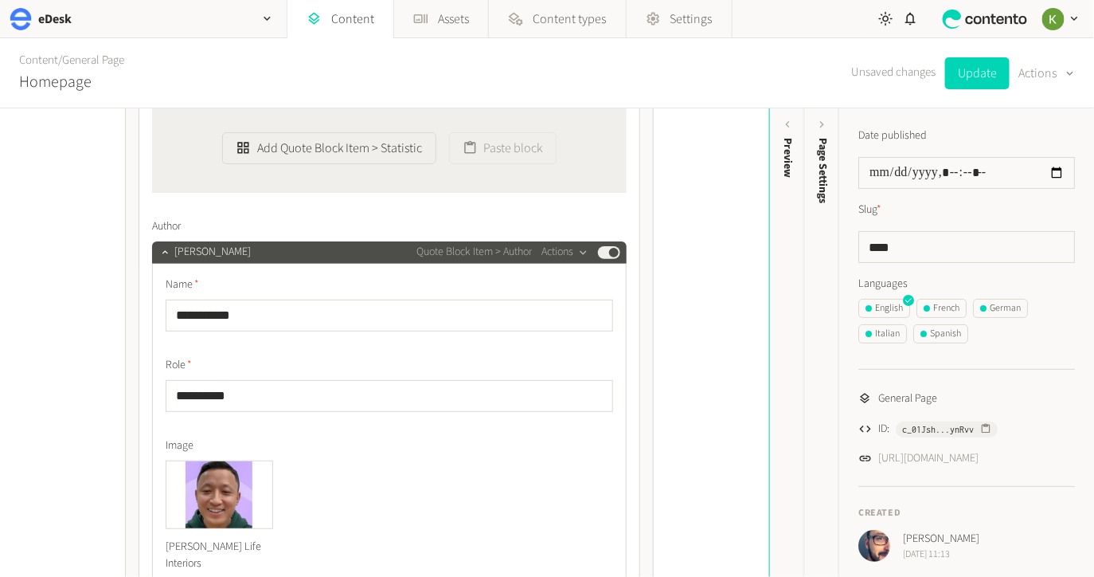
scroll to position [1544, 0]
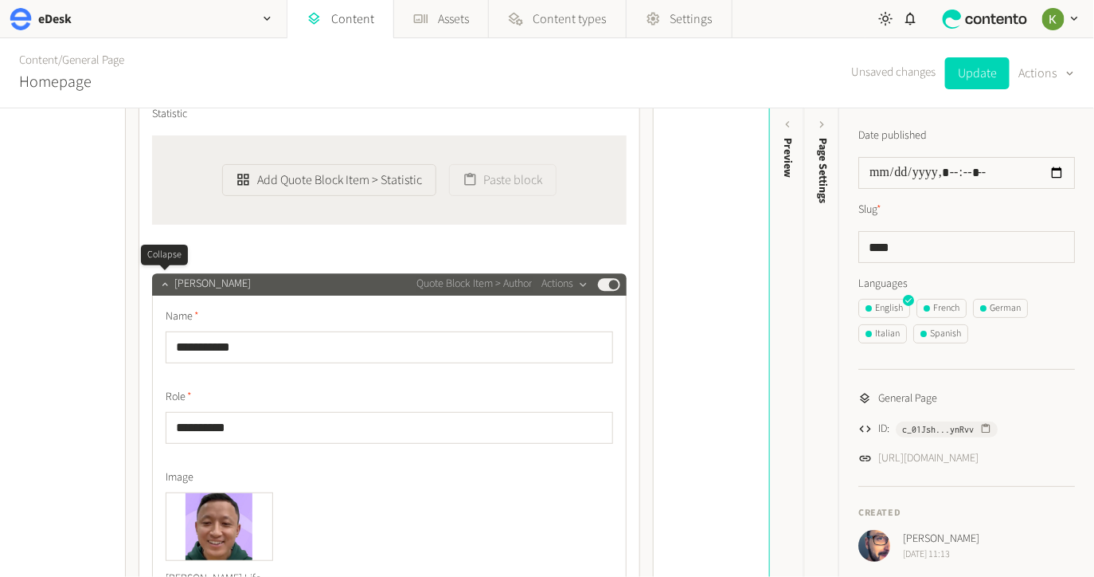
click at [163, 284] on icon "button" at bounding box center [164, 283] width 11 height 11
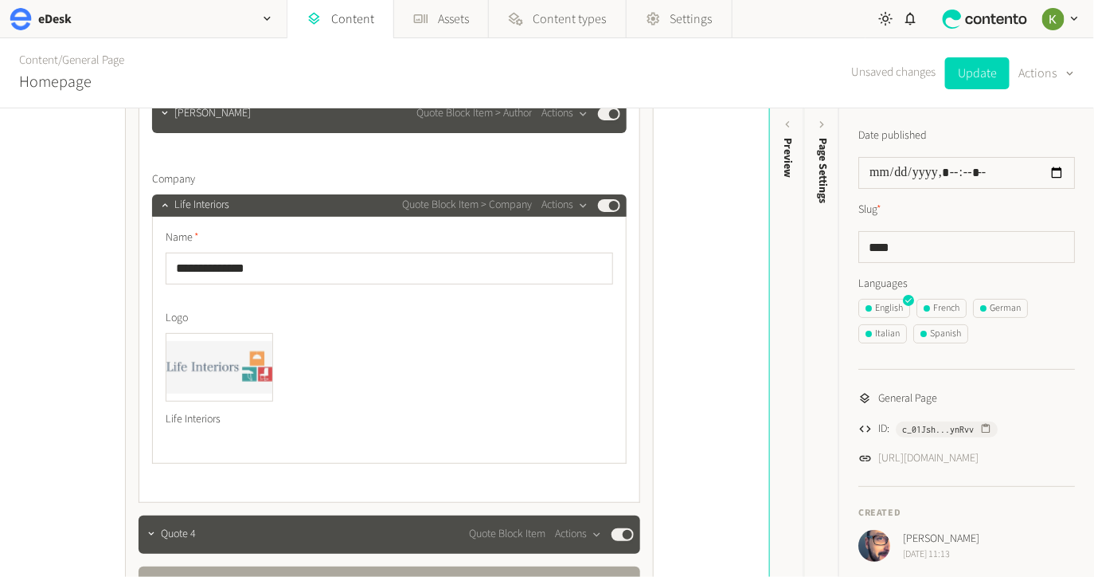
scroll to position [1772, 0]
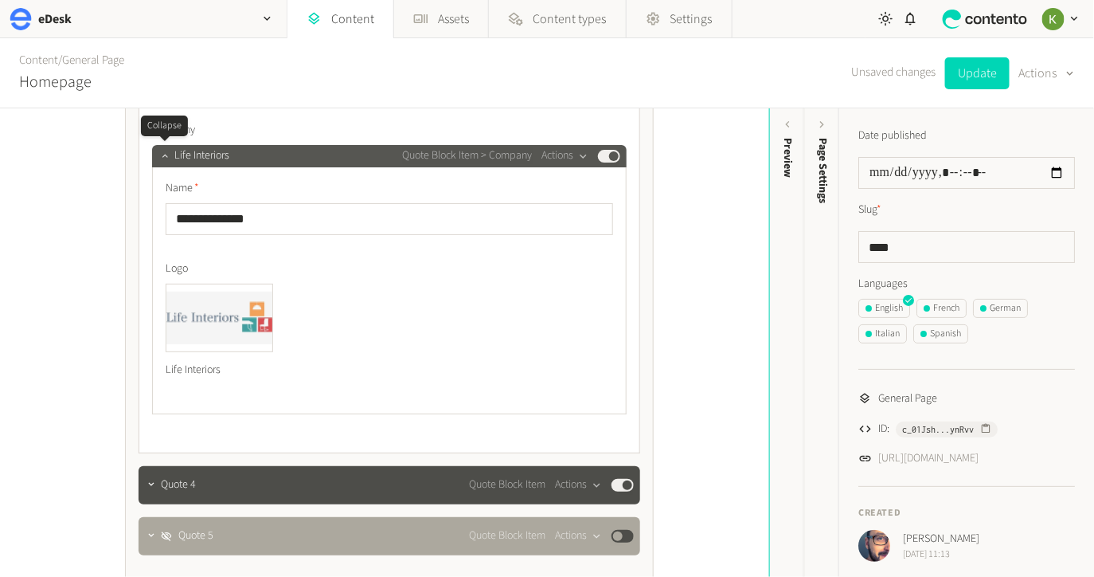
click at [160, 154] on icon "button" at bounding box center [164, 155] width 11 height 11
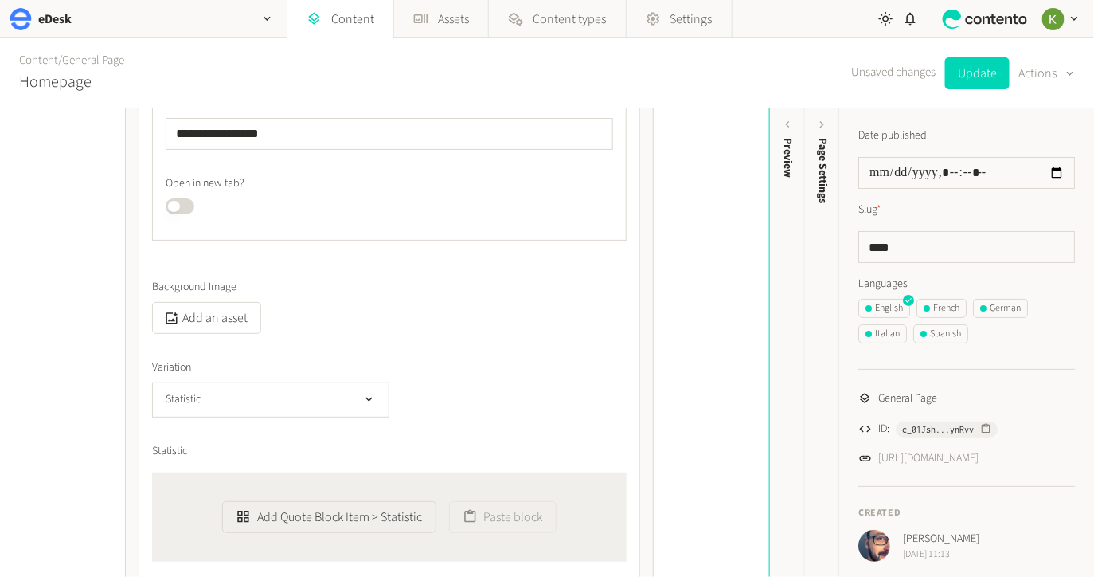
scroll to position [1278, 0]
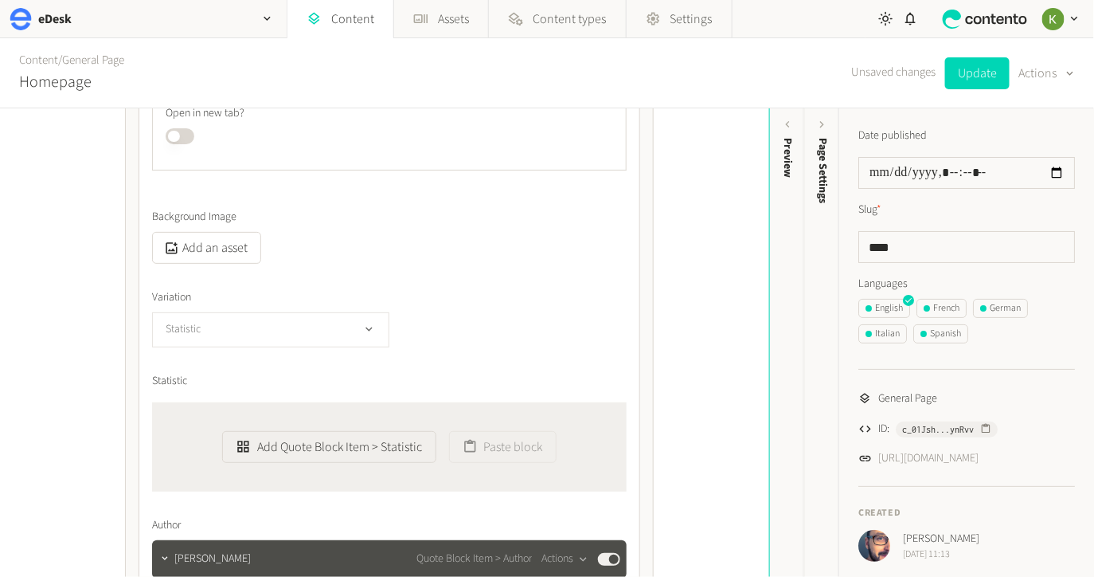
click at [343, 325] on button "Statistic" at bounding box center [270, 329] width 237 height 35
click at [288, 418] on li "Dark" at bounding box center [271, 427] width 236 height 32
click at [987, 74] on button "Update" at bounding box center [977, 73] width 65 height 32
click at [377, 331] on button "Dark" at bounding box center [270, 329] width 237 height 35
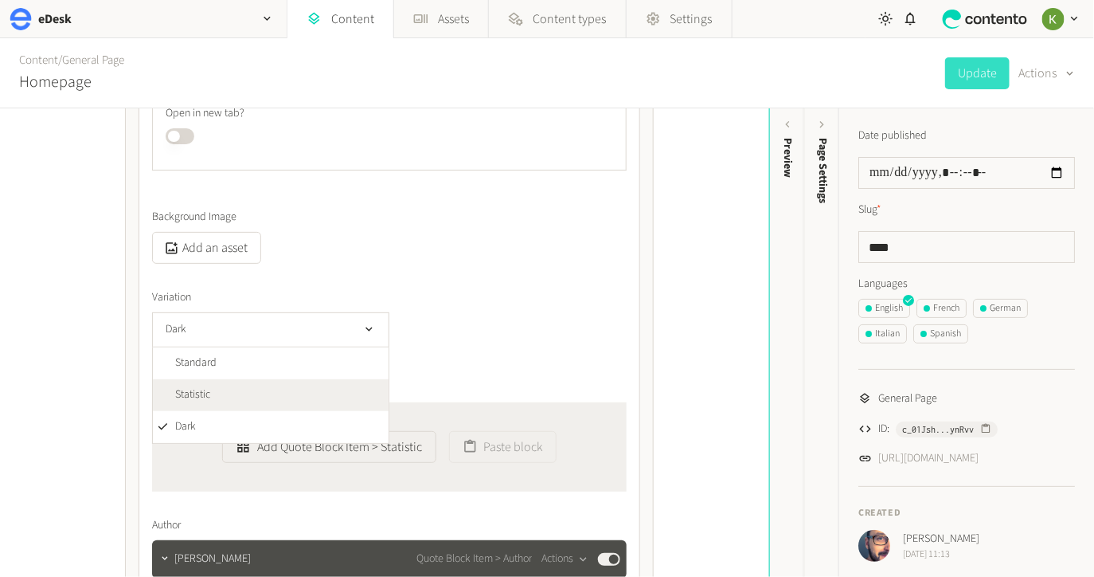
drag, startPoint x: 309, startPoint y: 383, endPoint x: 451, endPoint y: 335, distance: 149.9
click at [309, 383] on li "Statistic" at bounding box center [271, 395] width 236 height 32
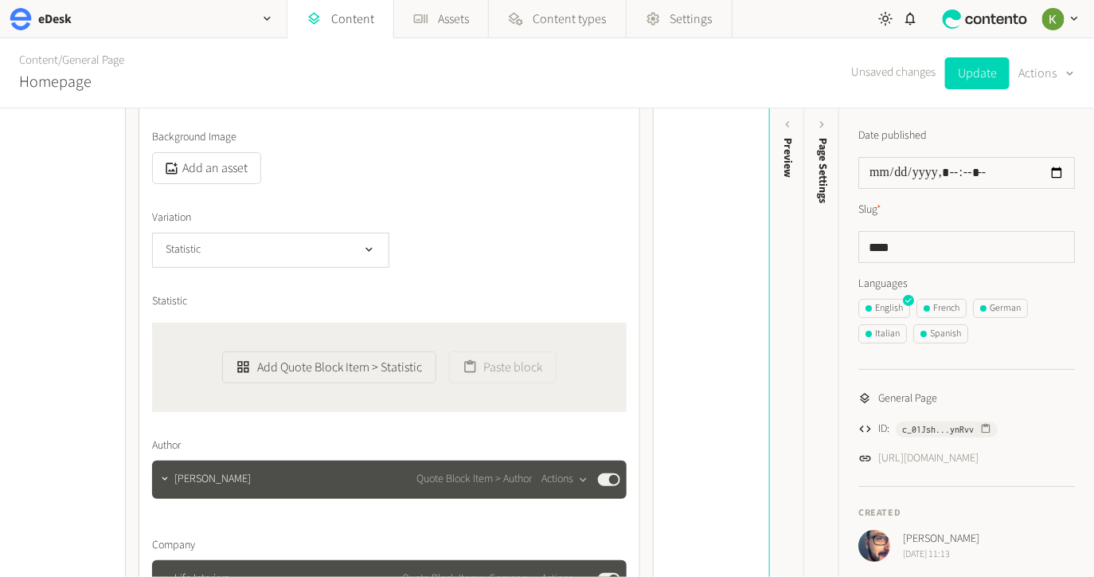
scroll to position [1408, 0]
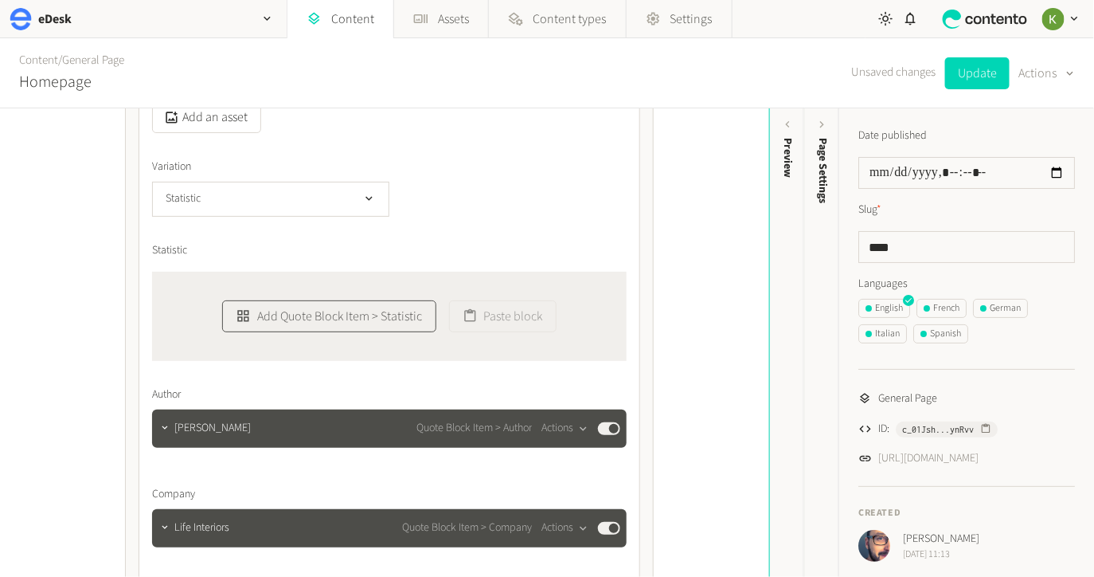
click at [346, 322] on button "Add Quote Block Item > Statistic" at bounding box center [328, 316] width 213 height 32
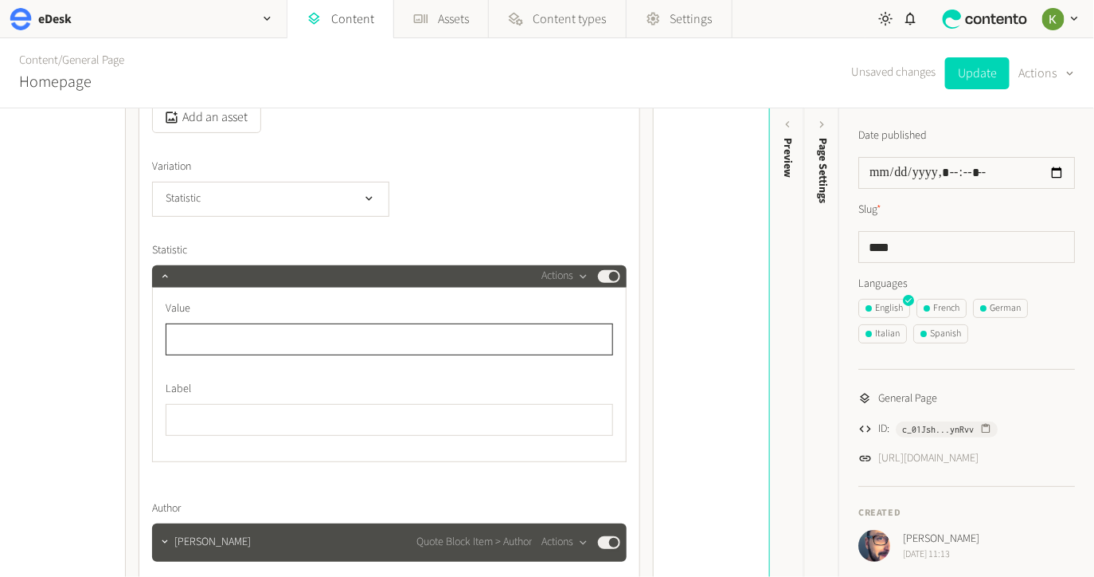
click at [334, 326] on input "text" at bounding box center [390, 339] width 448 height 32
type input "***"
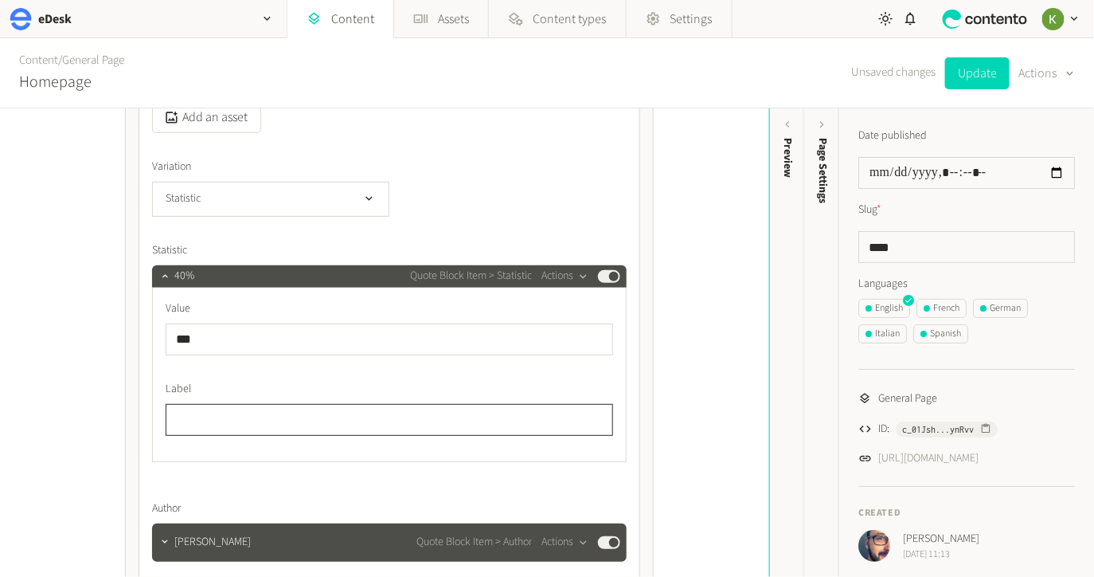
click at [248, 425] on input "text" at bounding box center [390, 420] width 448 height 32
type input "**********"
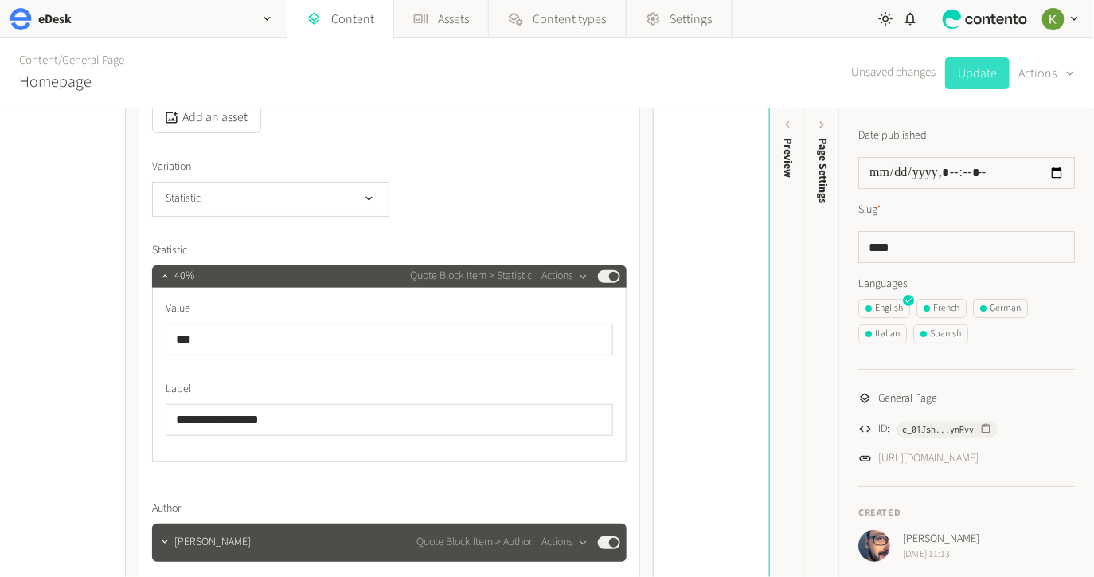
click at [978, 78] on button "Update" at bounding box center [977, 73] width 65 height 32
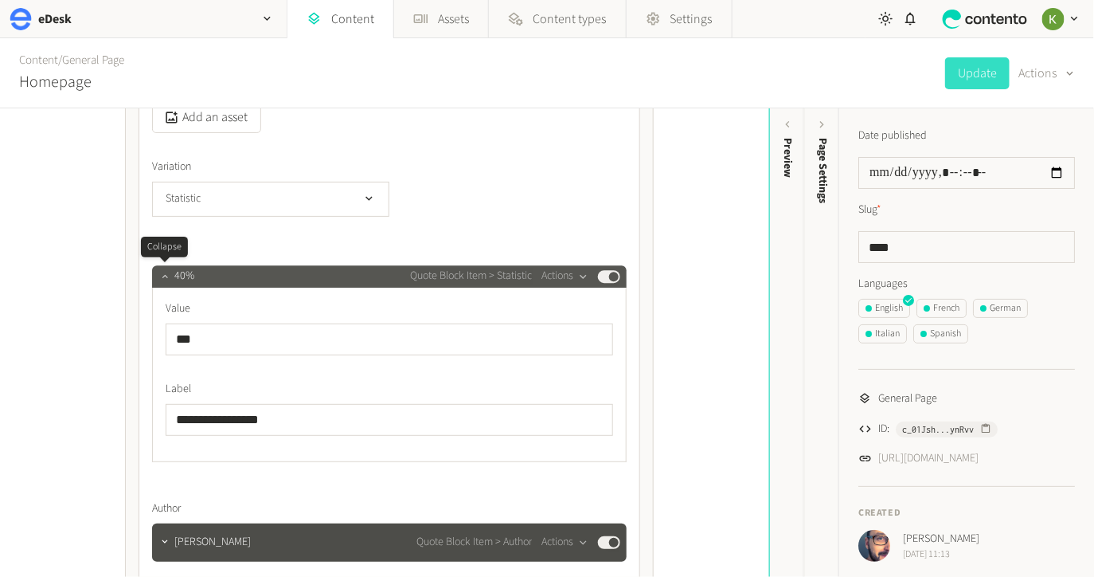
click at [162, 277] on icon "button" at bounding box center [165, 275] width 6 height 3
click at [162, 277] on button "button" at bounding box center [164, 274] width 19 height 19
click at [162, 277] on icon "button" at bounding box center [165, 275] width 6 height 3
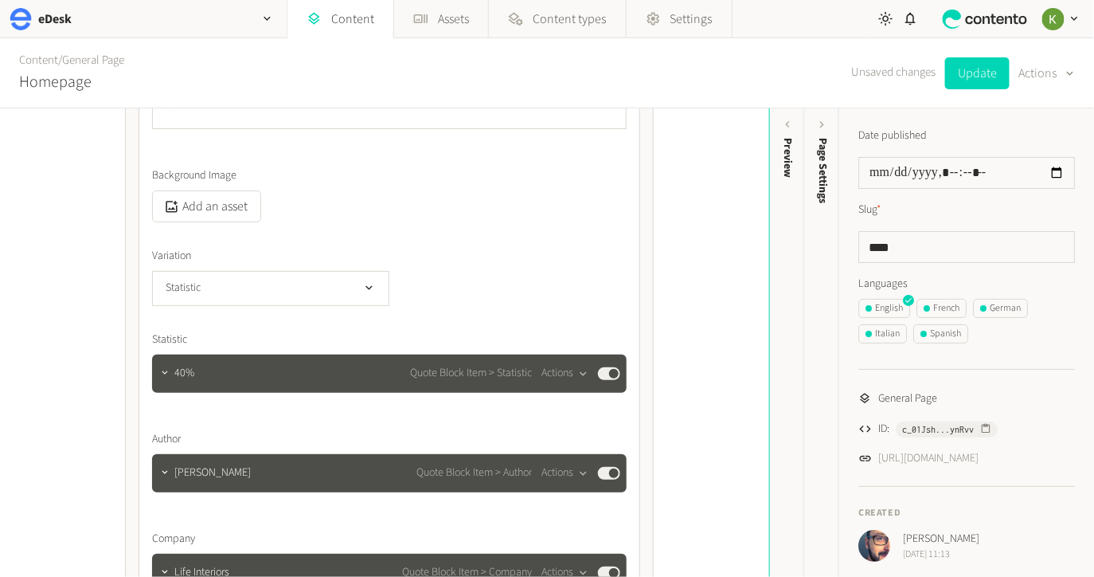
scroll to position [1315, 0]
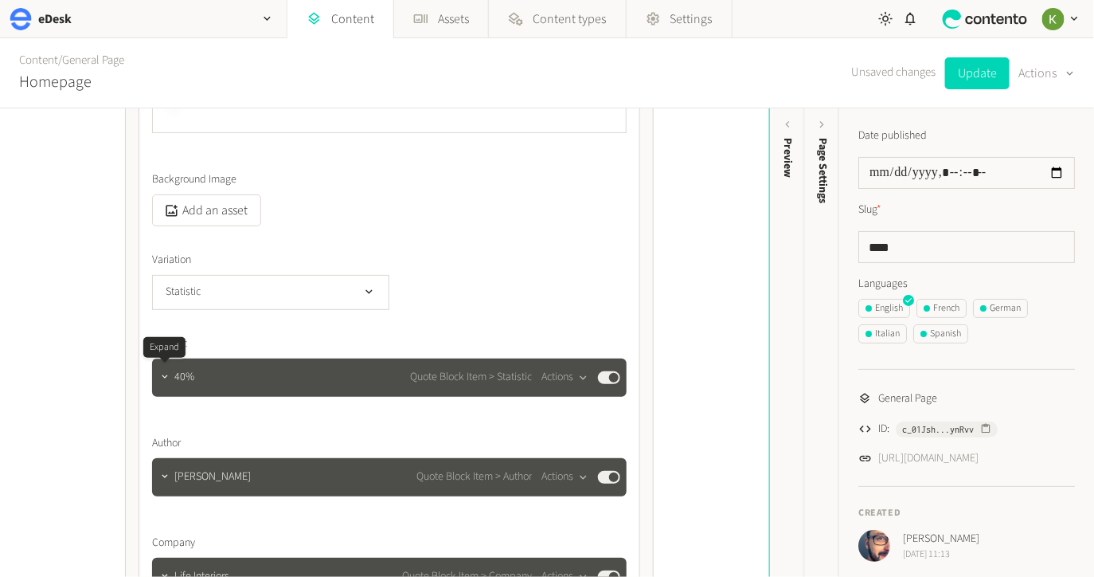
drag, startPoint x: 162, startPoint y: 371, endPoint x: 283, endPoint y: 335, distance: 125.7
click at [162, 371] on icon "button" at bounding box center [164, 376] width 11 height 11
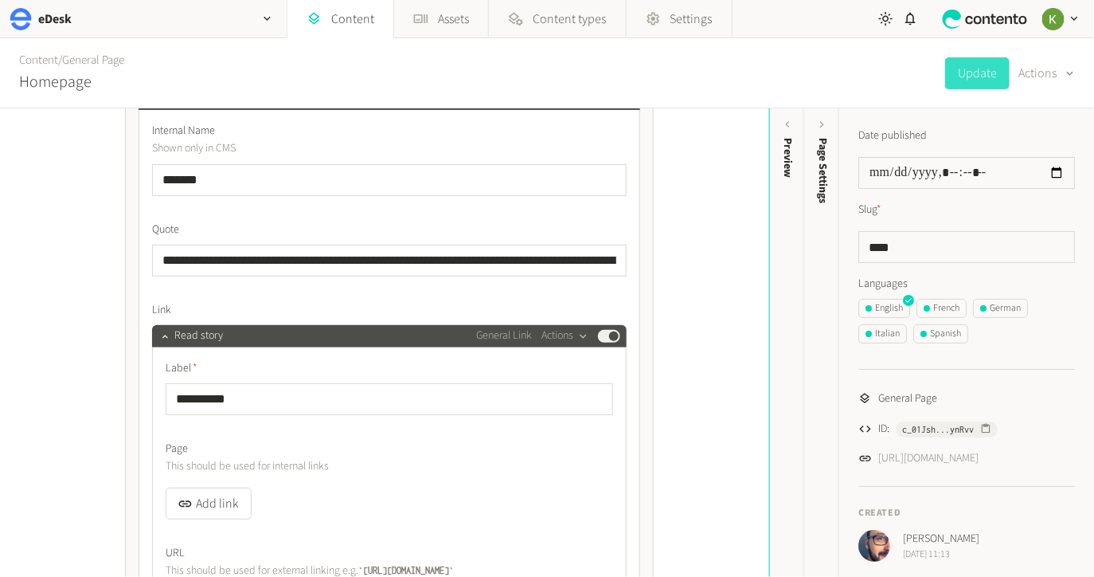
scroll to position [778, 0]
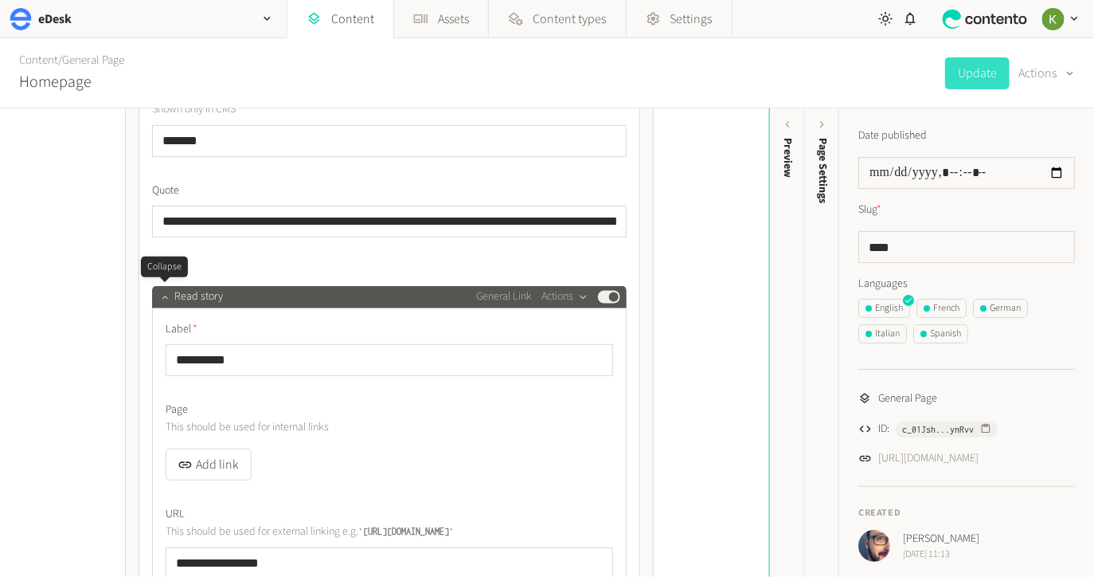
click at [166, 295] on icon "button" at bounding box center [164, 297] width 11 height 11
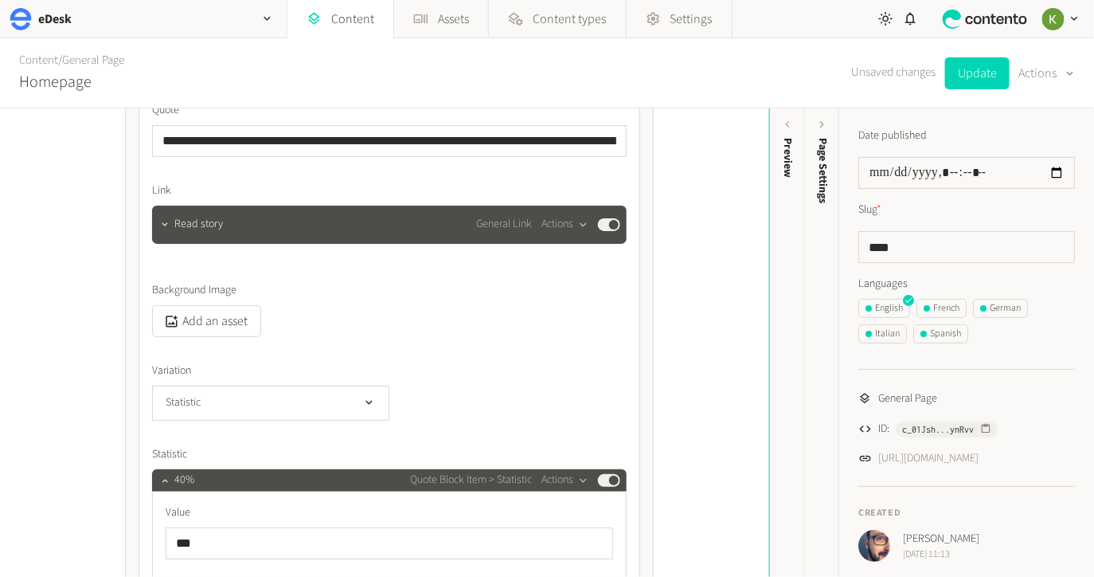
scroll to position [843, 0]
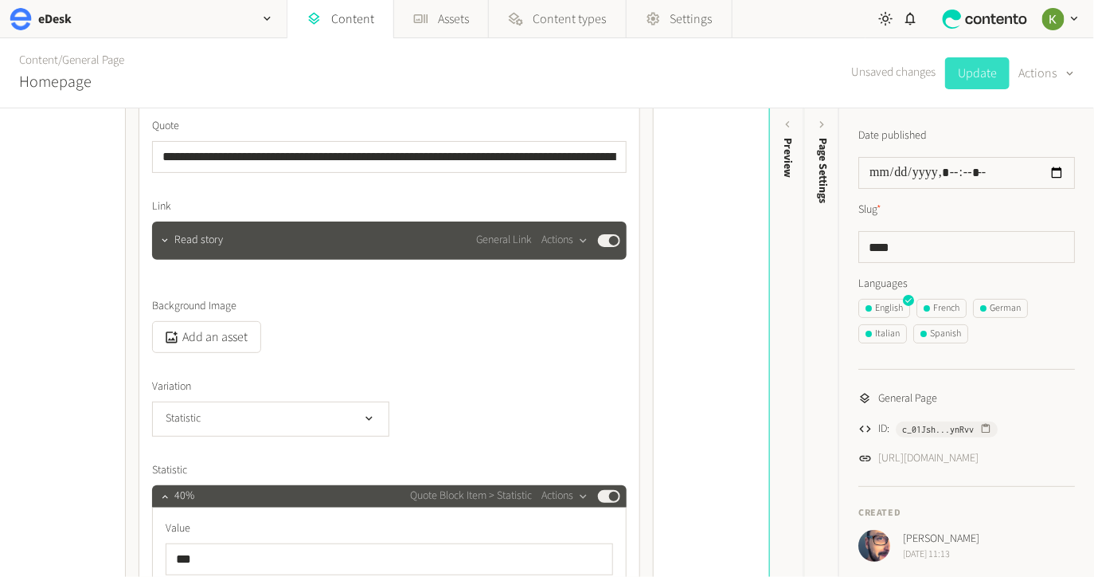
click at [981, 78] on button "Update" at bounding box center [977, 73] width 65 height 32
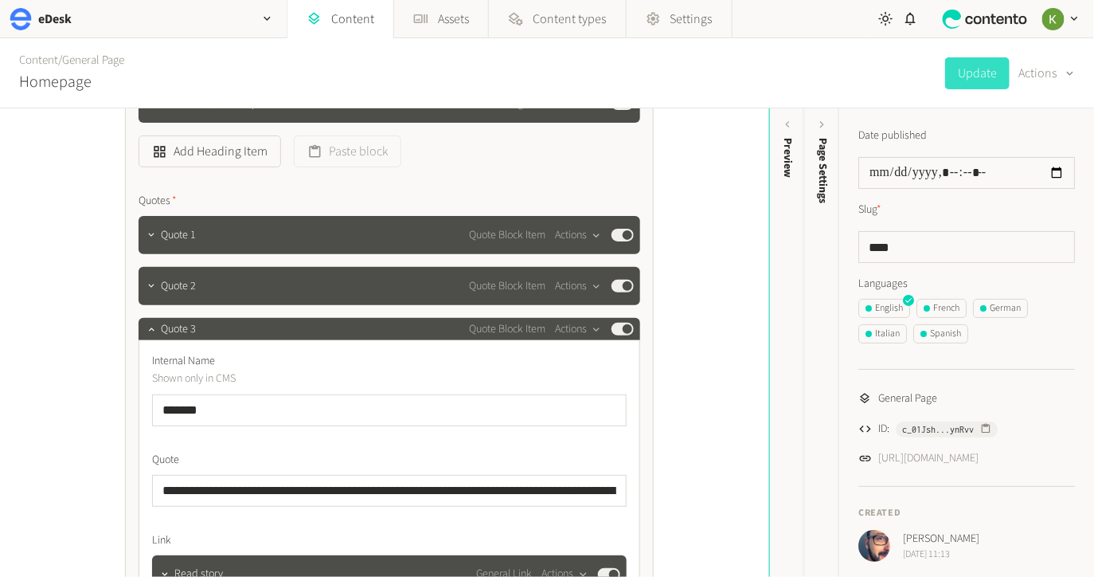
scroll to position [463, 0]
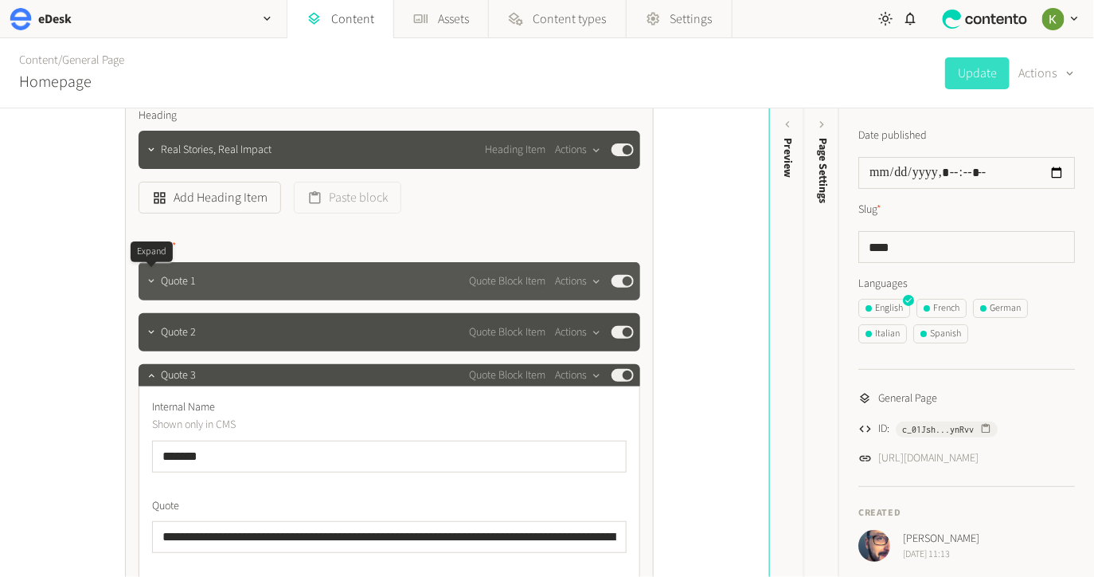
click at [154, 282] on icon "button" at bounding box center [151, 281] width 11 height 11
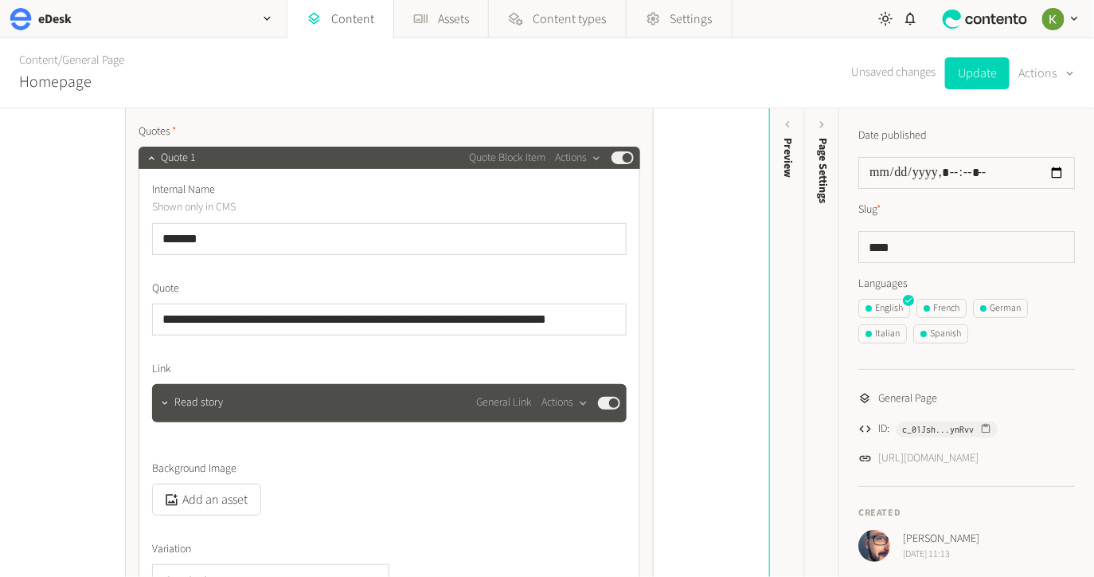
scroll to position [640, 0]
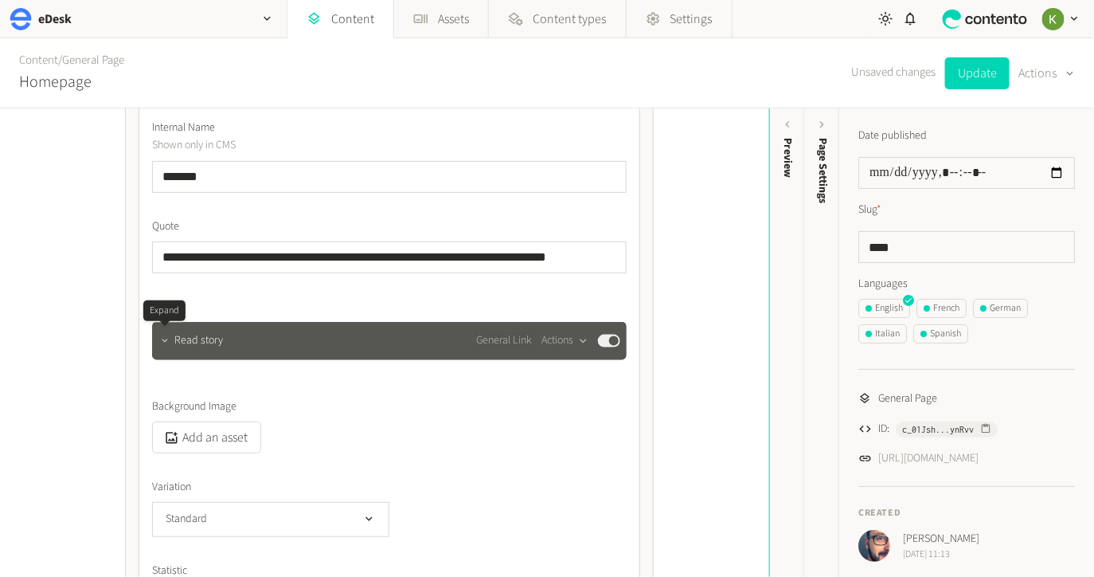
click at [170, 345] on button "button" at bounding box center [164, 339] width 19 height 19
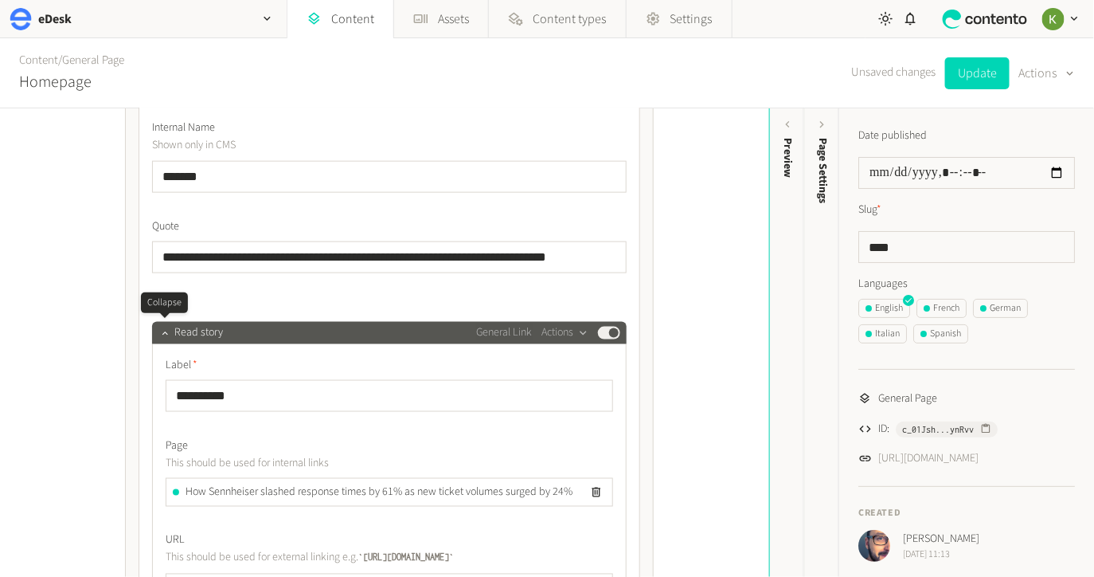
click at [164, 340] on div at bounding box center [164, 333] width 19 height 22
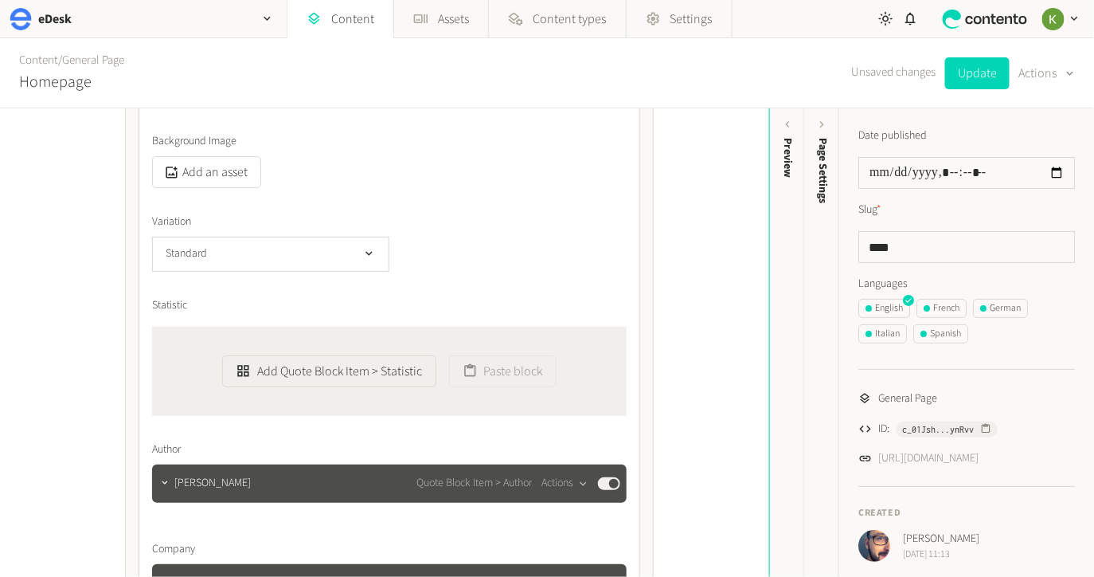
scroll to position [1303, 0]
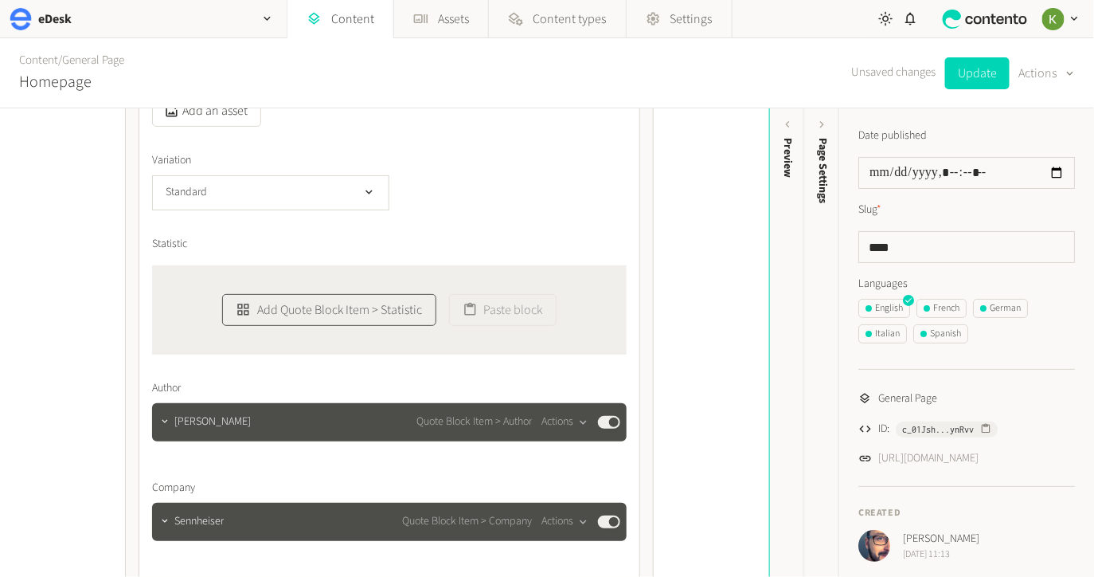
click at [327, 307] on button "Add Quote Block Item > Statistic" at bounding box center [328, 310] width 213 height 32
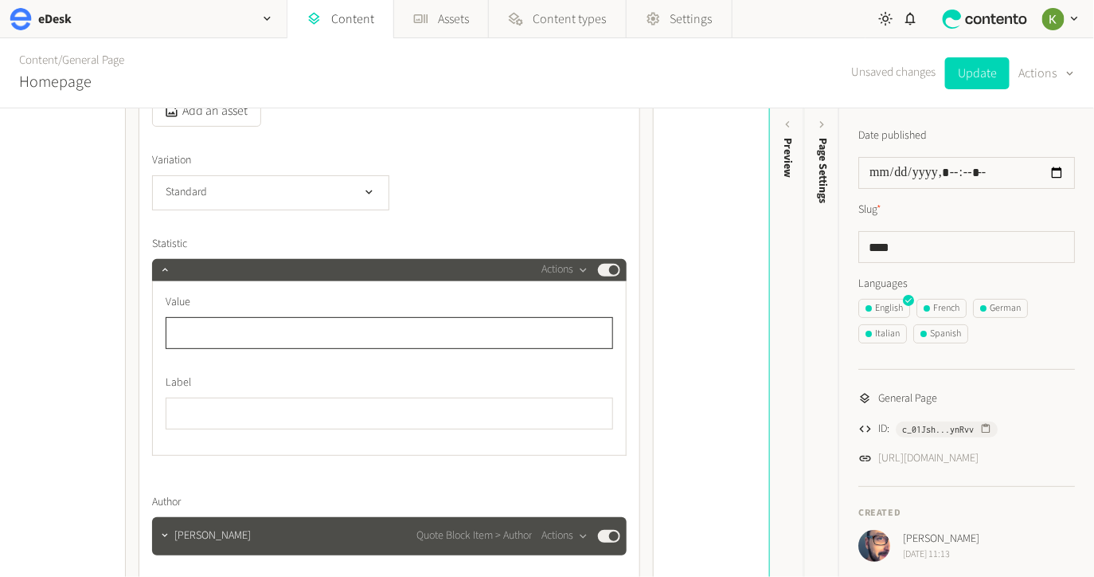
paste input "***"
type input "***"
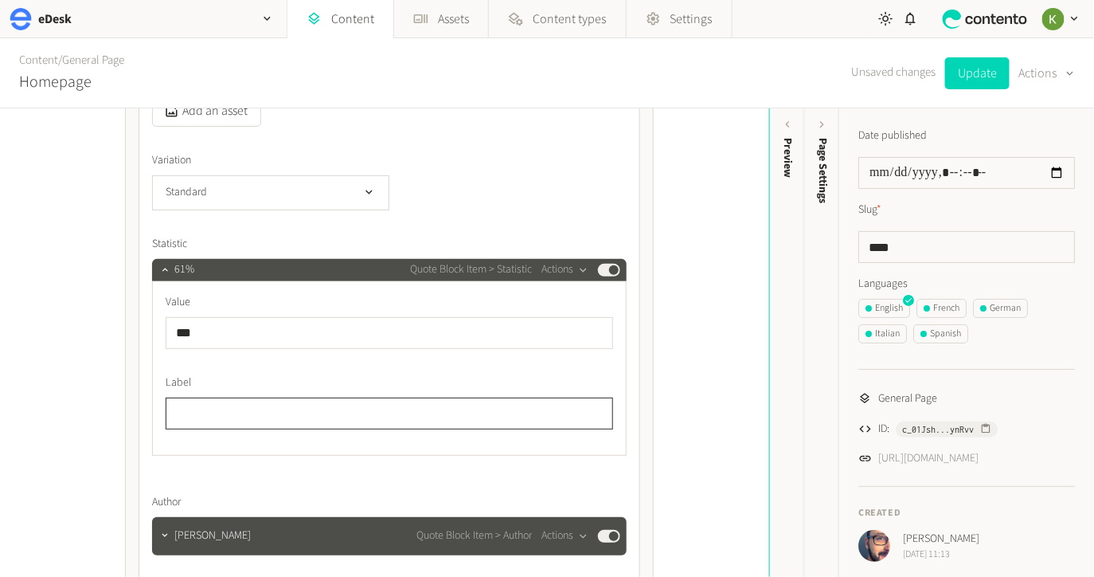
click at [264, 418] on input "text" at bounding box center [390, 413] width 448 height 32
paste input "**********"
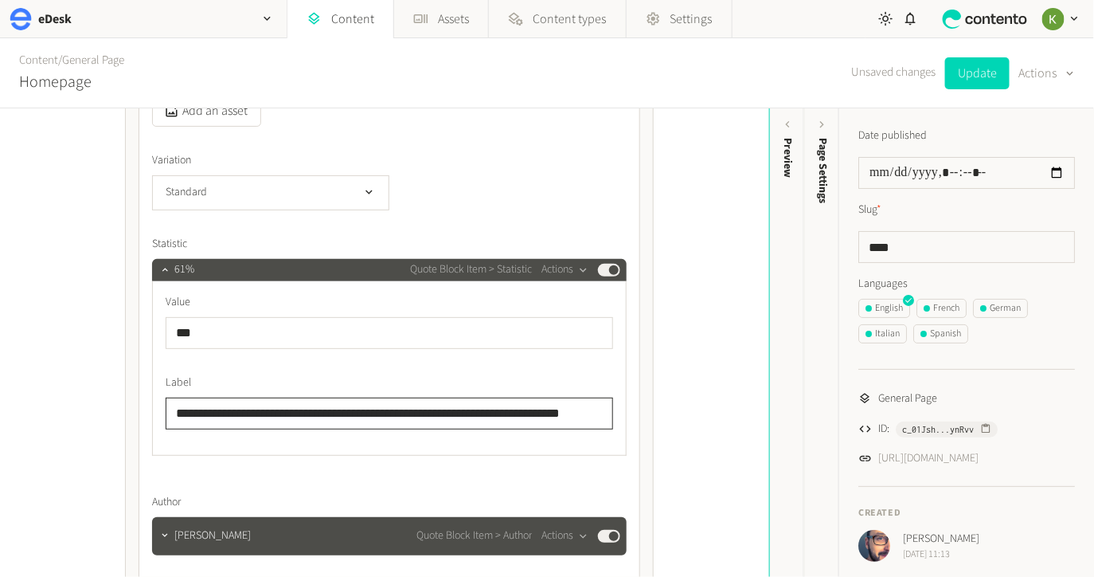
scroll to position [0, 22]
type input "**********"
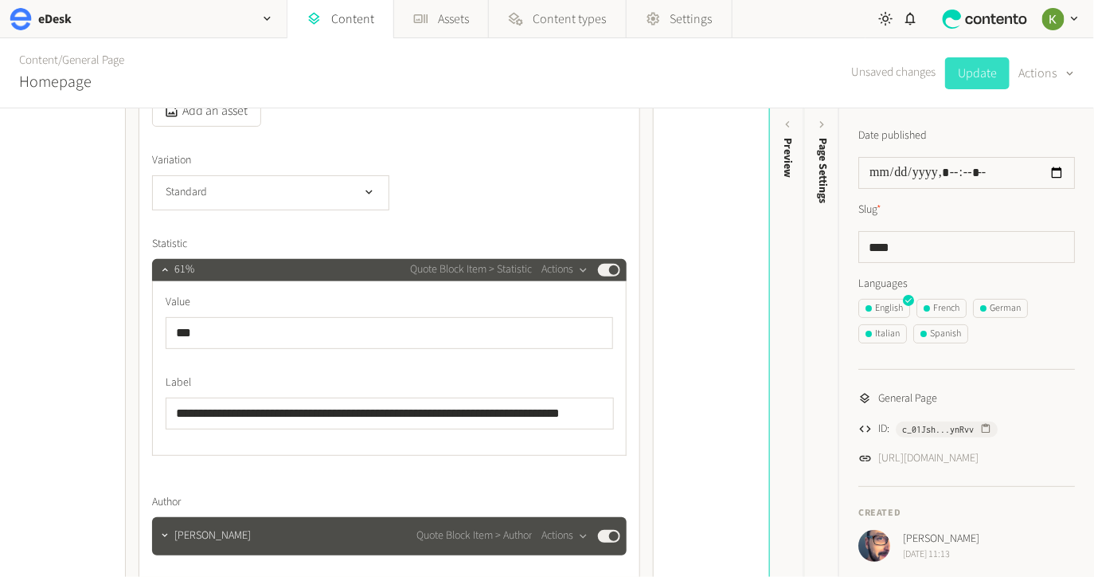
scroll to position [0, 0]
click at [977, 73] on button "Update" at bounding box center [977, 73] width 65 height 32
click at [302, 196] on button "Standard" at bounding box center [270, 192] width 237 height 35
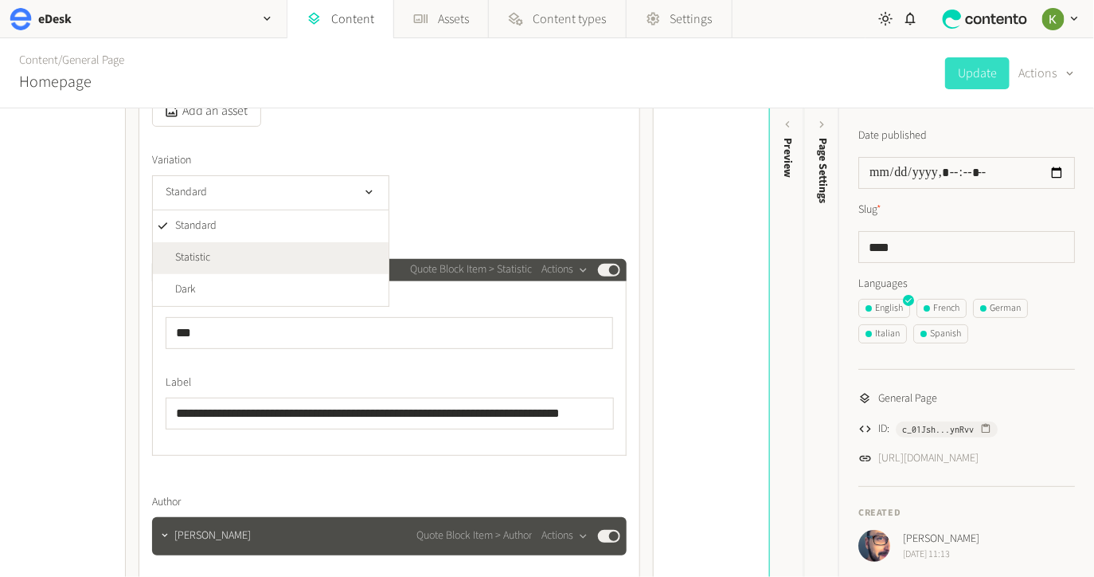
click at [270, 251] on li "Statistic" at bounding box center [271, 258] width 236 height 32
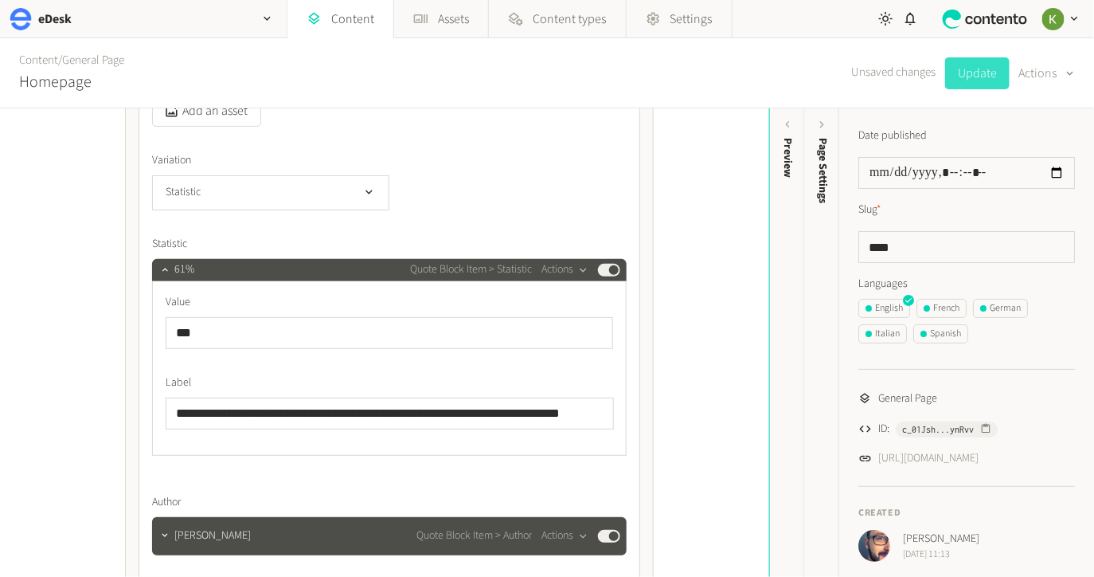
click at [977, 73] on button "Update" at bounding box center [977, 73] width 65 height 32
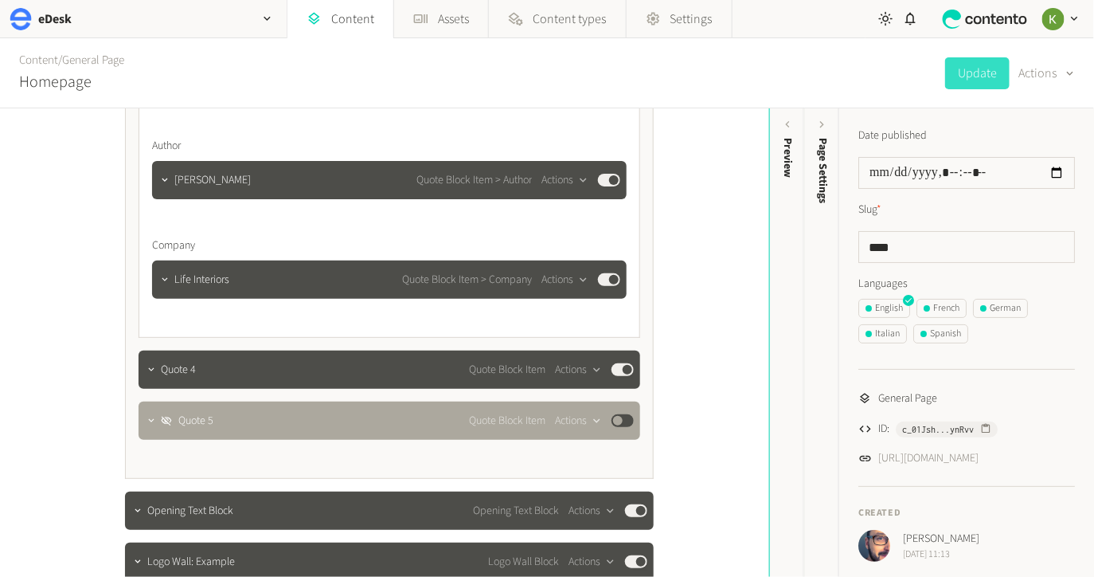
scroll to position [2732, 0]
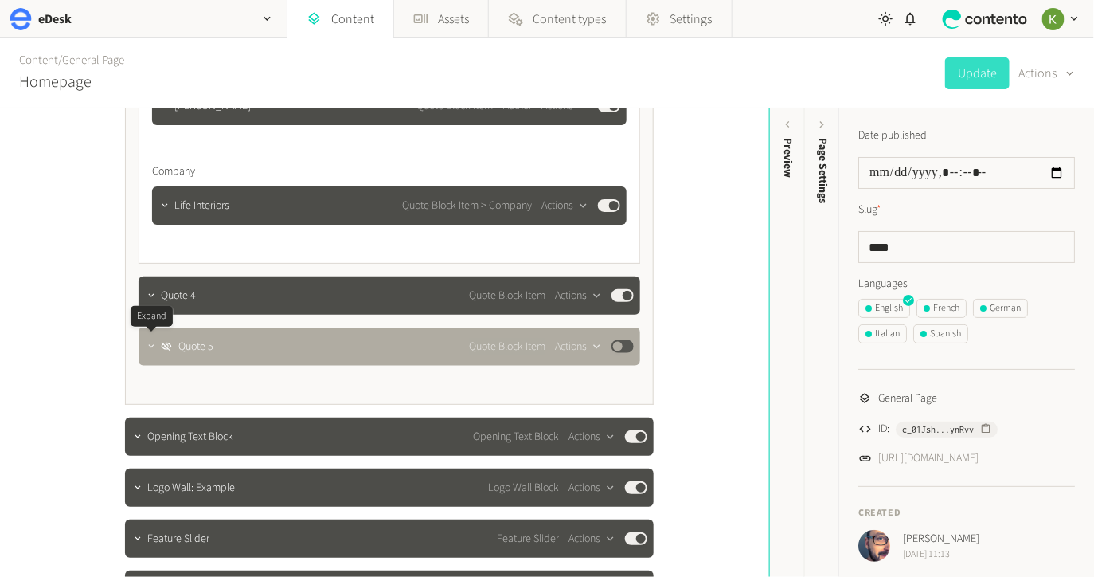
click at [153, 346] on icon "button" at bounding box center [151, 346] width 11 height 11
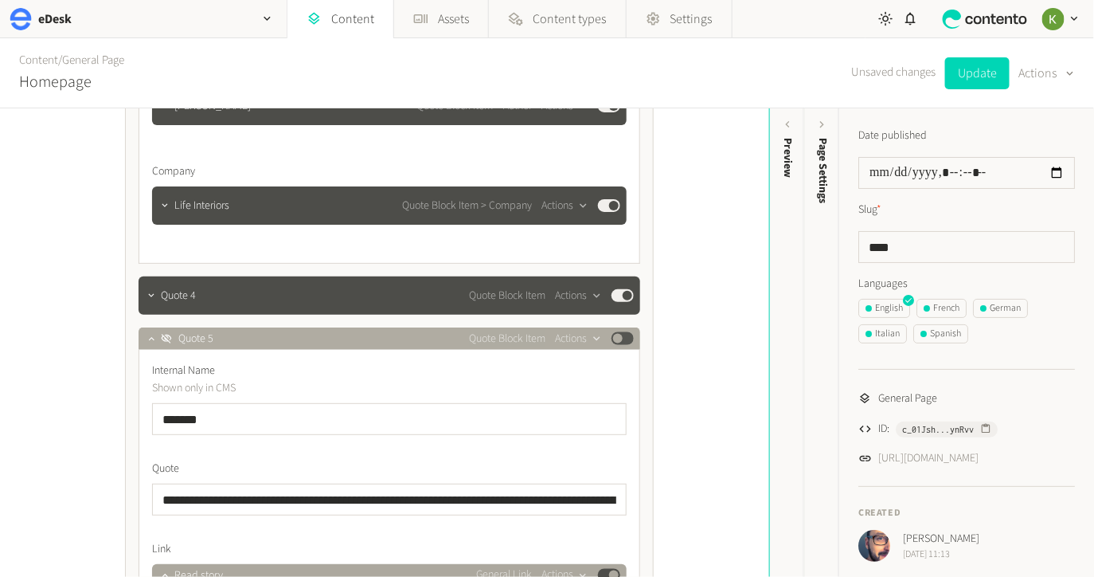
click at [628, 335] on button "Published" at bounding box center [623, 338] width 22 height 13
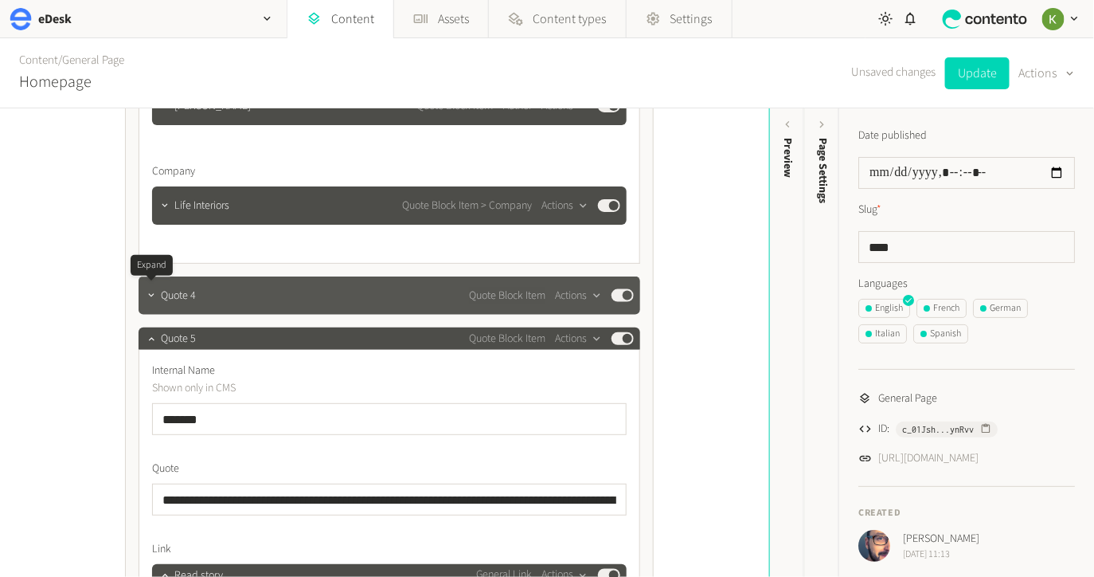
click at [157, 299] on button "button" at bounding box center [151, 293] width 19 height 19
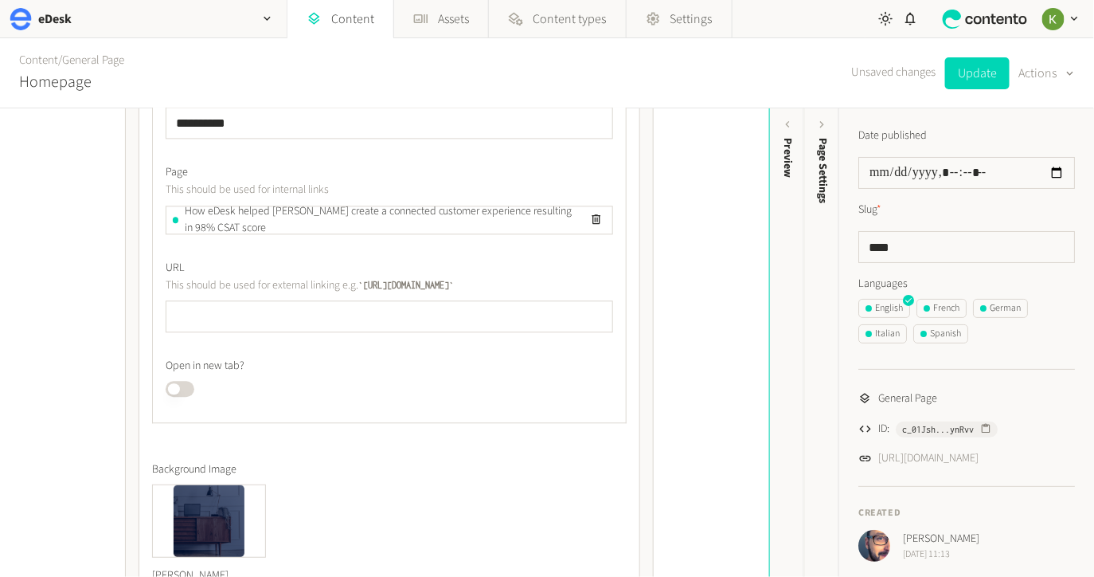
scroll to position [3263, 0]
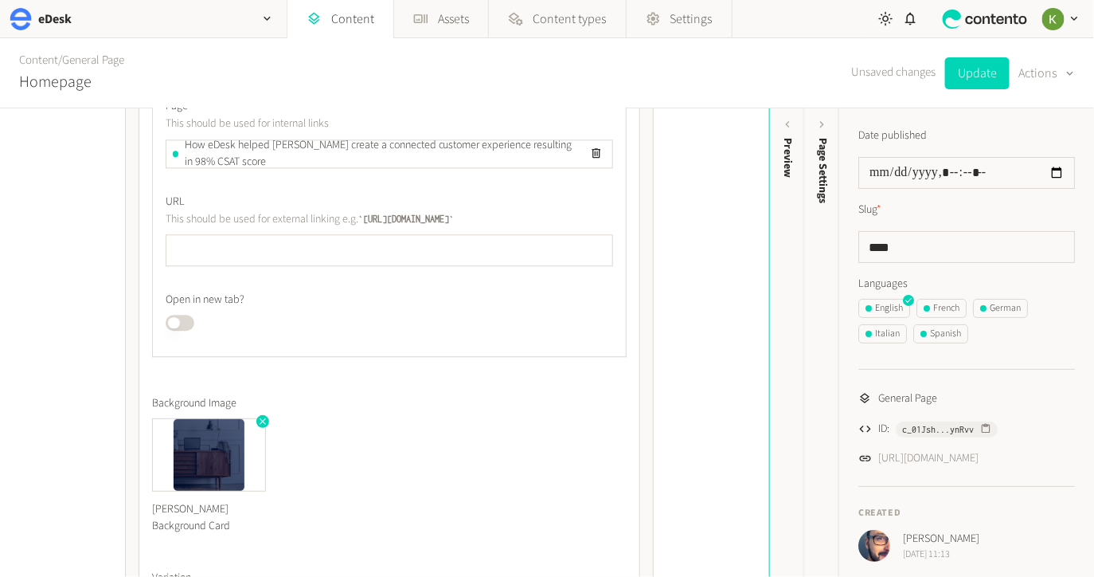
click at [260, 421] on icon "button" at bounding box center [262, 421] width 11 height 11
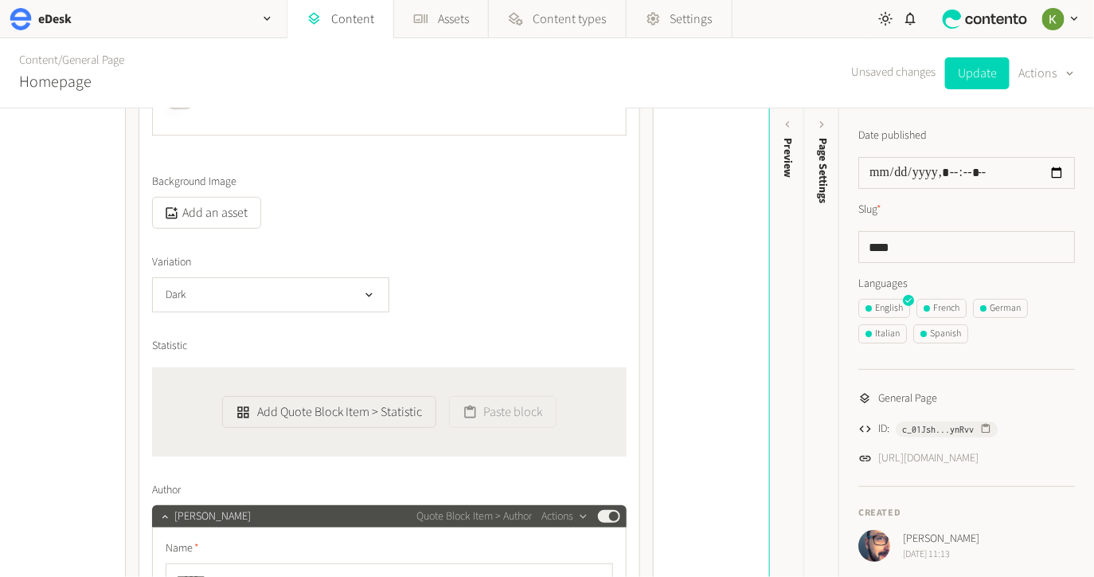
scroll to position [3591, 0]
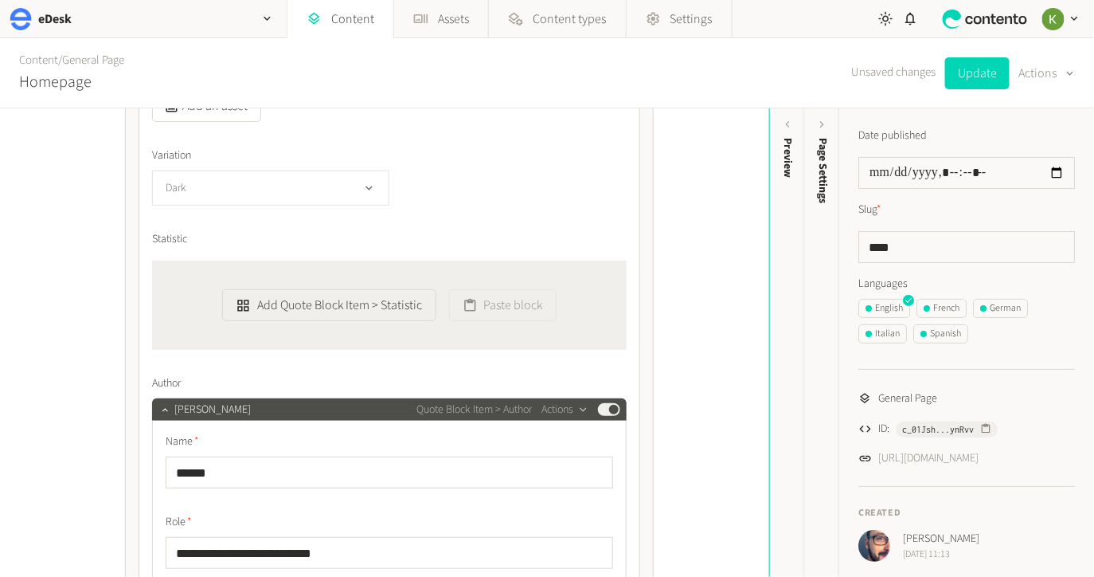
click at [338, 198] on button "Dark" at bounding box center [270, 187] width 237 height 35
click at [558, 178] on div "Dark Standard Statistic Dark" at bounding box center [389, 187] width 475 height 35
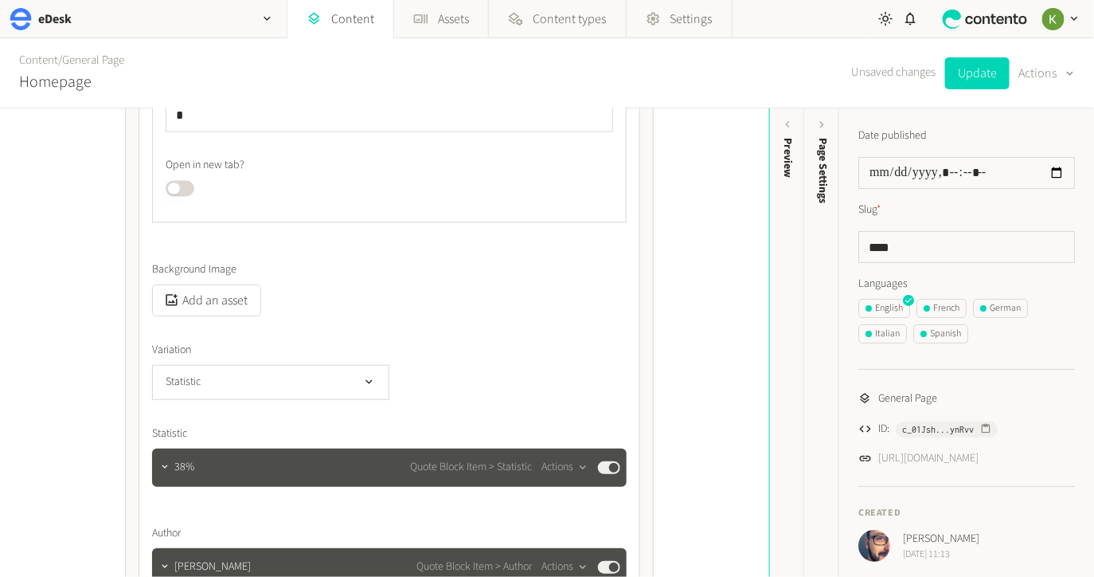
scroll to position [5112, 0]
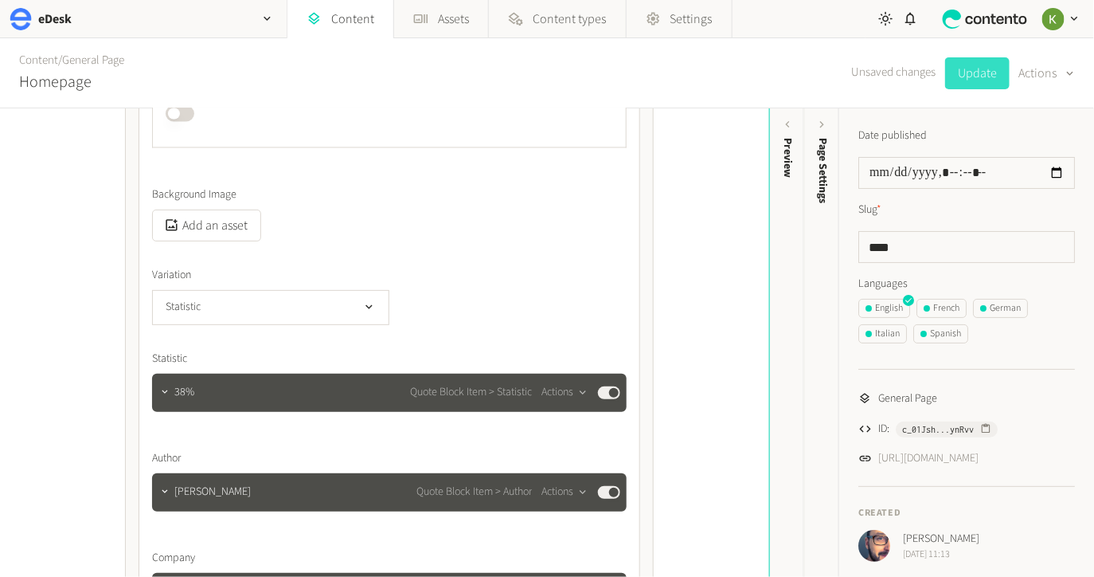
click at [977, 68] on button "Update" at bounding box center [977, 73] width 65 height 32
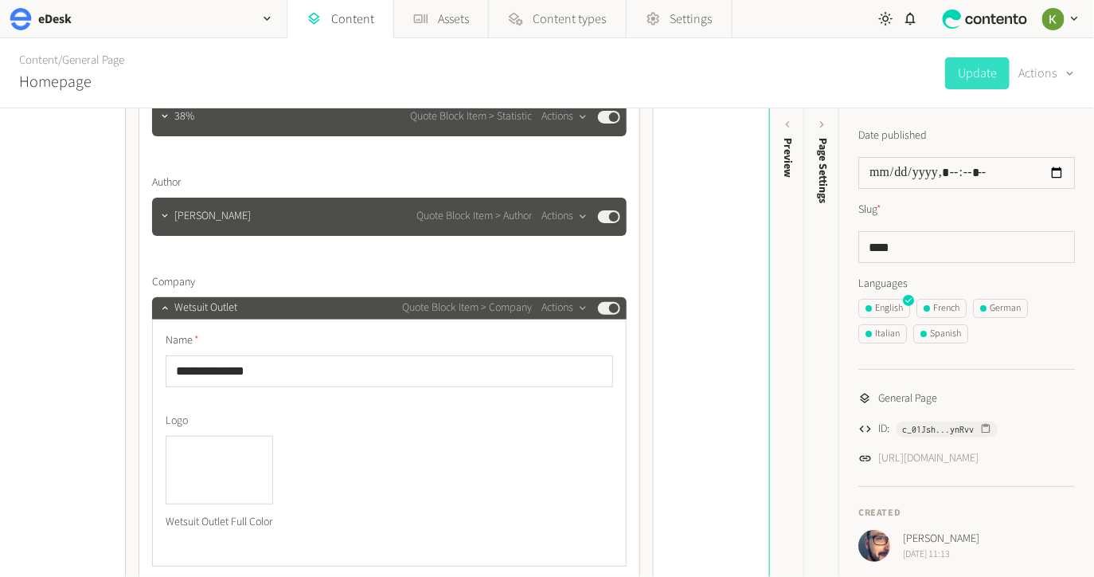
scroll to position [5330, 0]
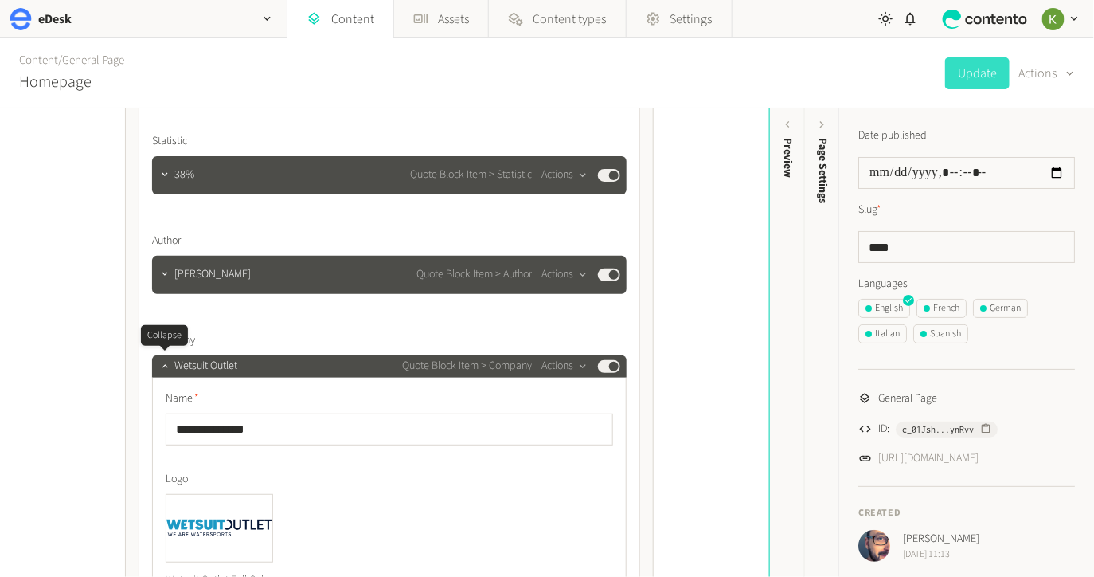
drag, startPoint x: 165, startPoint y: 368, endPoint x: 198, endPoint y: 351, distance: 36.7
click at [165, 368] on icon "button" at bounding box center [164, 365] width 11 height 11
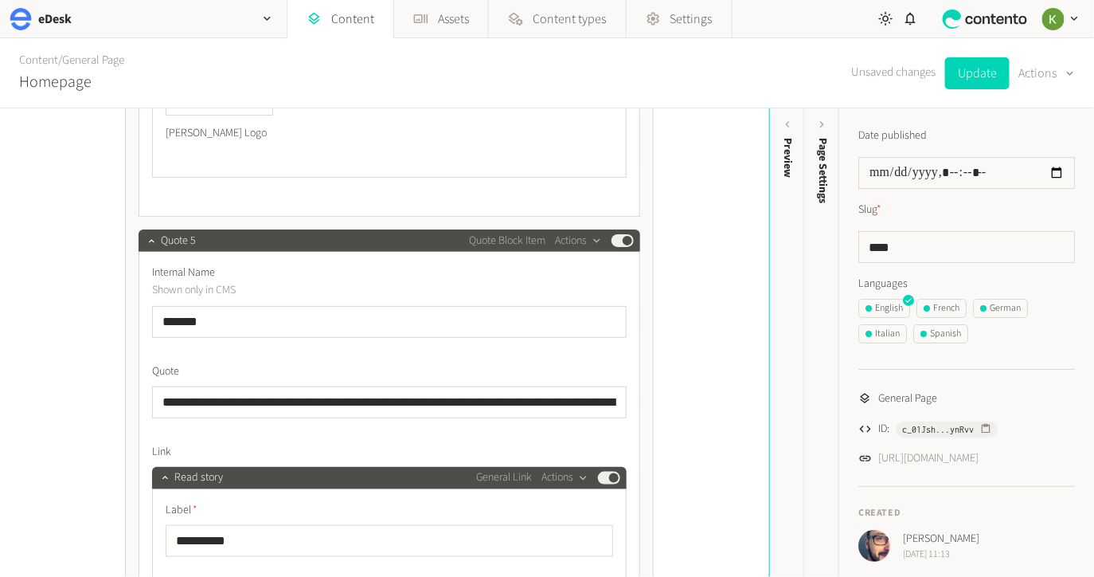
scroll to position [4385, 0]
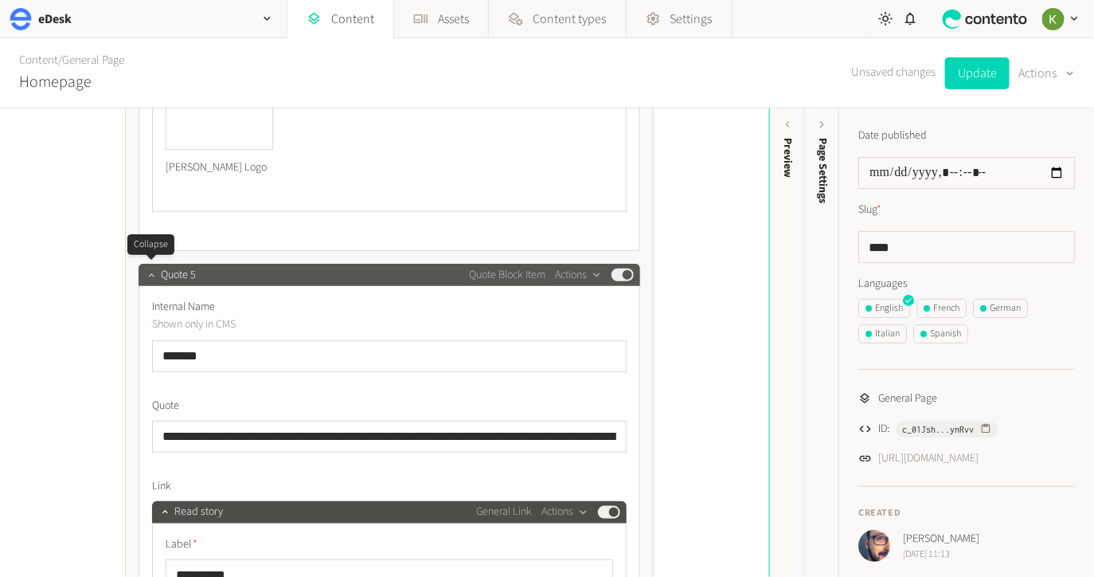
click at [154, 278] on icon "button" at bounding box center [151, 274] width 11 height 11
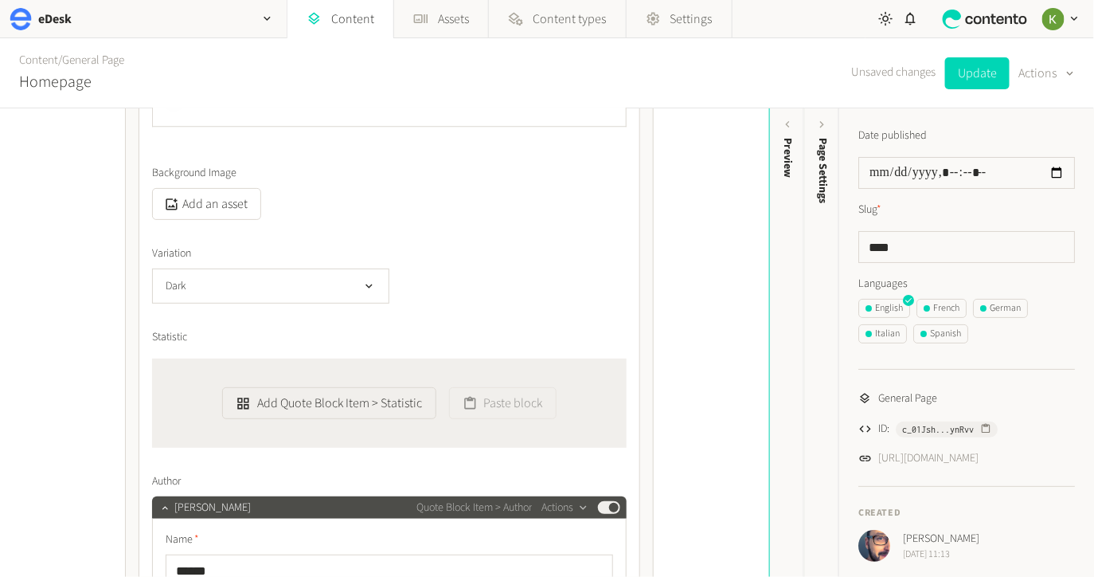
scroll to position [3576, 0]
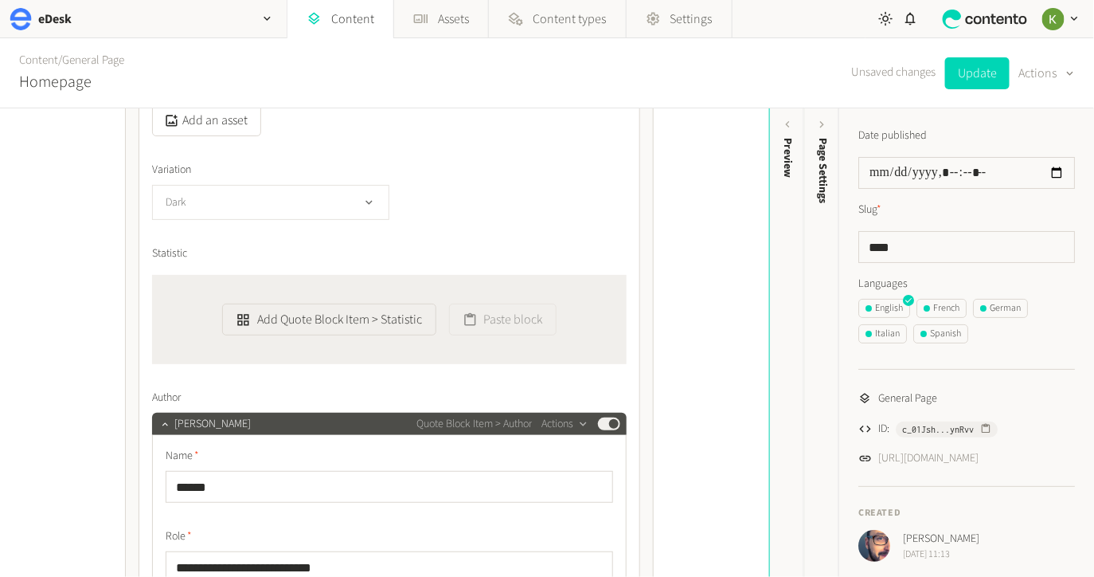
click at [370, 209] on button "Dark" at bounding box center [270, 202] width 237 height 35
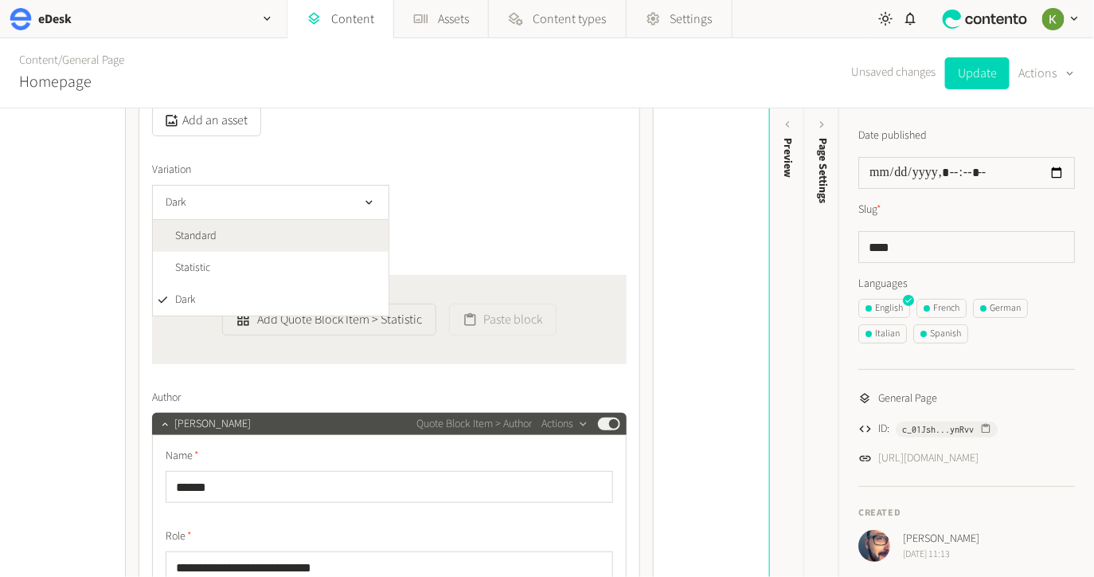
click at [336, 238] on li "Standard" at bounding box center [271, 236] width 236 height 32
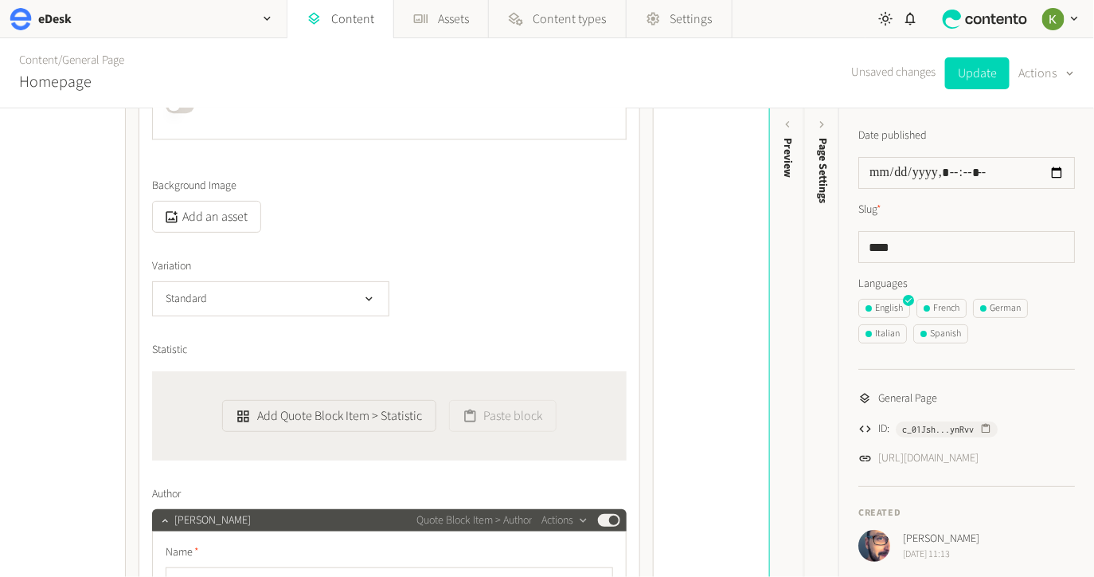
scroll to position [3462, 0]
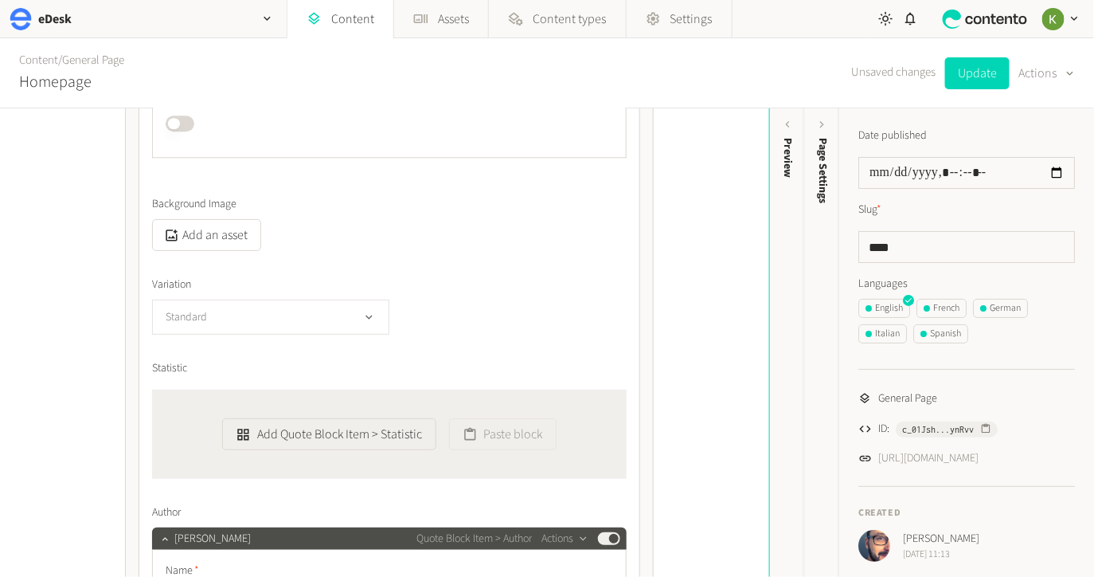
click at [370, 311] on icon "button" at bounding box center [369, 318] width 14 height 14
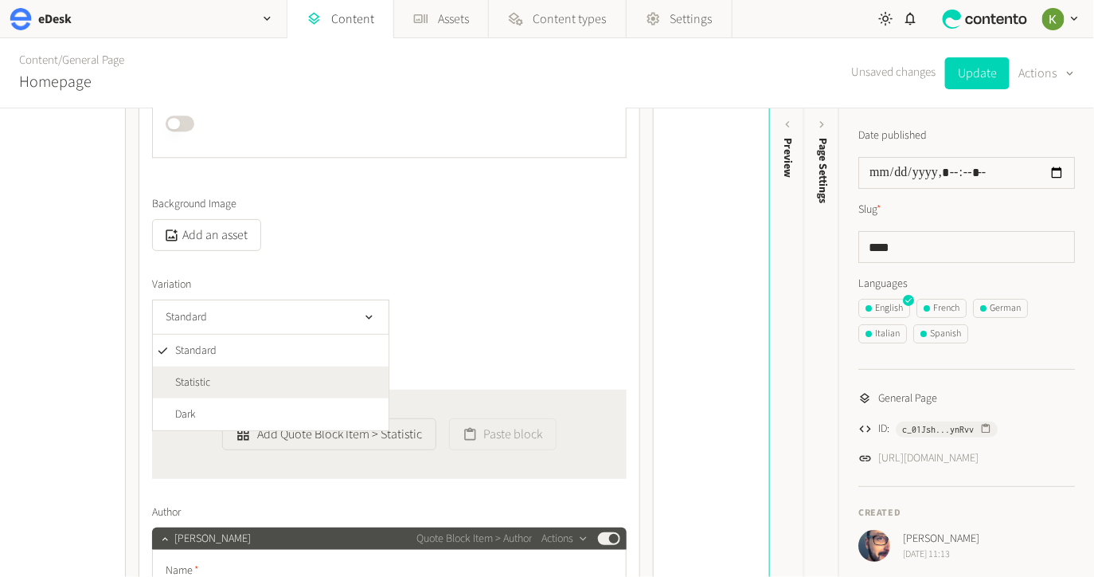
click at [319, 382] on li "Statistic" at bounding box center [271, 382] width 236 height 32
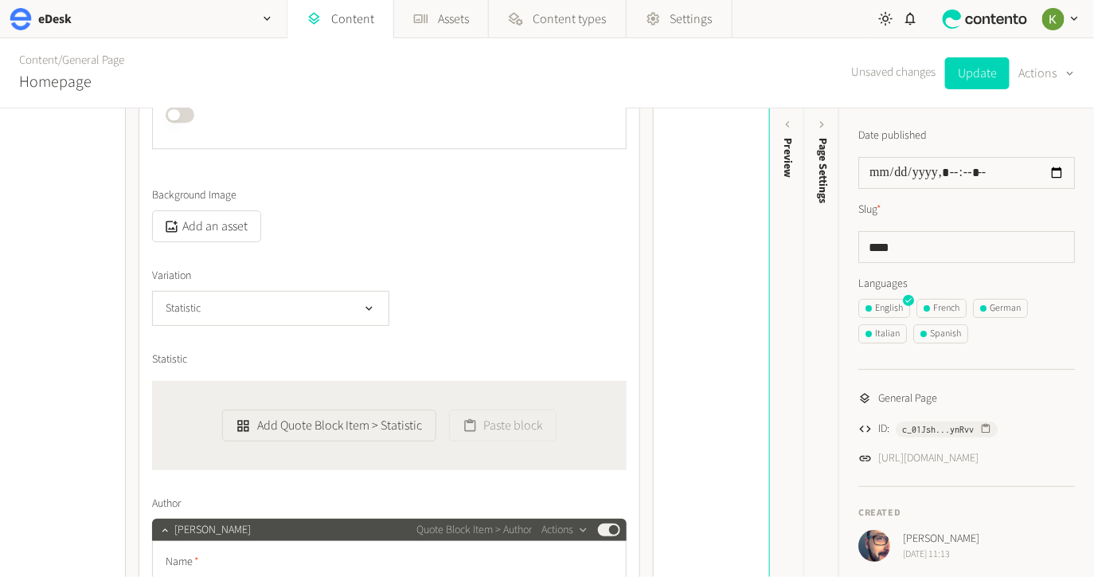
scroll to position [3510, 0]
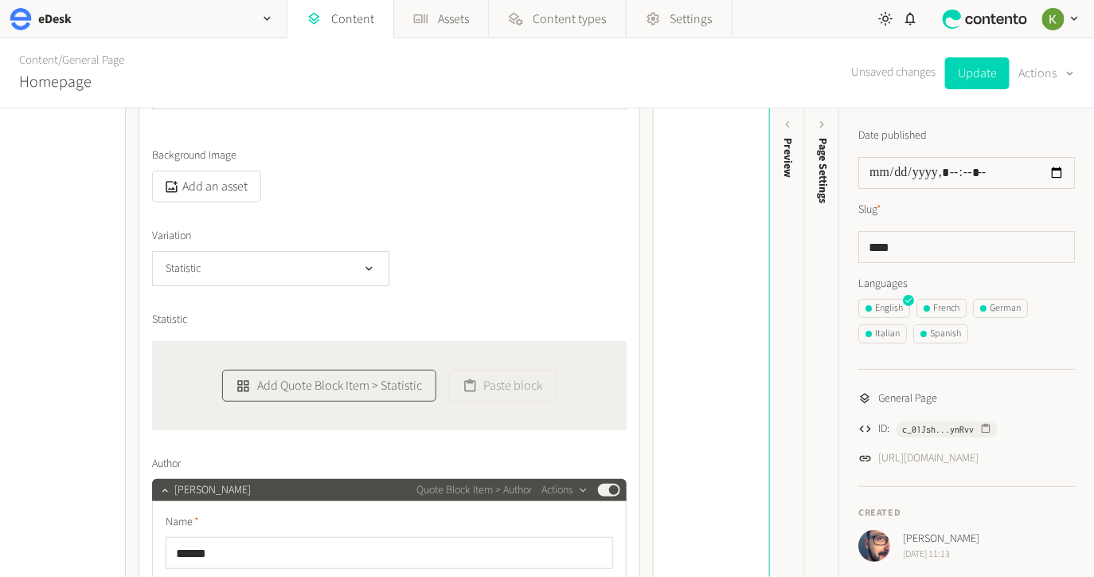
click at [357, 381] on button "Add Quote Block Item > Statistic" at bounding box center [328, 386] width 213 height 32
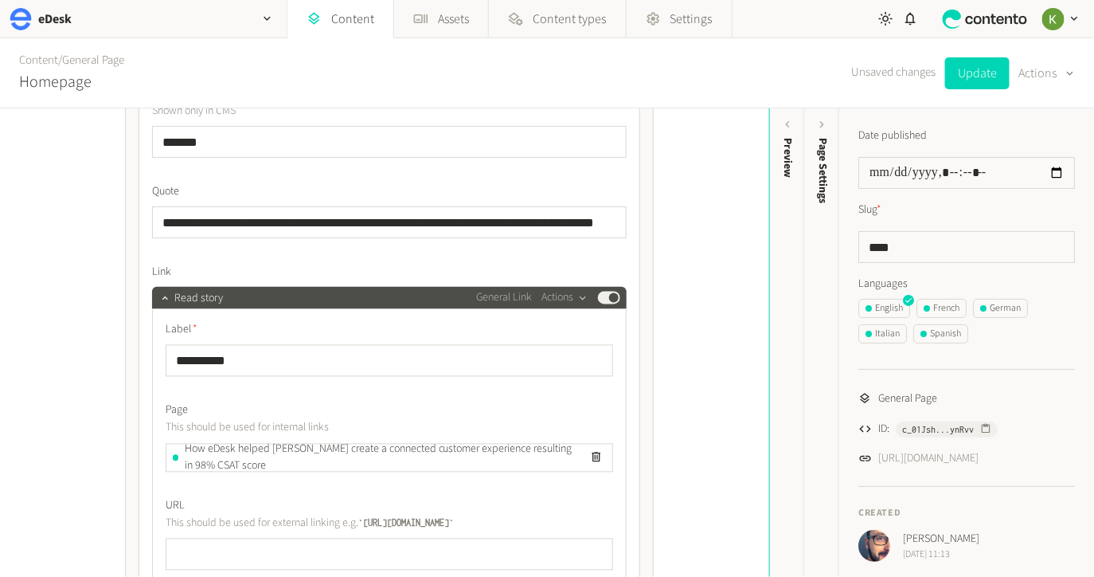
scroll to position [2878, 0]
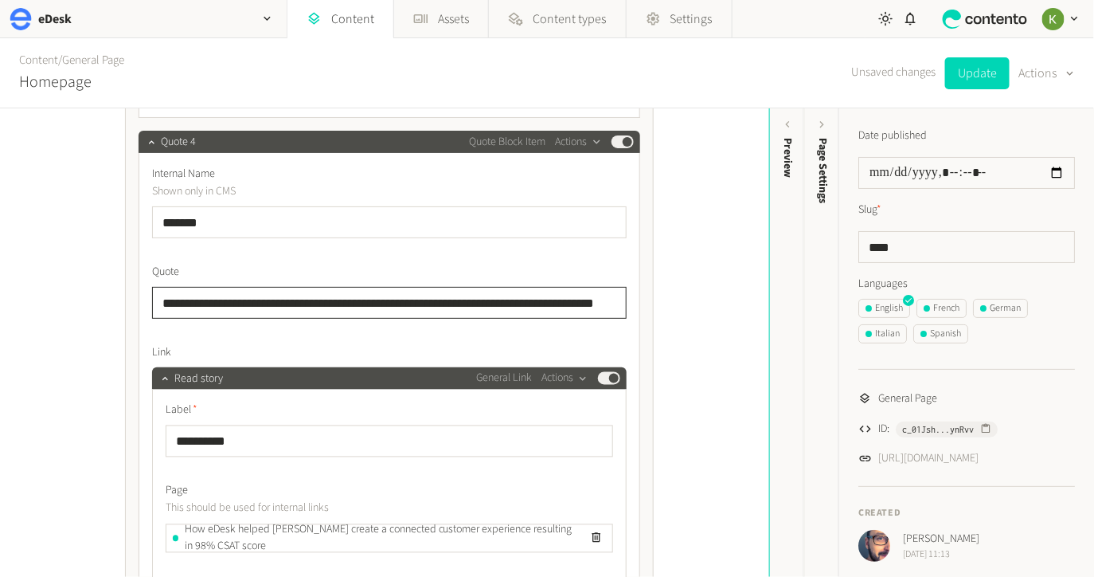
drag, startPoint x: 417, startPoint y: 297, endPoint x: 487, endPoint y: 294, distance: 70.2
click at [422, 296] on input "**********" at bounding box center [389, 303] width 475 height 32
drag, startPoint x: 577, startPoint y: 301, endPoint x: 561, endPoint y: 300, distance: 16.0
click at [557, 302] on input "**********" at bounding box center [389, 303] width 475 height 32
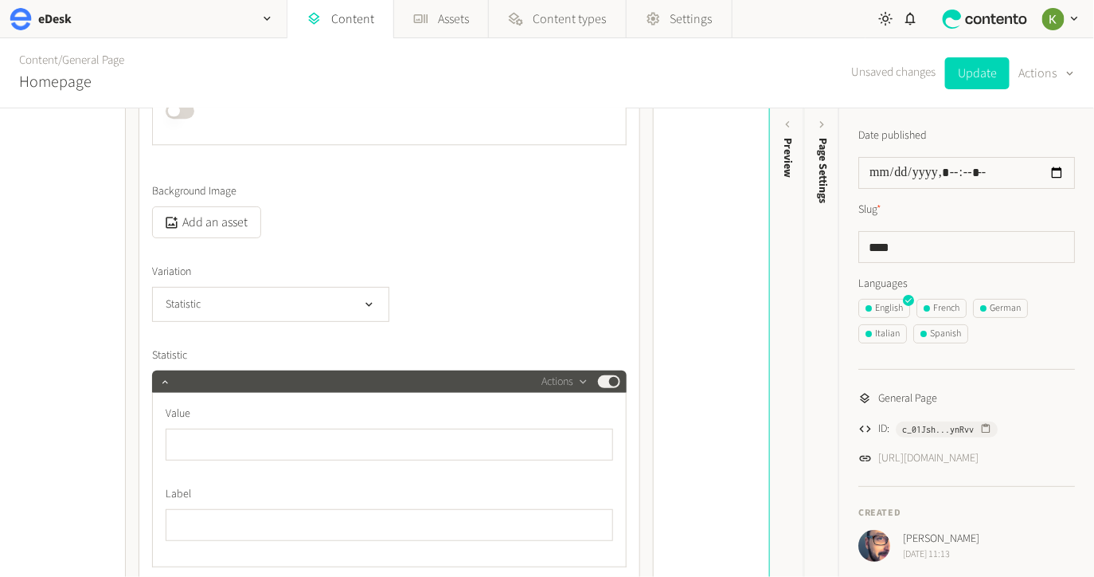
scroll to position [3684, 0]
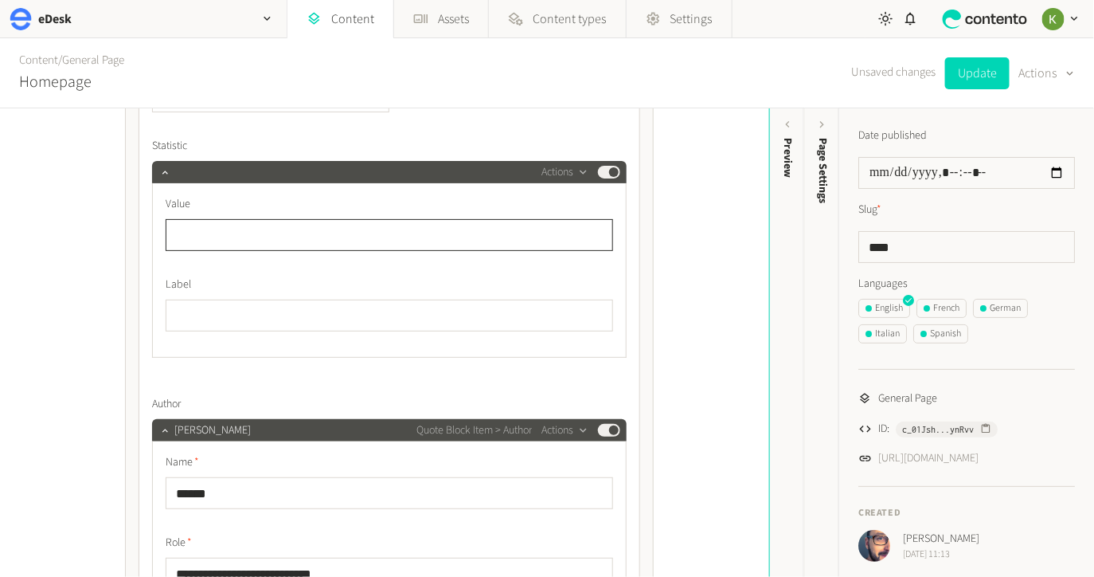
click at [280, 228] on input "text" at bounding box center [390, 235] width 448 height 32
paste input "***"
type input "***"
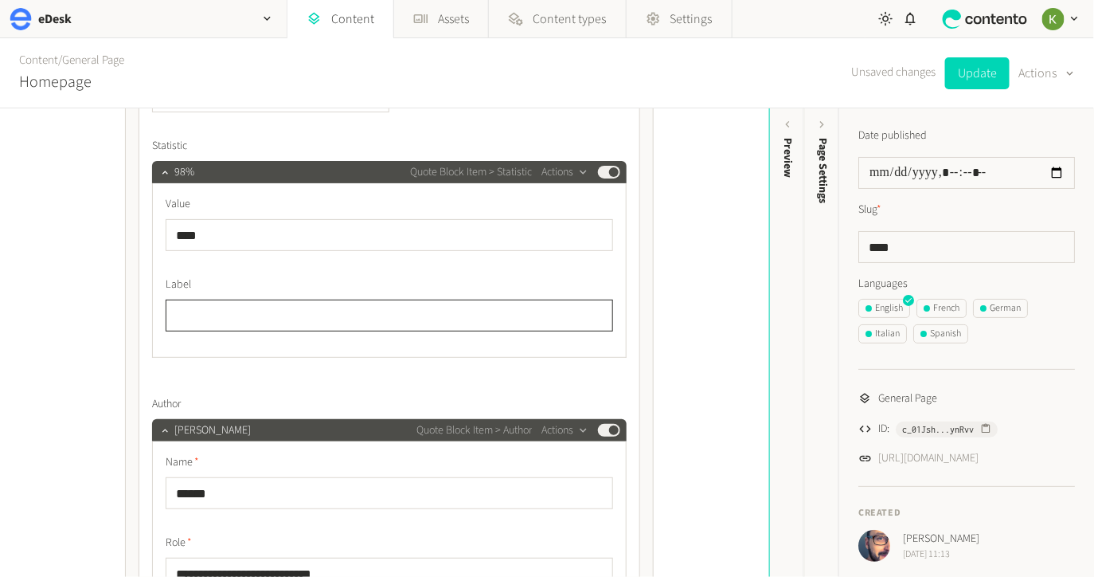
click at [245, 307] on input "text" at bounding box center [390, 315] width 448 height 32
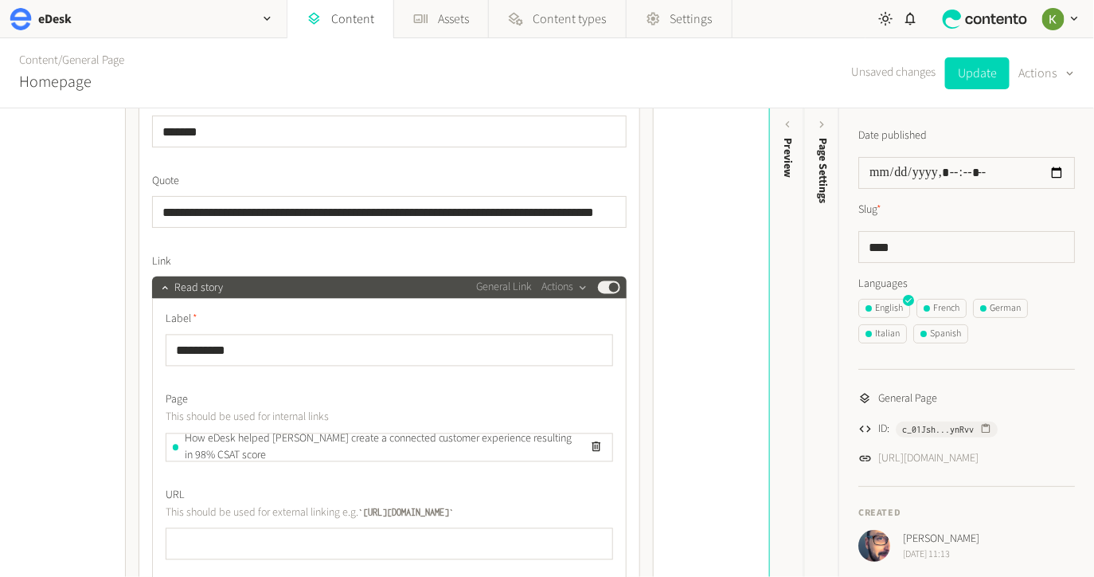
scroll to position [2926, 0]
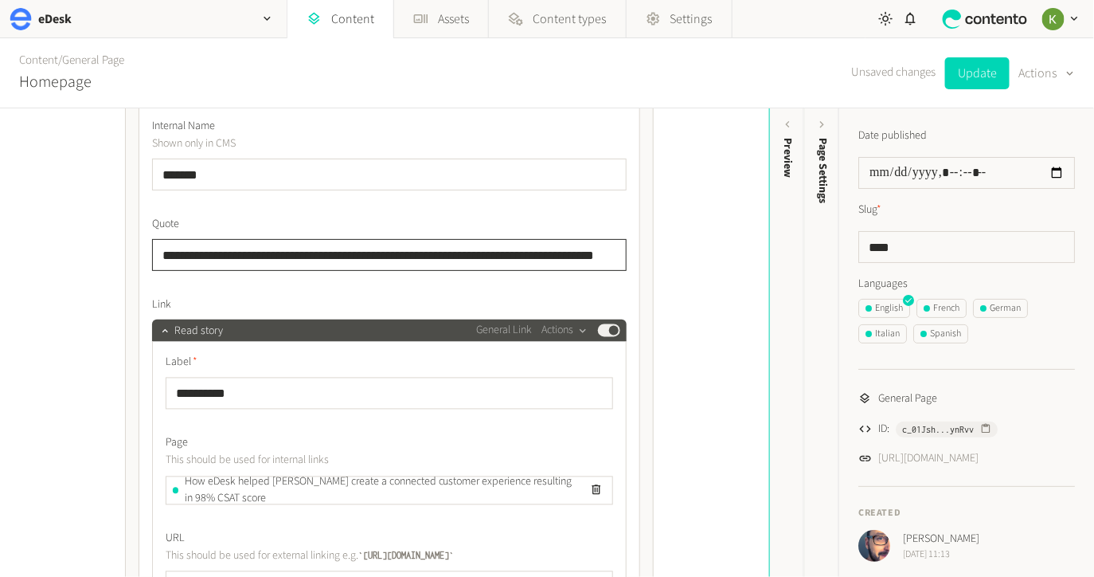
click at [278, 259] on input "**********" at bounding box center [389, 255] width 475 height 32
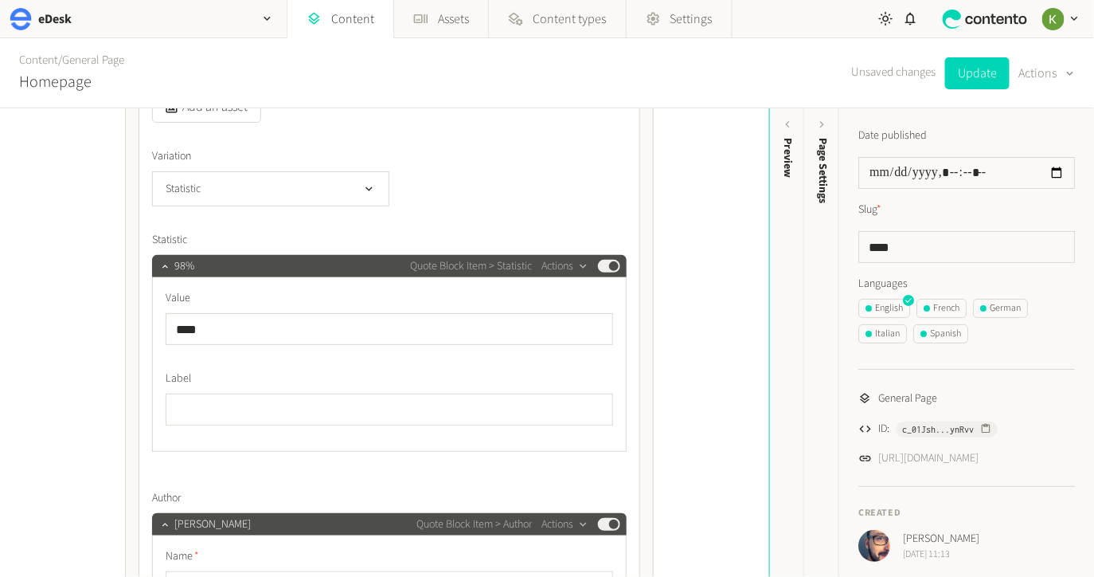
scroll to position [3622, 0]
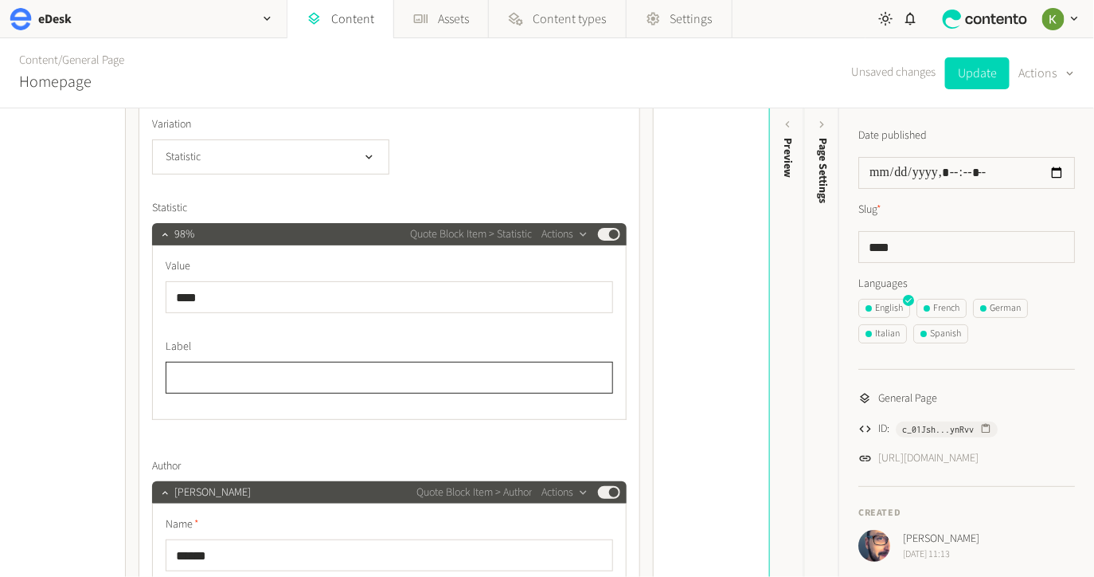
click at [228, 362] on input "text" at bounding box center [390, 378] width 448 height 32
paste input "**********"
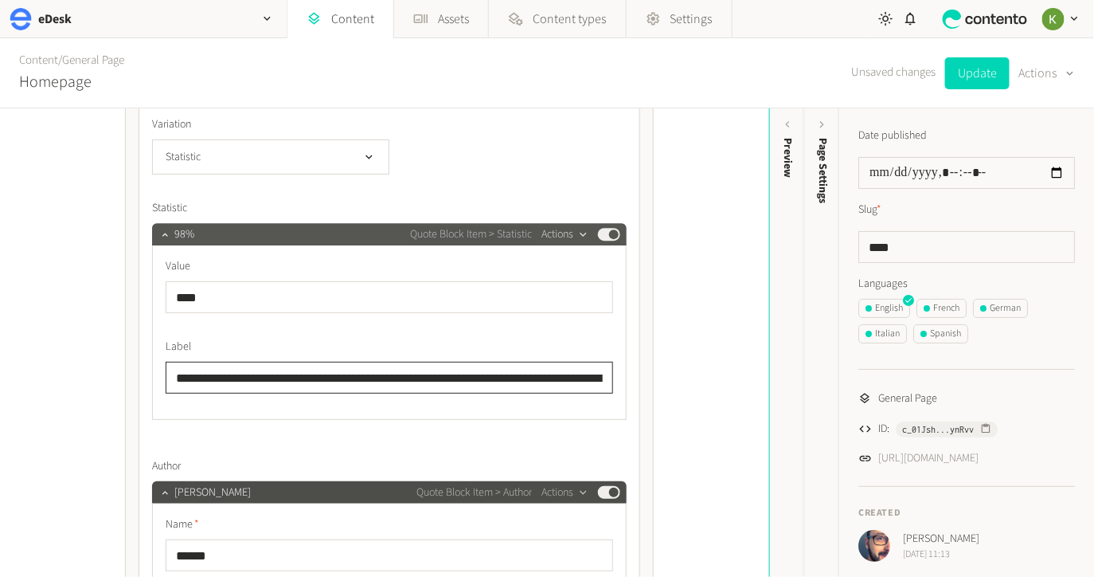
scroll to position [0, 71]
type input "**********"
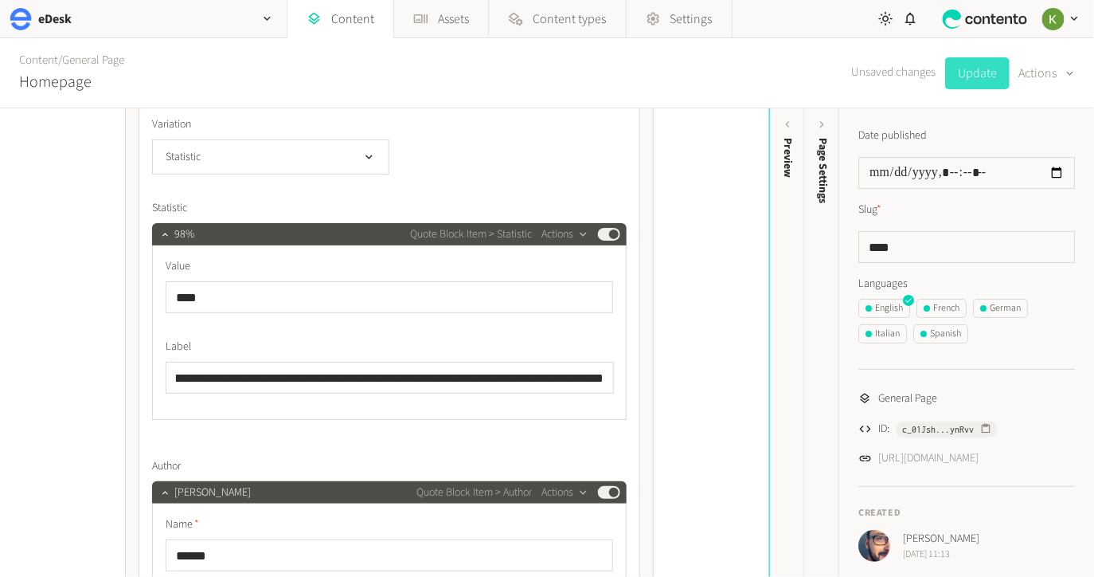
scroll to position [0, 0]
click at [965, 69] on button "Update" at bounding box center [977, 73] width 65 height 32
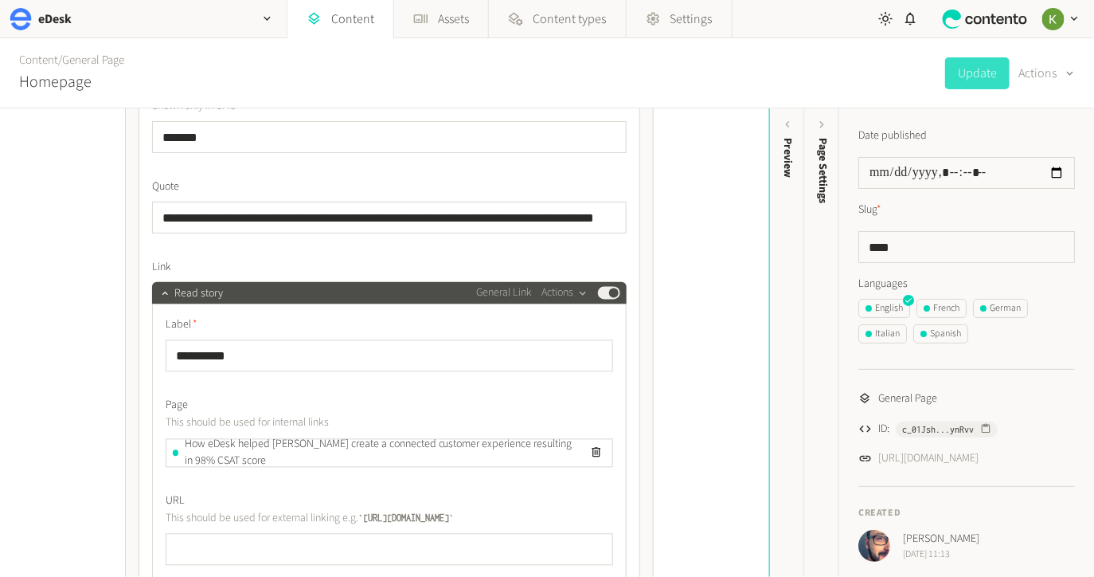
scroll to position [2985, 0]
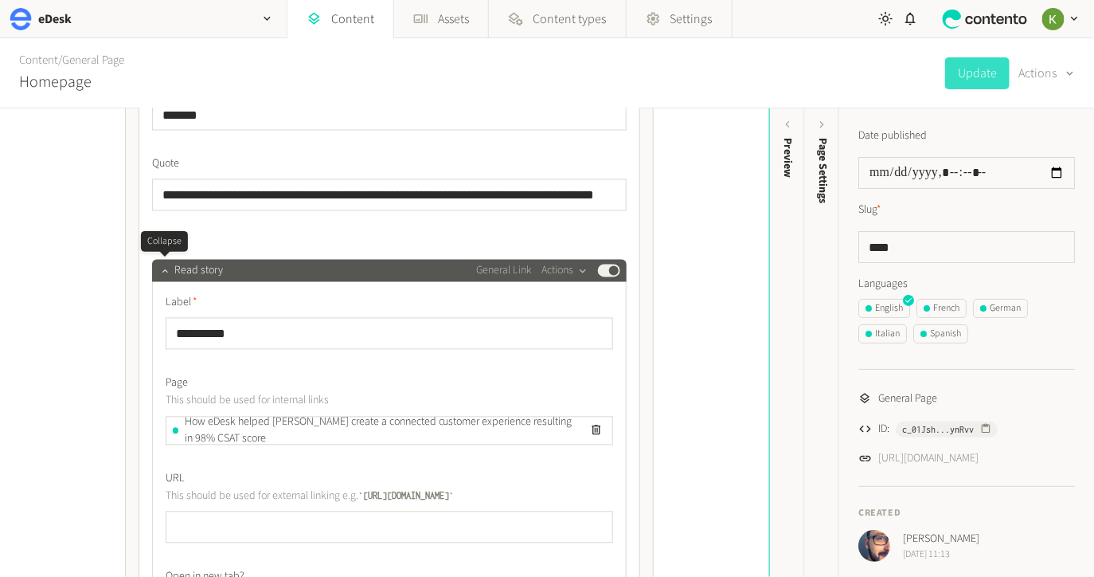
click at [164, 272] on icon "button" at bounding box center [164, 270] width 11 height 11
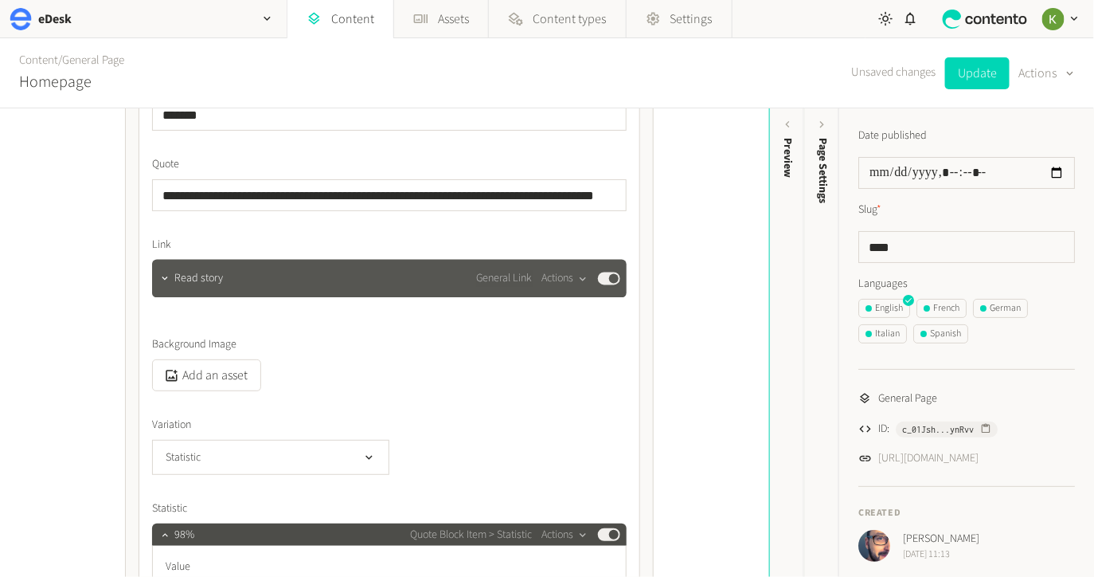
click at [604, 278] on button "Published" at bounding box center [609, 278] width 22 height 13
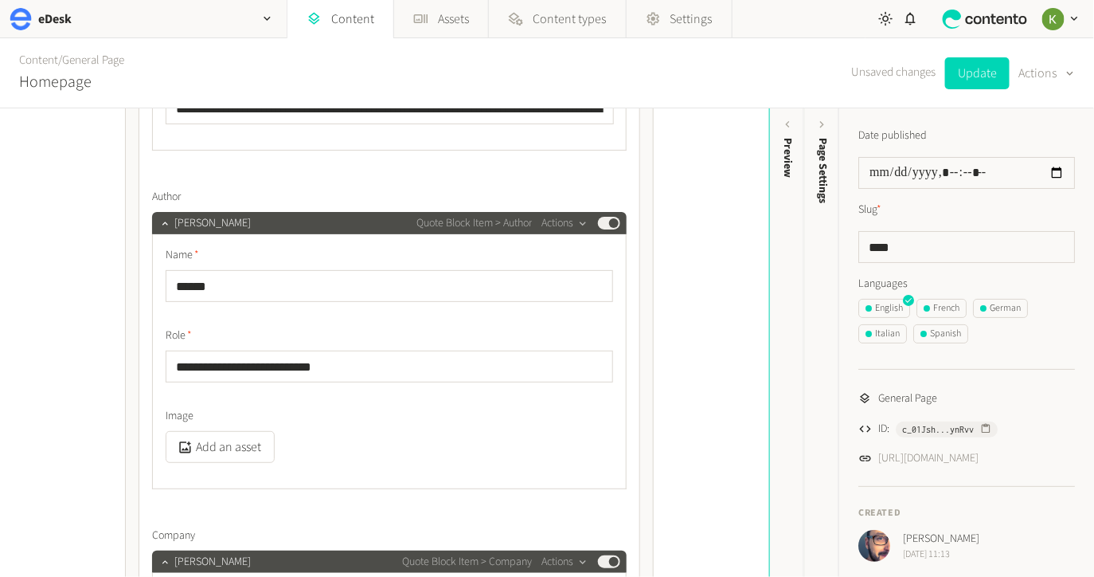
scroll to position [3619, 0]
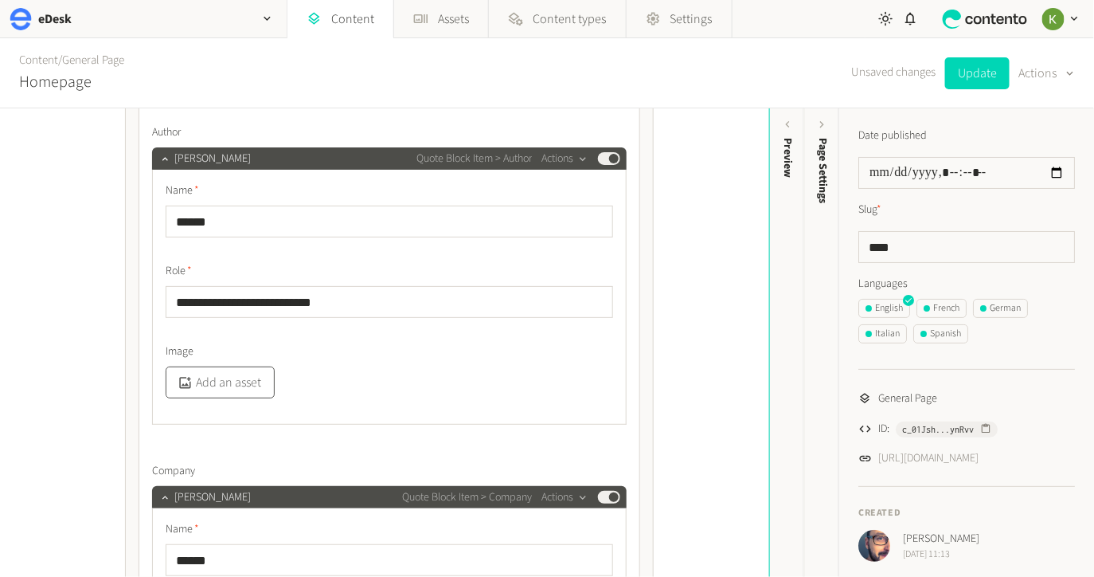
click at [259, 376] on button "Add an asset" at bounding box center [220, 382] width 109 height 32
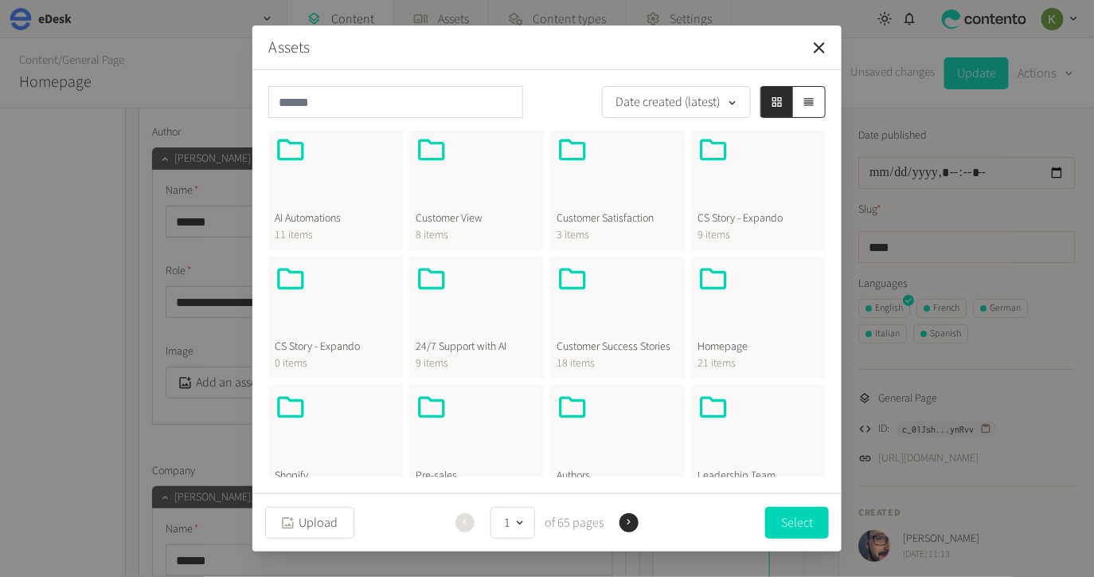
scroll to position [182, 0]
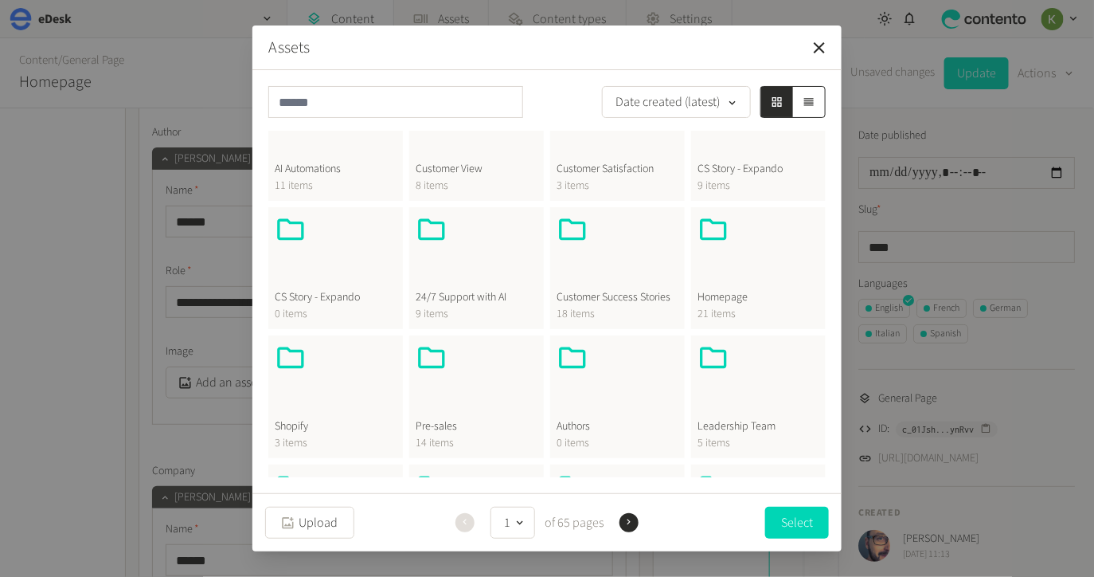
click at [740, 397] on div at bounding box center [759, 380] width 122 height 76
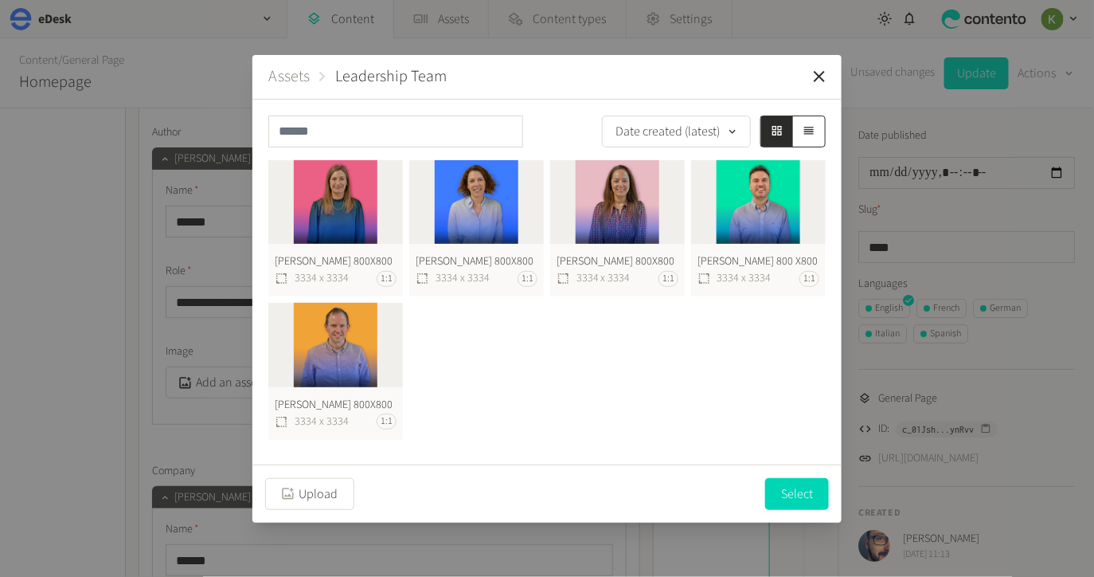
scroll to position [0, 0]
click at [812, 82] on icon "button" at bounding box center [819, 76] width 19 height 19
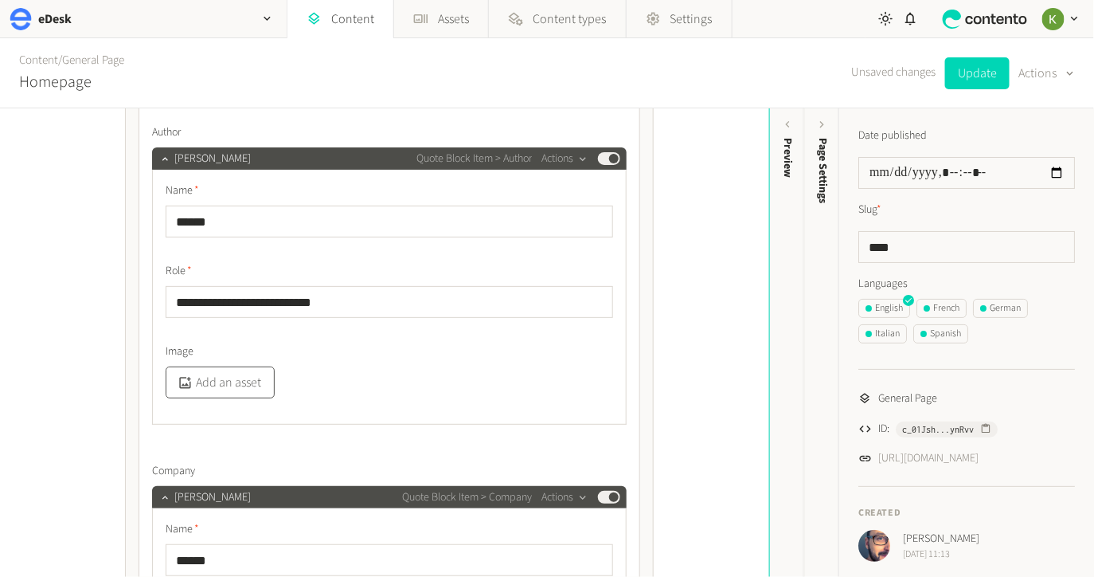
click at [221, 382] on button "Add an asset" at bounding box center [220, 382] width 109 height 32
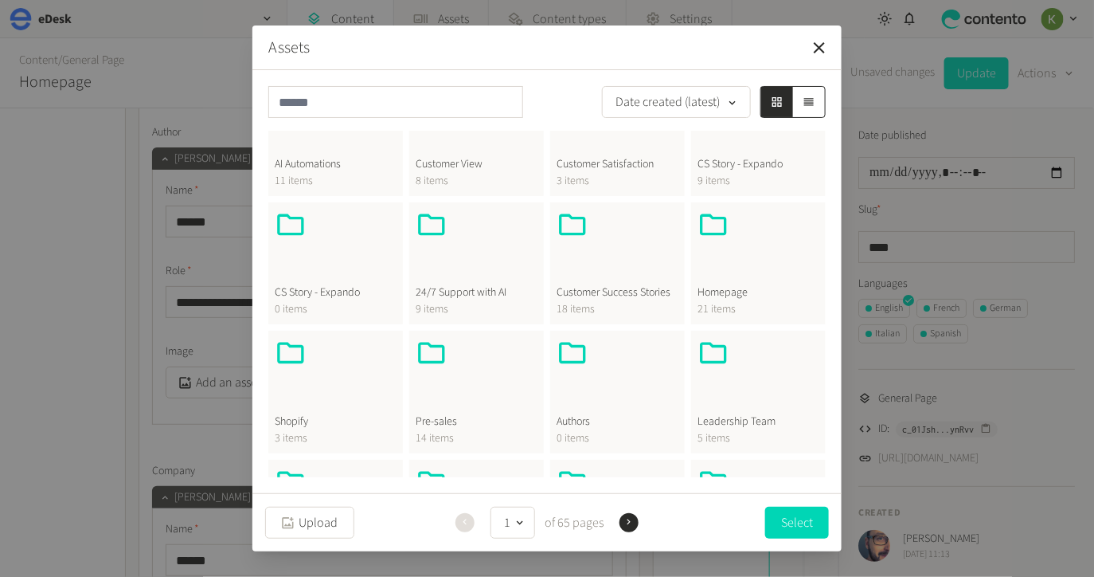
scroll to position [253, 0]
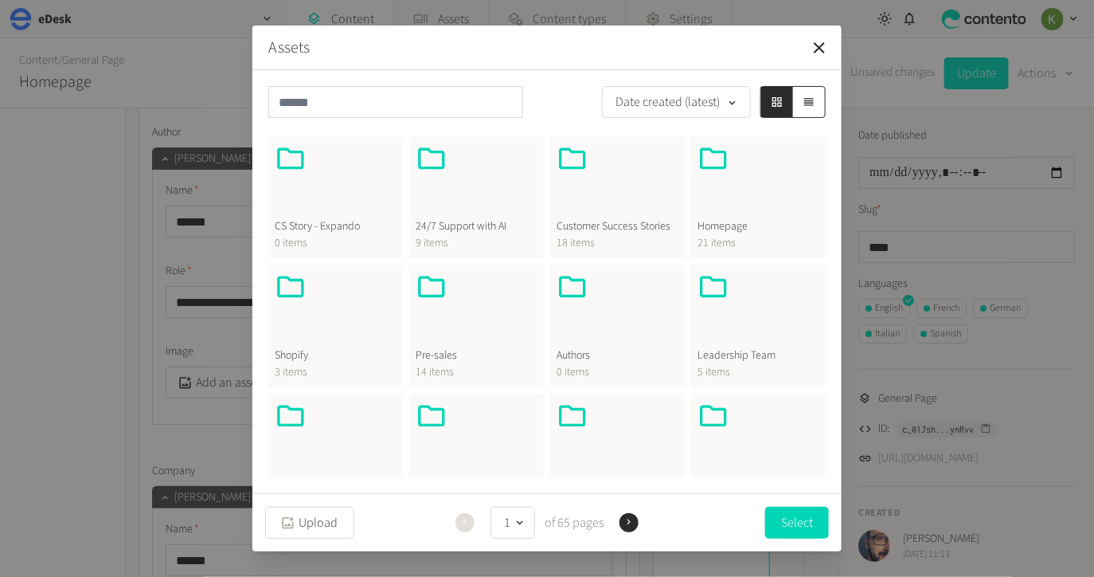
click at [736, 237] on span "21 items" at bounding box center [759, 243] width 122 height 17
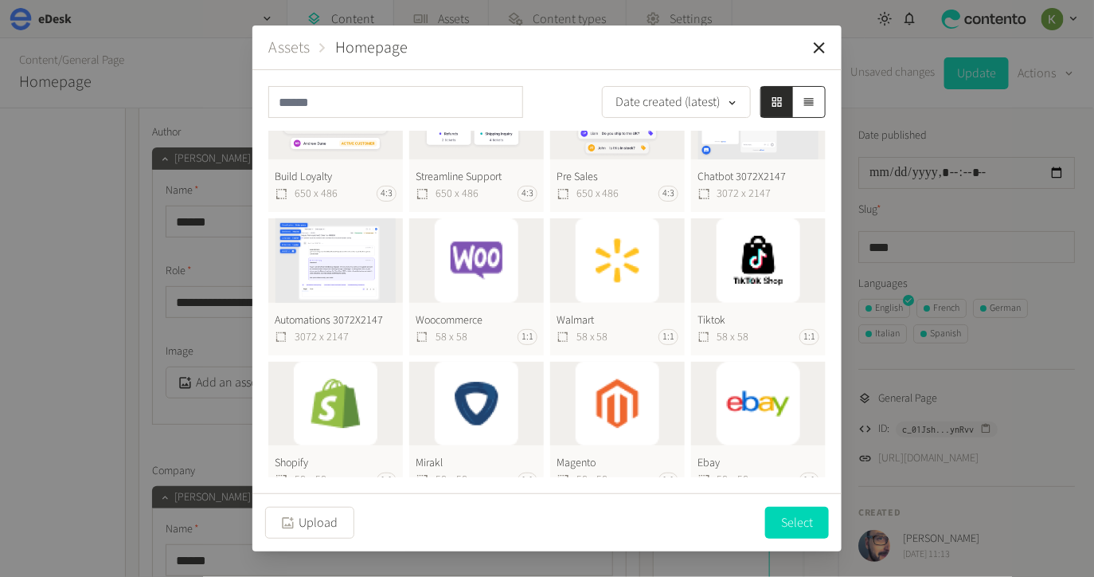
scroll to position [141, 0]
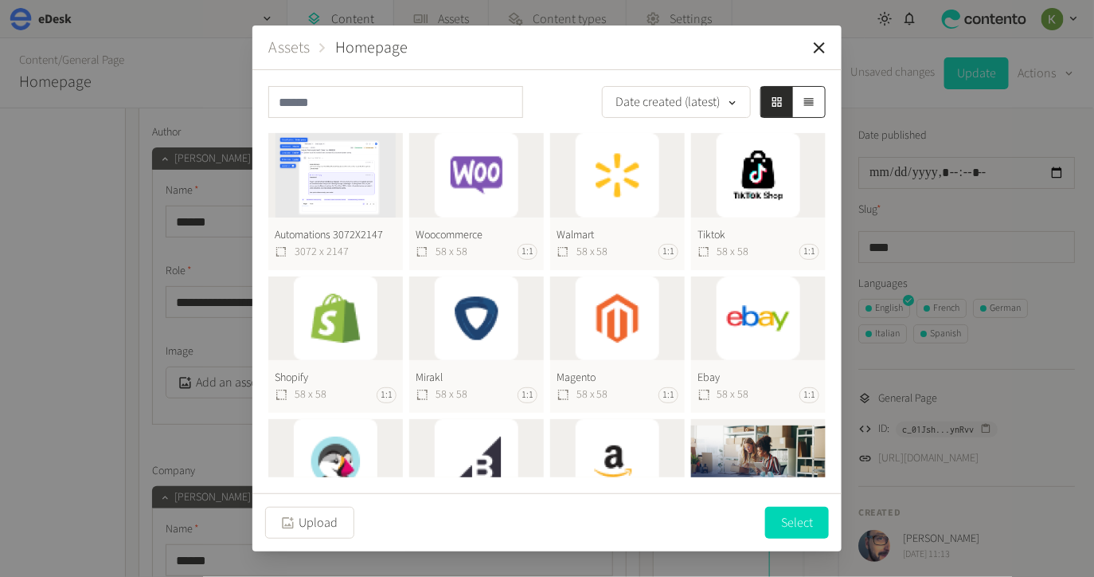
click at [610, 186] on button "Walmart 58 x 58 1:1" at bounding box center [617, 201] width 135 height 137
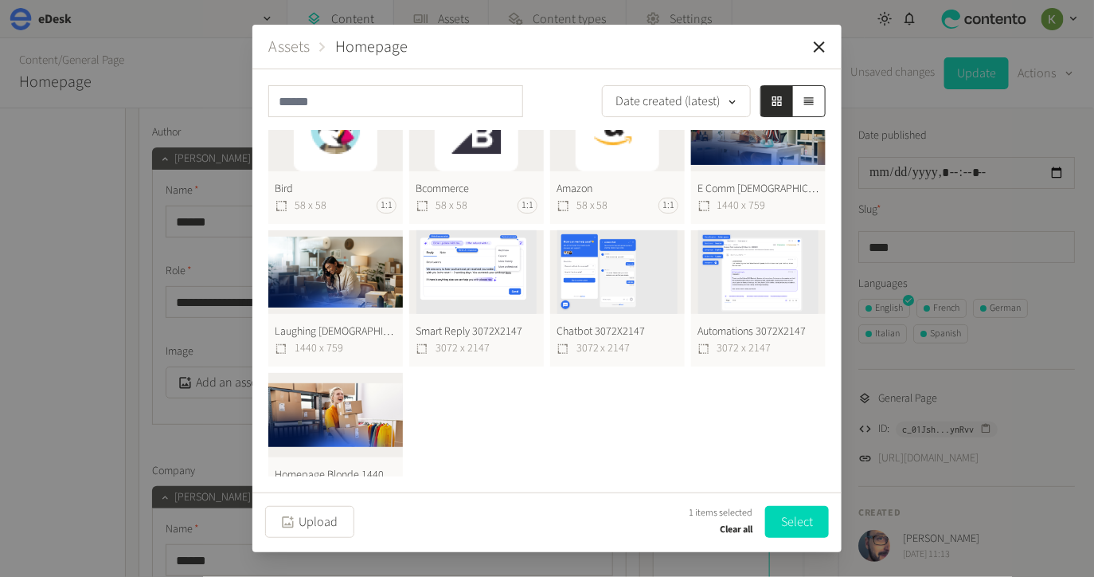
scroll to position [506, 0]
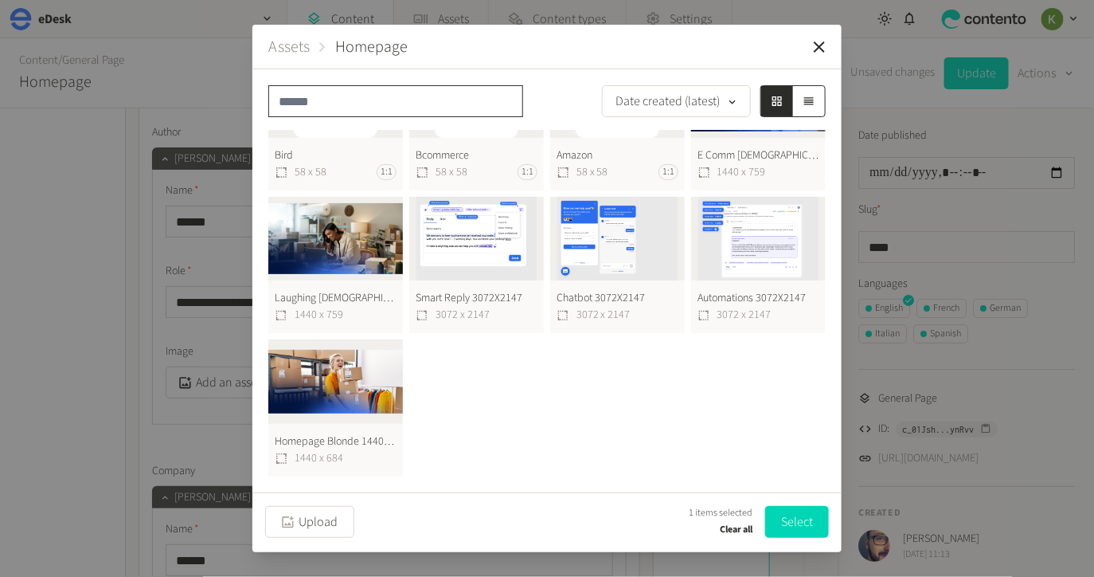
click at [413, 93] on input "text" at bounding box center [395, 101] width 255 height 32
click at [293, 45] on button "Assets" at bounding box center [288, 47] width 41 height 24
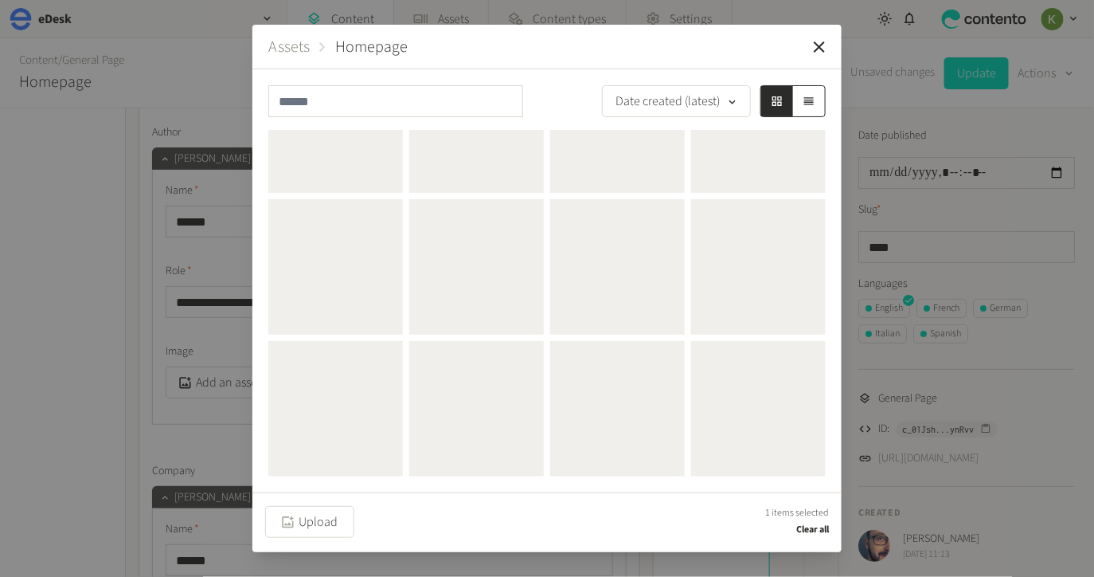
scroll to position [0, 0]
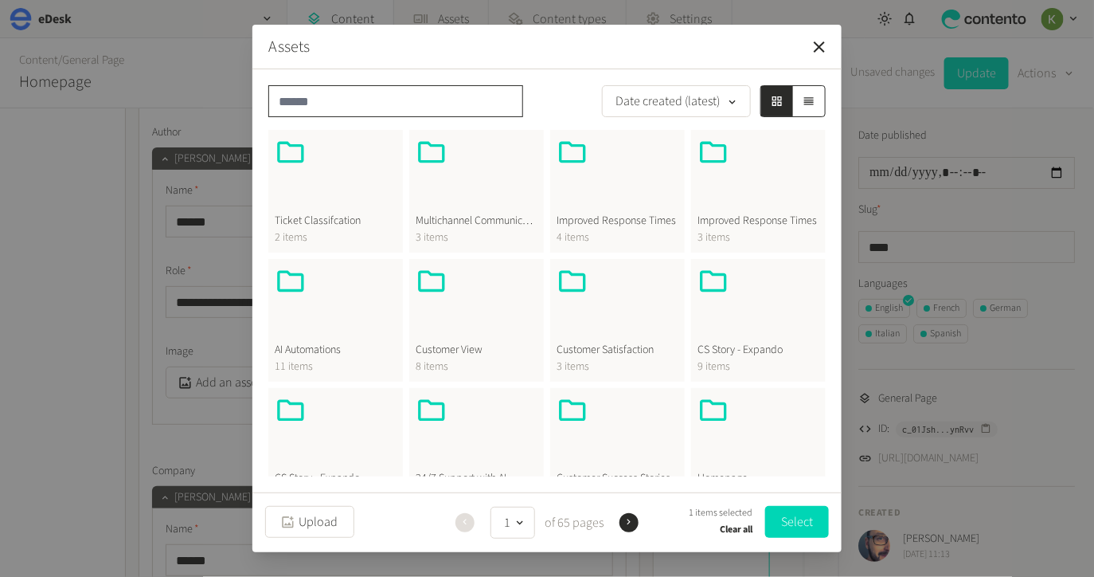
click at [426, 105] on input "text" at bounding box center [395, 101] width 255 height 32
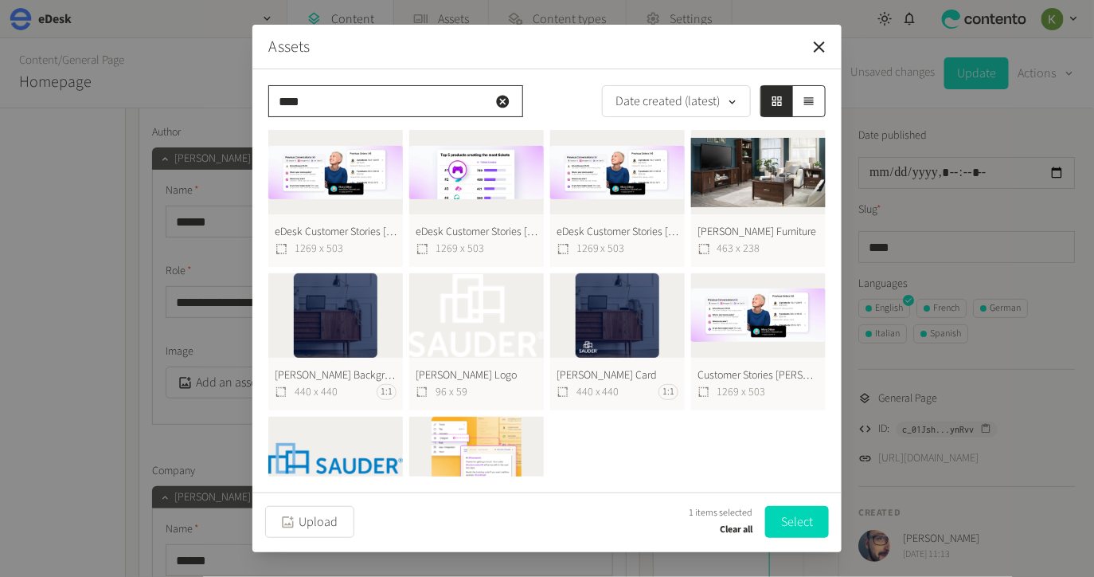
type input "****"
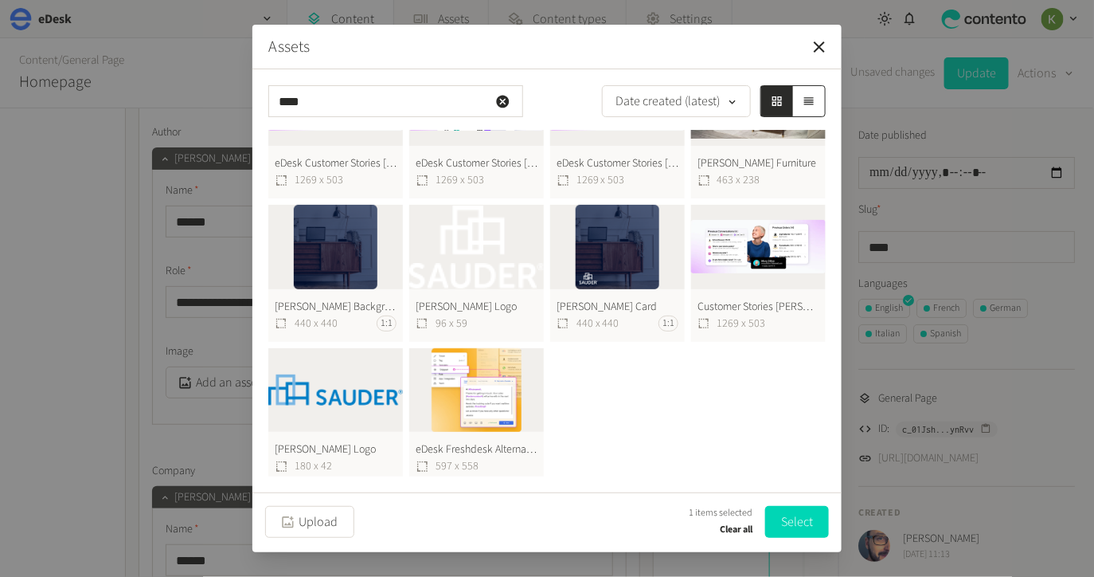
scroll to position [76, 0]
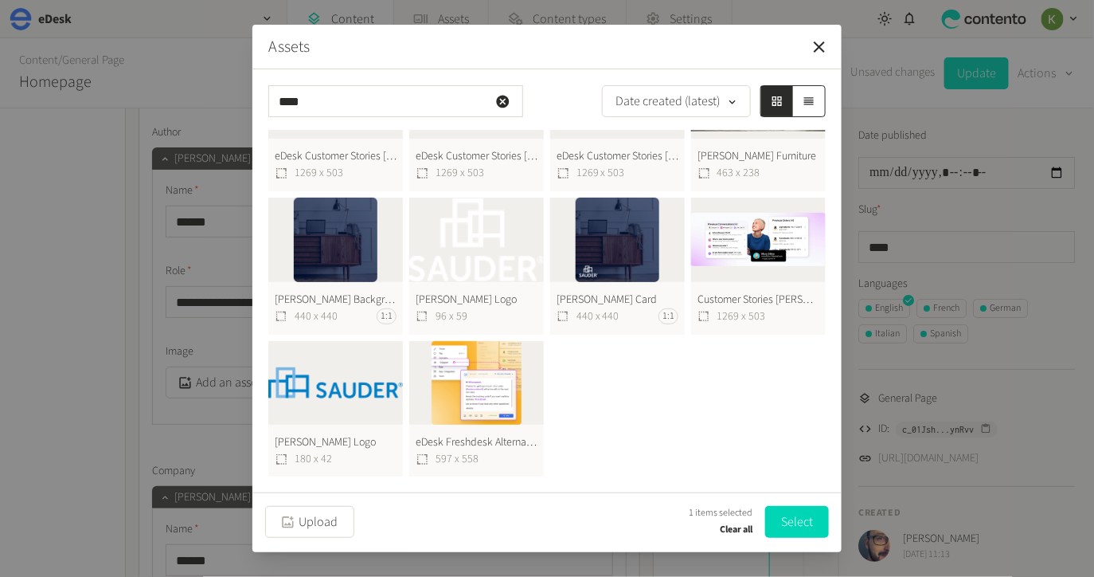
click at [712, 378] on div "eDesk Customer Stories [PERSON_NAME] Customer View (1) 1269 x 503 eDesk Custome…" at bounding box center [547, 265] width 558 height 423
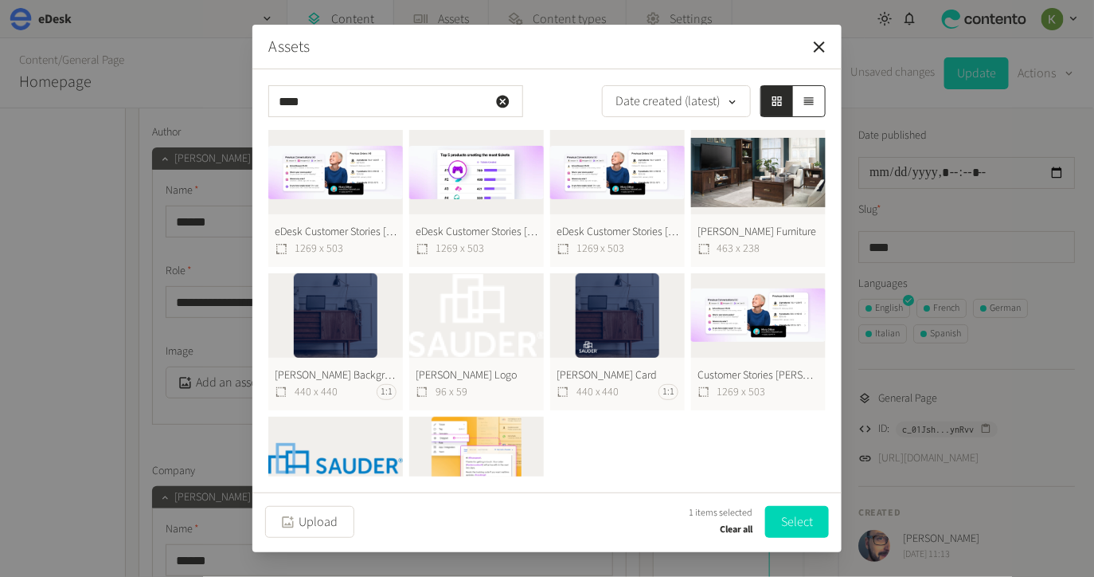
click at [546, 41] on header "Assets" at bounding box center [547, 47] width 589 height 45
click at [734, 530] on button "Clear all" at bounding box center [736, 529] width 33 height 19
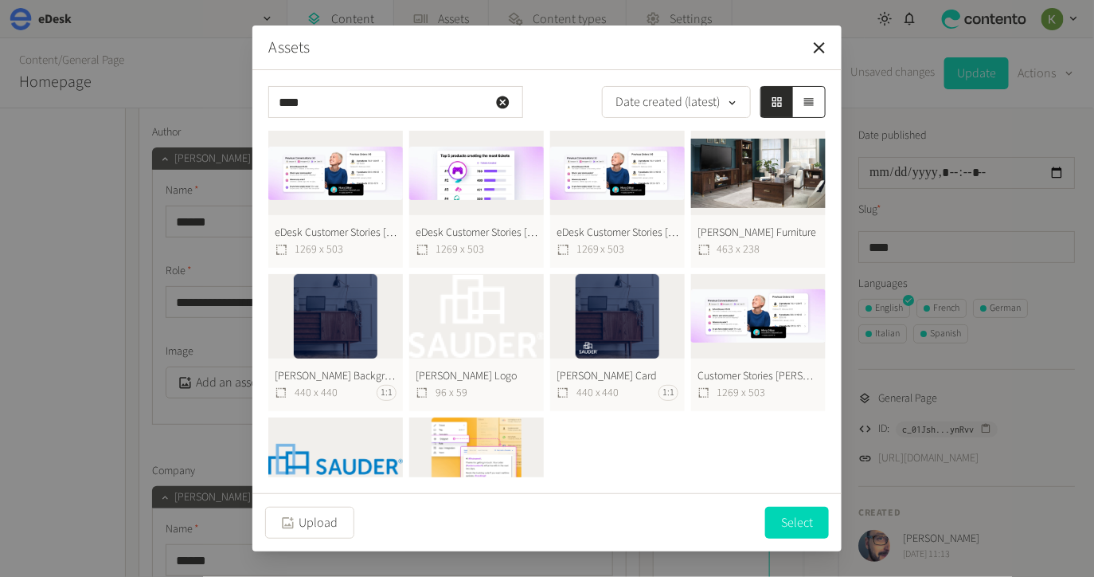
click at [472, 309] on button "[PERSON_NAME] Logo 96 x 59" at bounding box center [476, 342] width 135 height 137
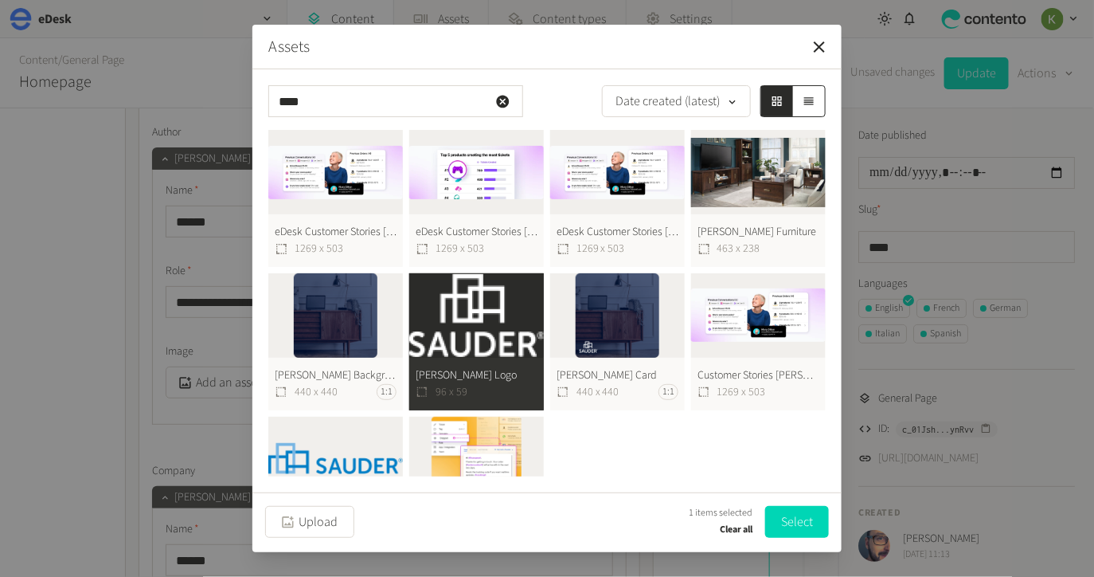
drag, startPoint x: 464, startPoint y: 352, endPoint x: 452, endPoint y: 367, distance: 18.8
click at [463, 352] on button "[PERSON_NAME] Logo 96 x 59" at bounding box center [476, 341] width 135 height 137
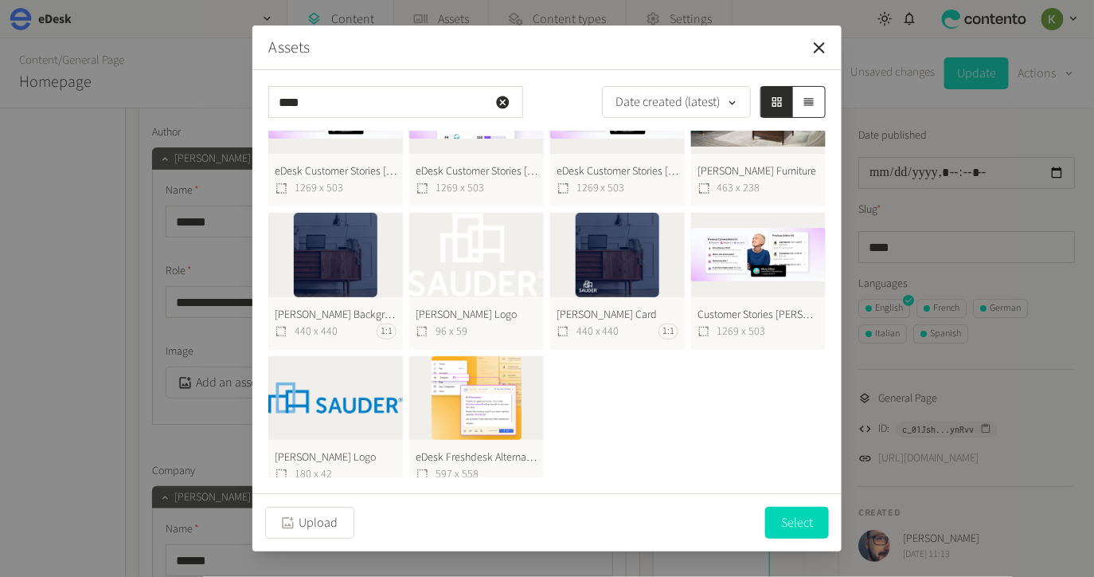
scroll to position [76, 0]
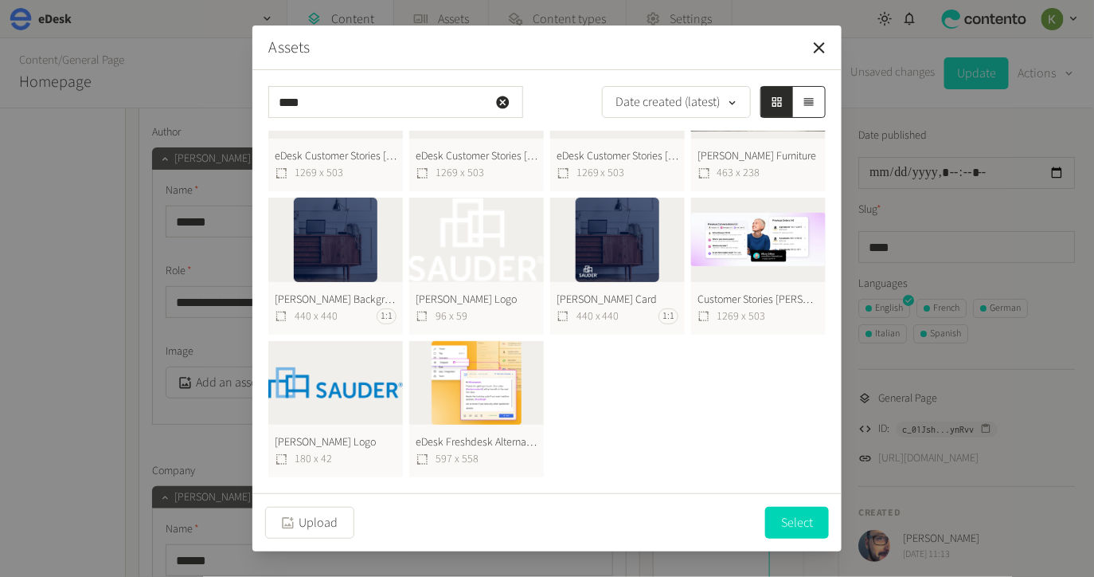
click at [331, 391] on button "[PERSON_NAME] Logo 180 x 42" at bounding box center [335, 409] width 135 height 137
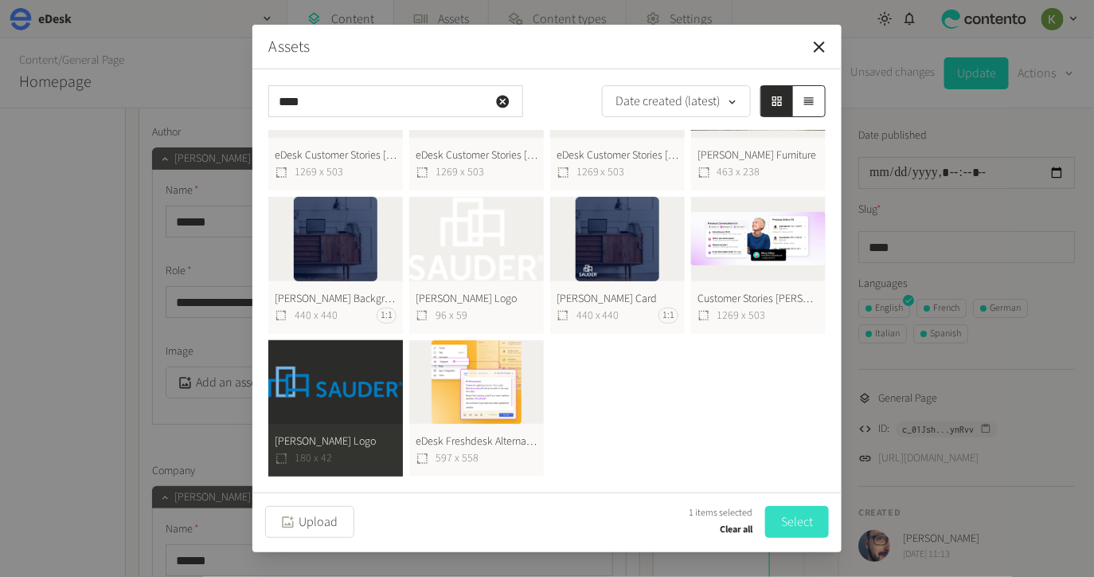
click at [794, 511] on button "Select" at bounding box center [797, 522] width 64 height 32
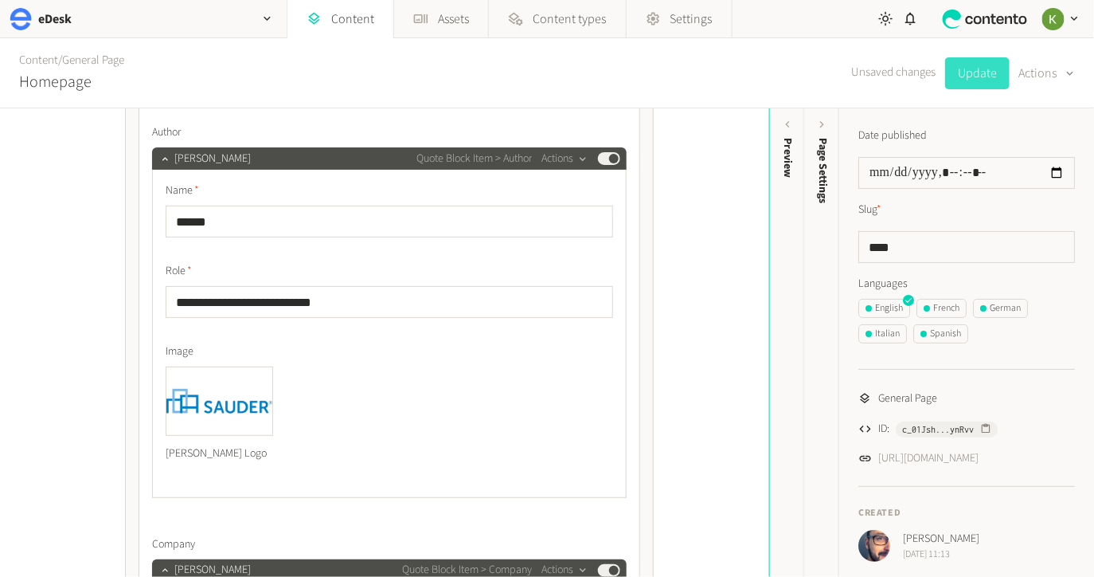
click at [984, 73] on button "Update" at bounding box center [977, 73] width 65 height 32
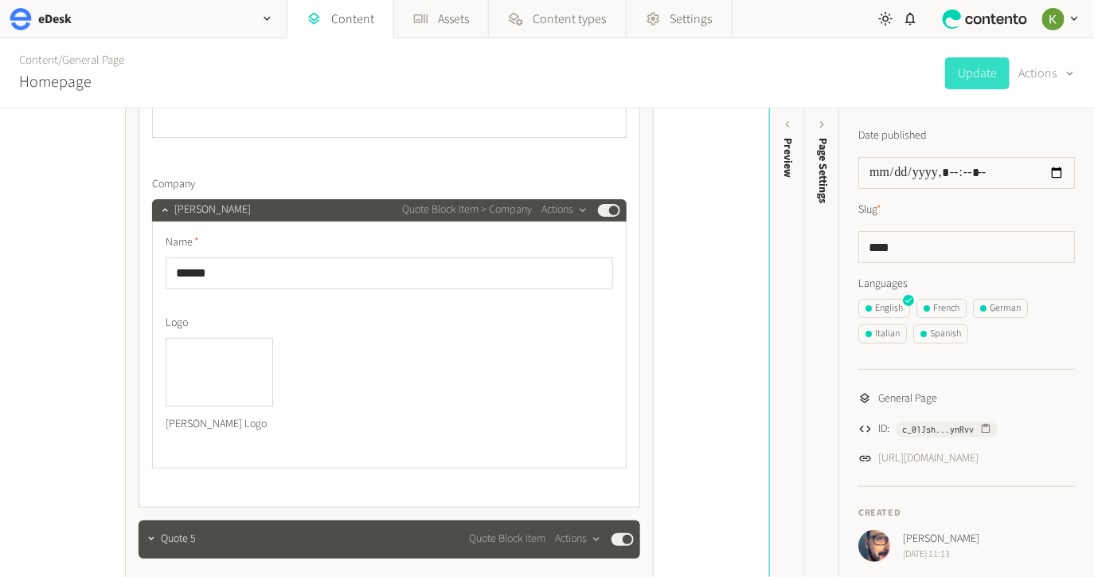
scroll to position [3974, 0]
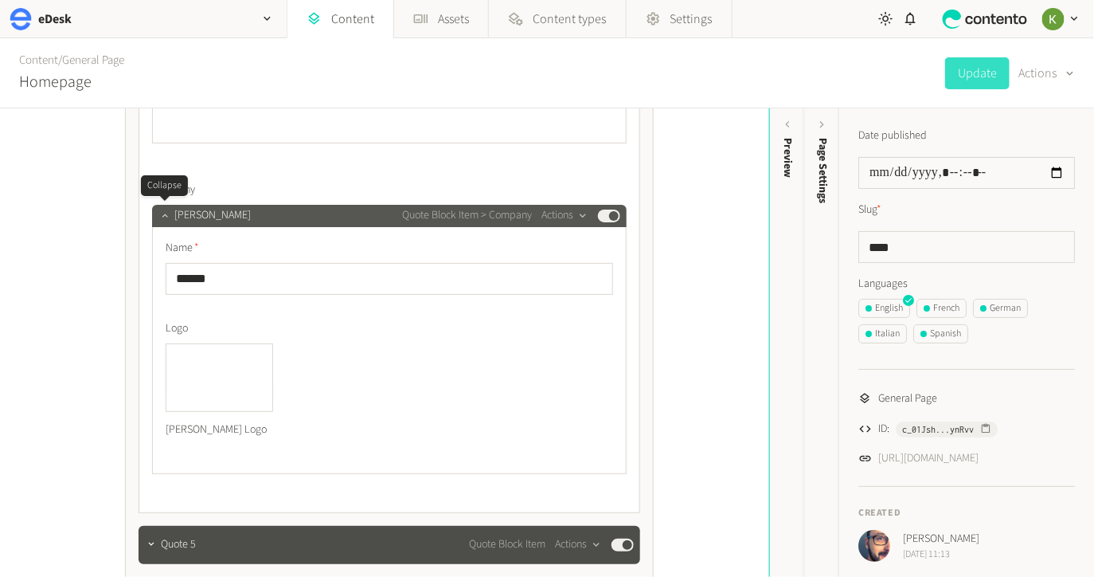
click at [158, 210] on button "button" at bounding box center [164, 213] width 19 height 19
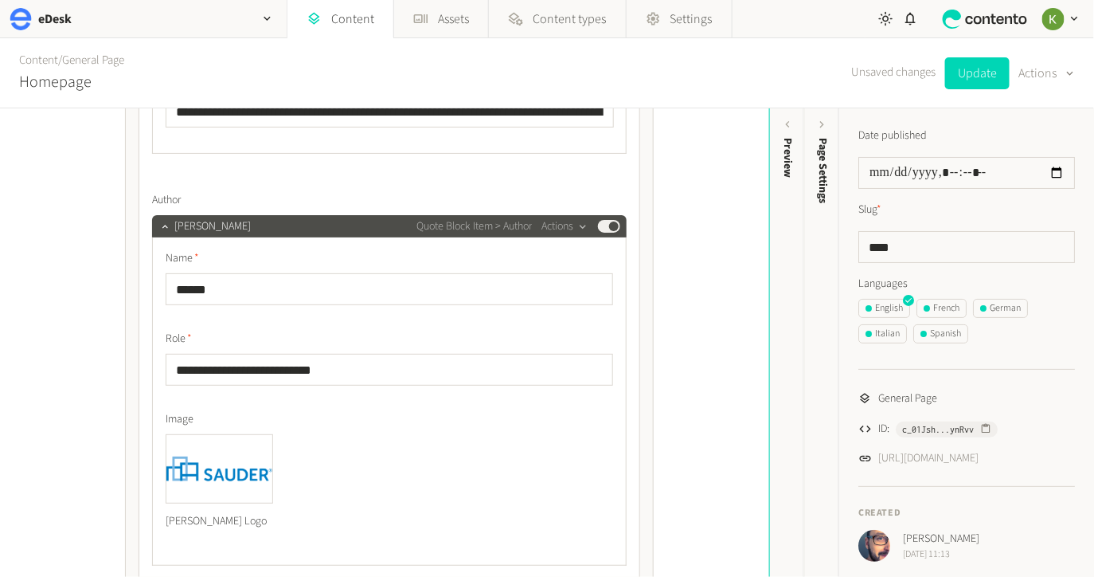
scroll to position [3517, 0]
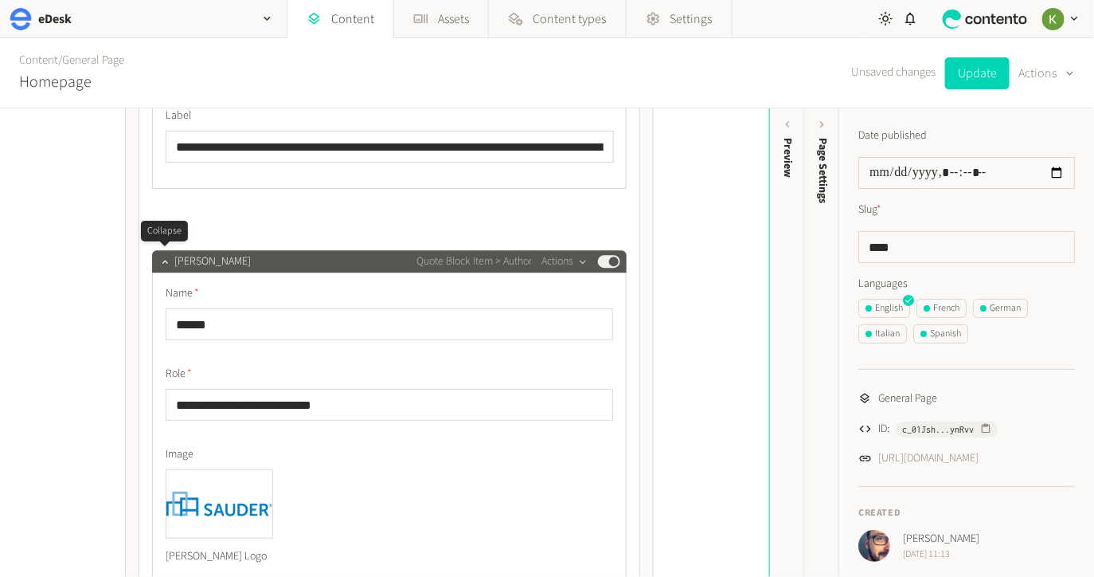
click at [169, 262] on icon "button" at bounding box center [164, 261] width 11 height 11
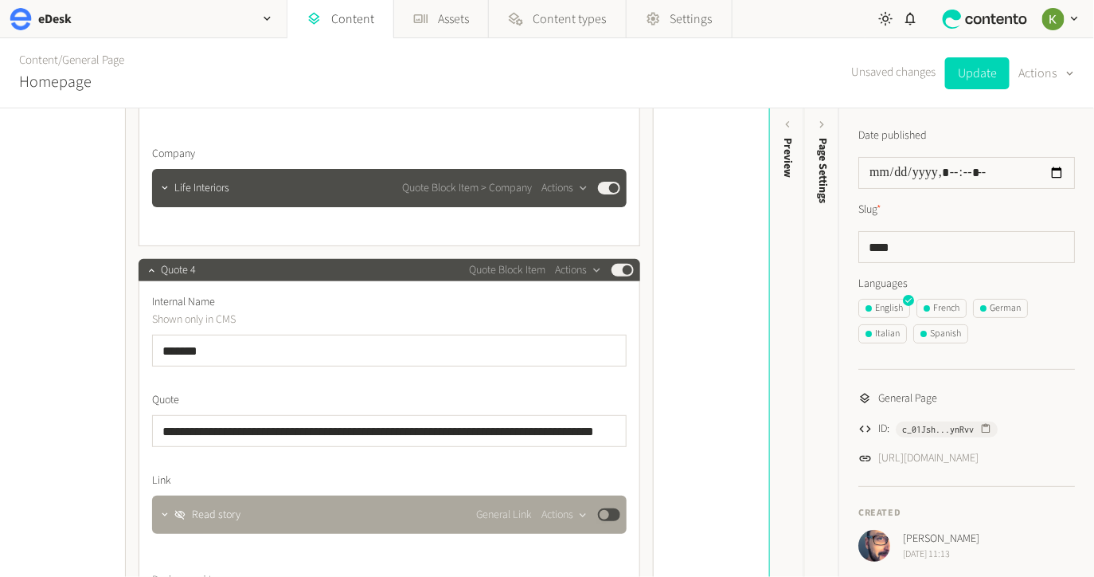
scroll to position [2782, 0]
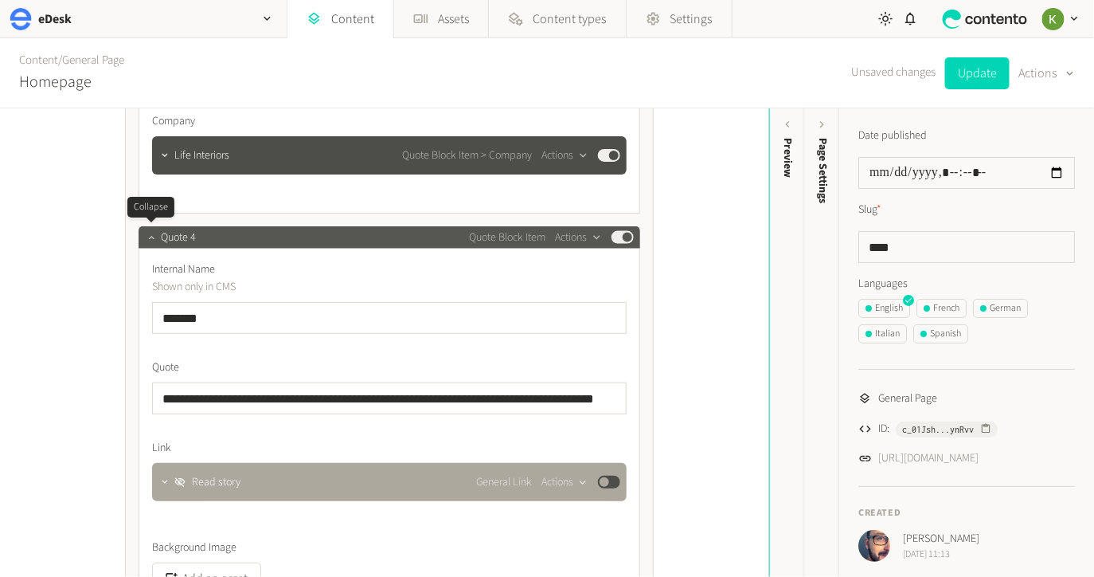
click at [151, 240] on icon "button" at bounding box center [151, 237] width 11 height 11
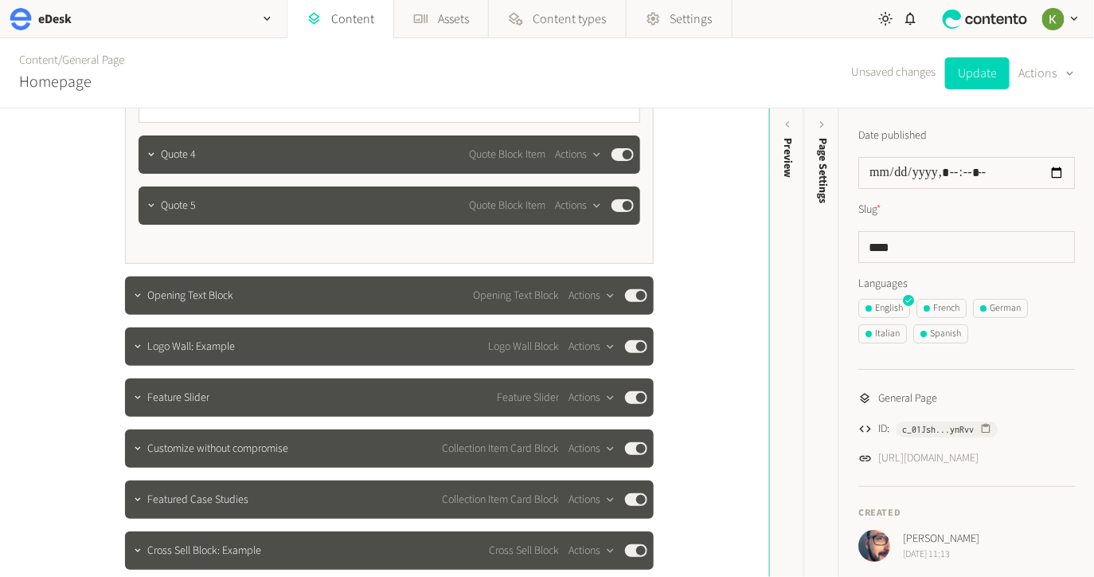
scroll to position [2876, 0]
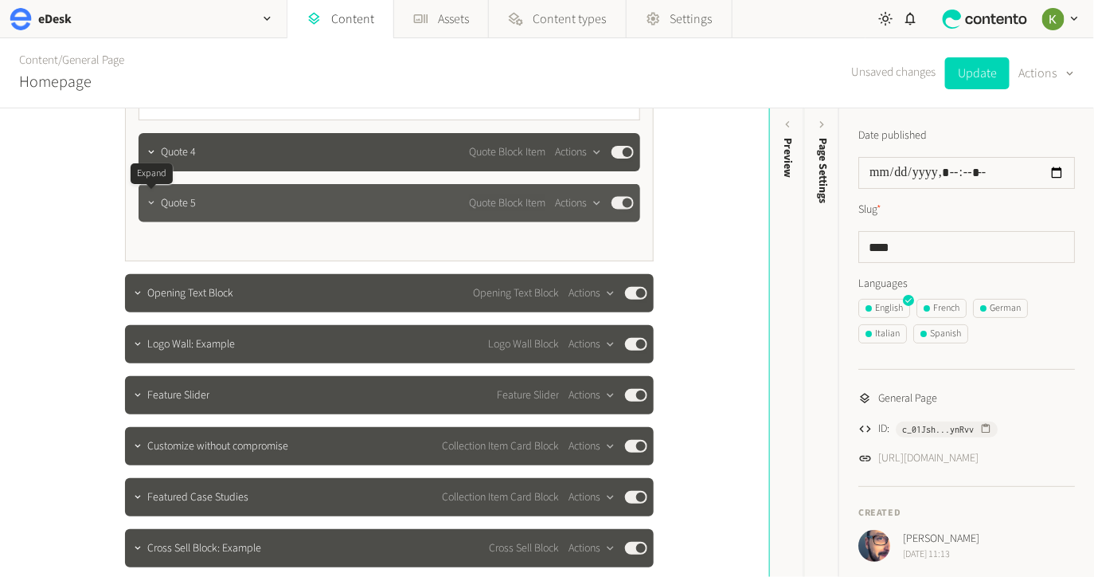
click at [154, 207] on icon "button" at bounding box center [151, 203] width 11 height 11
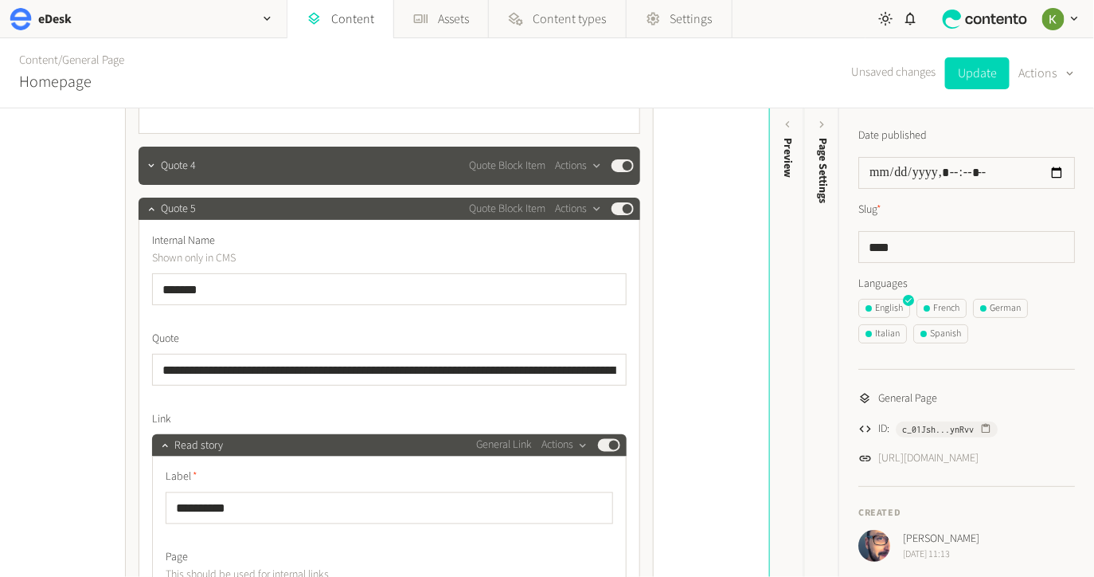
scroll to position [2842, 0]
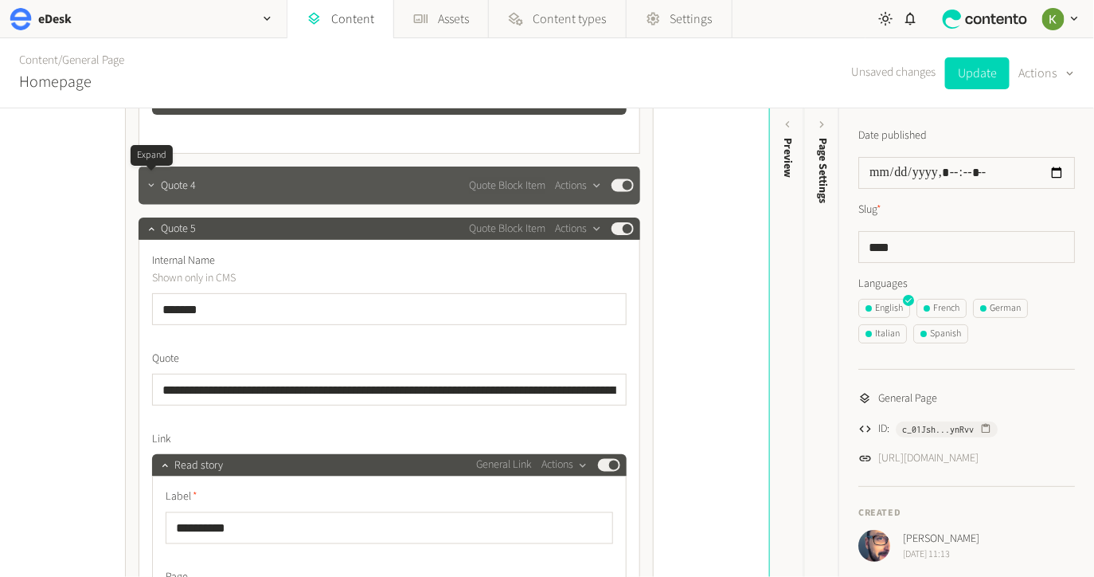
click at [156, 189] on icon "button" at bounding box center [151, 185] width 11 height 11
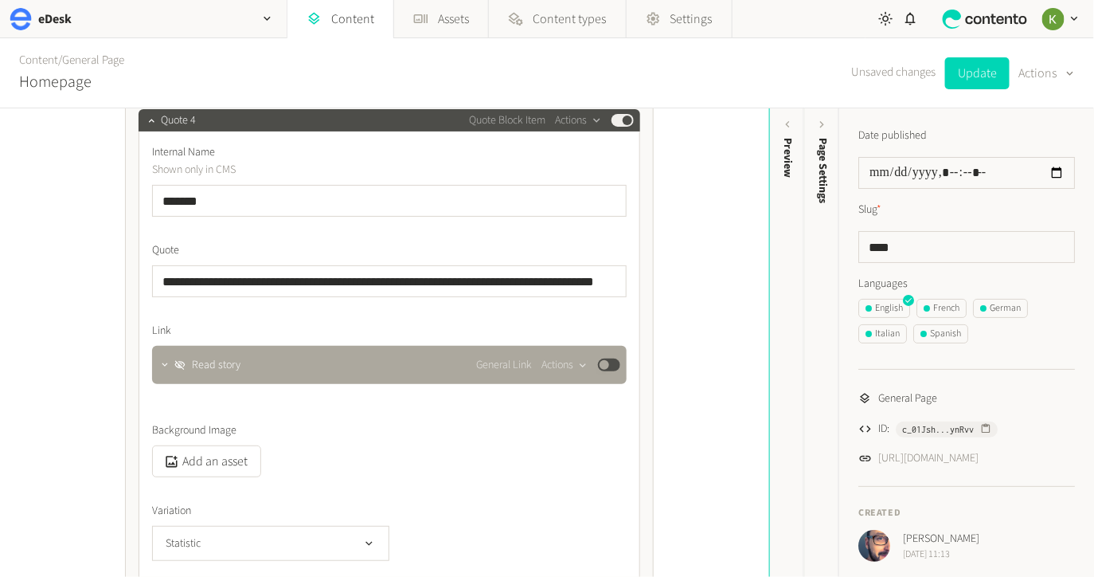
scroll to position [2750, 0]
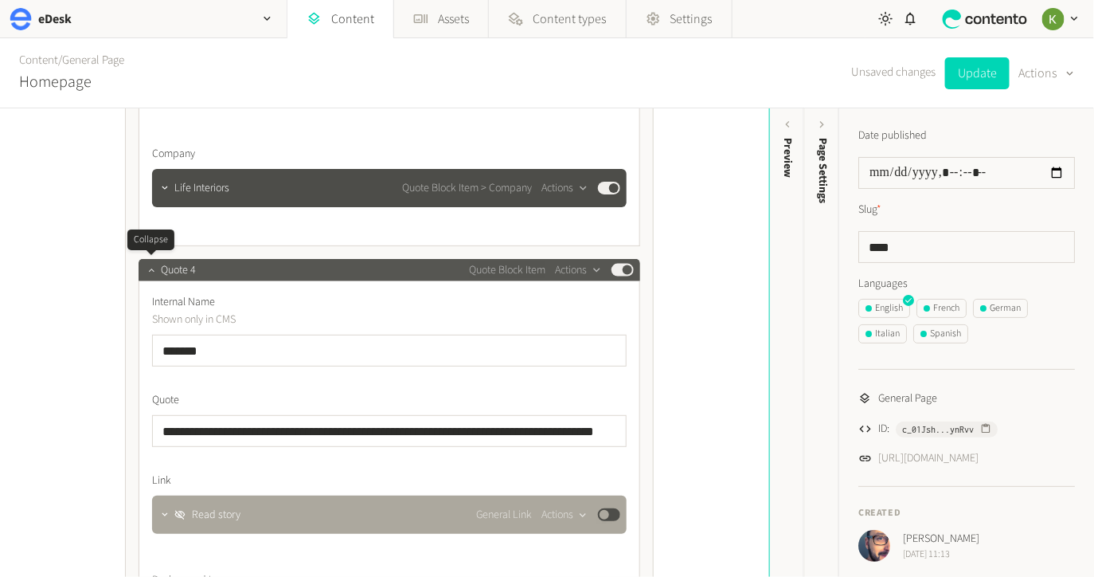
click at [152, 268] on icon "button" at bounding box center [151, 269] width 6 height 3
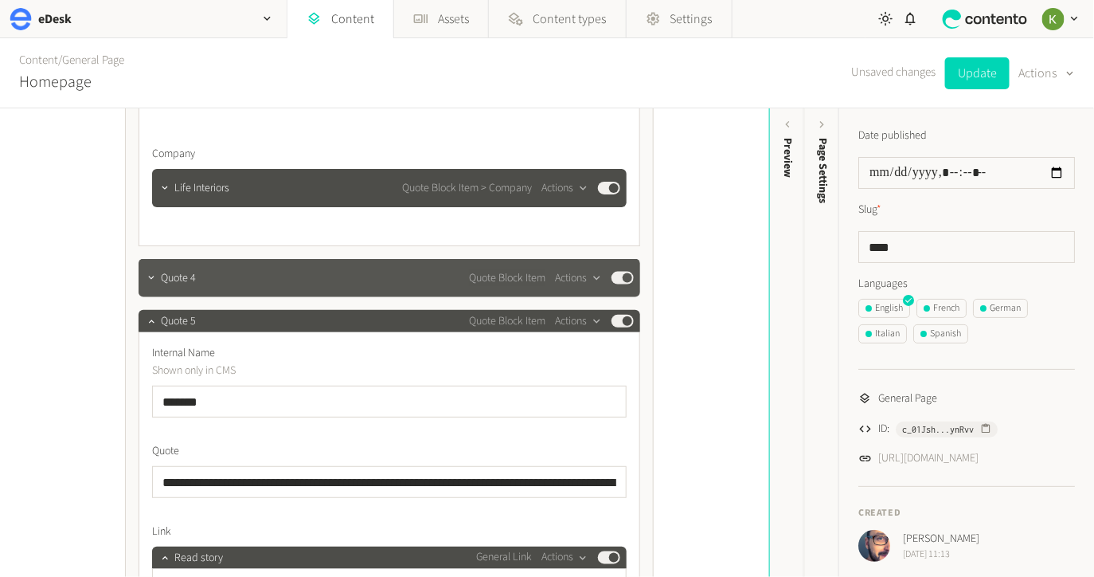
click at [153, 288] on div at bounding box center [151, 278] width 19 height 38
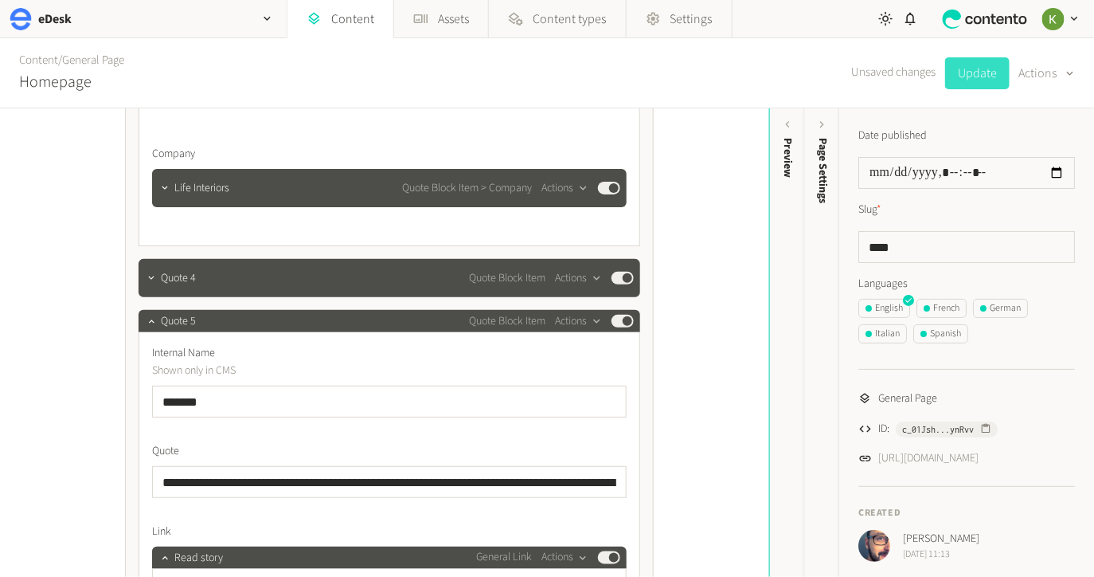
click at [965, 81] on button "Update" at bounding box center [977, 73] width 65 height 32
click at [148, 319] on icon "button" at bounding box center [151, 320] width 11 height 11
click at [148, 319] on button "button" at bounding box center [151, 319] width 19 height 19
click at [150, 322] on icon "button" at bounding box center [151, 320] width 11 height 11
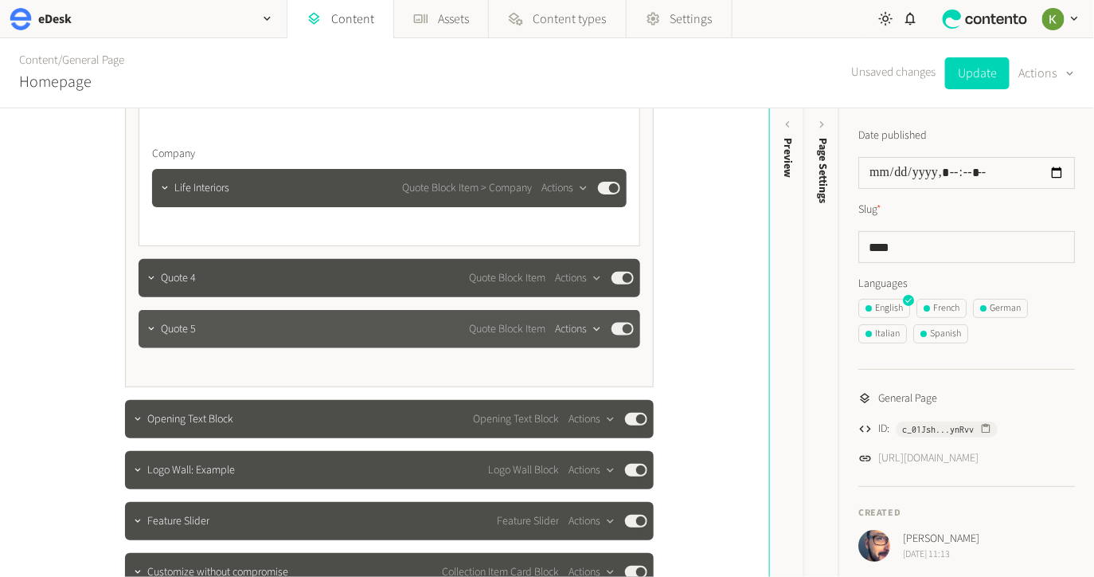
click at [577, 329] on button "Actions" at bounding box center [578, 328] width 47 height 19
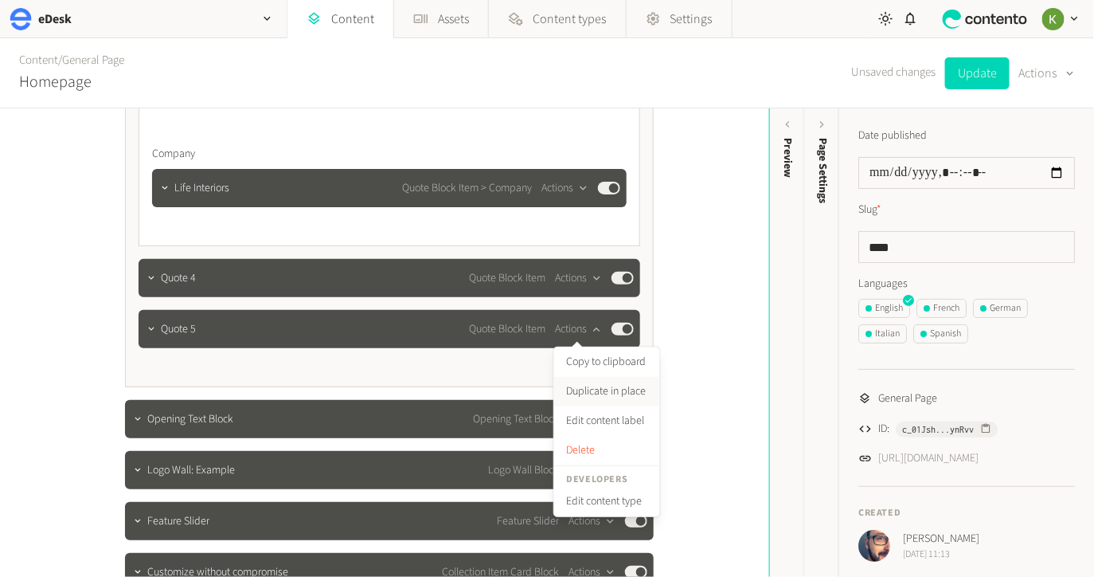
click at [593, 390] on button "Duplicate in place" at bounding box center [606, 391] width 105 height 29
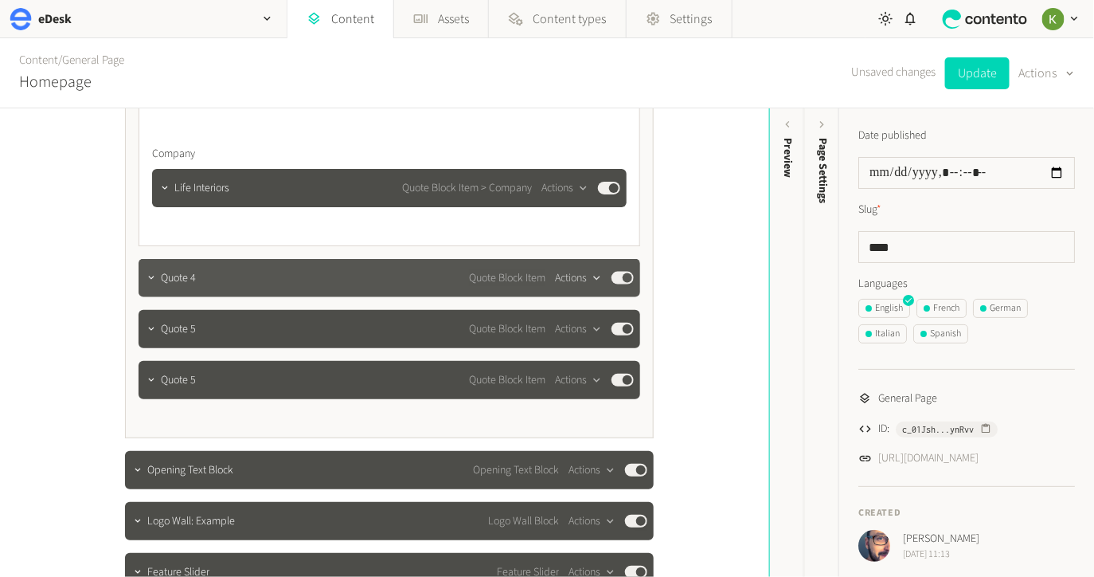
click at [592, 274] on icon "button" at bounding box center [597, 279] width 14 height 14
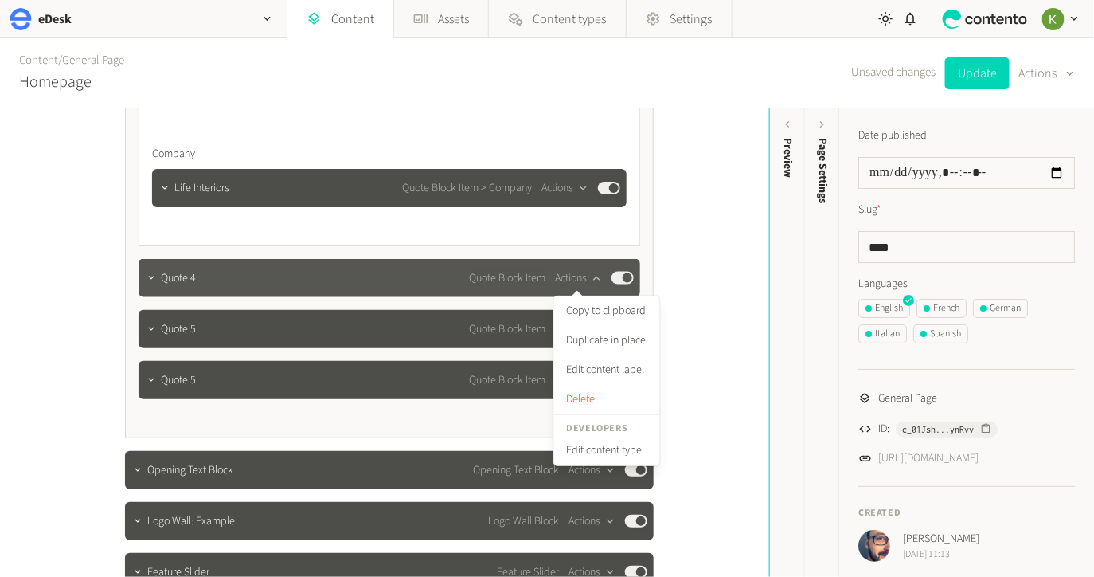
click at [617, 279] on button "Published" at bounding box center [623, 278] width 22 height 13
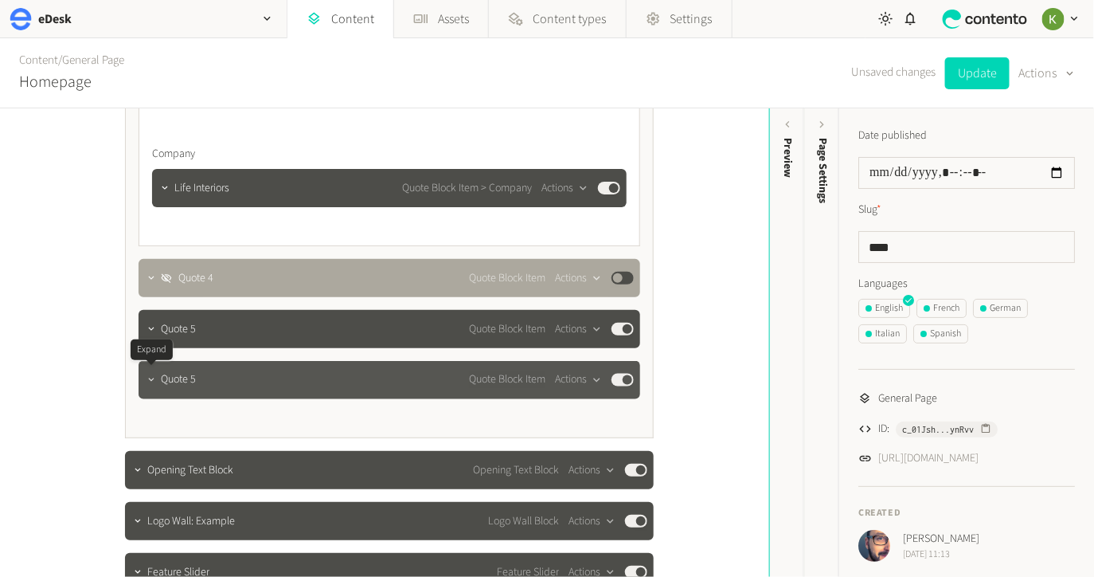
click at [156, 380] on icon "button" at bounding box center [151, 379] width 11 height 11
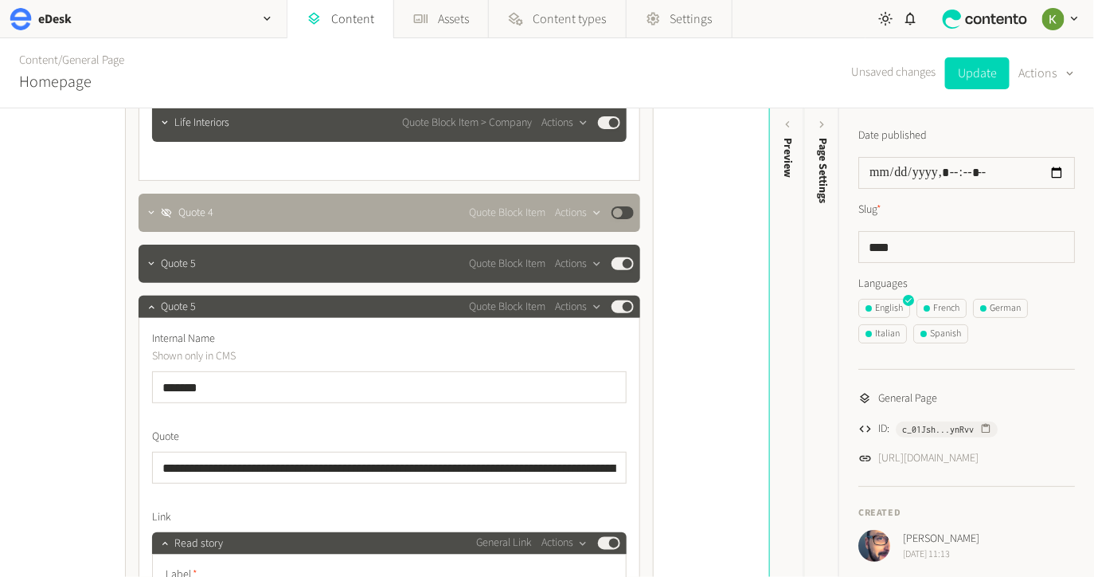
scroll to position [2843, 0]
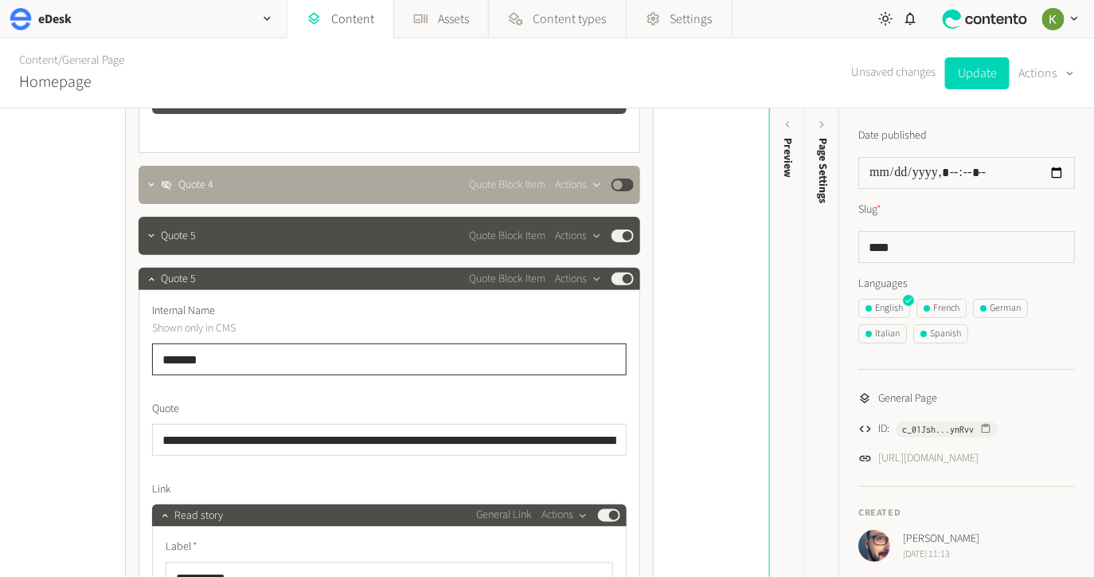
click at [233, 358] on input "*******" at bounding box center [389, 359] width 475 height 32
type input "*******"
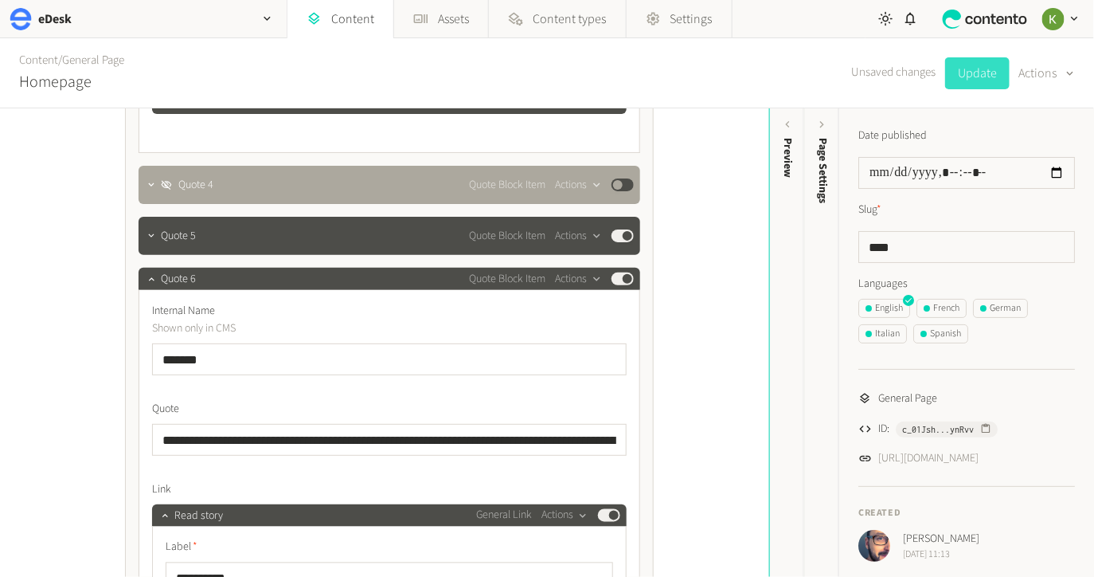
click at [969, 74] on button "Update" at bounding box center [977, 73] width 65 height 32
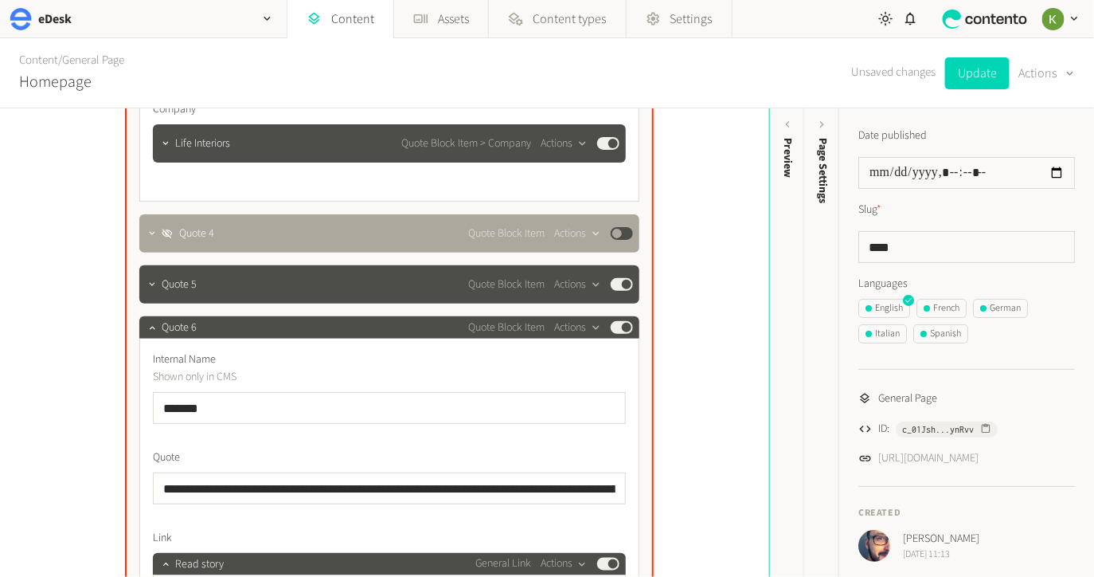
scroll to position [2703, 0]
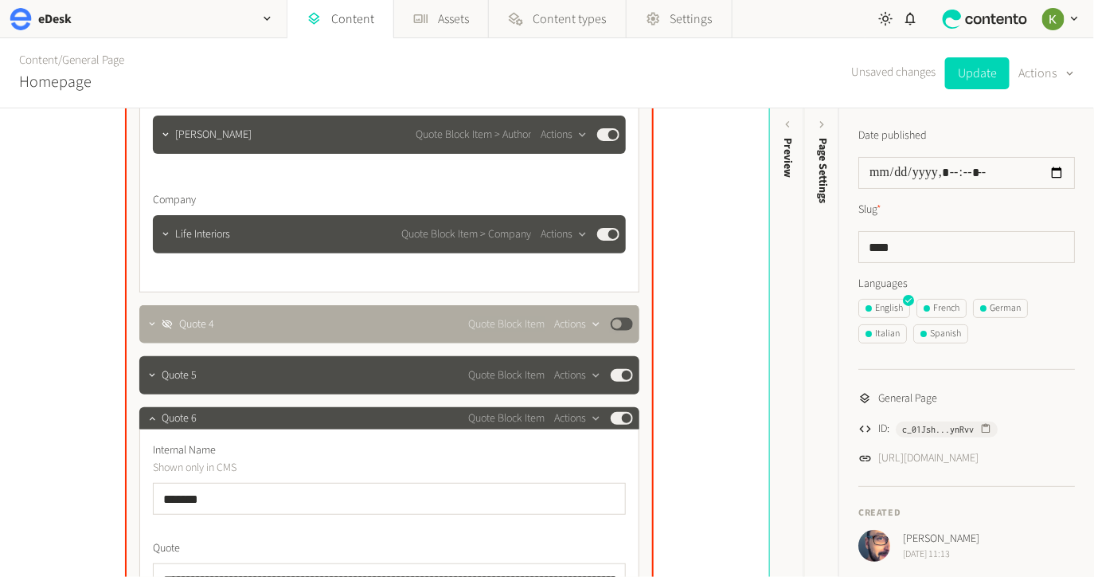
click at [577, 325] on button "Actions" at bounding box center [577, 324] width 47 height 19
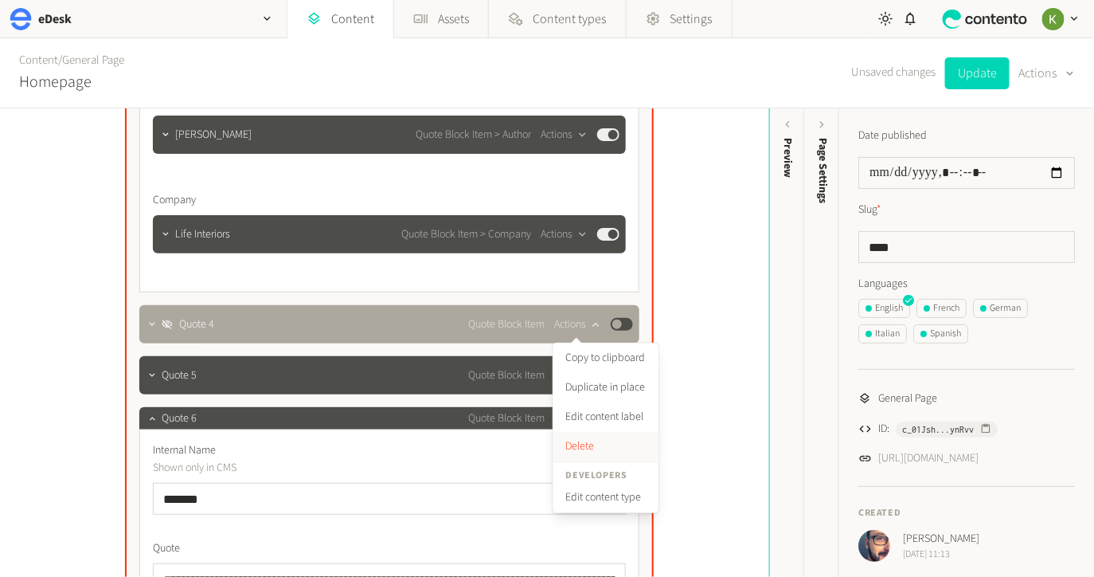
drag, startPoint x: 581, startPoint y: 440, endPoint x: 551, endPoint y: 426, distance: 32.4
click at [581, 440] on button "Delete" at bounding box center [606, 446] width 105 height 29
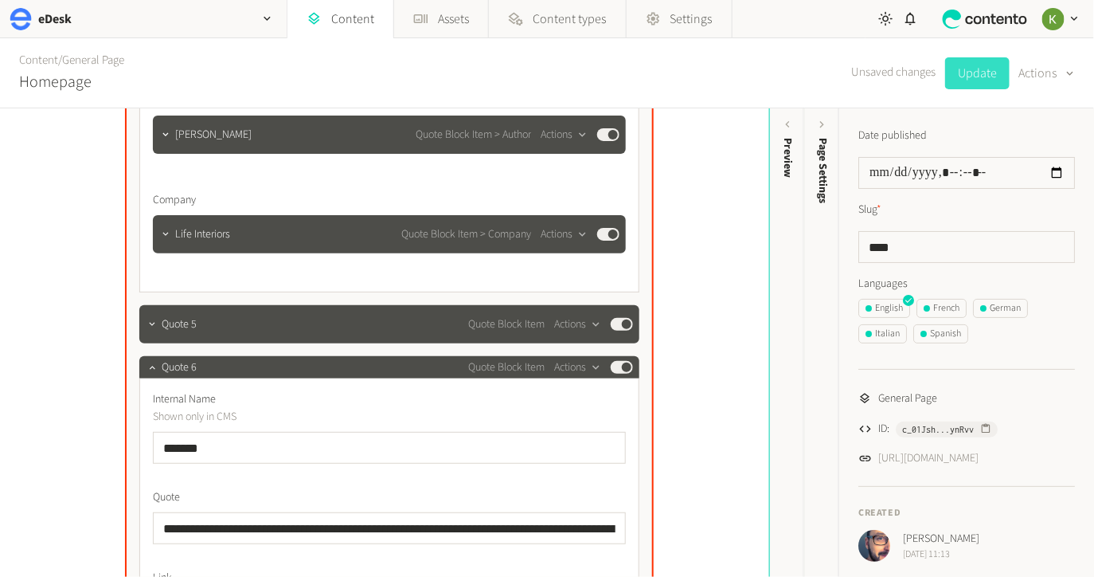
click at [988, 80] on button "Update" at bounding box center [977, 73] width 65 height 32
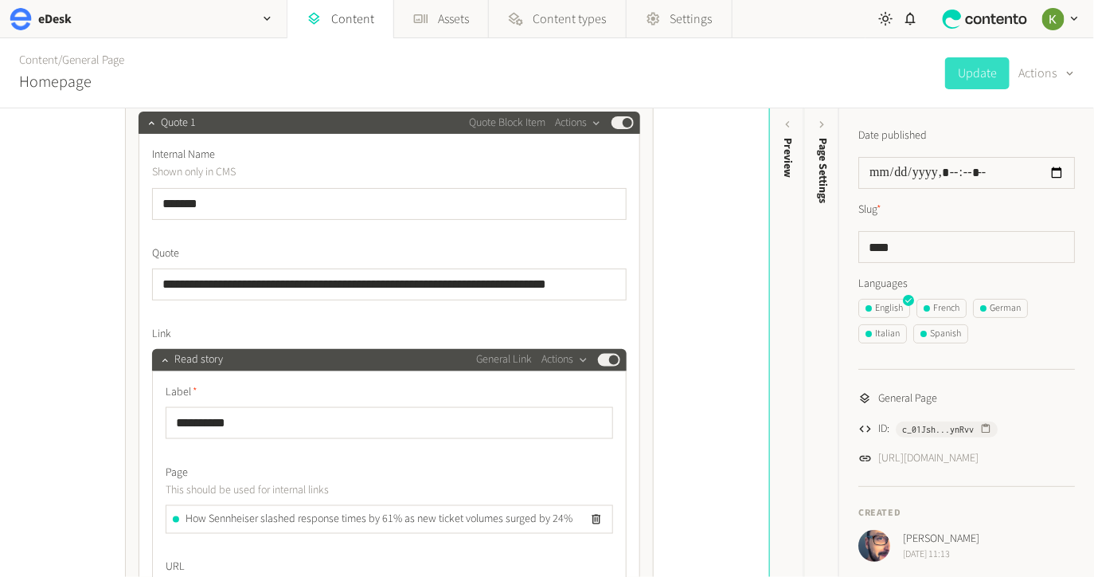
scroll to position [538, 0]
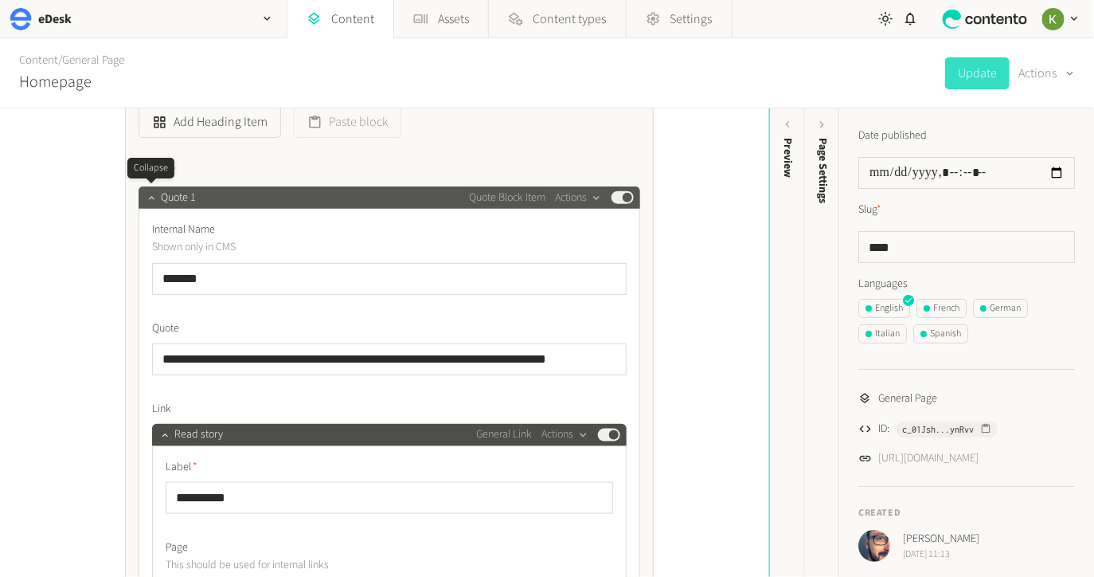
click at [150, 198] on icon "button" at bounding box center [151, 197] width 11 height 11
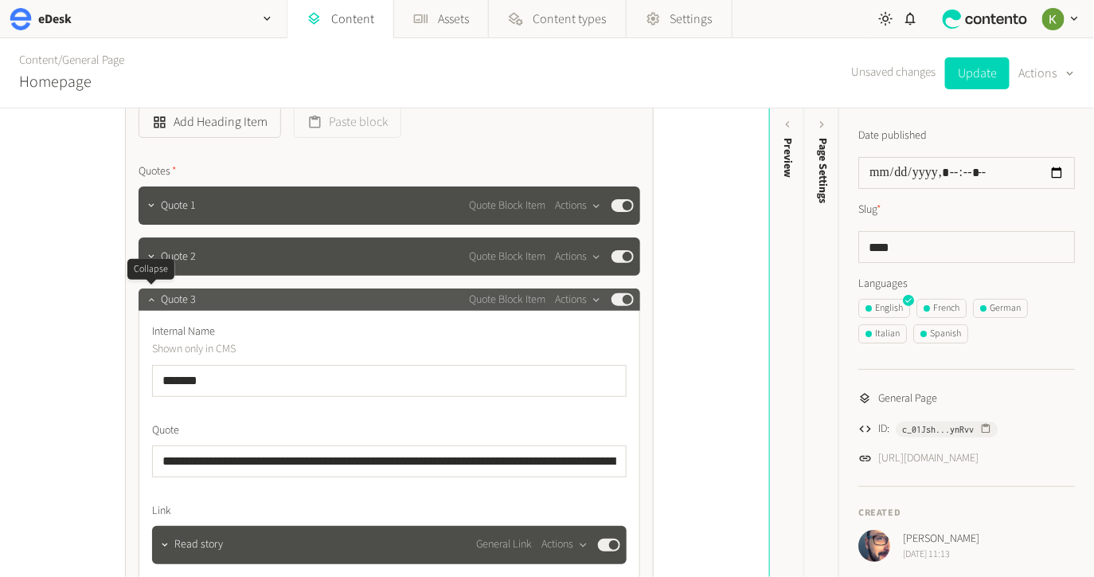
click at [150, 301] on icon "button" at bounding box center [151, 299] width 11 height 11
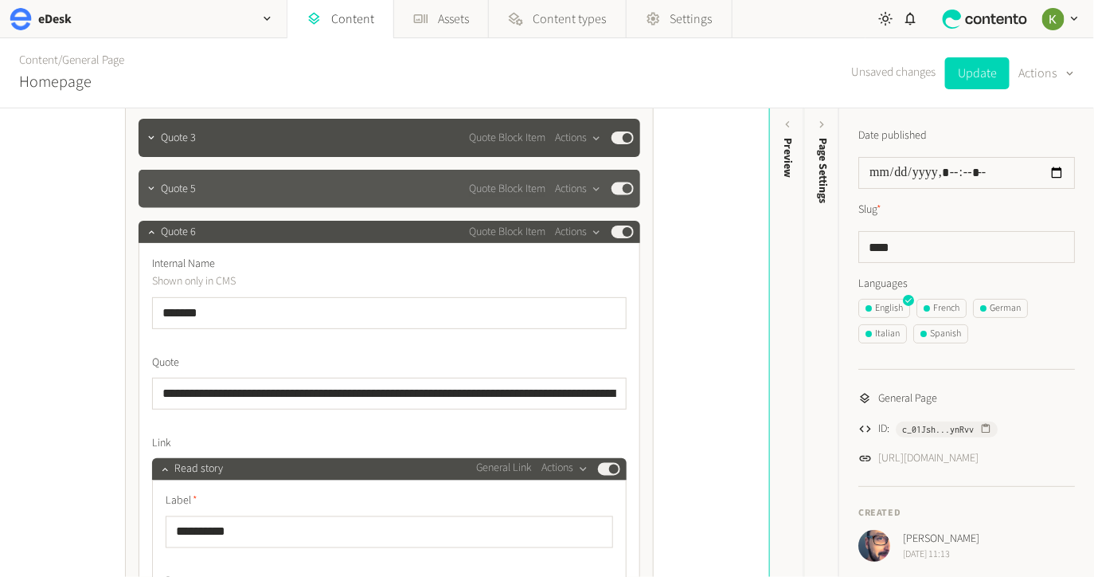
scroll to position [721, 0]
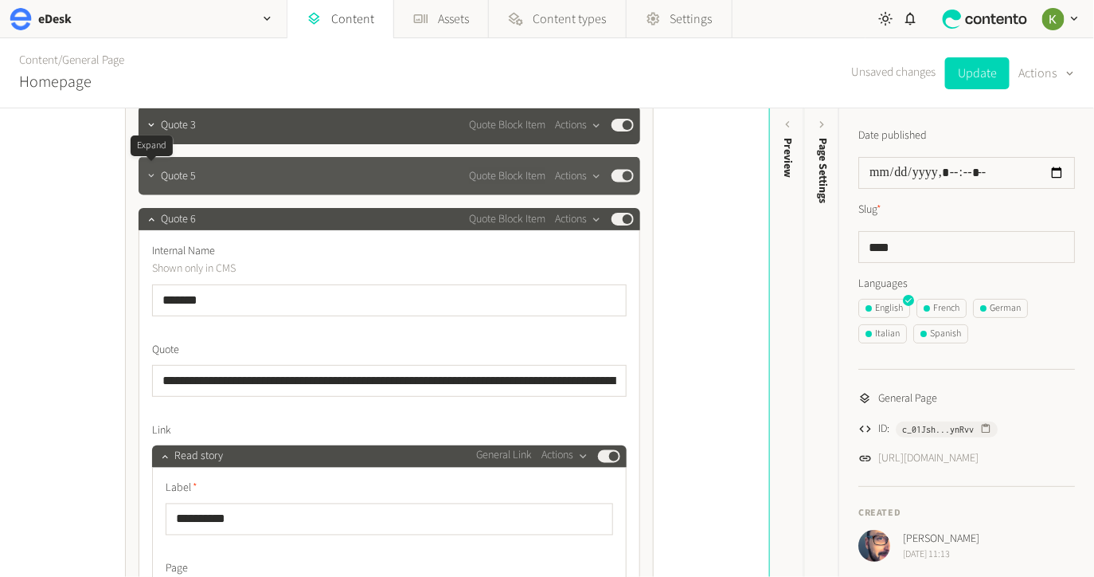
click at [151, 182] on button "button" at bounding box center [151, 174] width 19 height 19
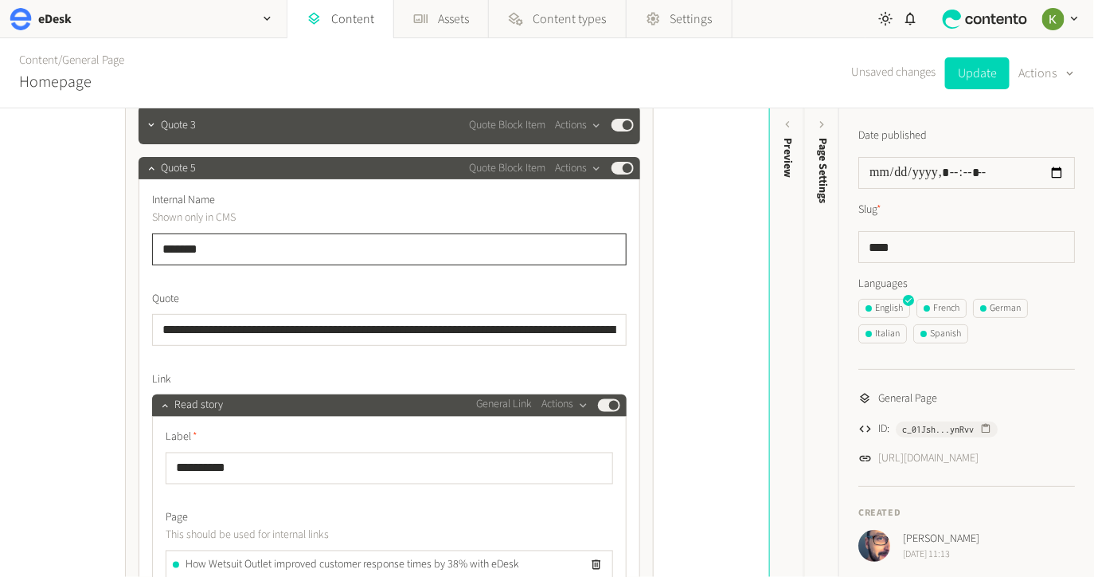
click at [238, 249] on input "*******" at bounding box center [389, 249] width 475 height 32
type input "*******"
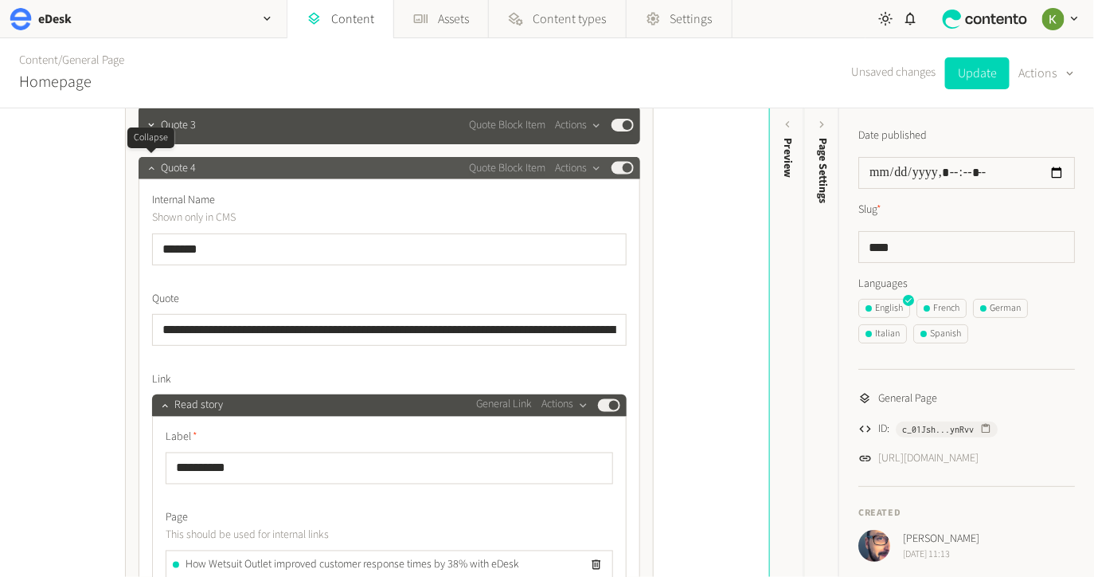
click at [153, 167] on icon "button" at bounding box center [151, 167] width 11 height 11
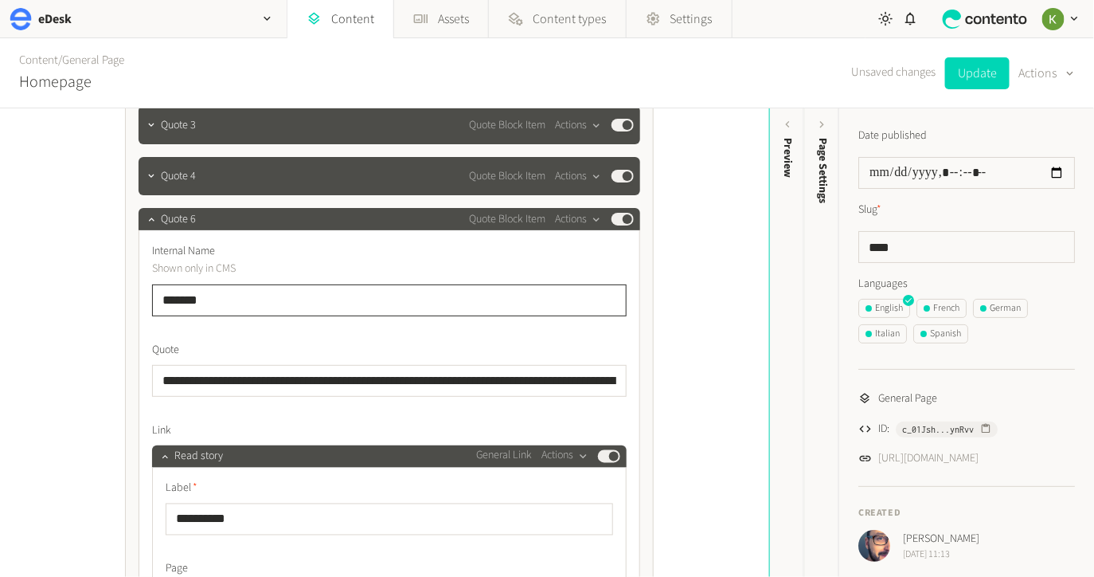
click at [215, 299] on input "*******" at bounding box center [389, 300] width 475 height 32
type input "*******"
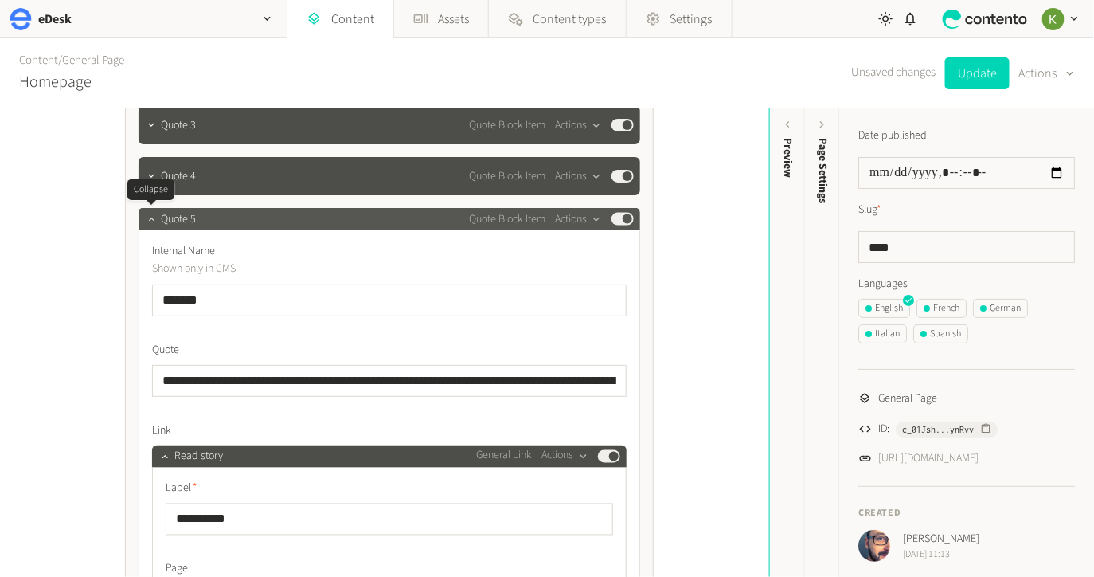
click at [152, 220] on icon "button" at bounding box center [151, 218] width 11 height 11
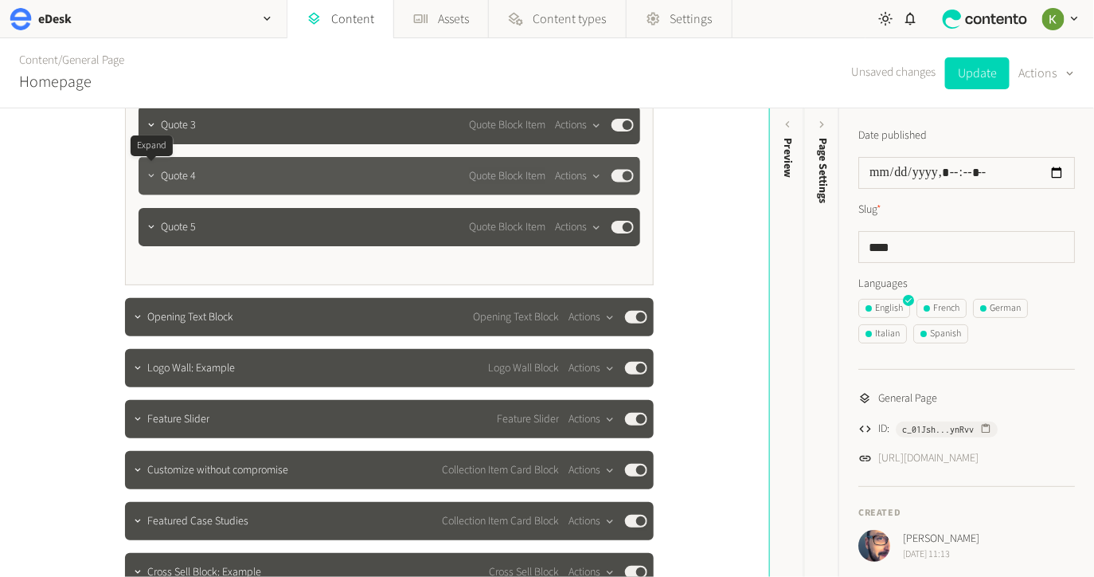
click at [151, 178] on icon "button" at bounding box center [151, 175] width 11 height 11
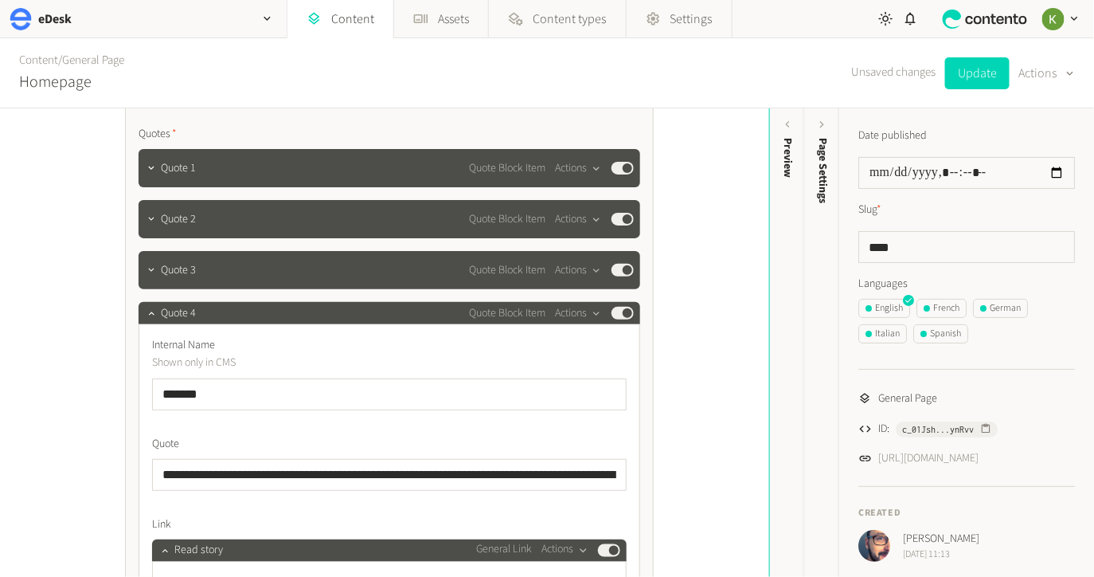
scroll to position [460, 0]
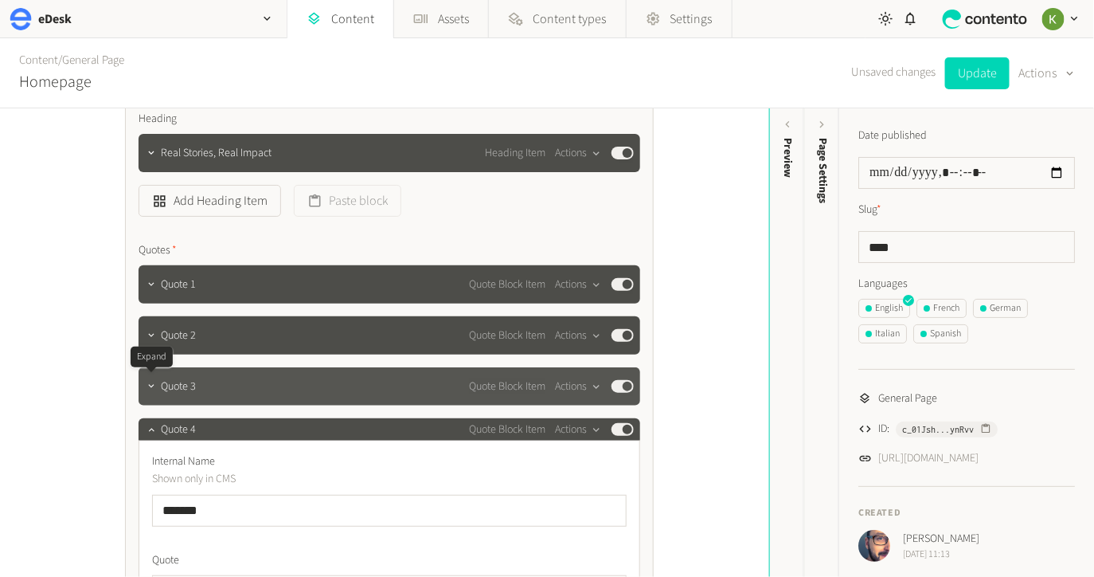
click at [156, 386] on icon "button" at bounding box center [151, 386] width 11 height 11
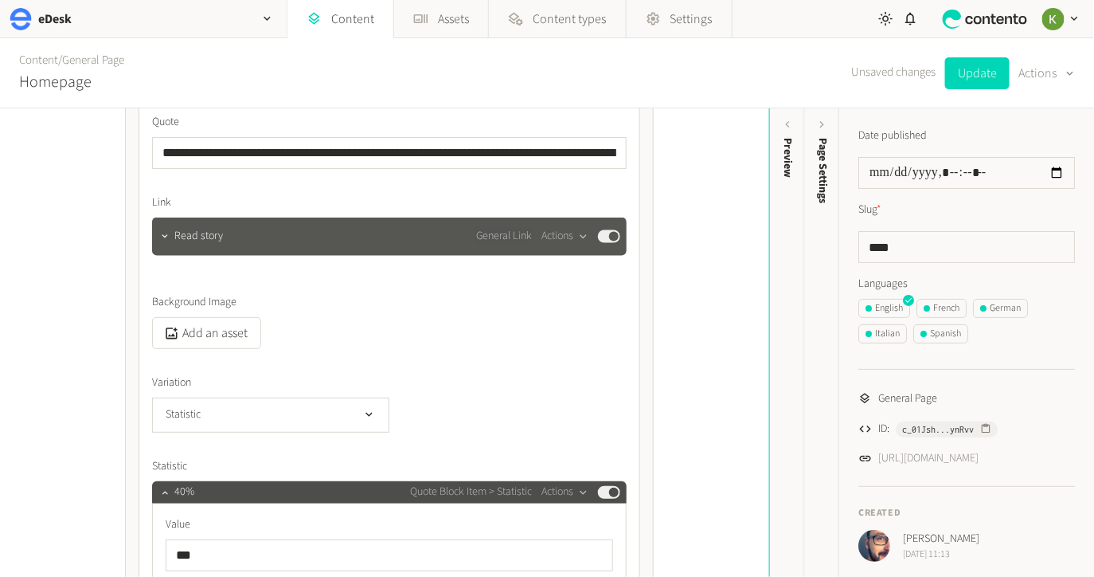
scroll to position [867, 0]
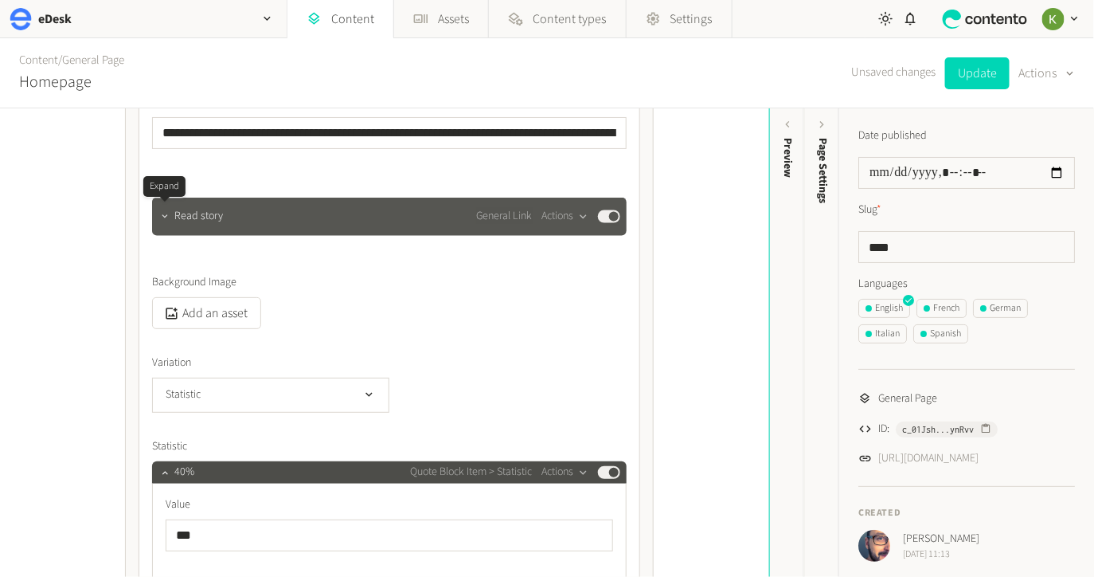
click at [166, 219] on icon "button" at bounding box center [164, 216] width 11 height 11
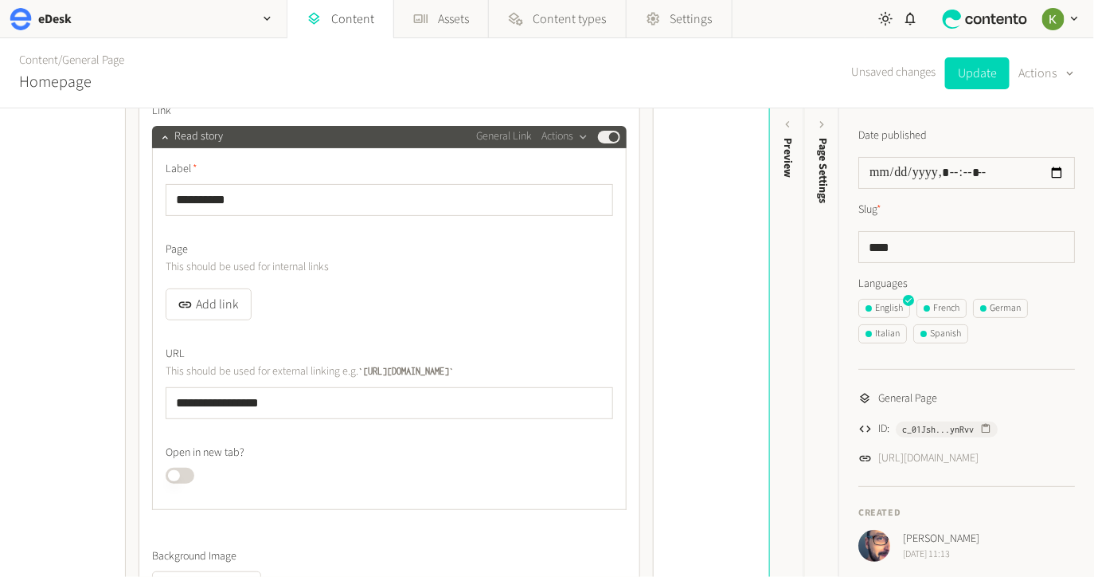
scroll to position [918, 0]
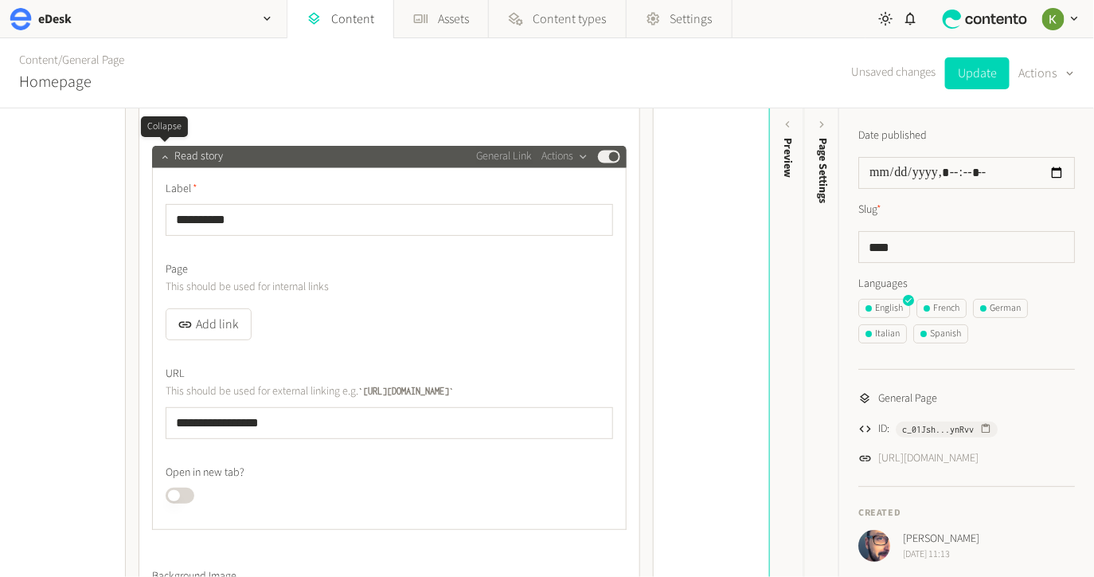
click at [162, 158] on icon "button" at bounding box center [164, 156] width 11 height 11
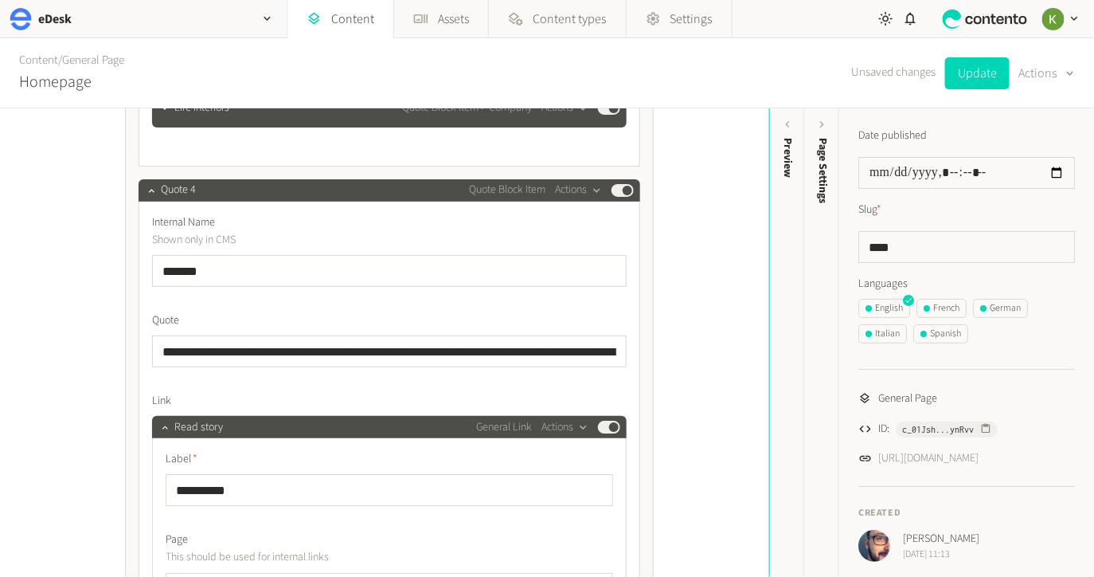
scroll to position [1551, 0]
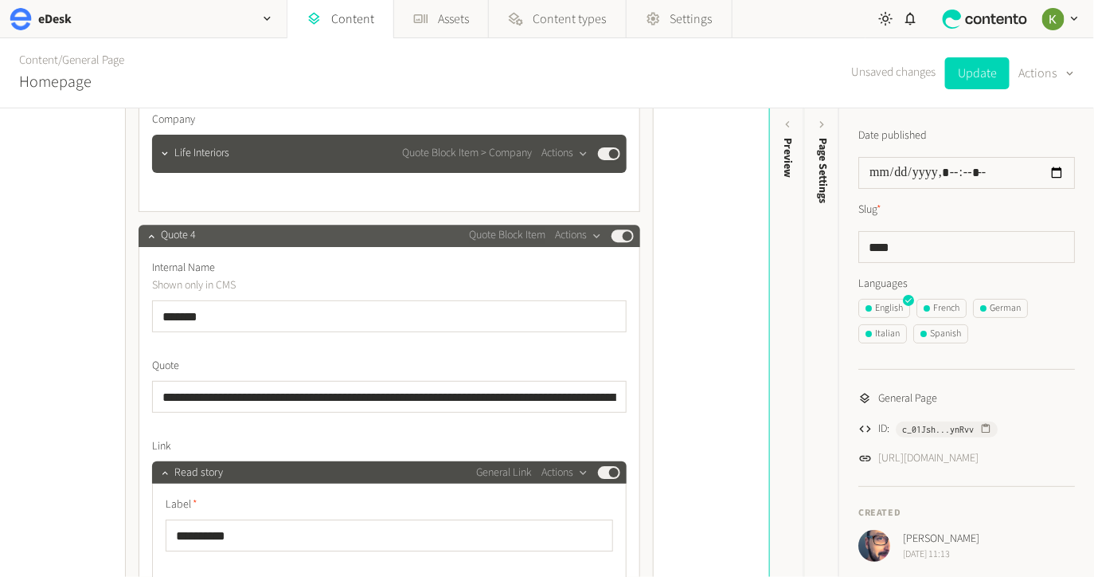
click at [619, 233] on button "Published" at bounding box center [623, 235] width 22 height 13
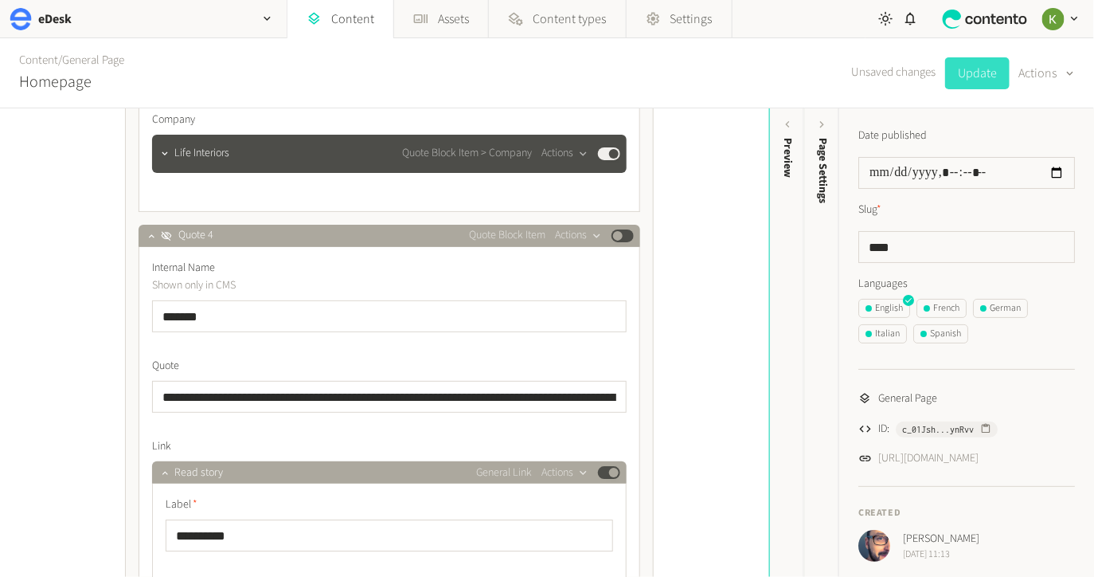
click at [986, 75] on button "Update" at bounding box center [977, 73] width 65 height 32
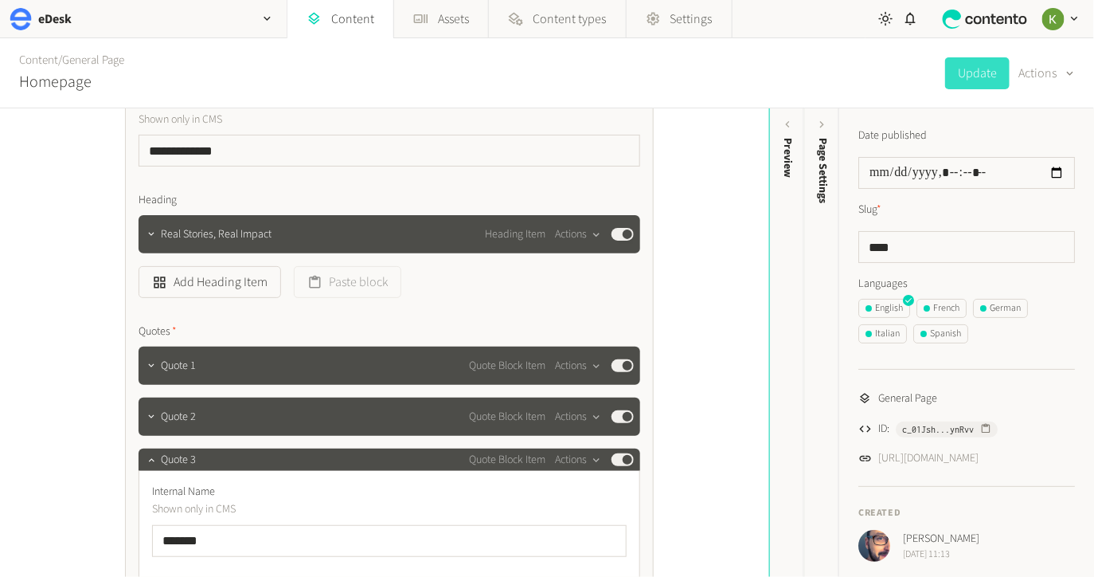
scroll to position [499, 0]
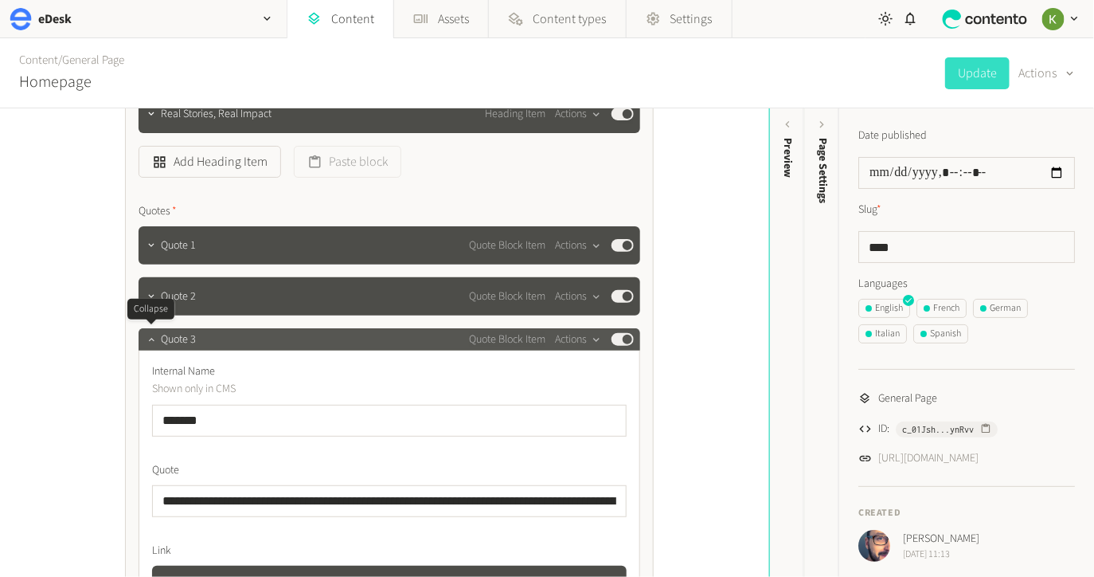
click at [147, 335] on icon "button" at bounding box center [151, 339] width 11 height 11
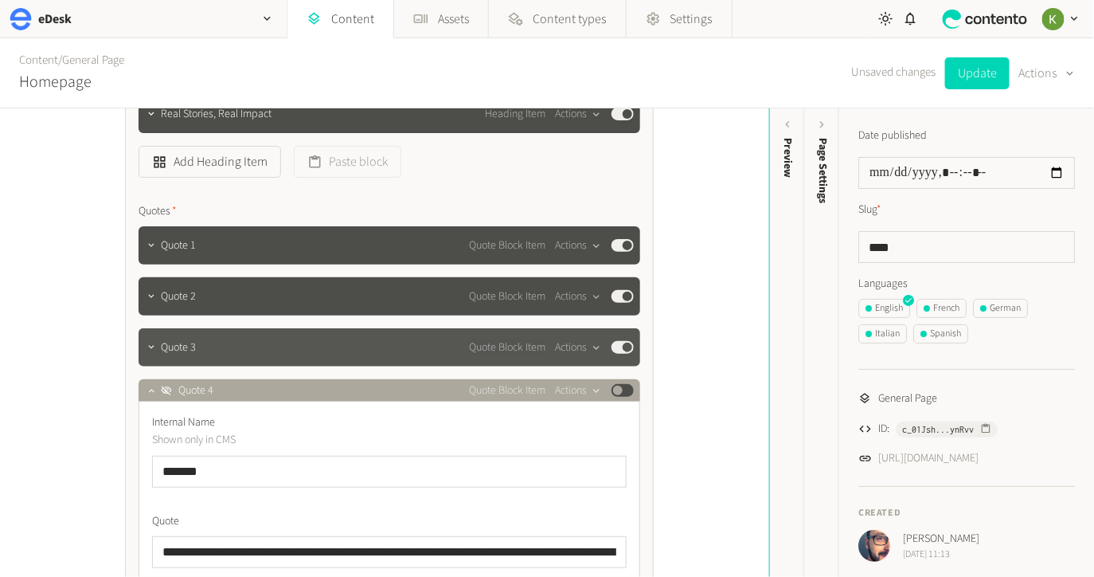
click at [619, 346] on button "Published" at bounding box center [623, 347] width 22 height 13
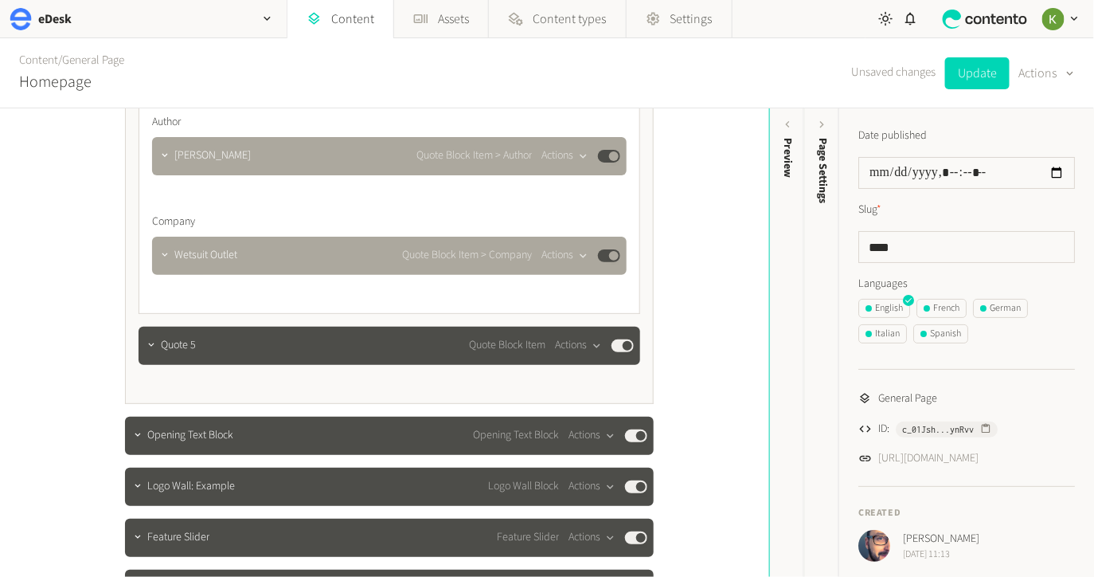
scroll to position [1721, 0]
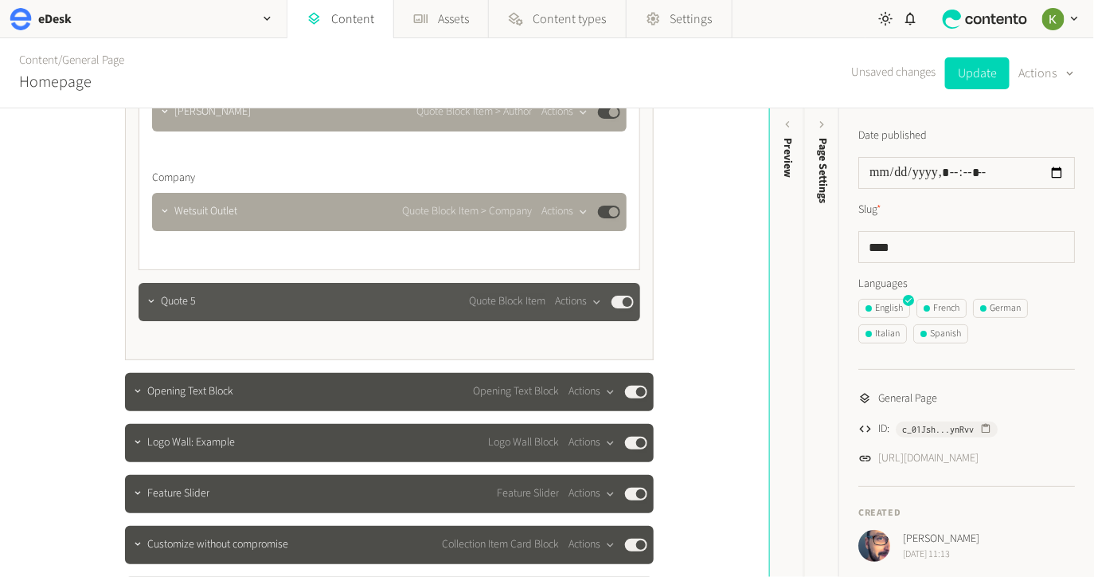
click at [613, 302] on button "Published" at bounding box center [623, 302] width 22 height 13
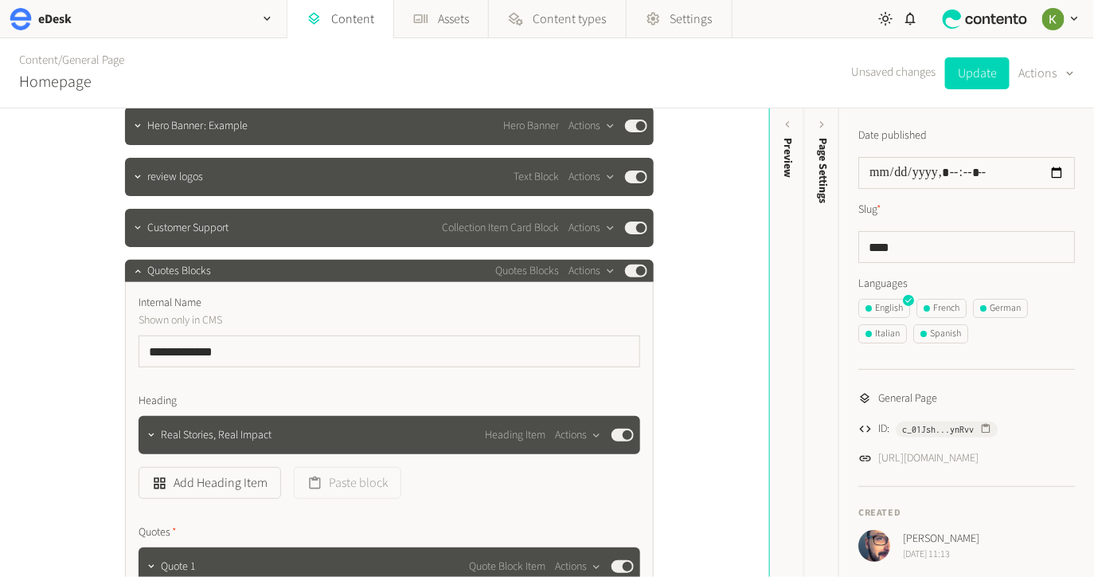
scroll to position [119, 0]
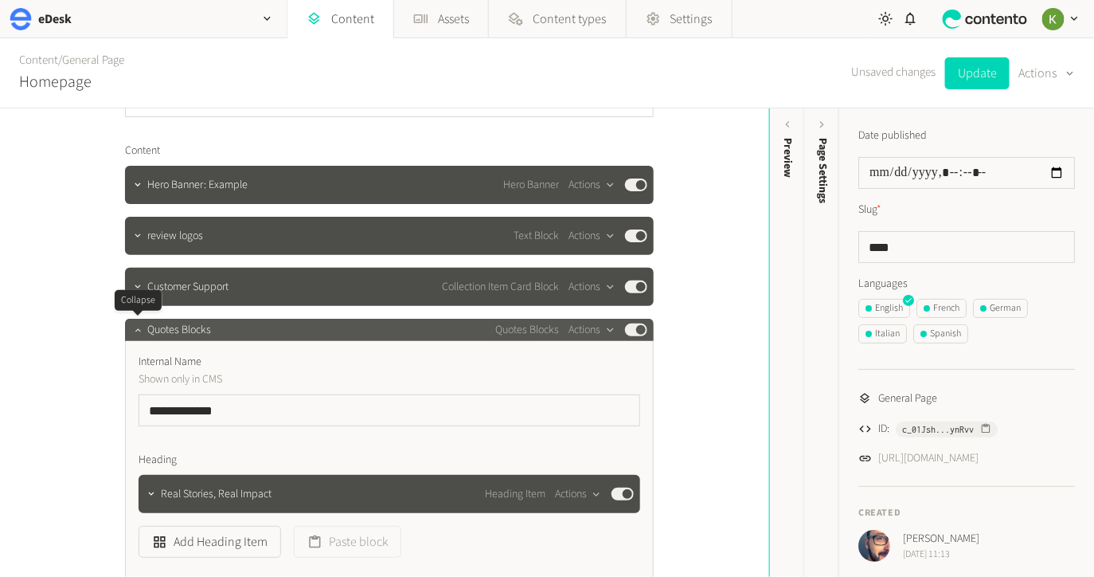
click at [132, 326] on icon "button" at bounding box center [137, 329] width 11 height 11
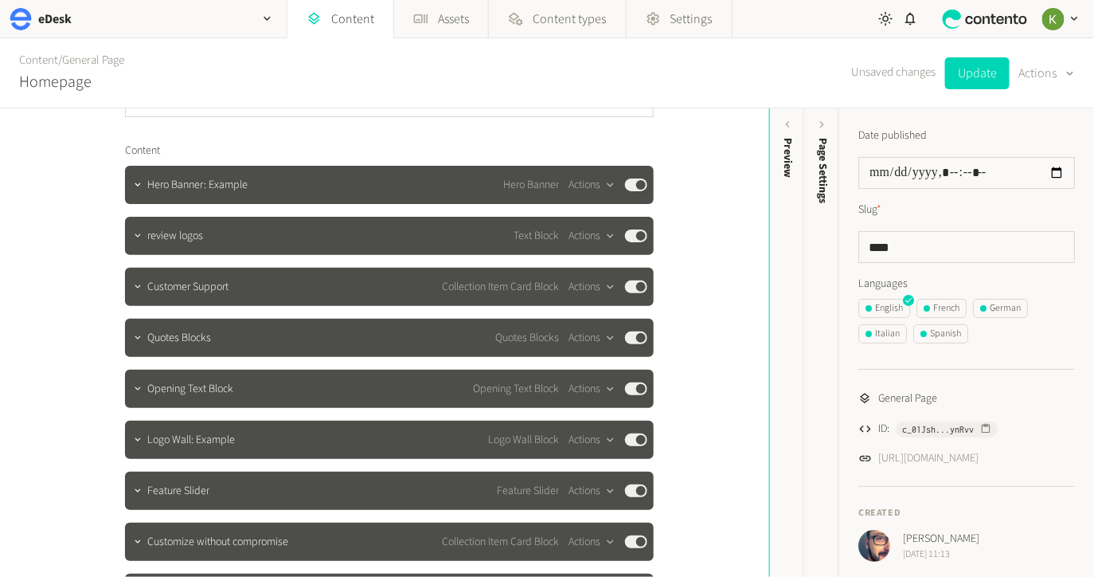
drag, startPoint x: 980, startPoint y: 76, endPoint x: 948, endPoint y: 97, distance: 38.0
click at [980, 76] on button "Update" at bounding box center [977, 73] width 65 height 32
